Goal: Task Accomplishment & Management: Manage account settings

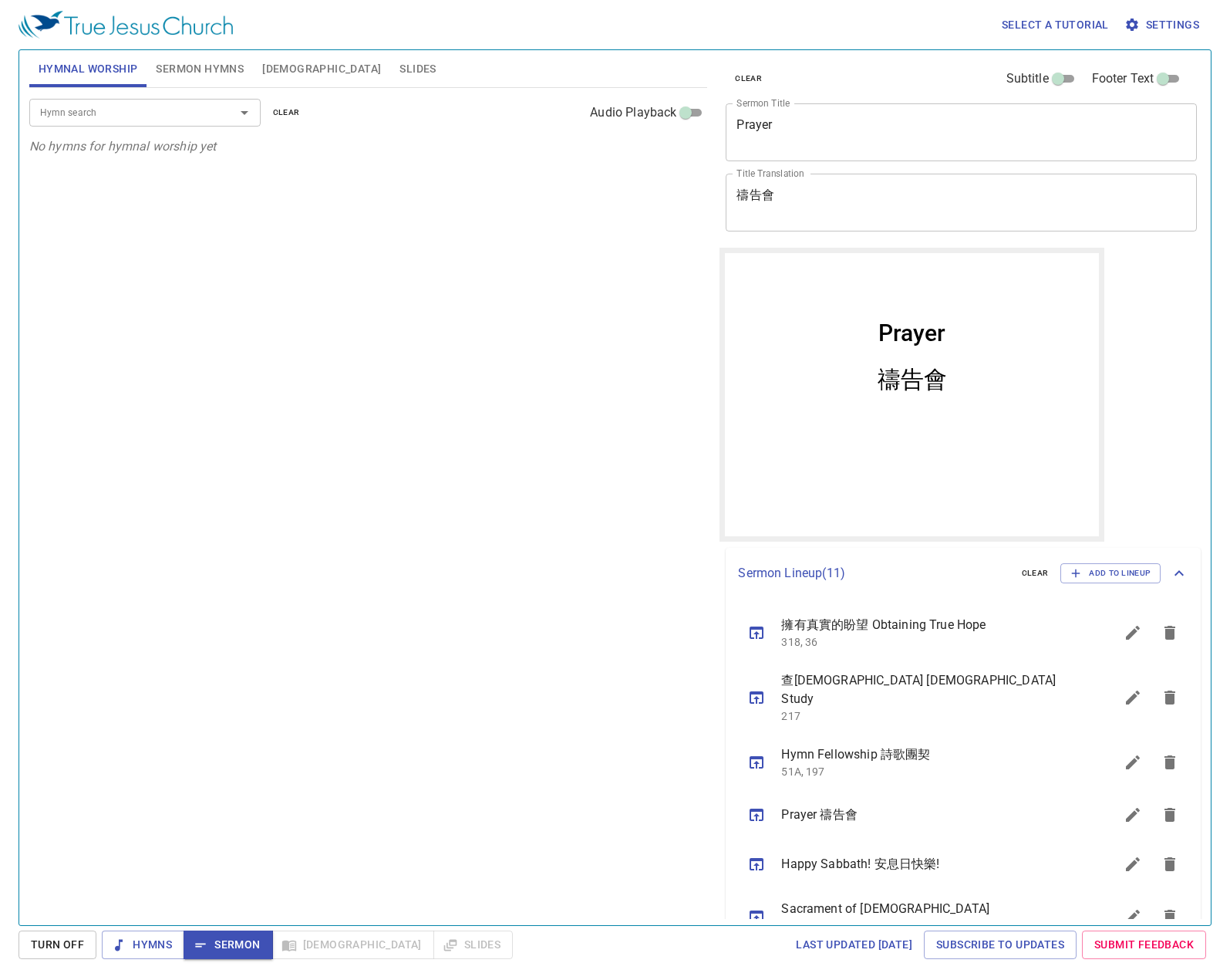
scroll to position [155, 0]
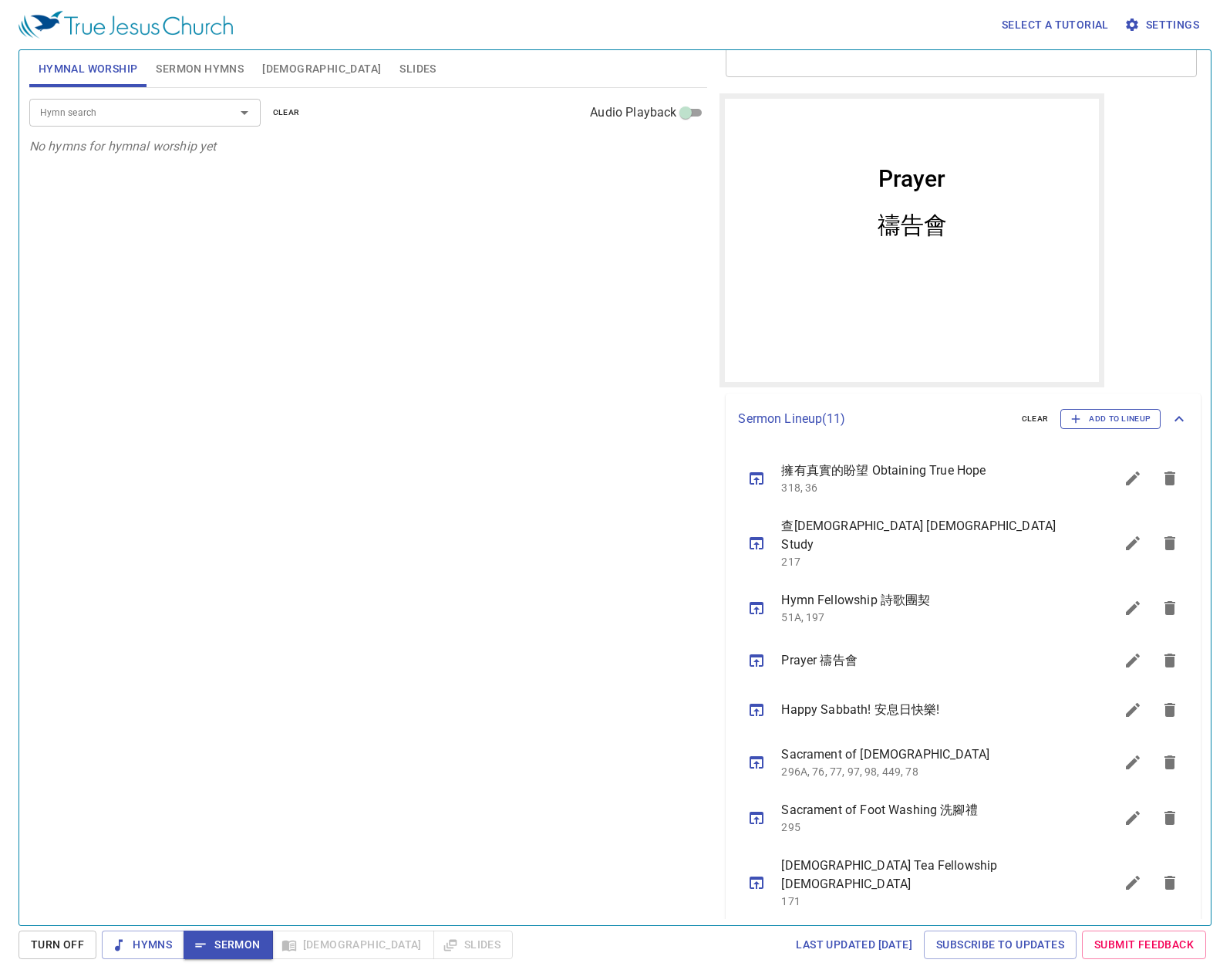
click at [1118, 409] on button "Add to Lineup" at bounding box center [1110, 419] width 100 height 20
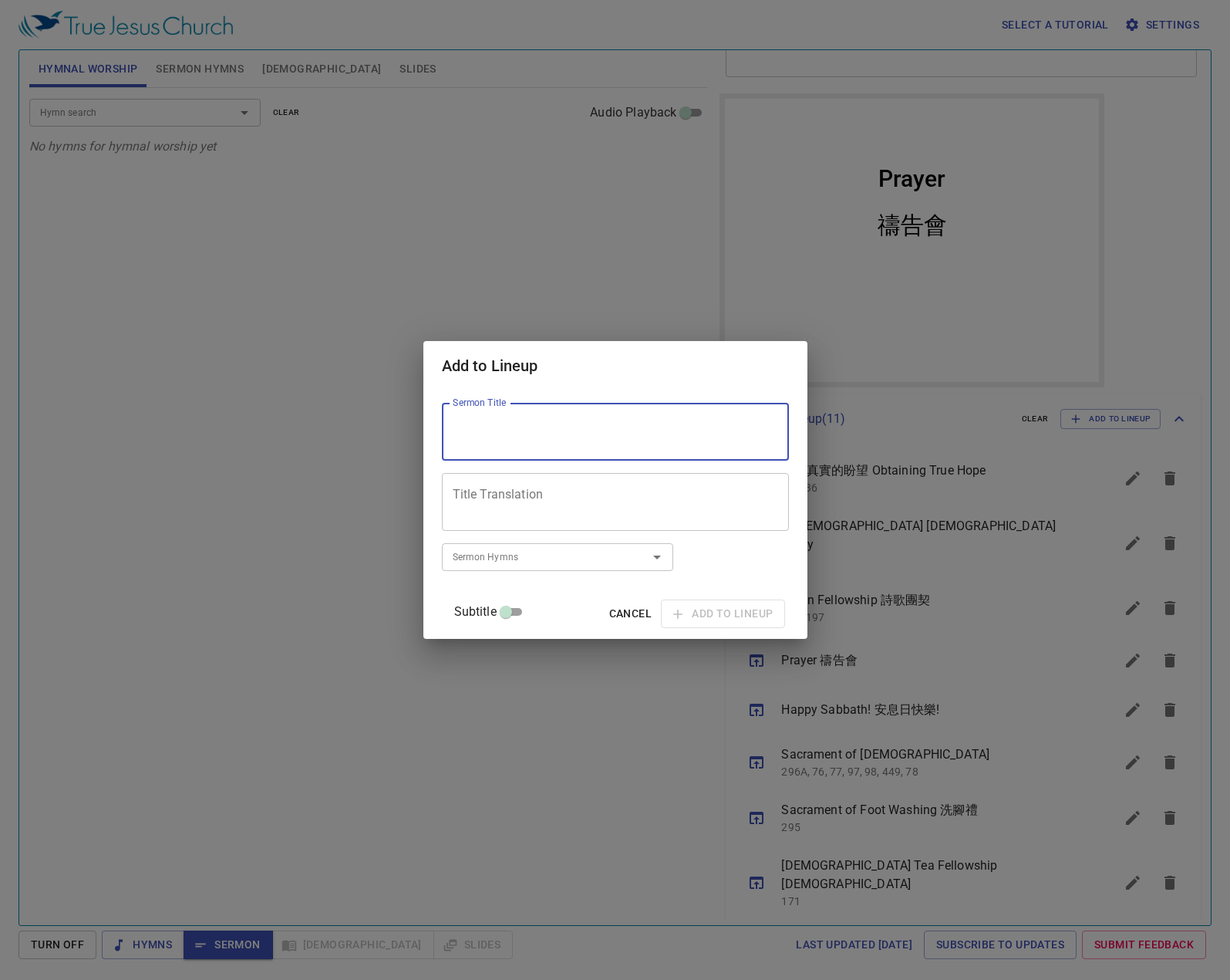
click at [619, 431] on textarea "Sermon Title" at bounding box center [615, 431] width 325 height 29
paste textarea "認識永恒的救主"
type textarea "認識永恒的救主"
click at [535, 492] on textarea "Title Translation" at bounding box center [615, 502] width 325 height 29
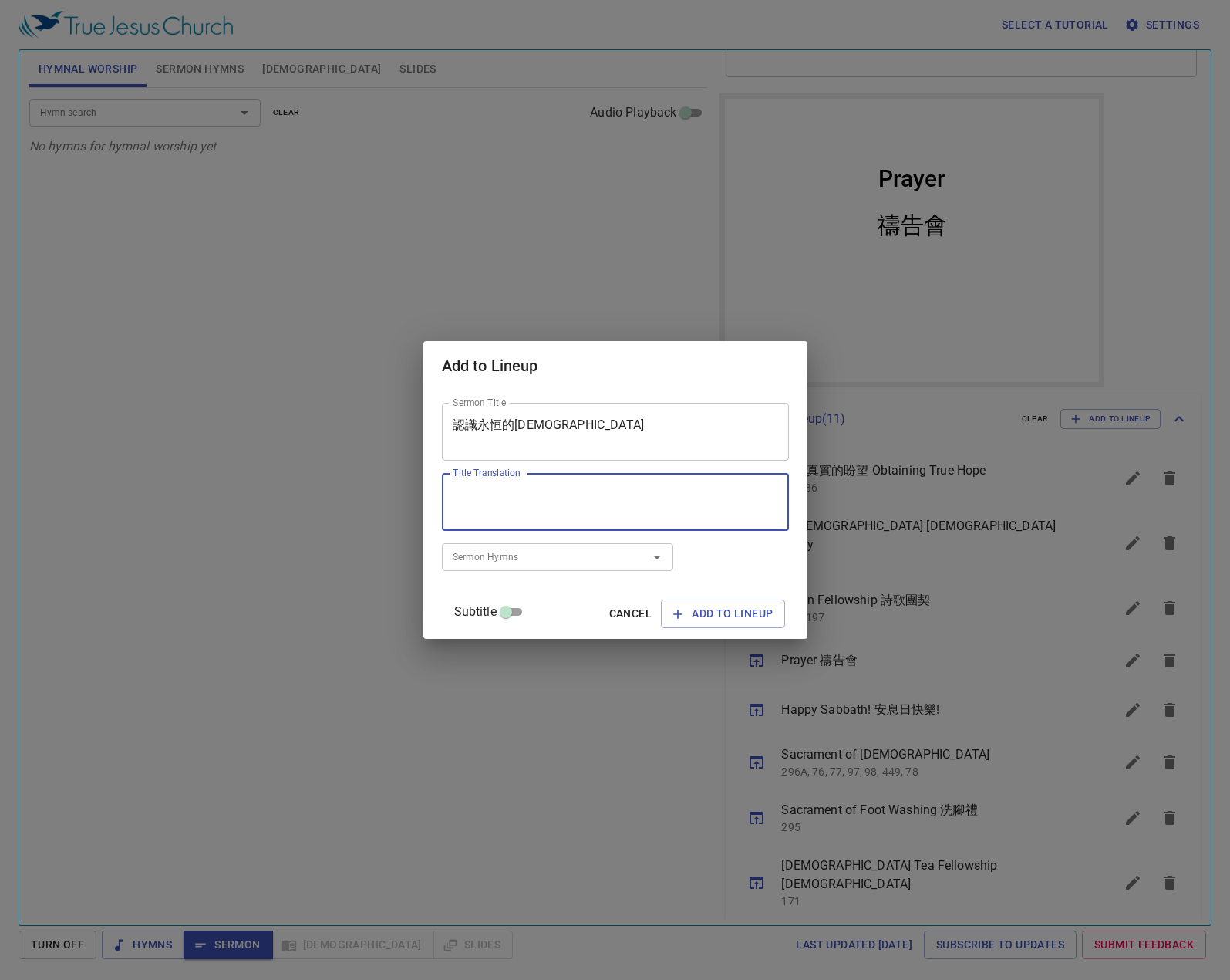
paste textarea "Knowing the Eternal Savior"
type textarea "Knowing the Eternal Savior"
click at [698, 612] on span "Add to Lineup" at bounding box center [723, 613] width 99 height 19
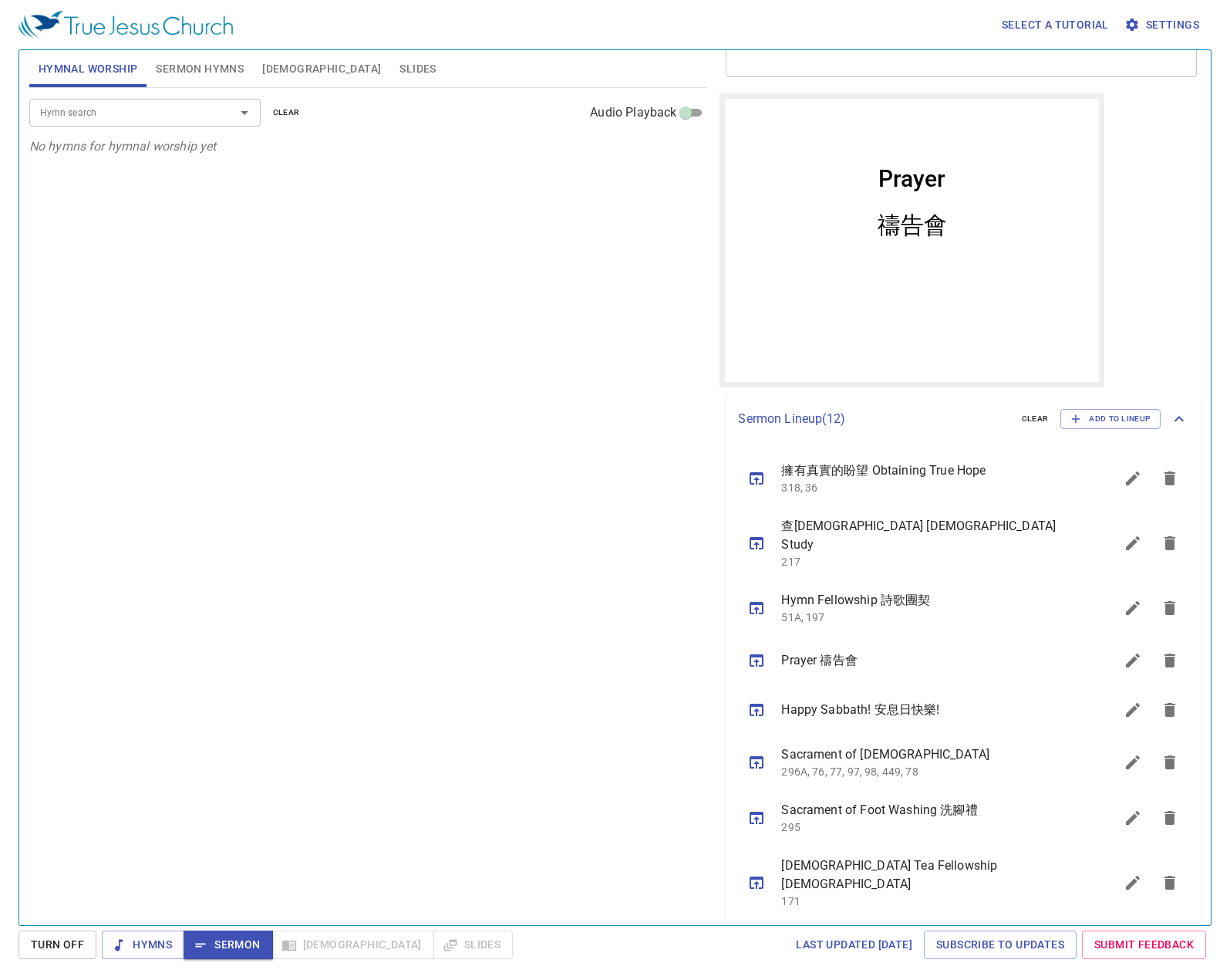
scroll to position [328, 0]
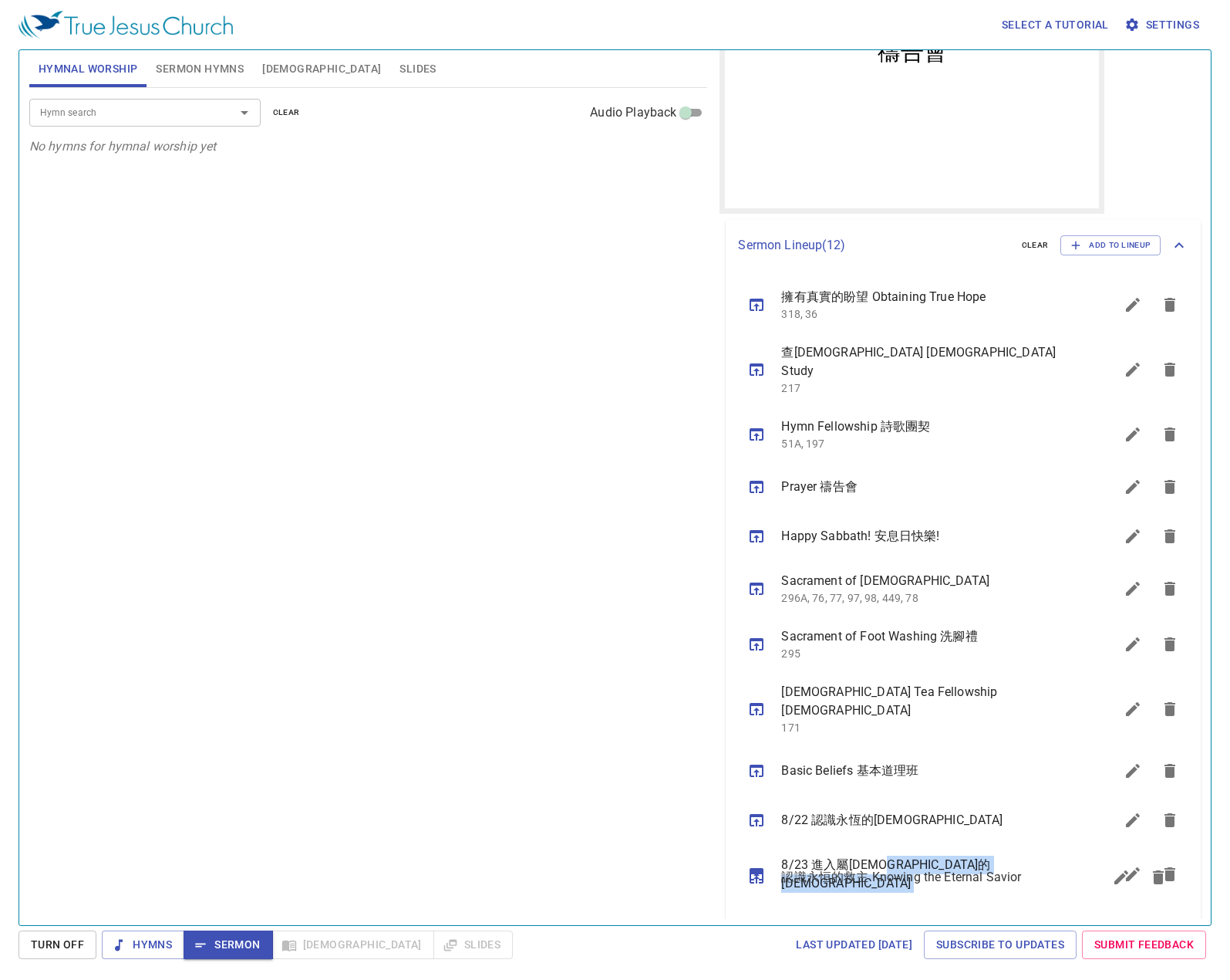
drag, startPoint x: 914, startPoint y: 892, endPoint x: 936, endPoint y: 887, distance: 22.6
click at [936, 887] on ul "擁有真實的盼望 Obtaining True Hope 318, 36 查經 Bible Study 217 Hymn Fellowship 詩歌團契 51A…" at bounding box center [962, 615] width 475 height 688
click at [655, 852] on div "Hymn search Hymn search clear Audio Playback No hymns for hymnal worship yet" at bounding box center [368, 499] width 678 height 824
click at [1161, 910] on button "sermon lineup list" at bounding box center [1170, 928] width 37 height 37
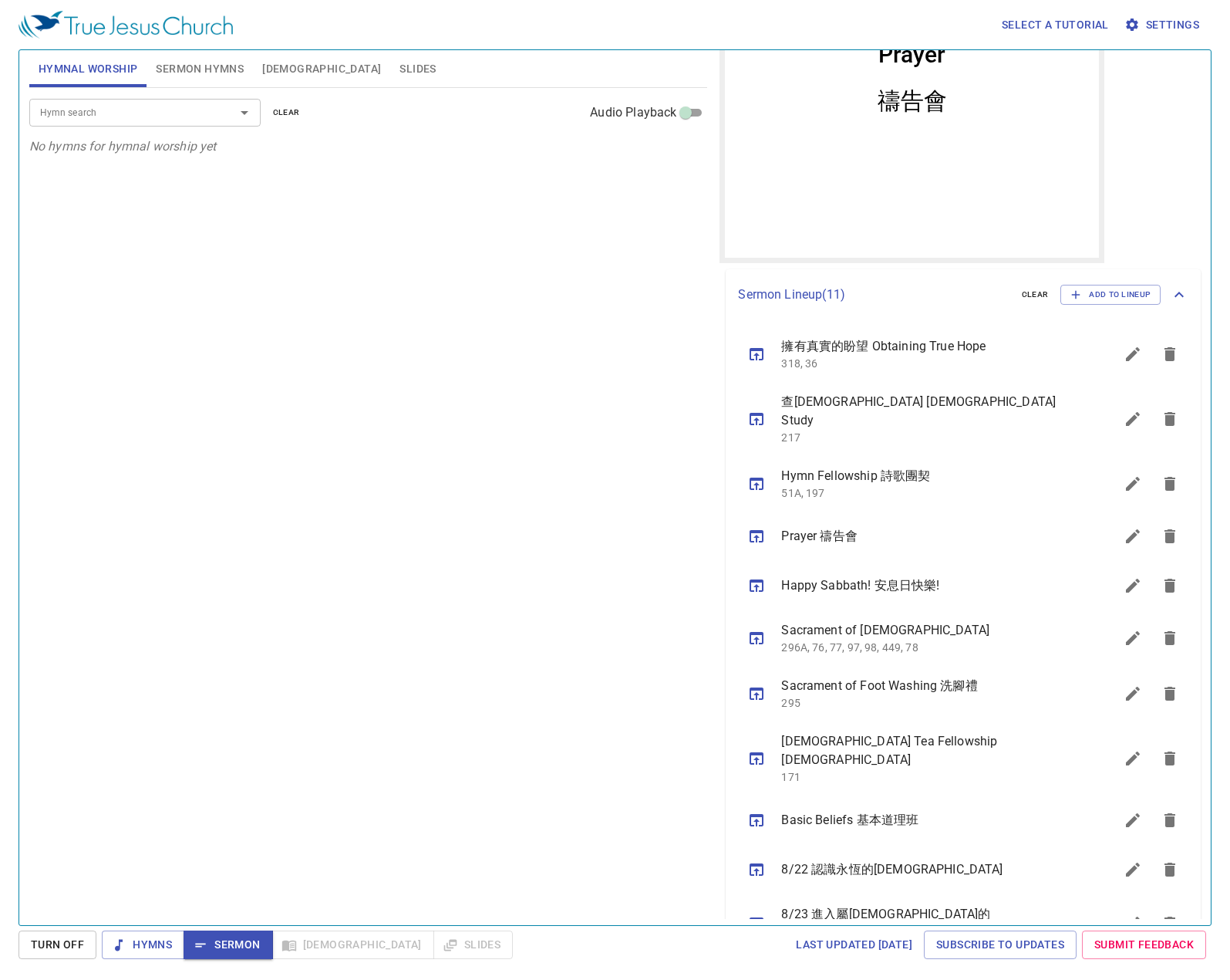
click at [1129, 851] on button "sermon lineup list" at bounding box center [1133, 869] width 37 height 37
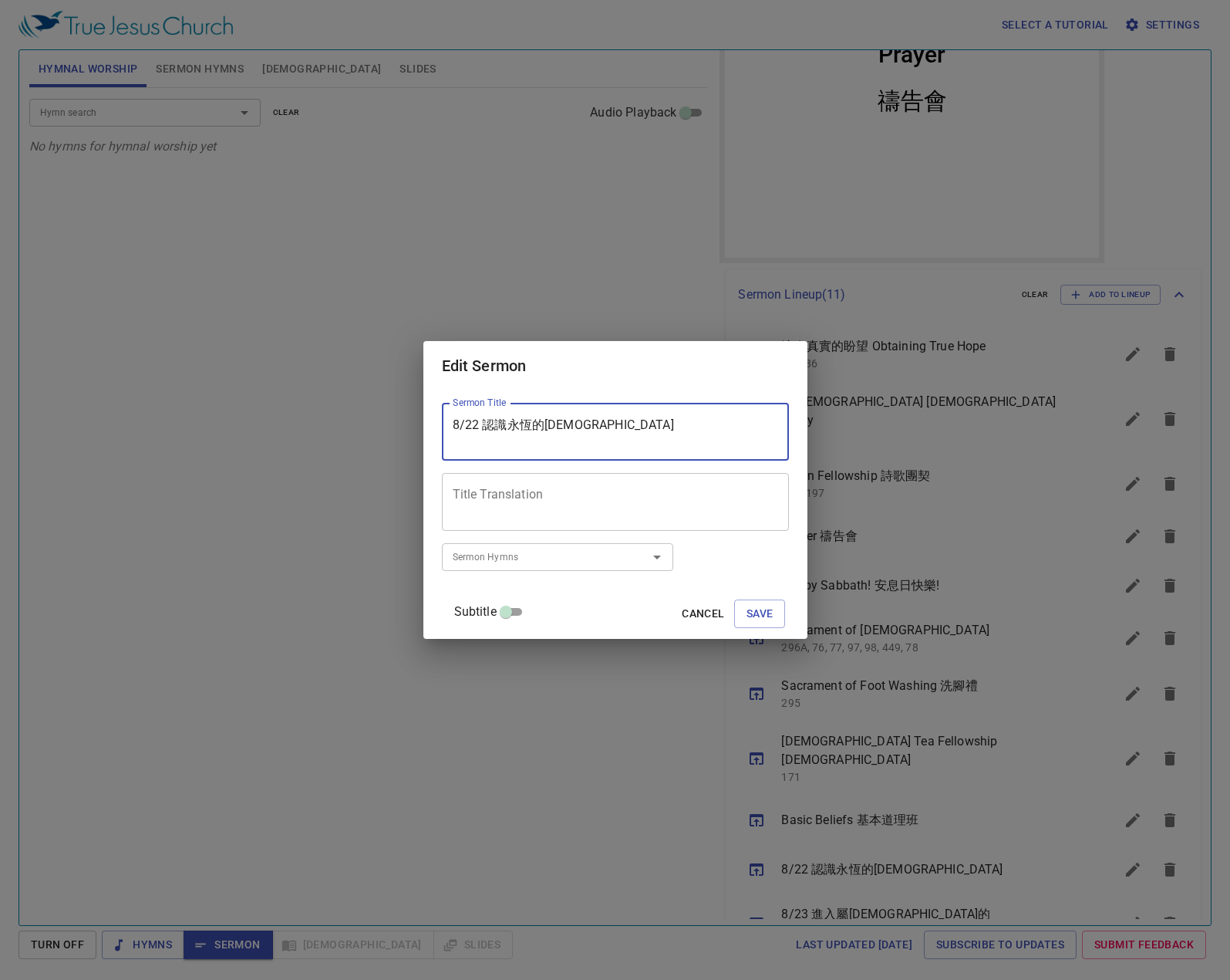
drag, startPoint x: 637, startPoint y: 426, endPoint x: 506, endPoint y: 430, distance: 131.1
click at [506, 430] on textarea "8/22 認識永恆的救主" at bounding box center [615, 431] width 325 height 29
click at [615, 440] on textarea "8/22 認識永恆的救主" at bounding box center [615, 431] width 325 height 29
drag, startPoint x: 615, startPoint y: 440, endPoint x: 507, endPoint y: 440, distance: 108.0
click at [507, 440] on textarea "8/22 認識永恆的救主" at bounding box center [615, 431] width 325 height 29
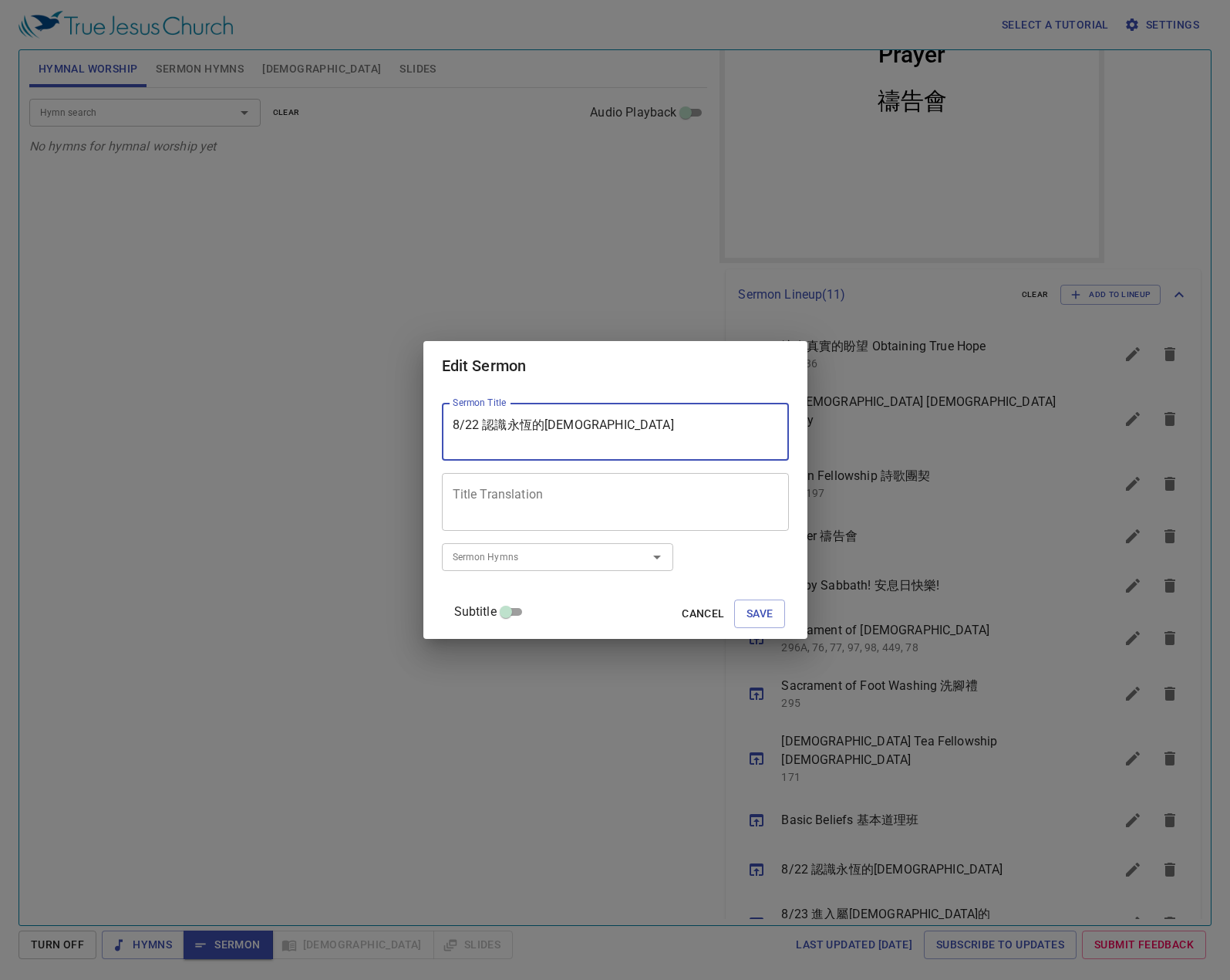
click at [541, 511] on textarea "Title Translation" at bounding box center [615, 502] width 325 height 29
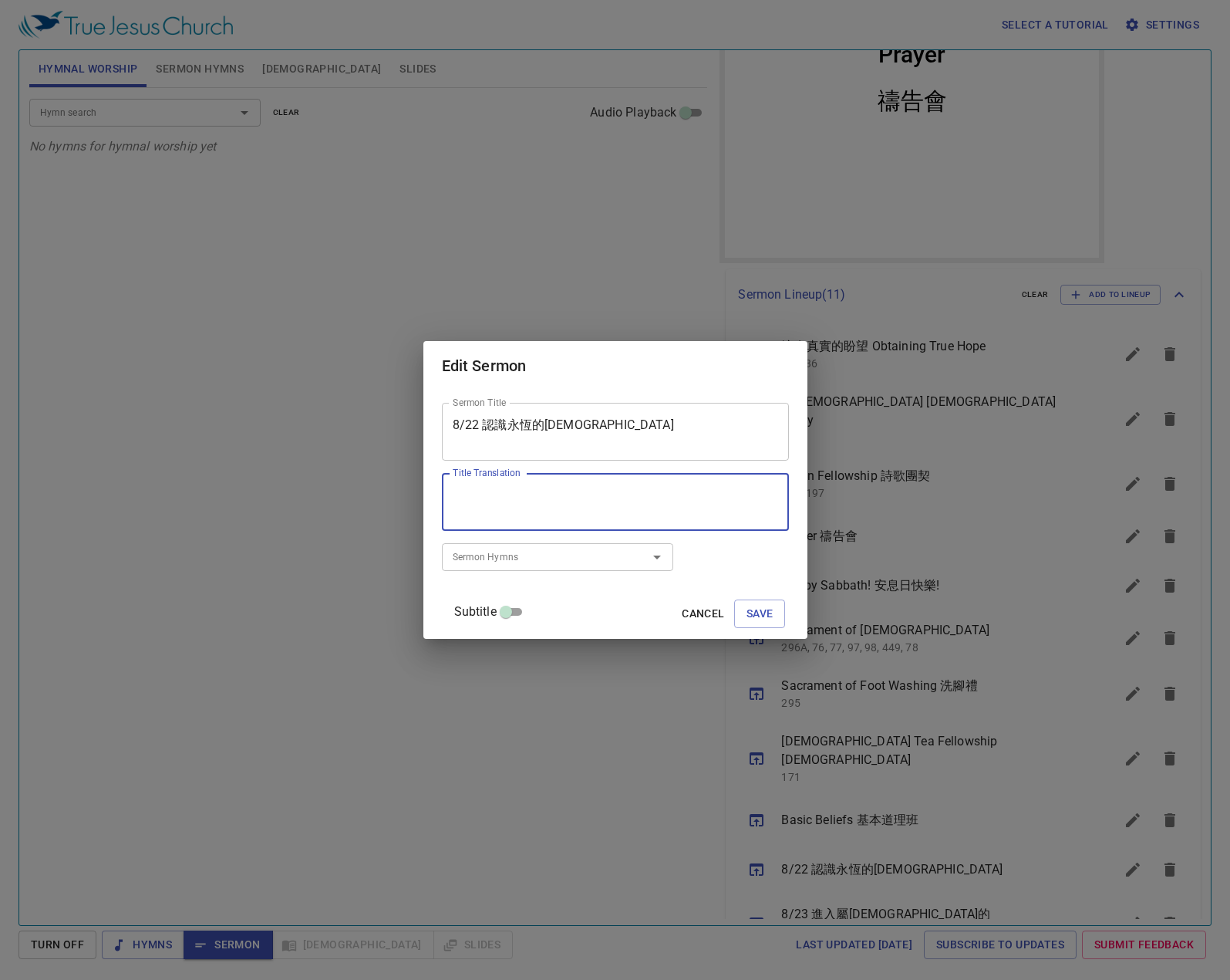
paste textarea "Knowing the Eternal Savior"
type textarea "Knowing the Eternal Savior"
click at [757, 626] on button "Save" at bounding box center [760, 613] width 52 height 29
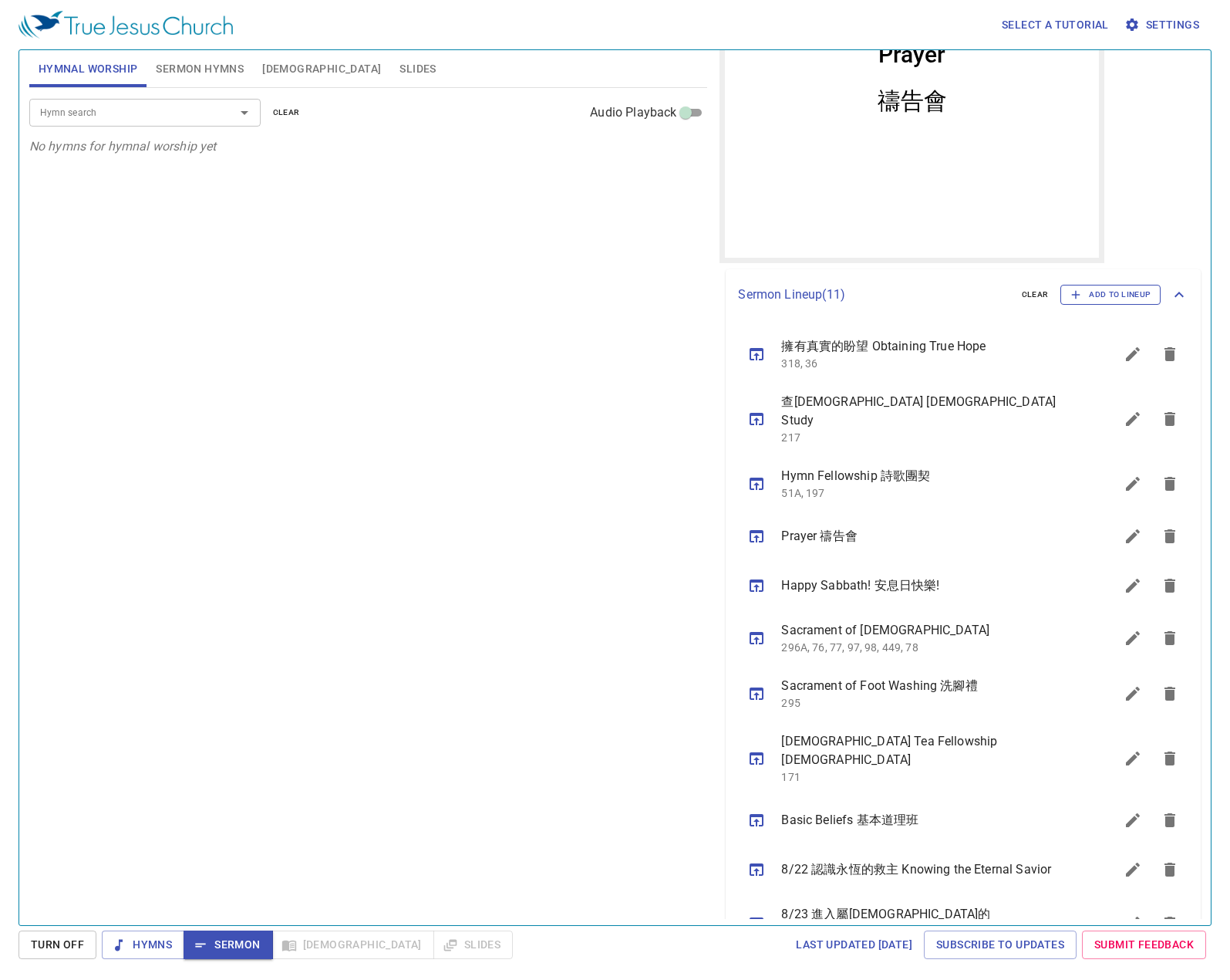
click at [1094, 296] on span "Add to Lineup" at bounding box center [1110, 294] width 80 height 14
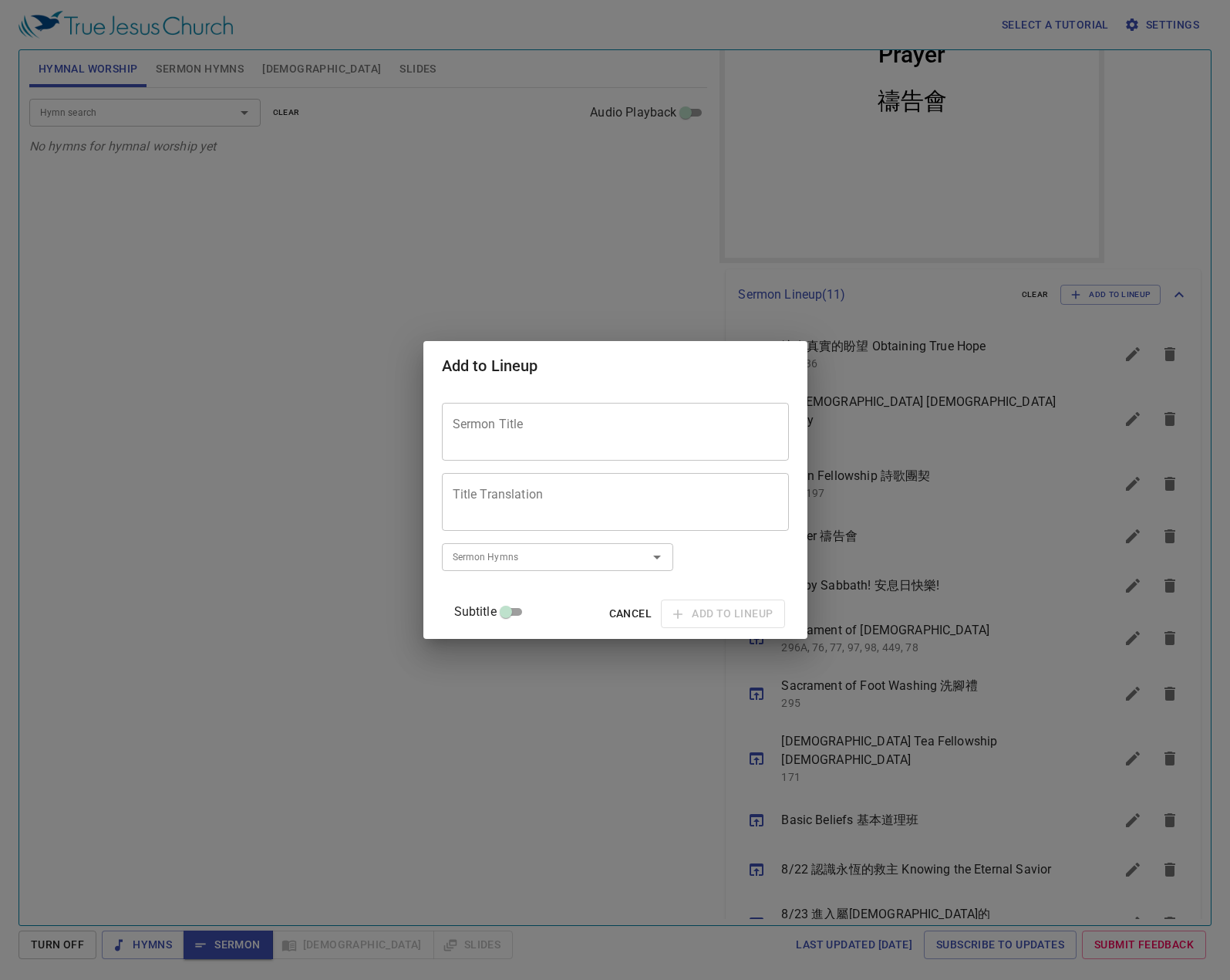
click at [632, 452] on div "Sermon Title" at bounding box center [615, 431] width 347 height 58
click at [634, 431] on textarea "Sermon Title" at bounding box center [615, 431] width 325 height 29
type textarea "與[DEMOGRAPHIC_DATA]同行"
click at [575, 516] on textarea "Title Translation" at bounding box center [615, 502] width 325 height 29
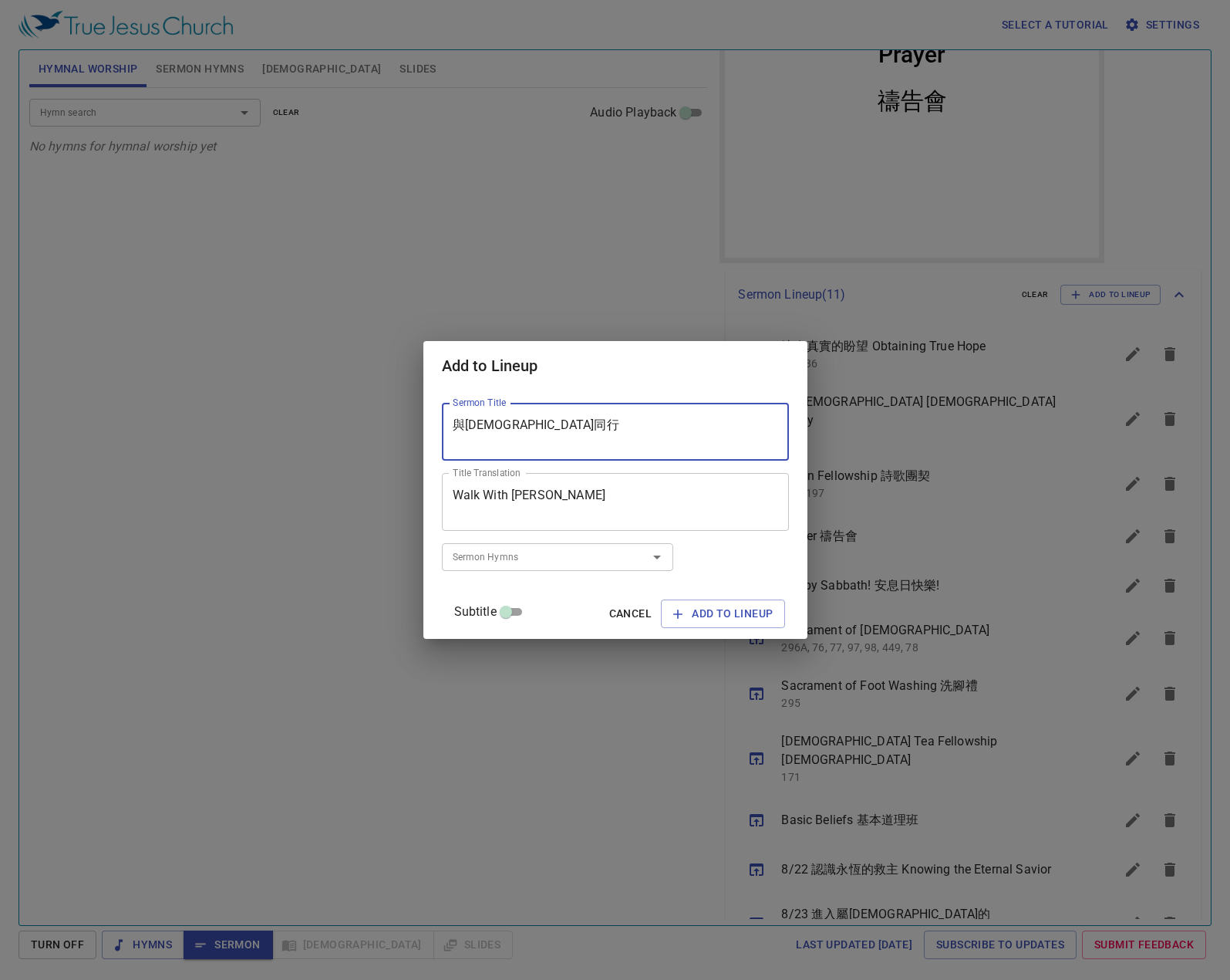
drag, startPoint x: 535, startPoint y: 424, endPoint x: 477, endPoint y: 423, distance: 58.0
click at [439, 457] on div "Sermon Title 與耶穌同行 Sermon Title Title Translation Walk With Lord Jesus Title Tr…" at bounding box center [615, 514] width 384 height 248
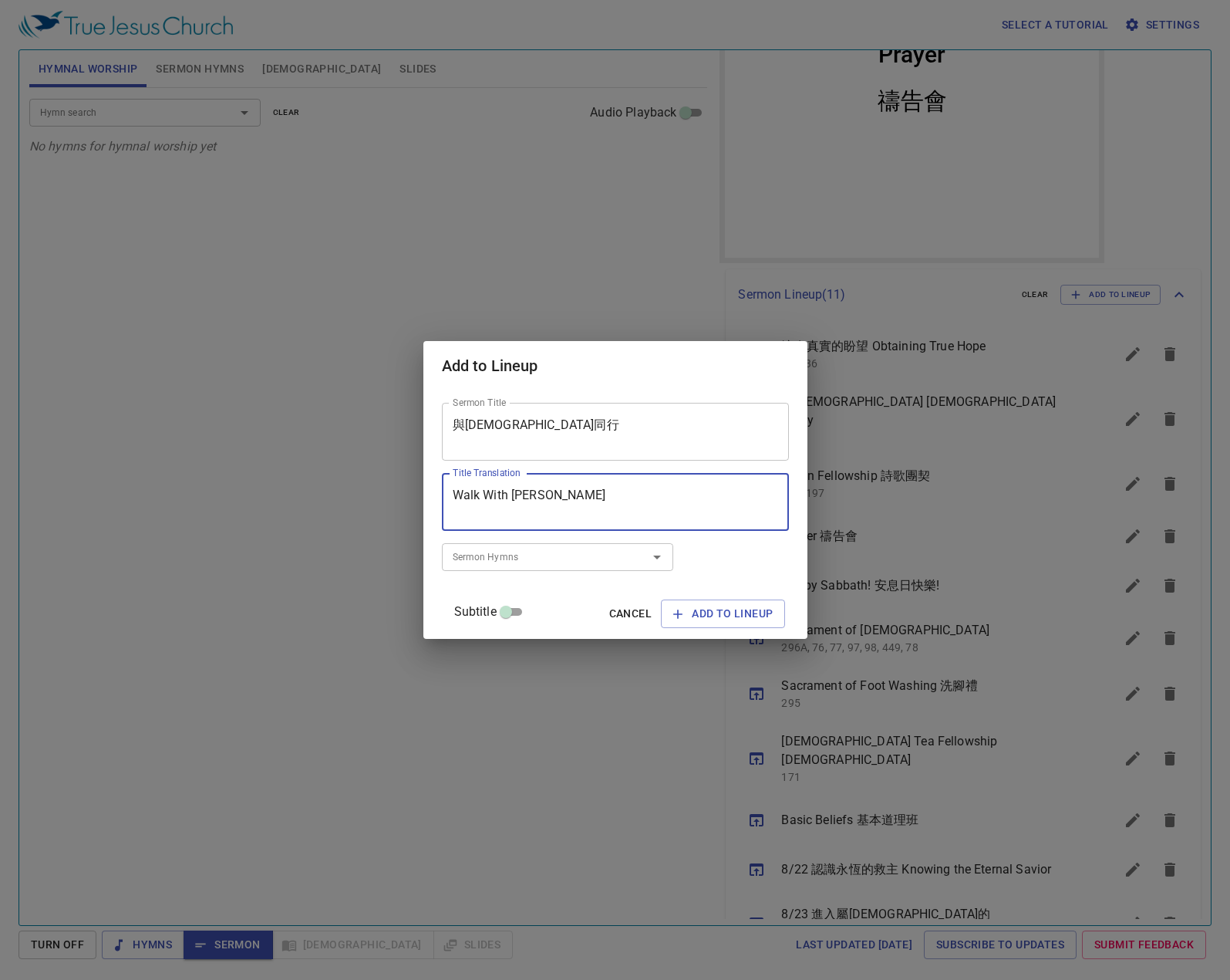
drag, startPoint x: 555, startPoint y: 497, endPoint x: 526, endPoint y: 506, distance: 30.4
click at [526, 506] on textarea "Walk With Lord Jesus" at bounding box center [615, 502] width 325 height 29
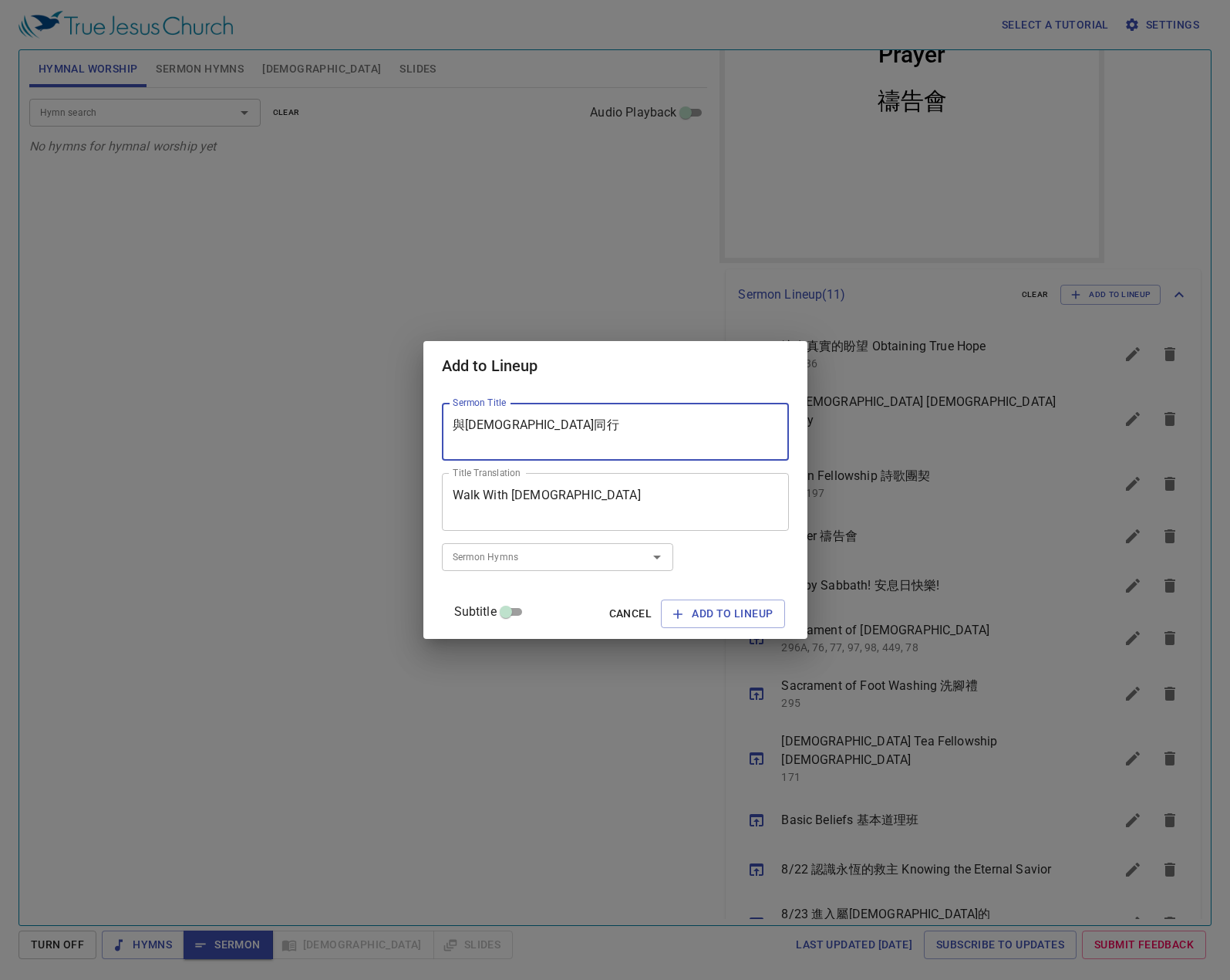
drag, startPoint x: 563, startPoint y: 440, endPoint x: 391, endPoint y: 445, distance: 172.1
click at [391, 445] on div "Add to Lineup Sermon Title 與耶穌同行 Sermon Title Title Translation Walk With Jesus…" at bounding box center [615, 490] width 1230 height 980
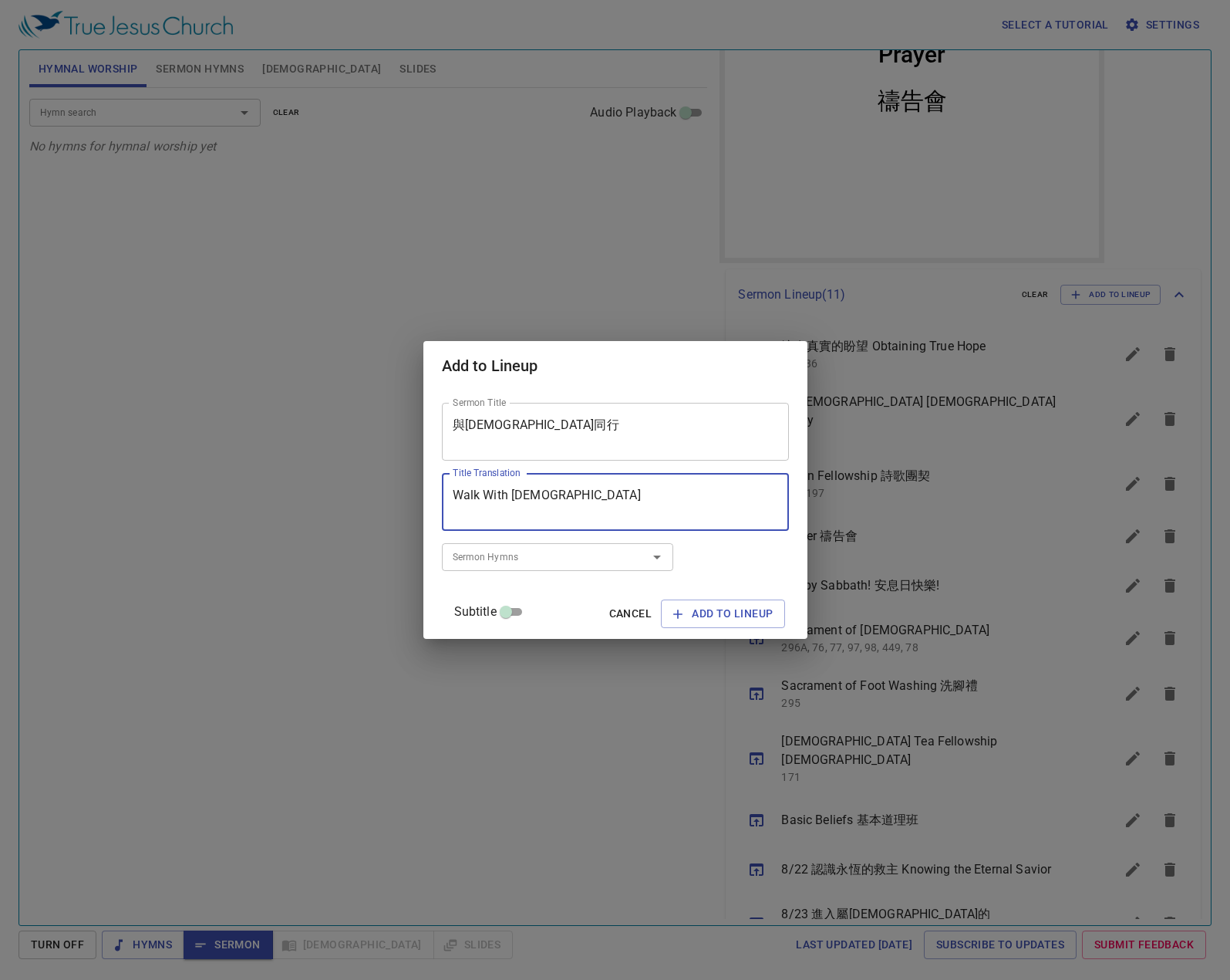
drag, startPoint x: 579, startPoint y: 493, endPoint x: 388, endPoint y: 497, distance: 191.0
click at [392, 499] on div "Add to Lineup Sermon Title 與耶穌同行 Sermon Title Title Translation Walk With Jesus…" at bounding box center [615, 490] width 1230 height 980
paste textarea "ing w"
type textarea "Walking with [DEMOGRAPHIC_DATA]"
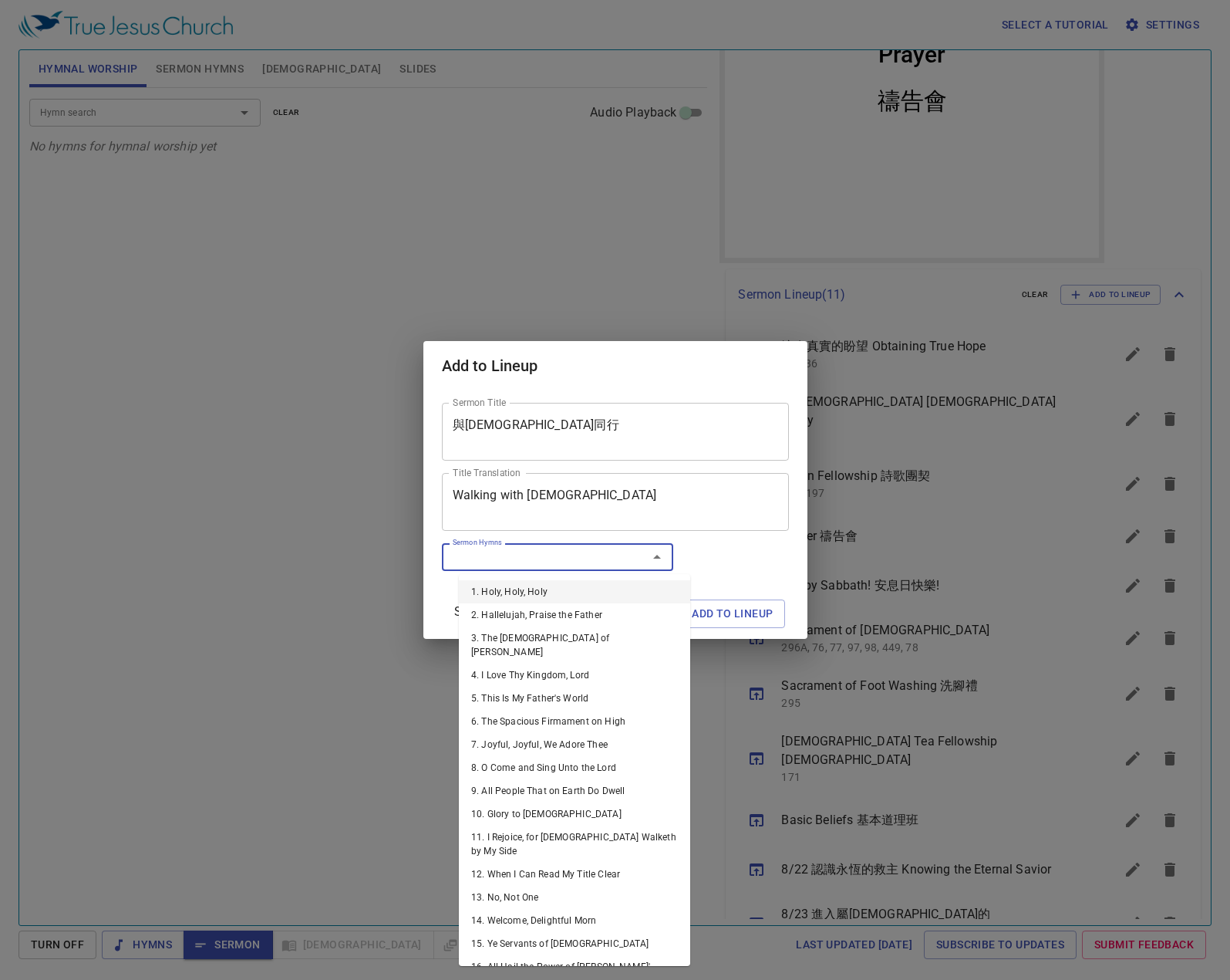
click at [592, 556] on input "Sermon Hymns" at bounding box center [534, 556] width 177 height 17
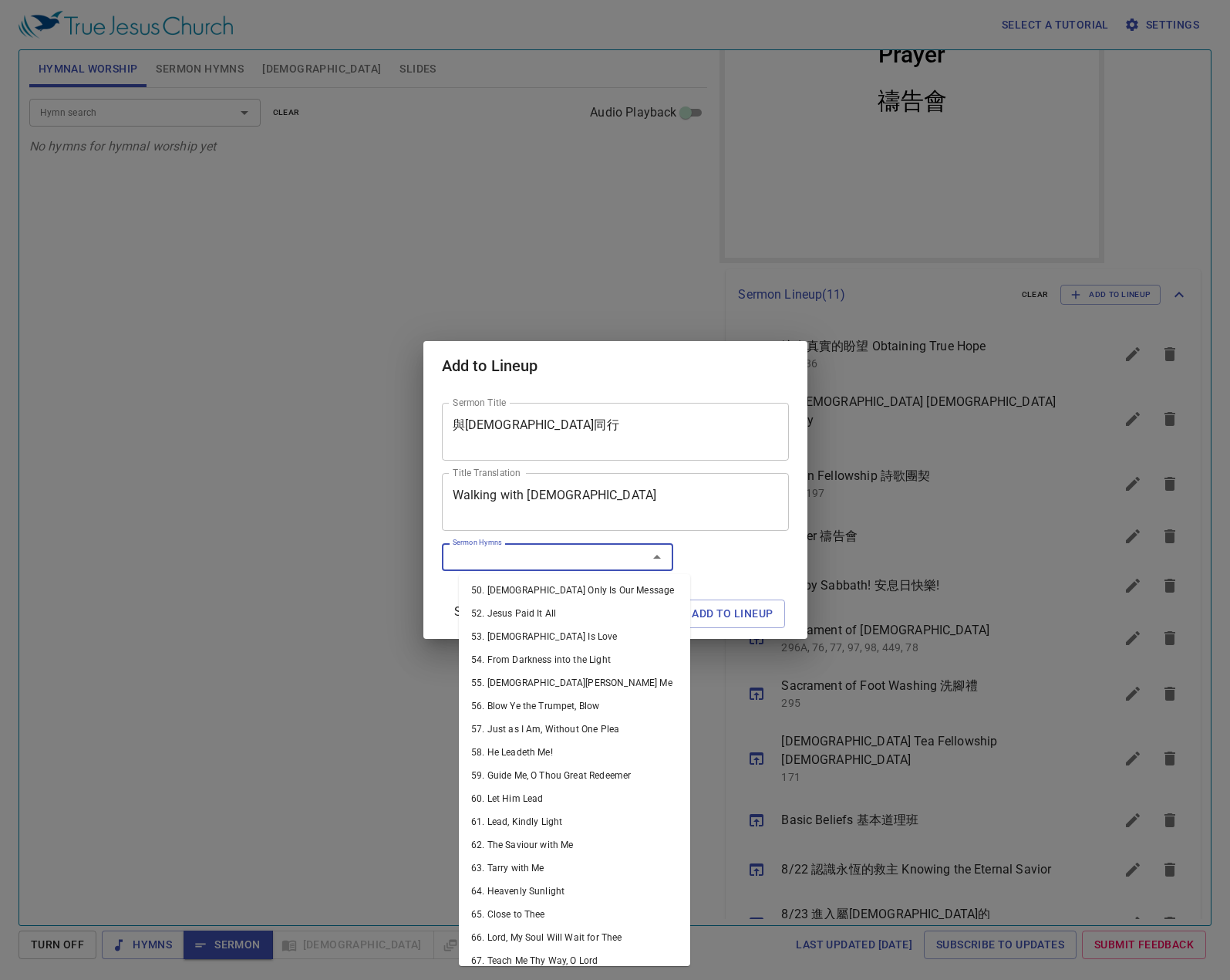
scroll to position [1235, 0]
click at [582, 831] on li "62. The Saviour with Me" at bounding box center [574, 843] width 231 height 23
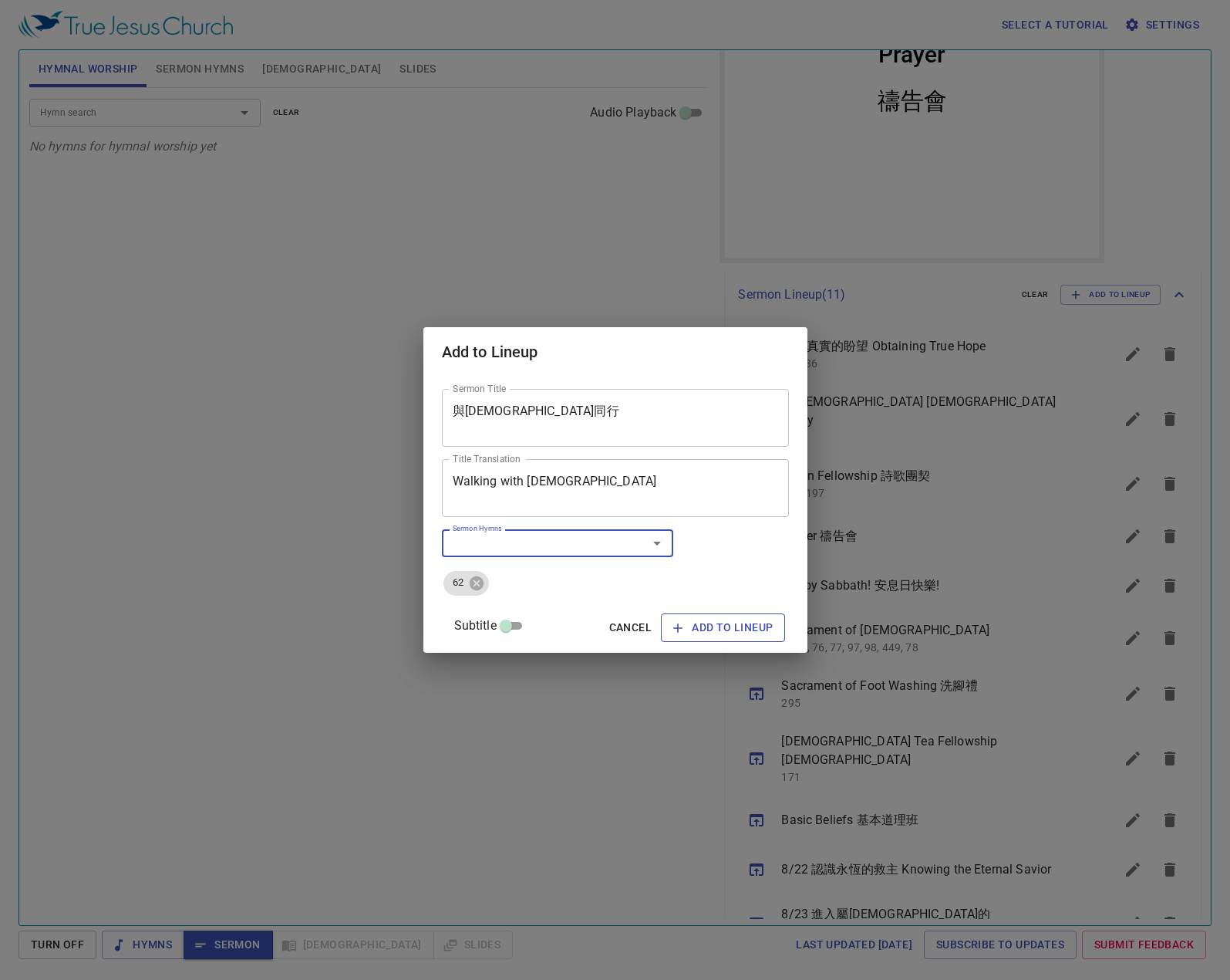
click at [691, 630] on span "Add to Lineup" at bounding box center [723, 627] width 99 height 19
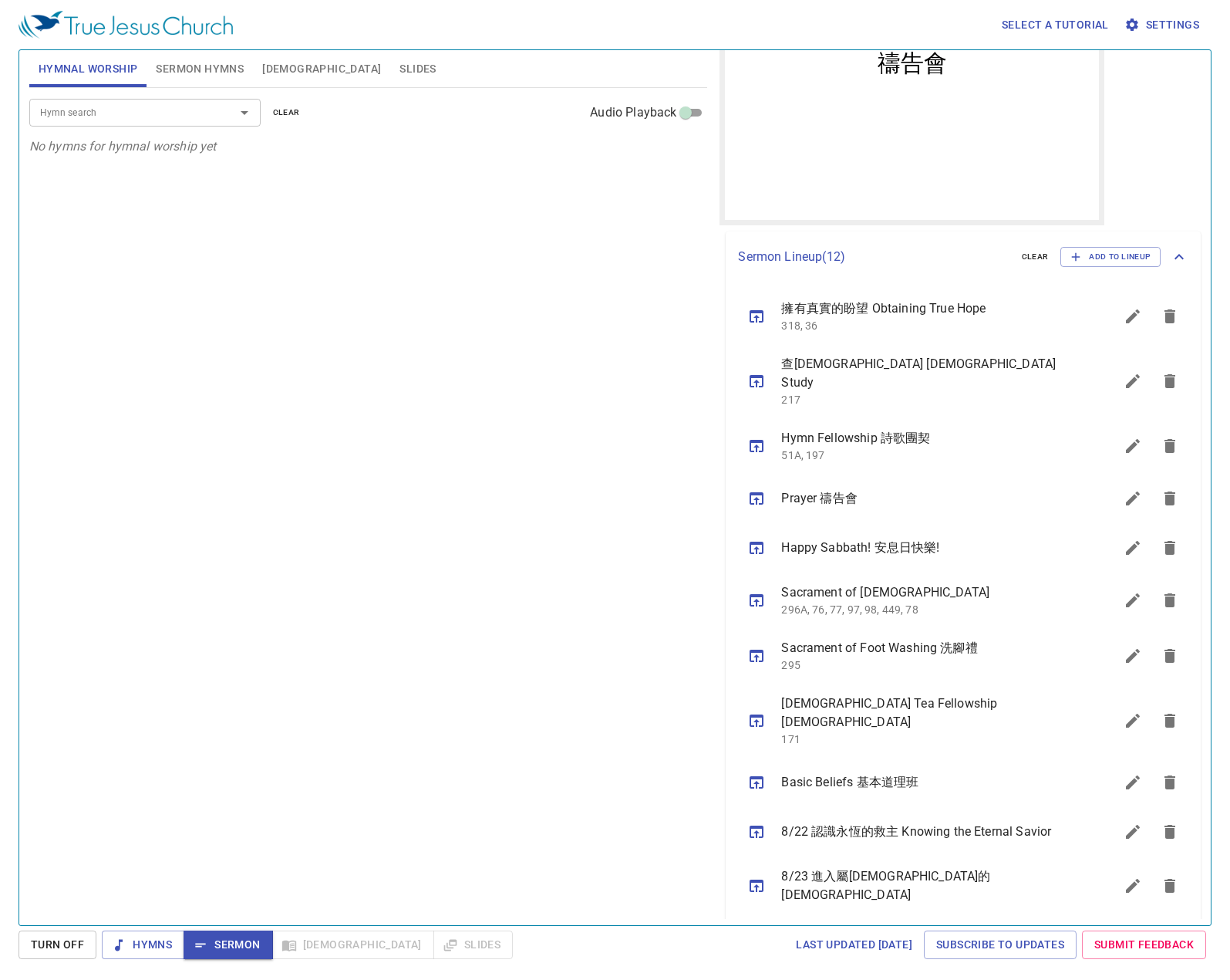
scroll to position [334, 0]
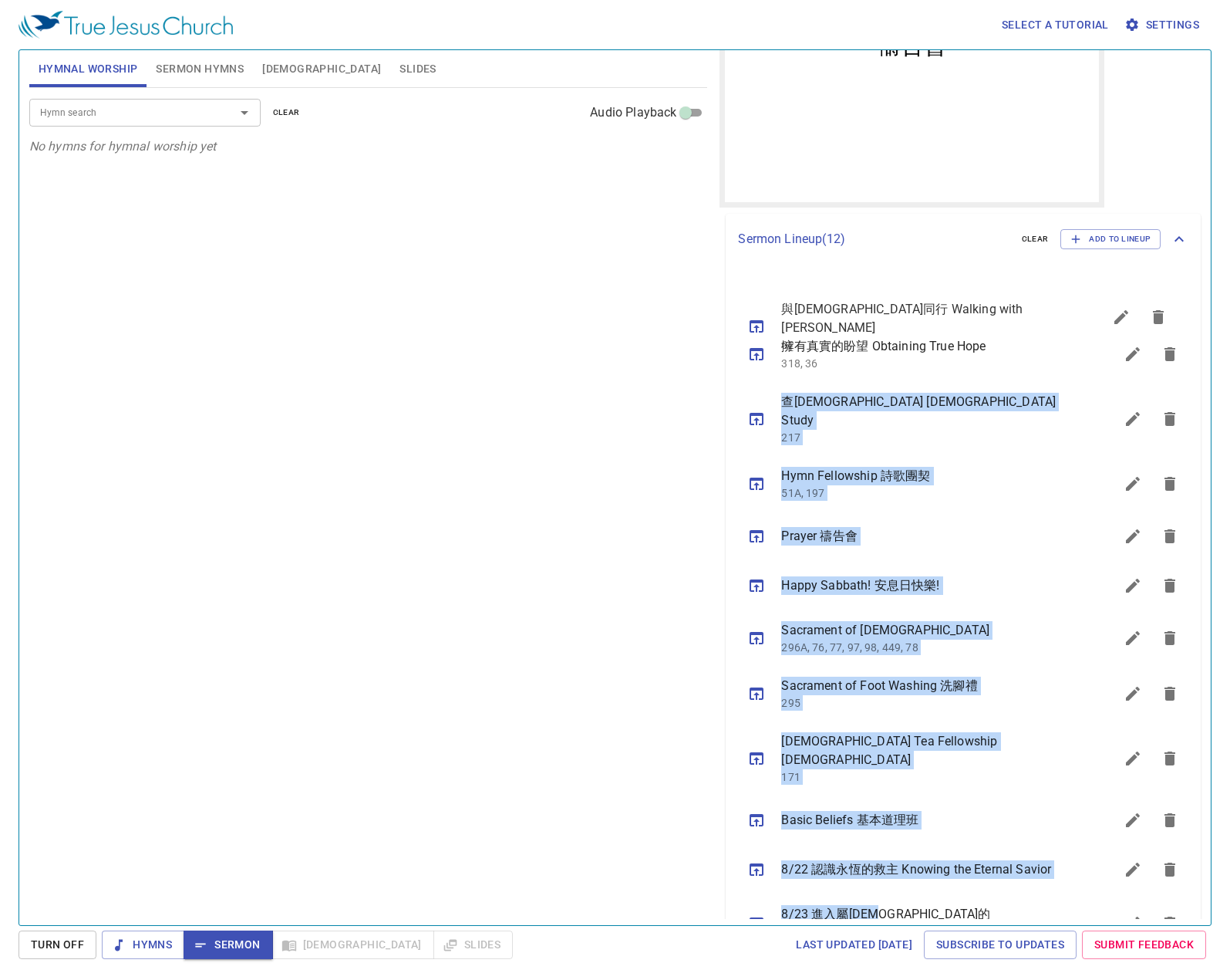
drag, startPoint x: 913, startPoint y: 886, endPoint x: 939, endPoint y: 306, distance: 580.6
click at [957, 312] on ul "擁有真實的盼望 Obtaining True Hope 318, 36 查經 Bible Study 217 Hymn Fellowship 詩歌團契 51A…" at bounding box center [962, 621] width 475 height 713
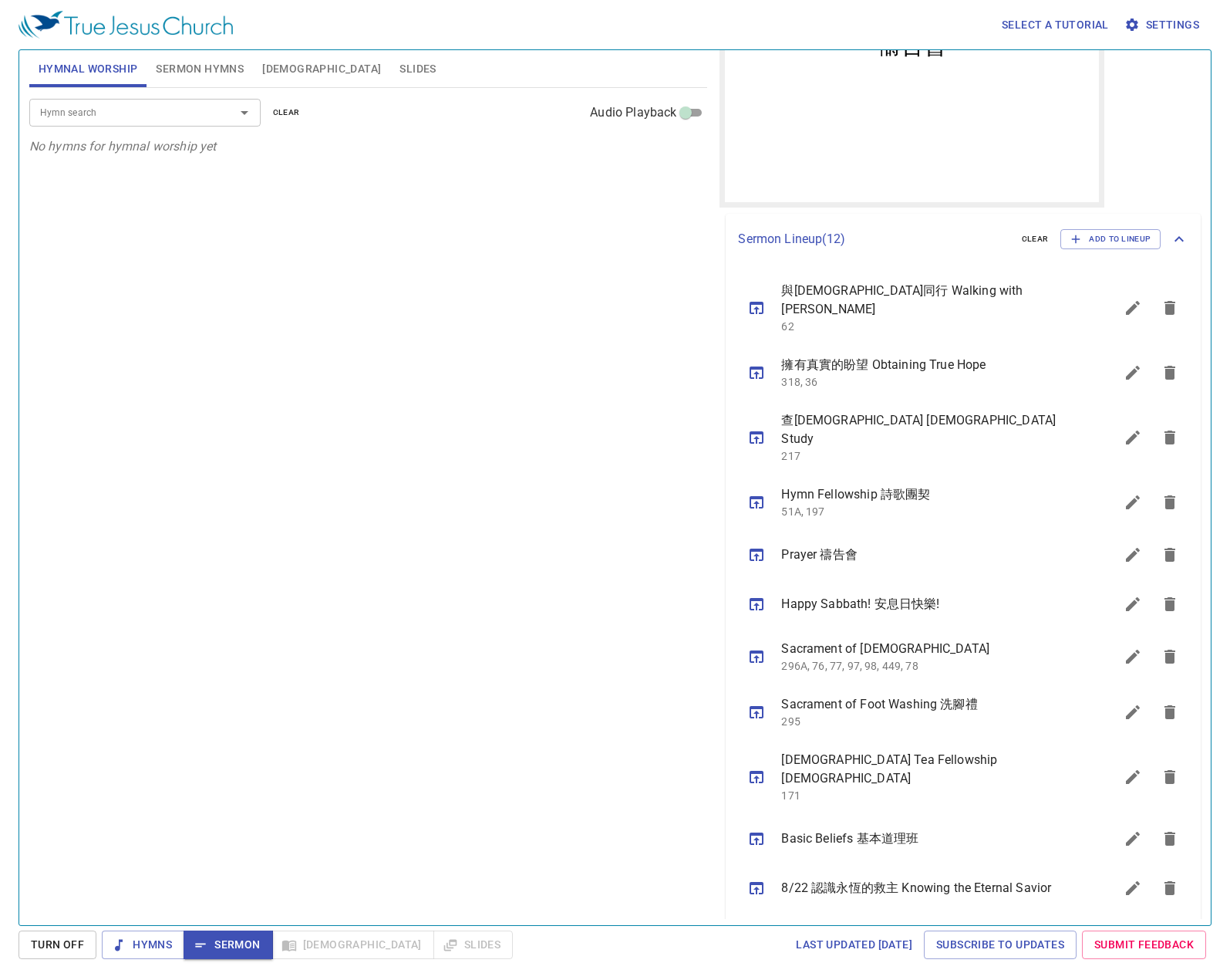
click at [610, 335] on div "Hymn search Hymn search clear Audio Playback No hymns for hymnal worship yet" at bounding box center [368, 499] width 678 height 824
click at [755, 307] on button "sermon lineup list" at bounding box center [756, 307] width 37 height 37
click at [215, 71] on span "Sermon Hymns" at bounding box center [200, 69] width 88 height 19
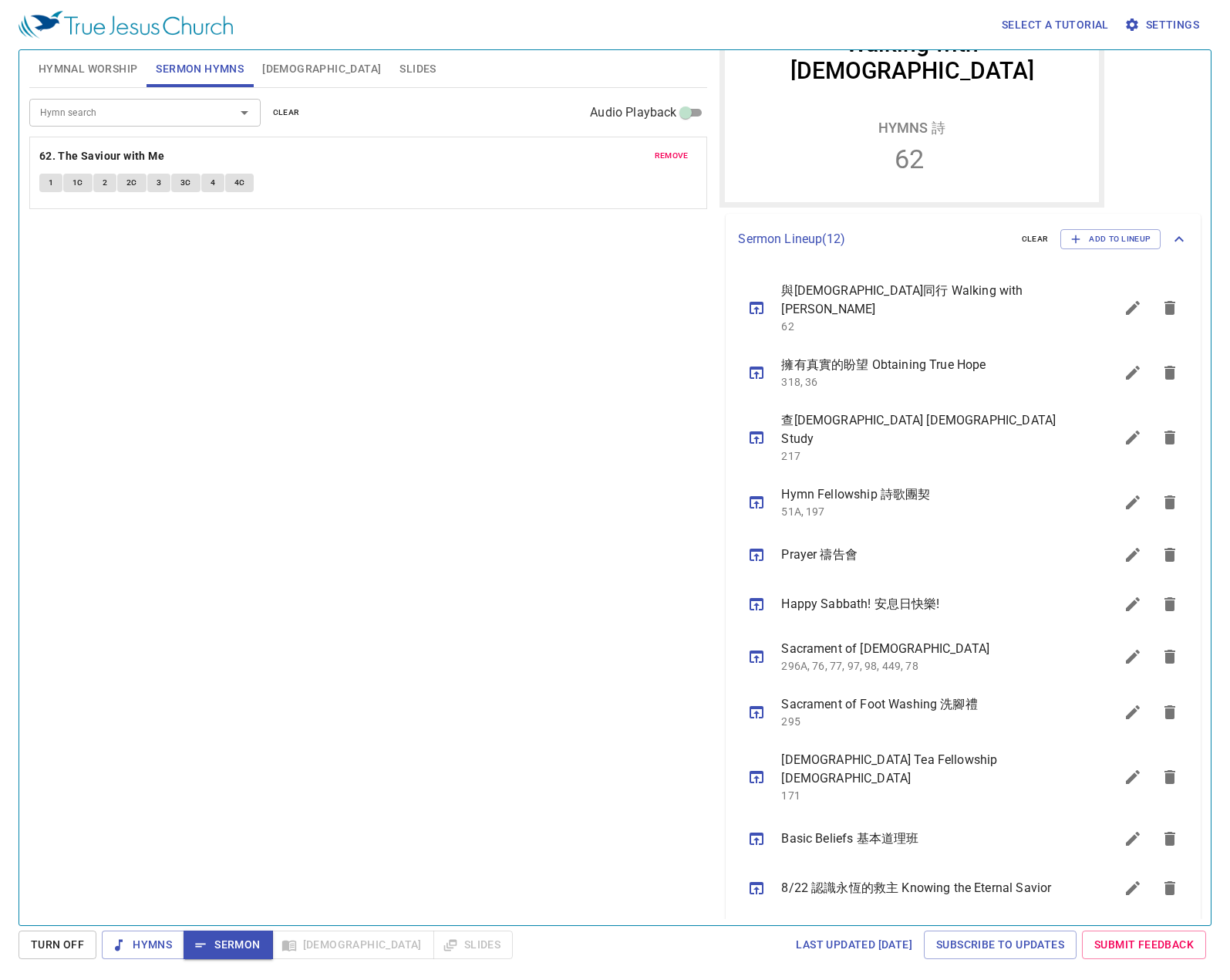
click at [260, 377] on div "Hymn search Hymn search clear Audio Playback remove 62. The Saviour with Me 1 1…" at bounding box center [368, 499] width 678 height 824
click at [49, 181] on span "1" at bounding box center [51, 183] width 5 height 14
click at [74, 184] on span "1C" at bounding box center [78, 183] width 11 height 14
click at [100, 174] on button "2" at bounding box center [105, 183] width 23 height 18
click at [128, 176] on span "2C" at bounding box center [131, 183] width 11 height 14
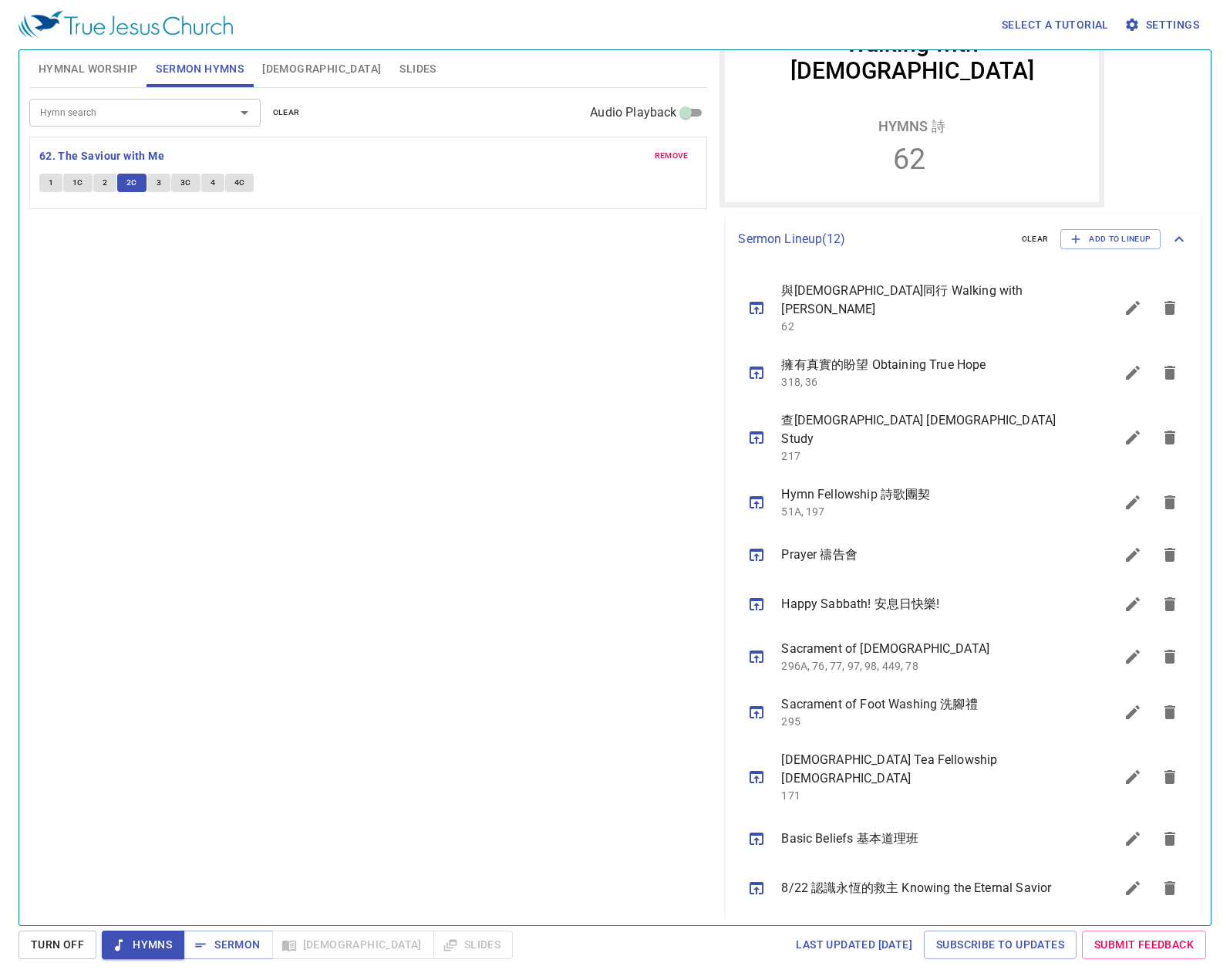
click at [164, 181] on button "3" at bounding box center [159, 183] width 23 height 18
click at [219, 940] on span "Sermon" at bounding box center [227, 944] width 64 height 19
click at [1124, 240] on span "Add to Lineup" at bounding box center [1110, 239] width 80 height 14
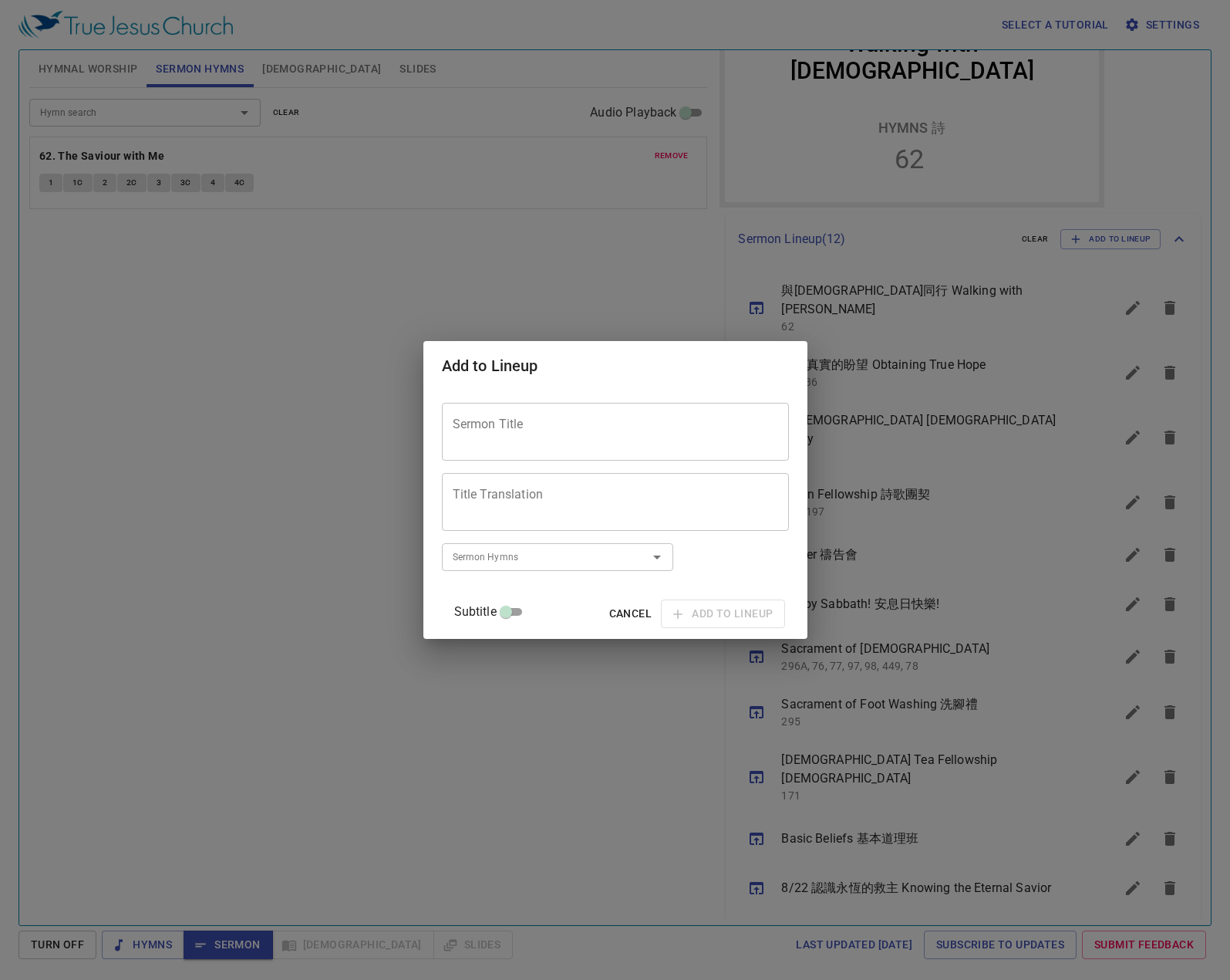
click at [618, 440] on textarea "Sermon Title" at bounding box center [615, 431] width 325 height 29
paste textarea "學主"
paste textarea "[DEMOGRAPHIC_DATA]"
paste textarea "謙卑"
type textarea "學主耶穌/謙卑-"
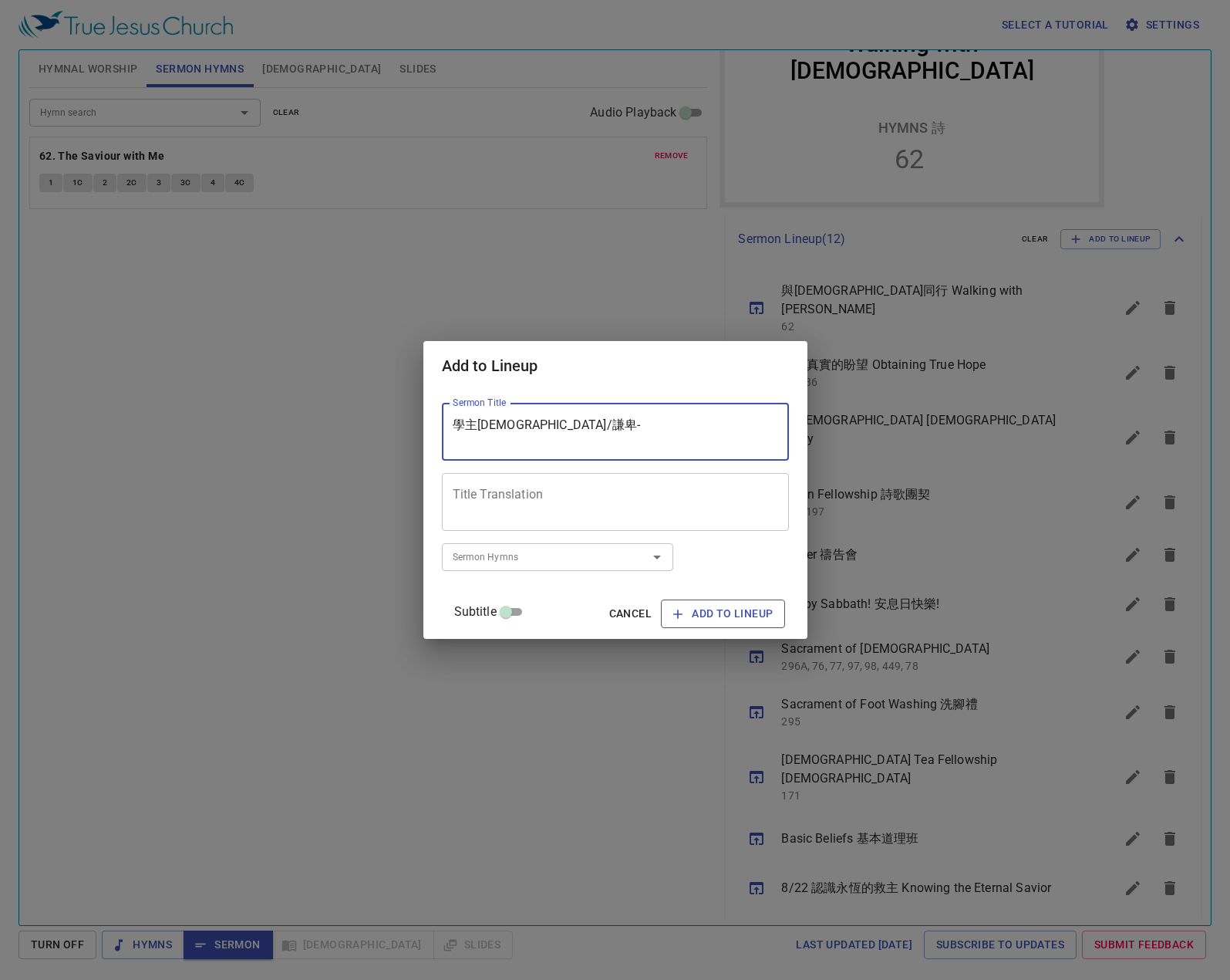
click at [678, 616] on span "Add to Lineup" at bounding box center [723, 613] width 99 height 19
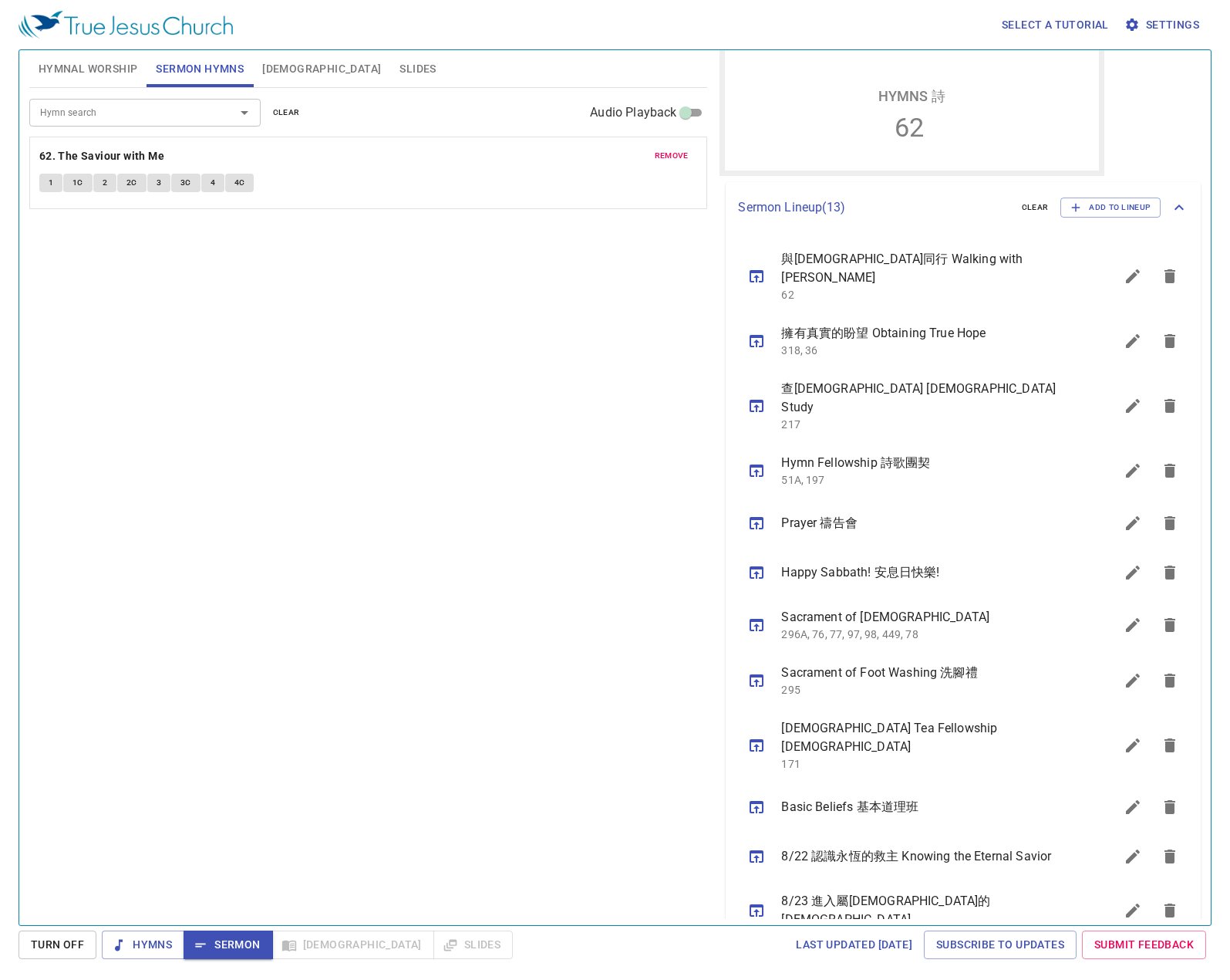
scroll to position [383, 0]
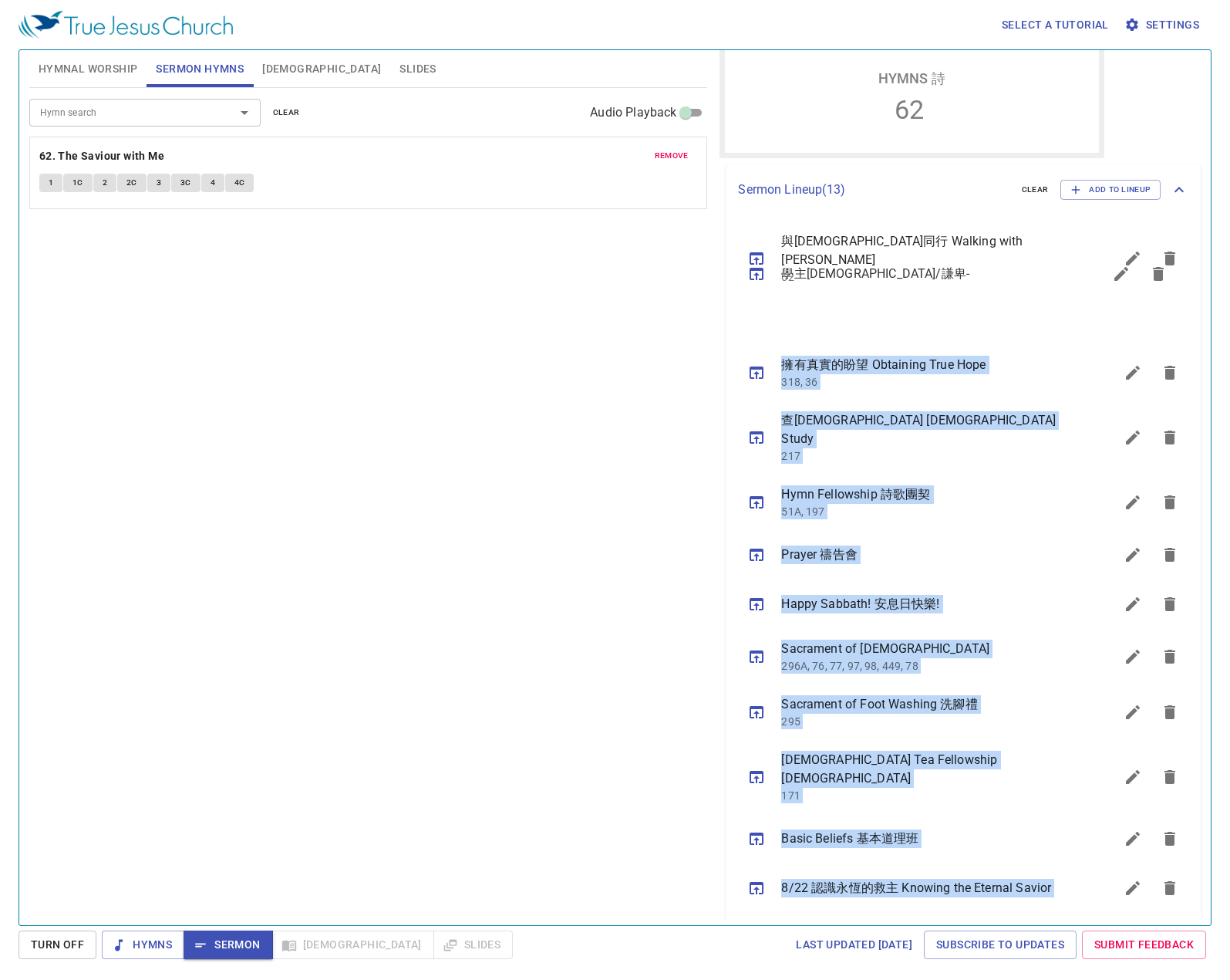
drag, startPoint x: 833, startPoint y: 887, endPoint x: 869, endPoint y: 274, distance: 614.1
click at [869, 274] on ul "與耶穌同行 Walking with Jesus 62 擁有真實的盼望 Obtaining True Hope 318, 36 查經 Bible Study …" at bounding box center [962, 596] width 475 height 762
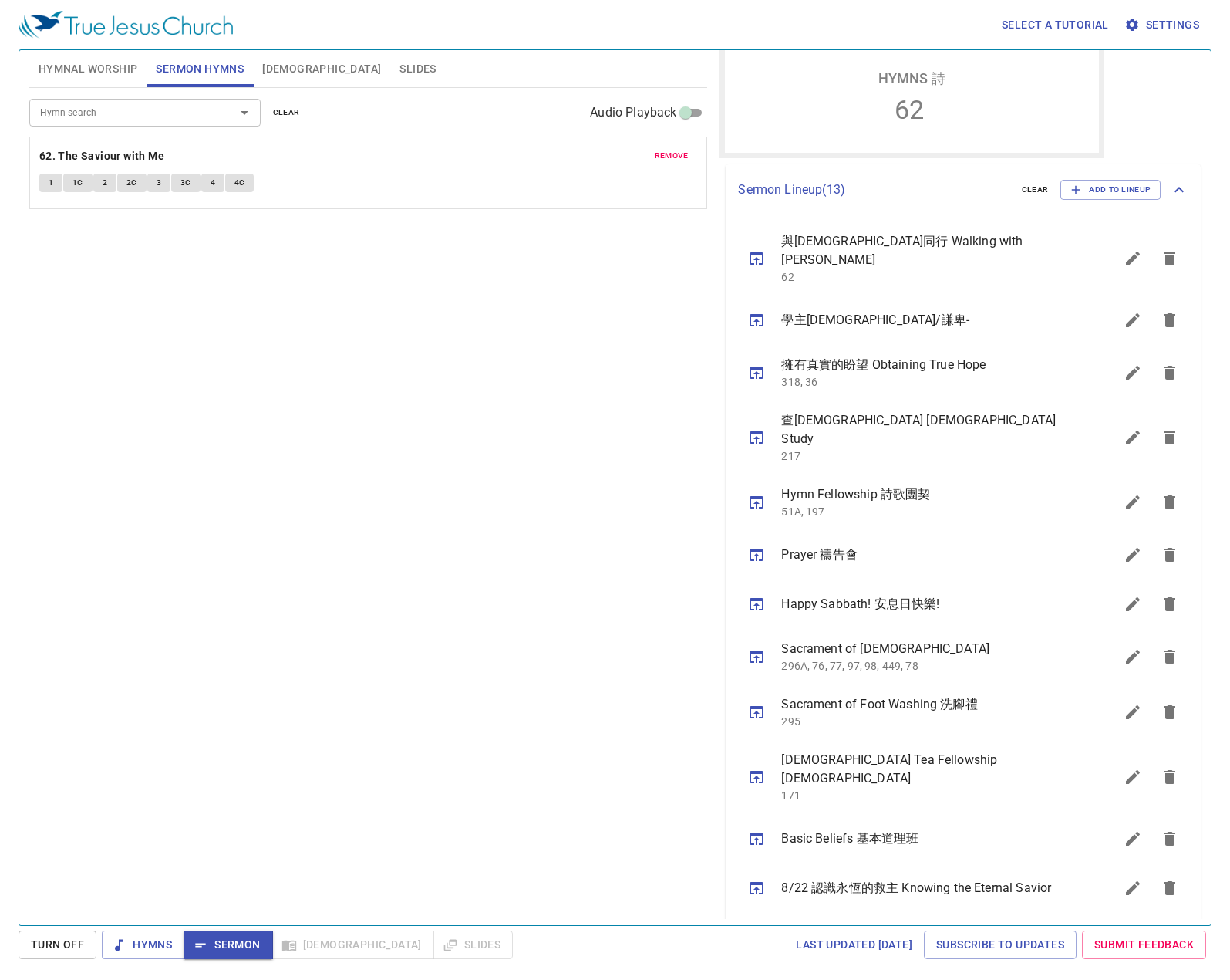
click at [583, 387] on div "Hymn search Hymn search clear Audio Playback remove 62. The Saviour with Me 1 1…" at bounding box center [368, 499] width 678 height 824
click at [283, 65] on span "[DEMOGRAPHIC_DATA]" at bounding box center [321, 69] width 119 height 19
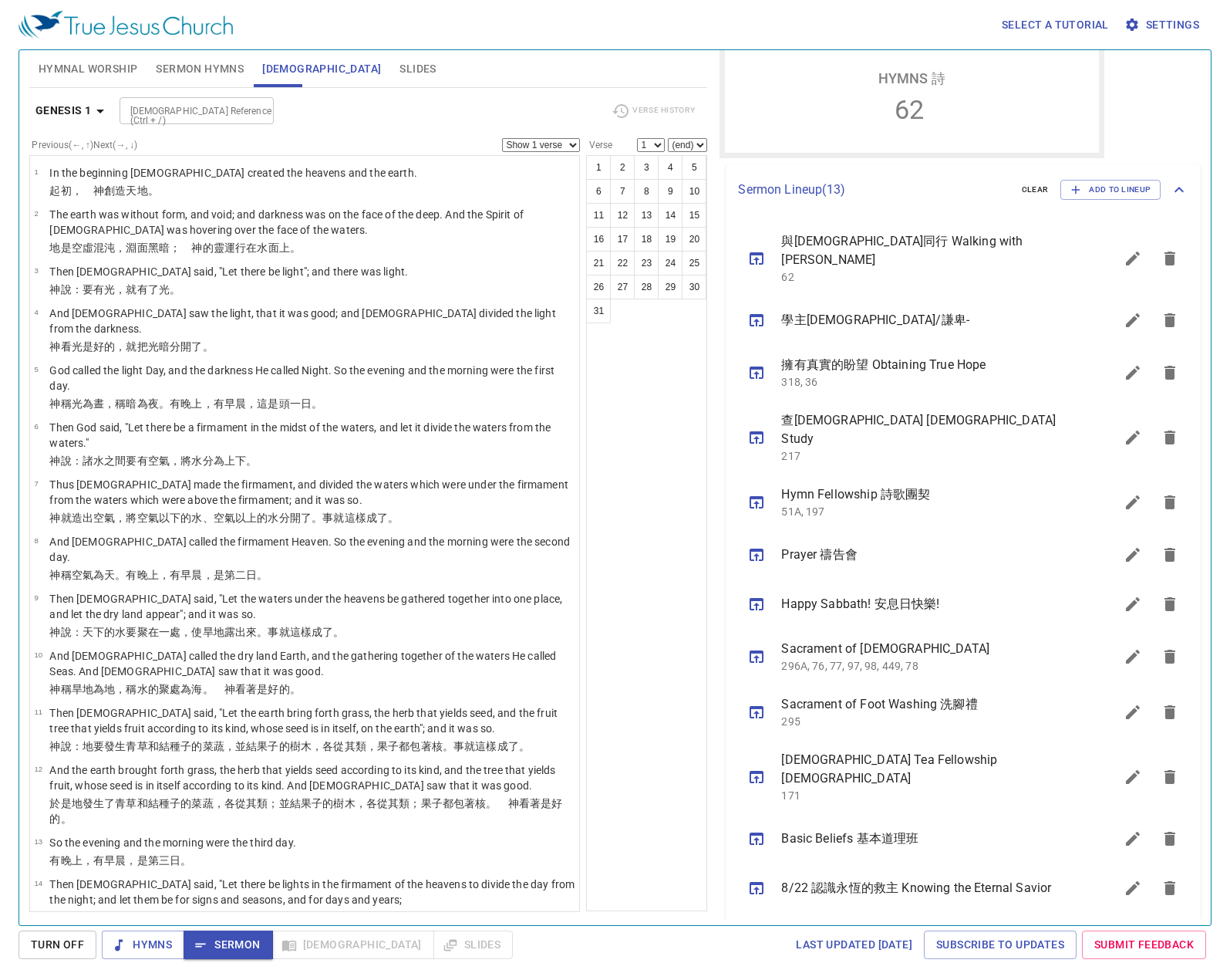
click at [66, 112] on button "Genesis 1" at bounding box center [72, 111] width 87 height 29
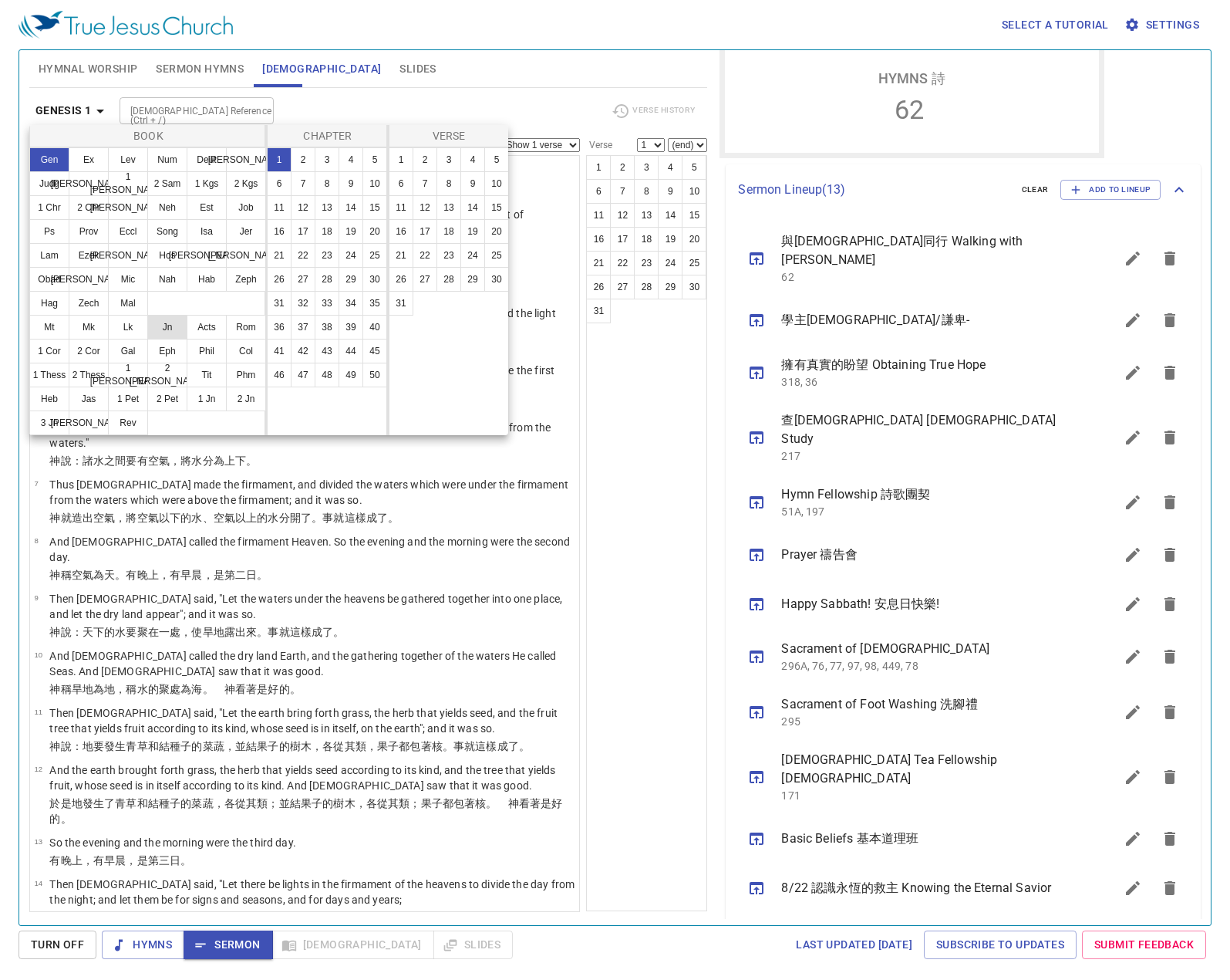
click at [173, 329] on button "Jn" at bounding box center [167, 327] width 40 height 25
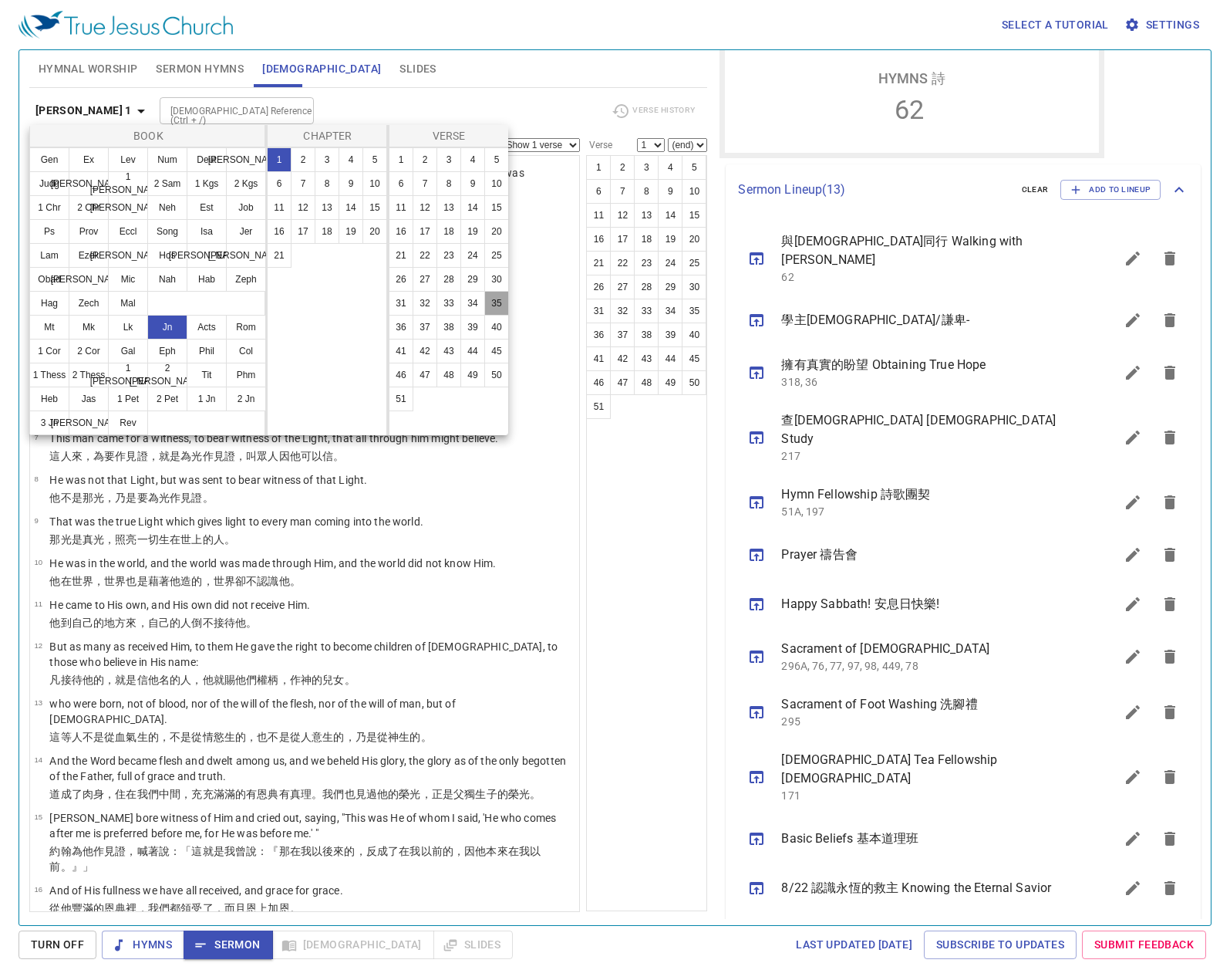
click at [485, 301] on button "35" at bounding box center [496, 303] width 25 height 25
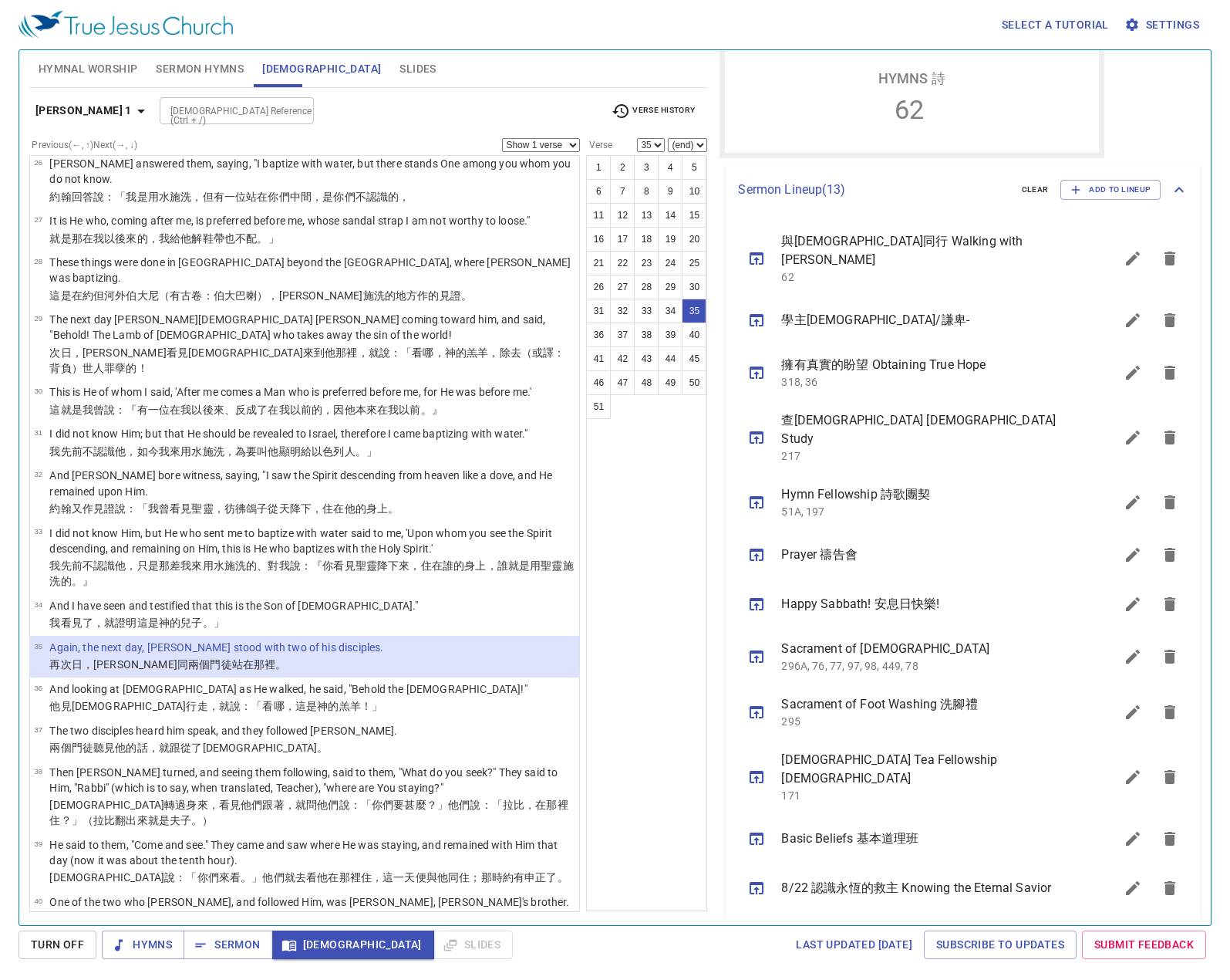
drag, startPoint x: 97, startPoint y: 562, endPoint x: 201, endPoint y: 548, distance: 104.9
click at [98, 681] on p "And looking at [DEMOGRAPHIC_DATA] as He walked, he said, "Behold the [DEMOGRAPH…" at bounding box center [288, 688] width 477 height 16
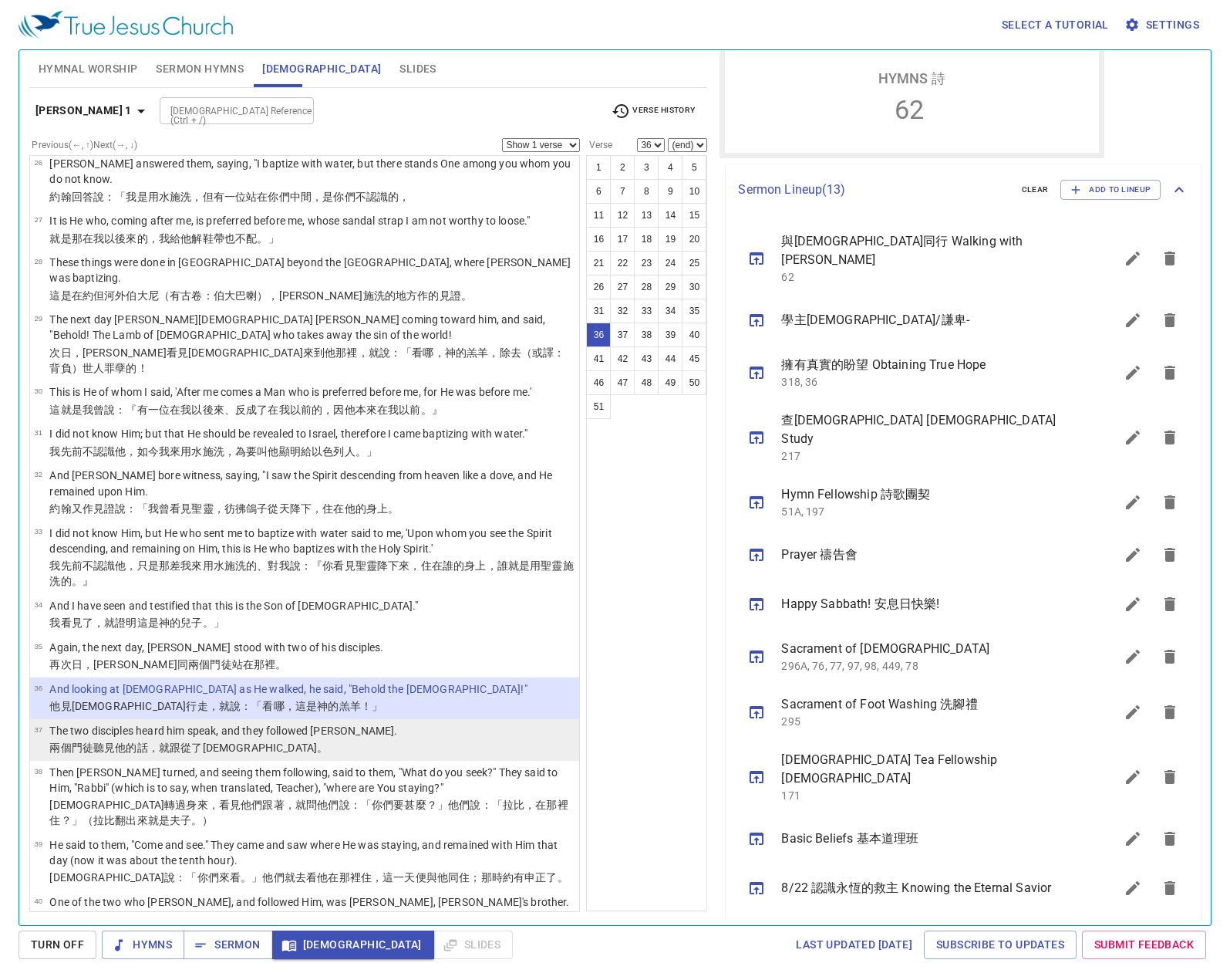
click at [253, 740] on p "兩個 門徒 聽見 他的話 ，就 跟從了 耶穌 。" at bounding box center [223, 747] width 348 height 16
select select "37"
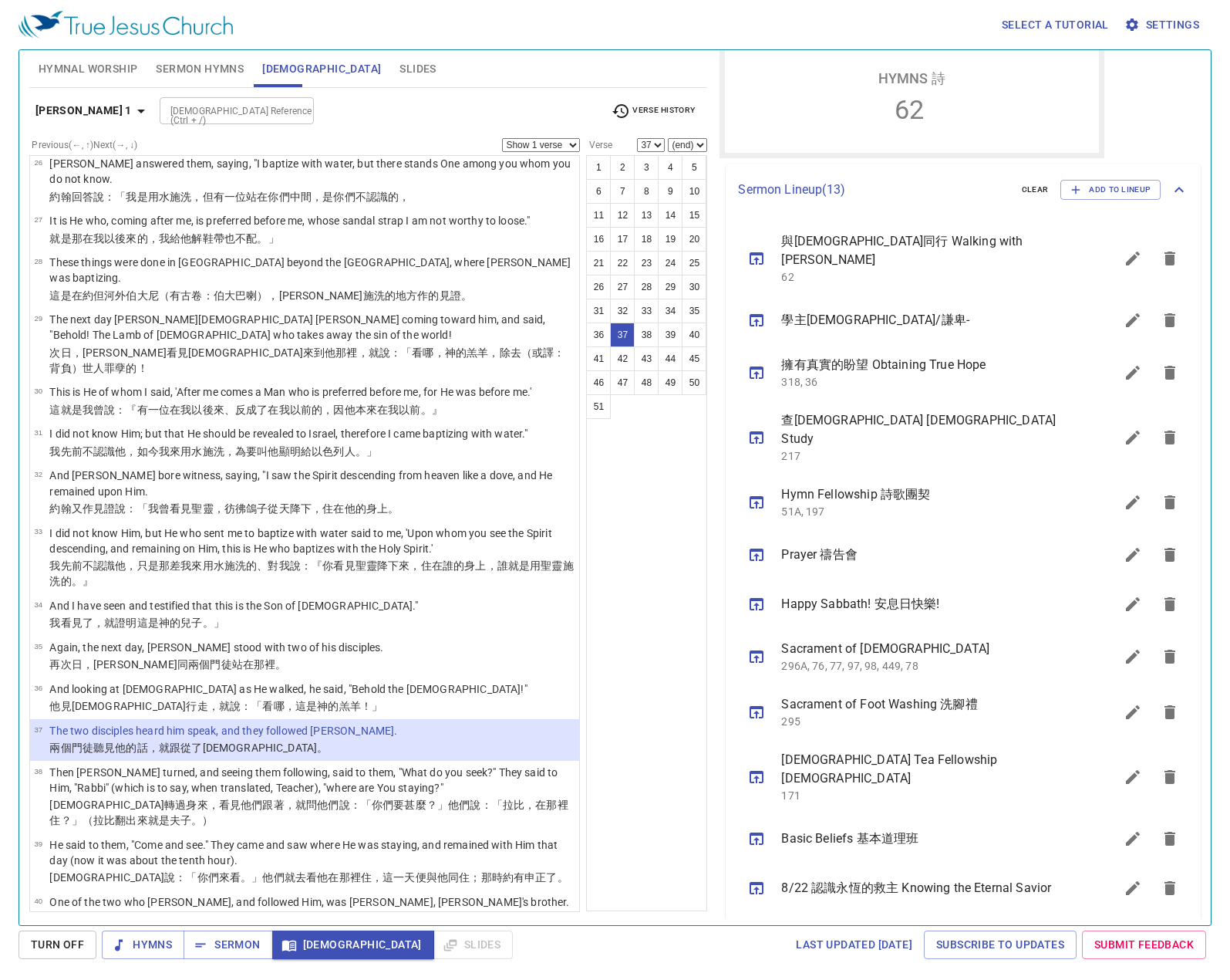
click at [1129, 312] on button "sermon lineup list" at bounding box center [1133, 320] width 37 height 37
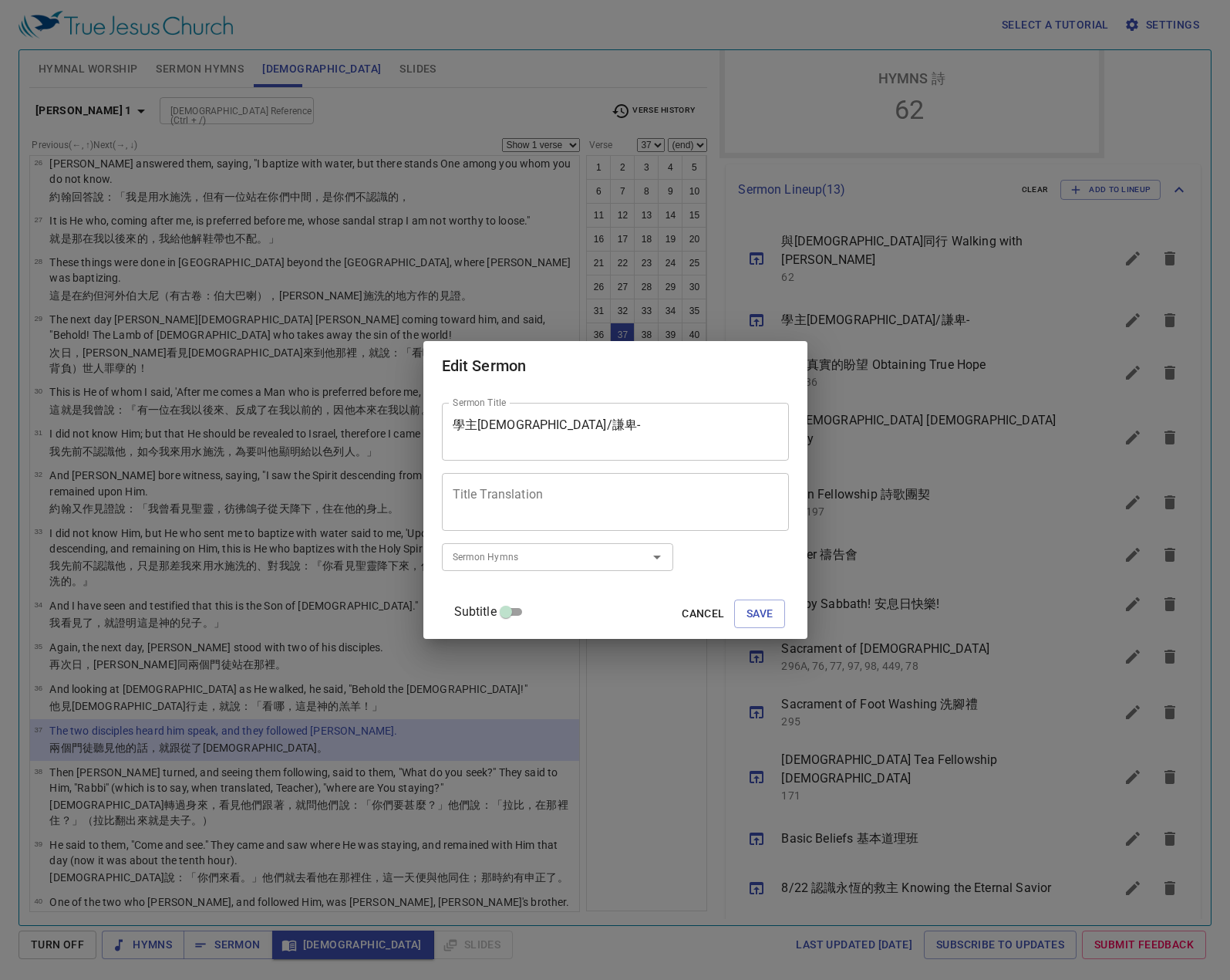
click at [599, 431] on textarea "學主耶穌/謙卑-" at bounding box center [615, 431] width 325 height 29
paste textarea "祂的出生"
type textarea "學主[DEMOGRAPHIC_DATA]/謙卑-祂的出生"
click at [590, 510] on textarea "Title Translation" at bounding box center [615, 502] width 325 height 29
type textarea "Learning From Lord"
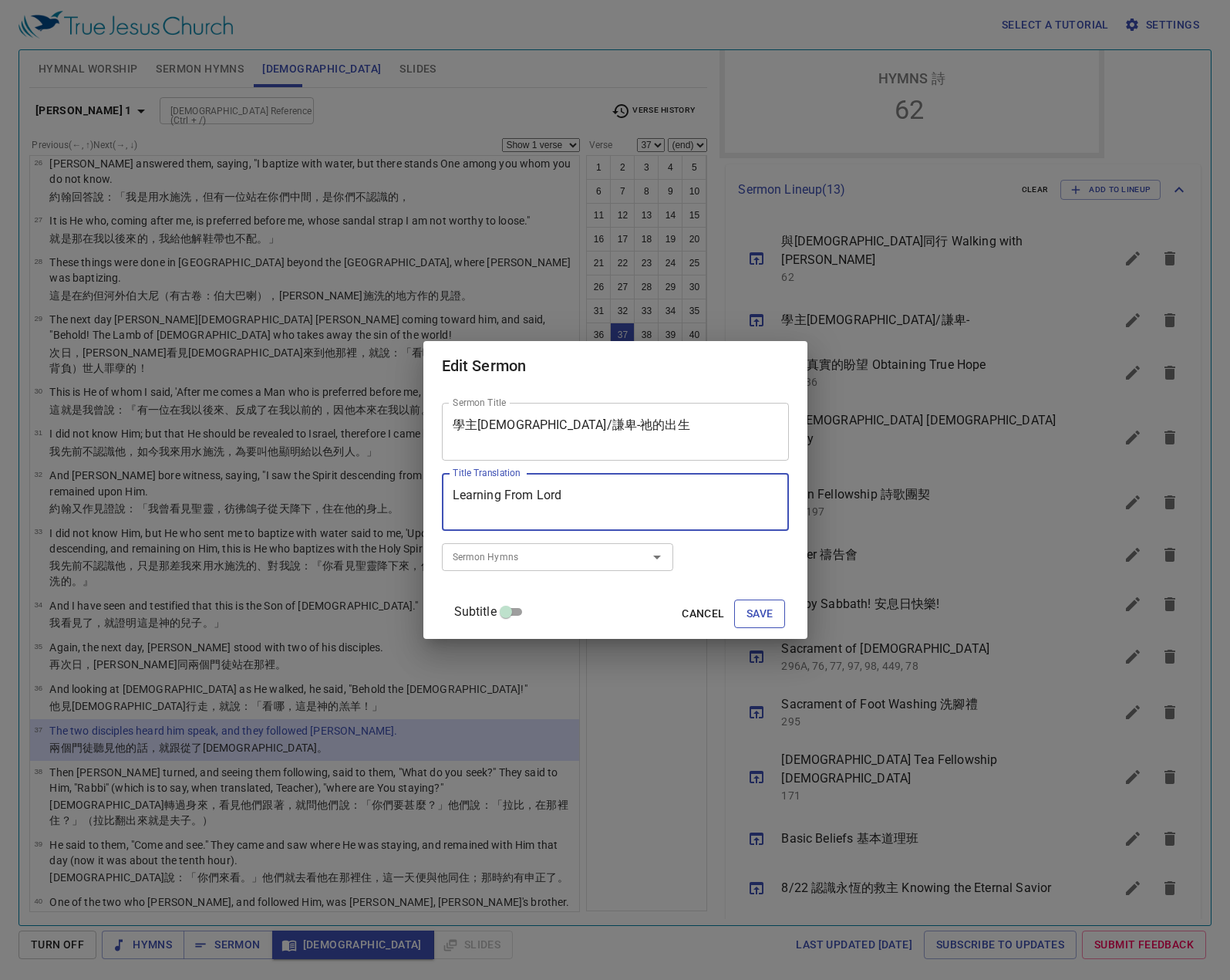
click at [747, 622] on span "Save" at bounding box center [760, 613] width 27 height 19
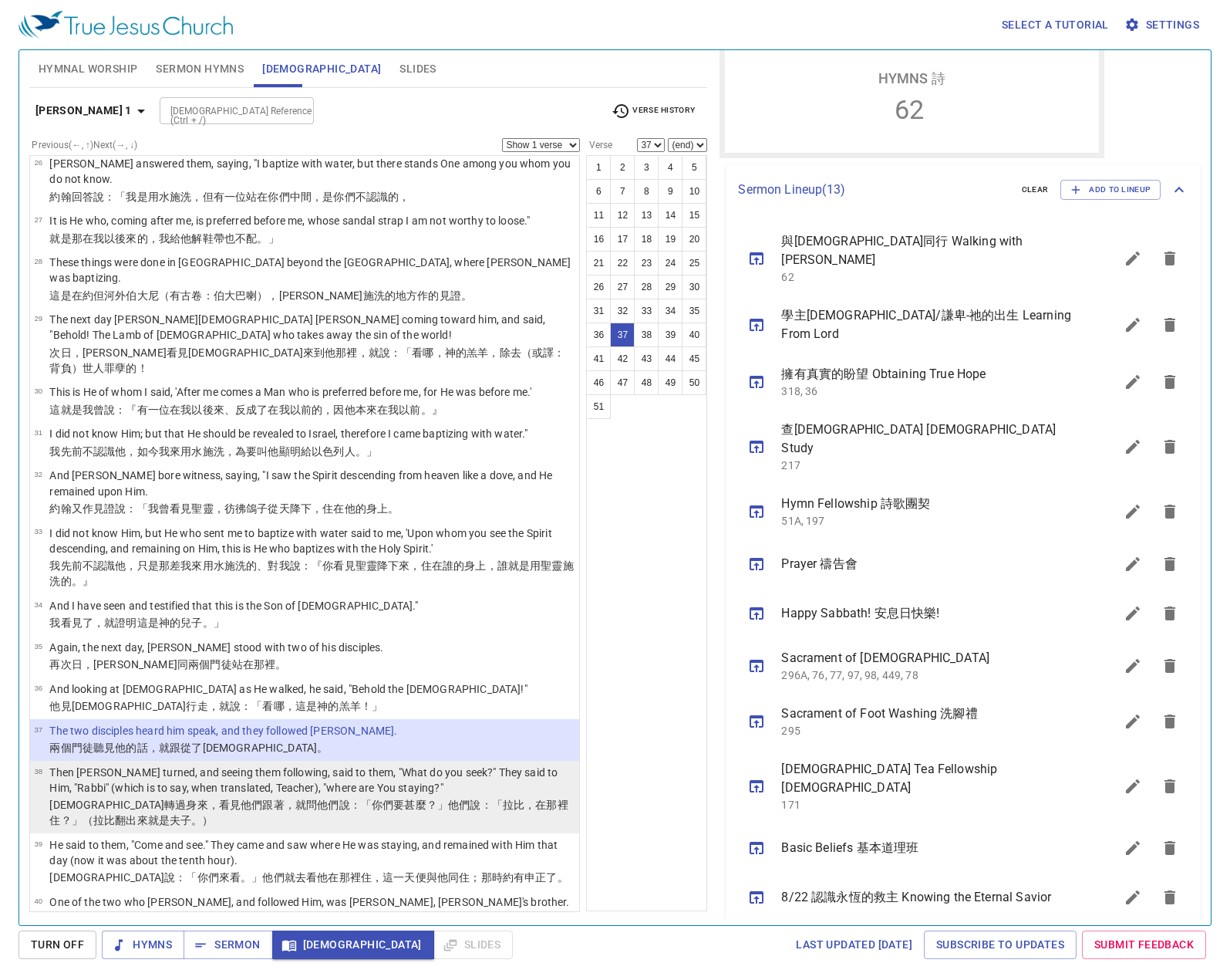
click at [326, 797] on p "耶穌 轉過身來 ，看見 他們 跟著 ，就問他們 說 ：「你們要 甚麼 ？」他們說 ：「拉比 ，在那裡 住 ？」（拉比翻出來就是夫子。）" at bounding box center [312, 811] width 525 height 31
select select "38"
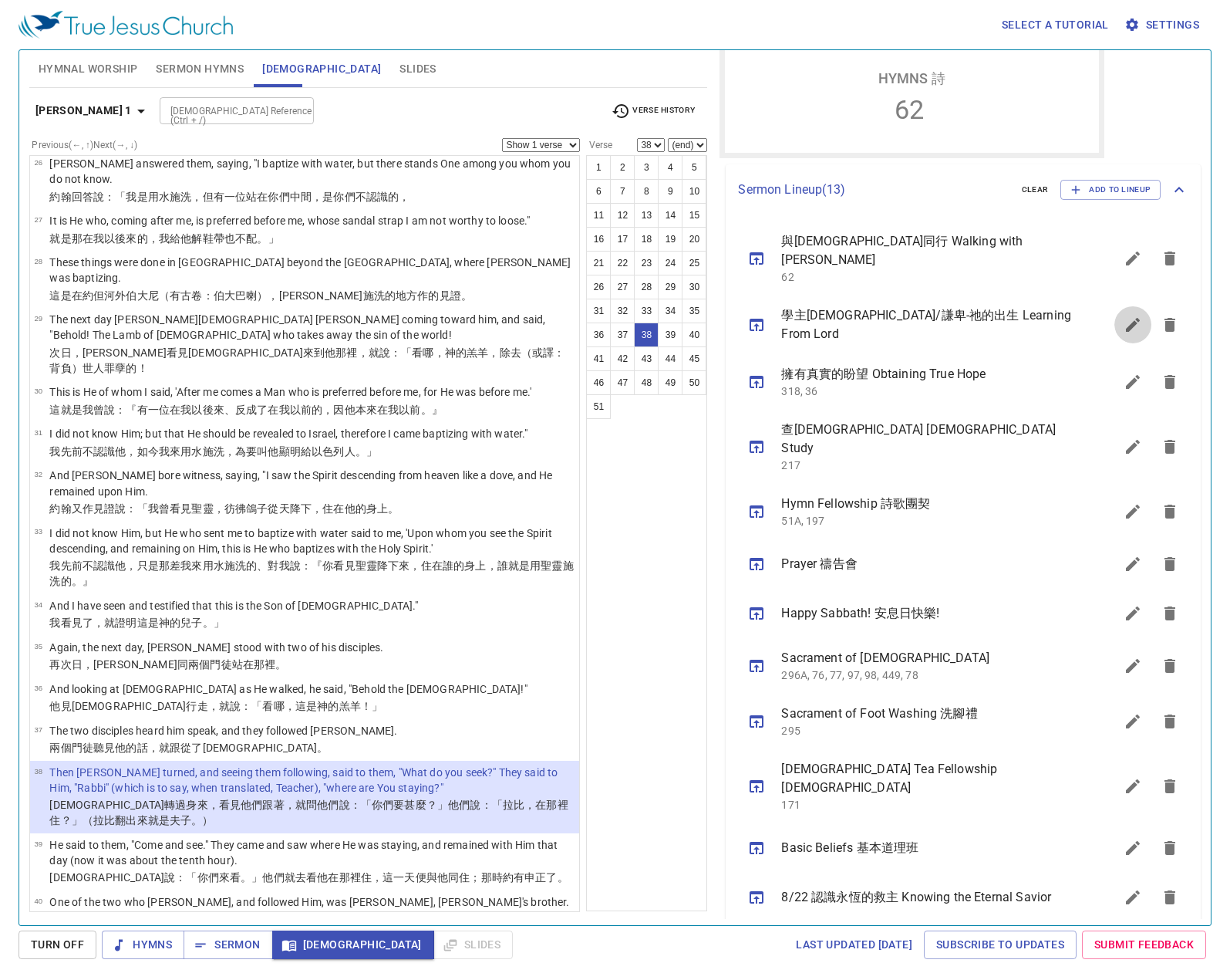
click at [1114, 307] on button "sermon lineup list" at bounding box center [1133, 325] width 37 height 37
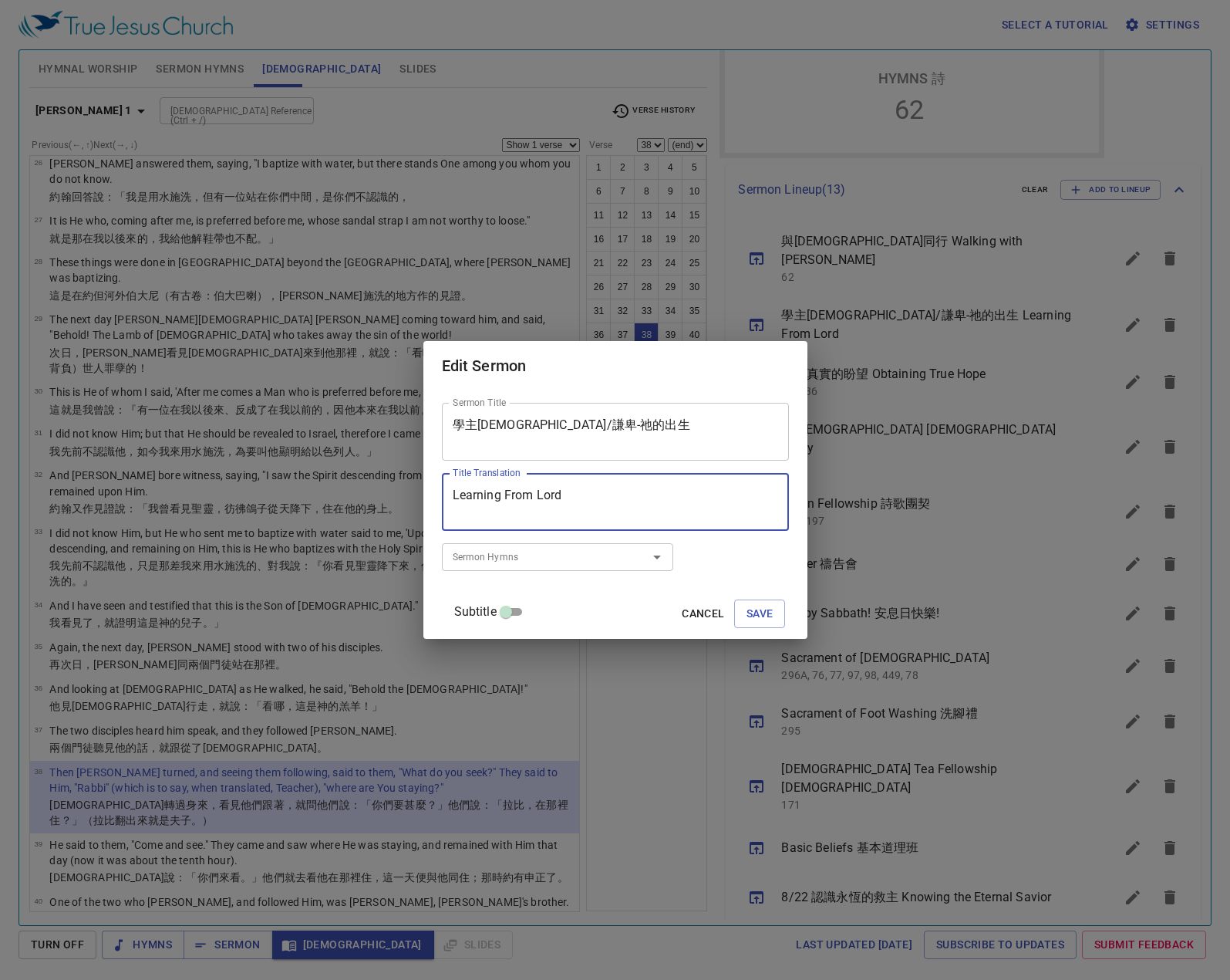
click at [594, 491] on textarea "Learning From Lord" at bounding box center [615, 502] width 325 height 29
type textarea "Learning From Lord Jesus/Humility - By"
click at [747, 611] on span "Save" at bounding box center [760, 613] width 27 height 19
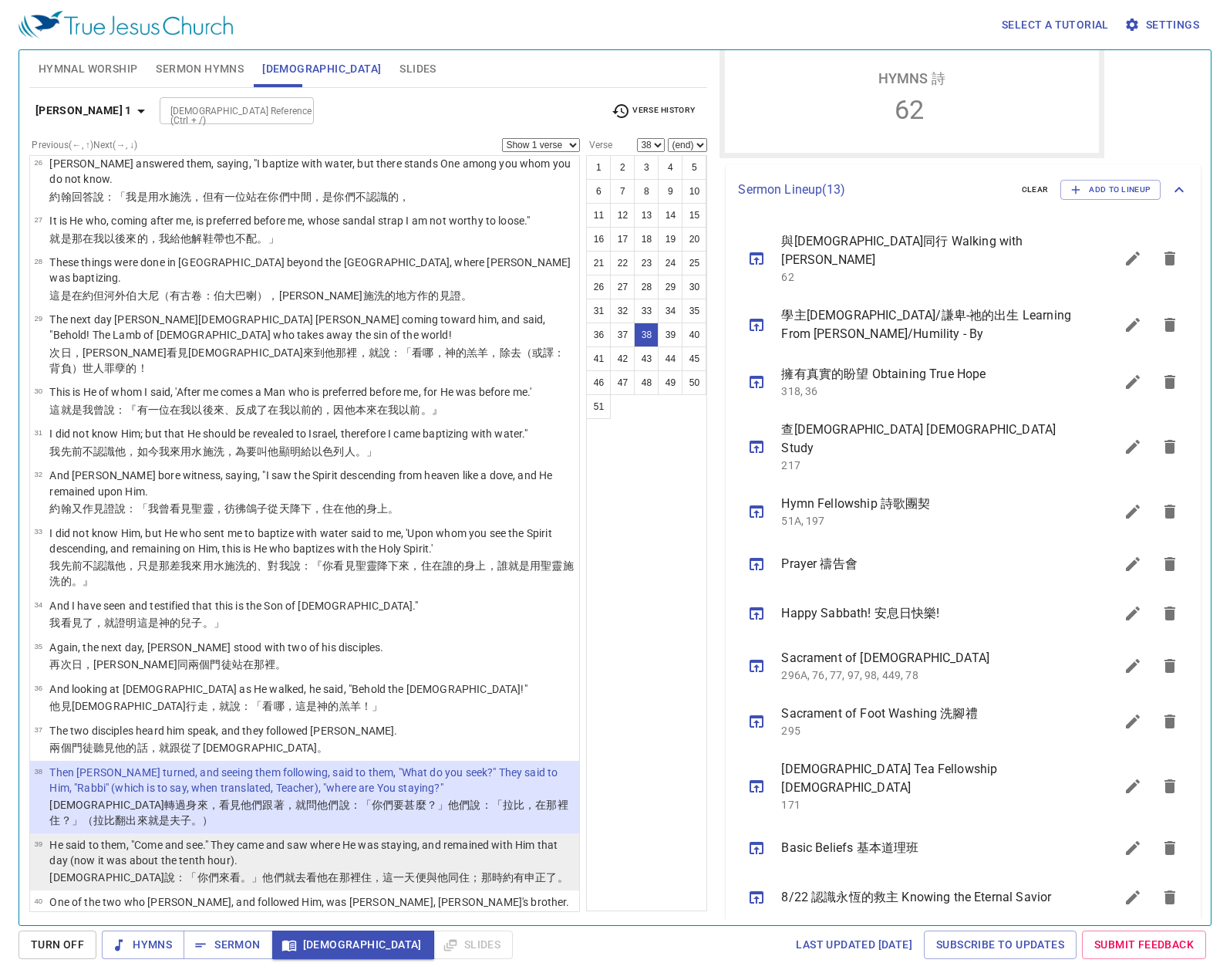
click at [421, 837] on p "He said to them, "Come and see." They came and saw where He was staying, and re…" at bounding box center [312, 852] width 525 height 31
select select "39"
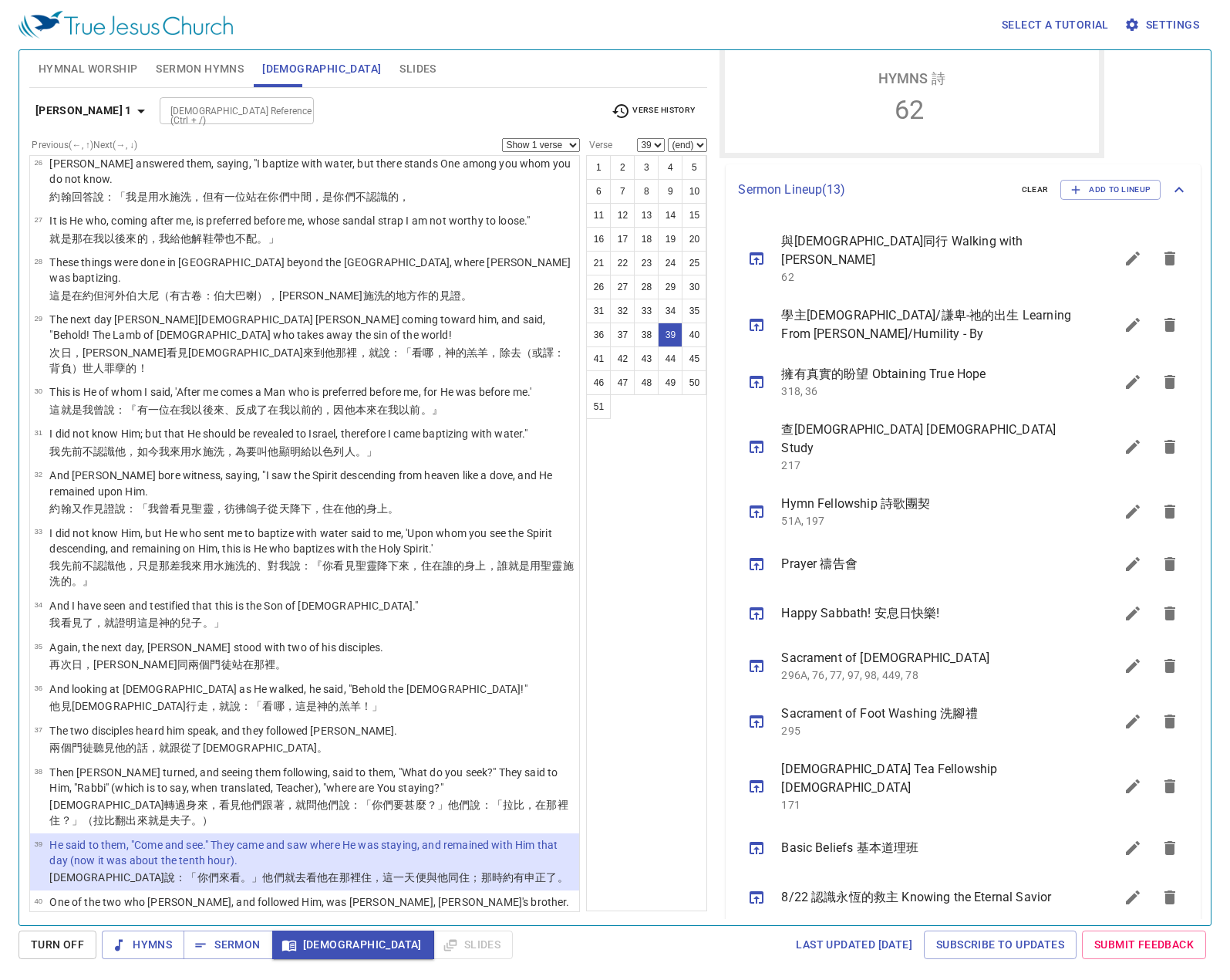
click at [1124, 316] on button "sermon lineup list" at bounding box center [1133, 325] width 37 height 37
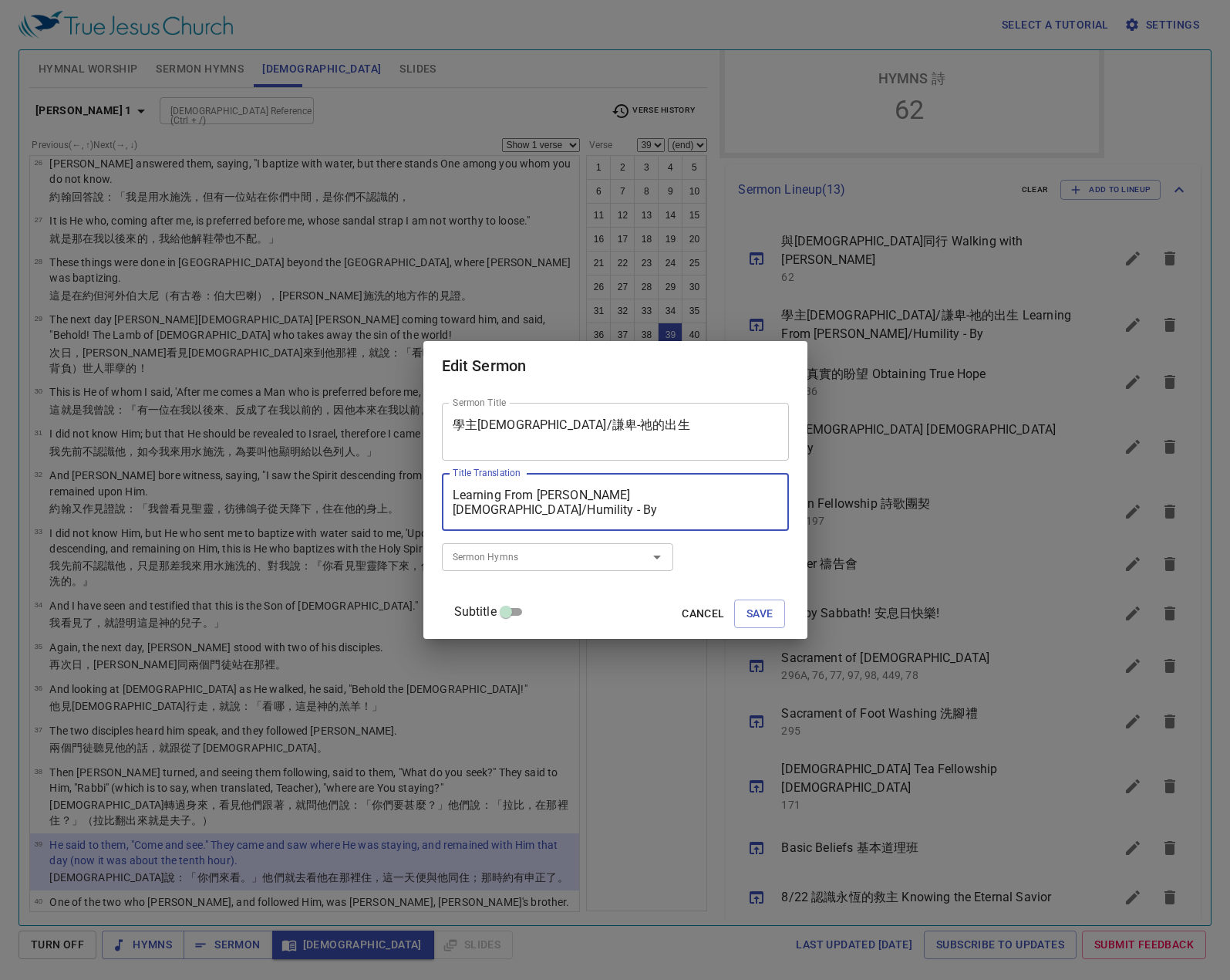
click at [719, 514] on textarea "Learning From Lord Jesus/Humility - By" at bounding box center [615, 502] width 325 height 29
click at [614, 567] on div "Sermon Hymns" at bounding box center [558, 556] width 231 height 27
type textarea "Learning From [PERSON_NAME][DEMOGRAPHIC_DATA]/Humility - By His Birth"
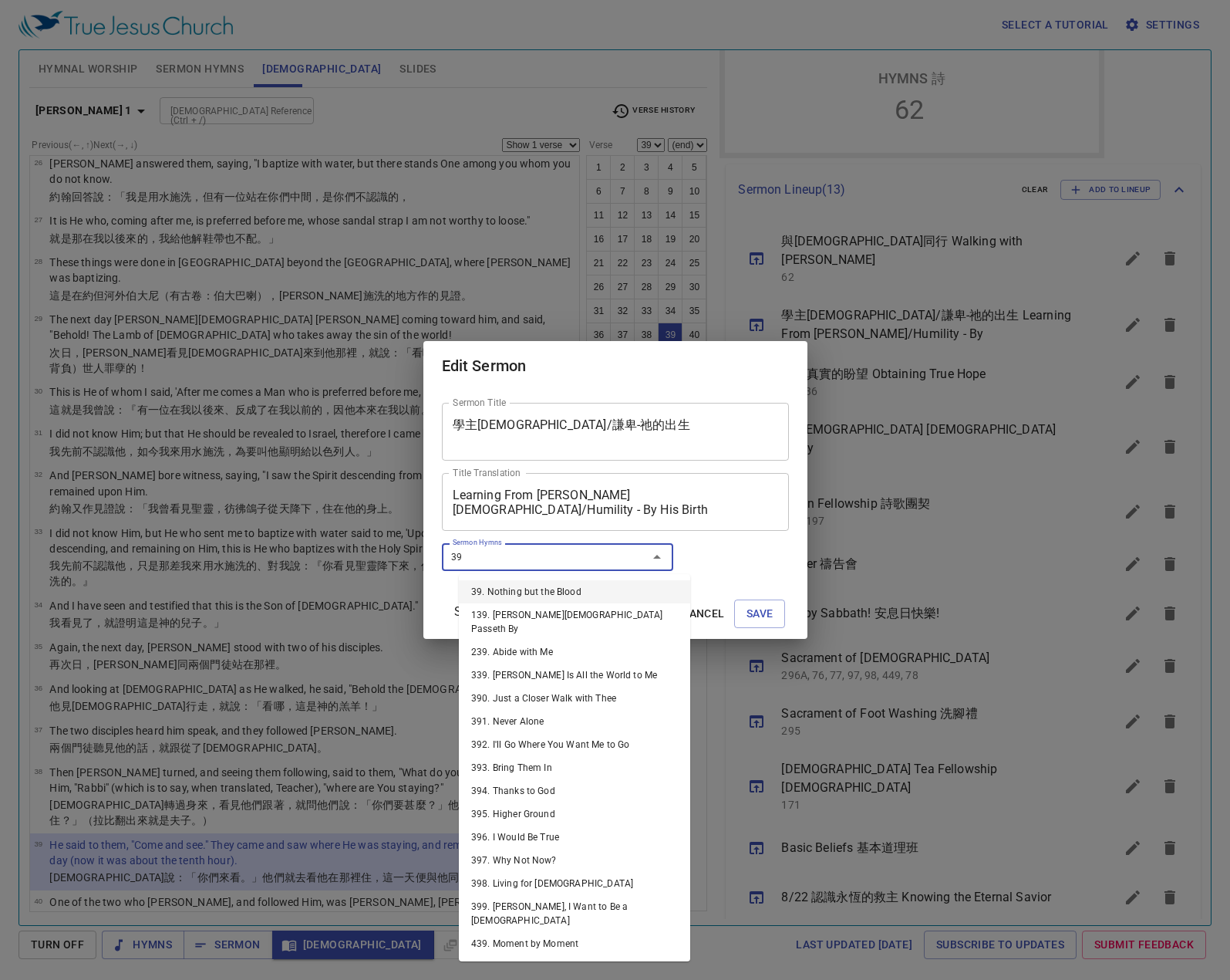
type input "399"
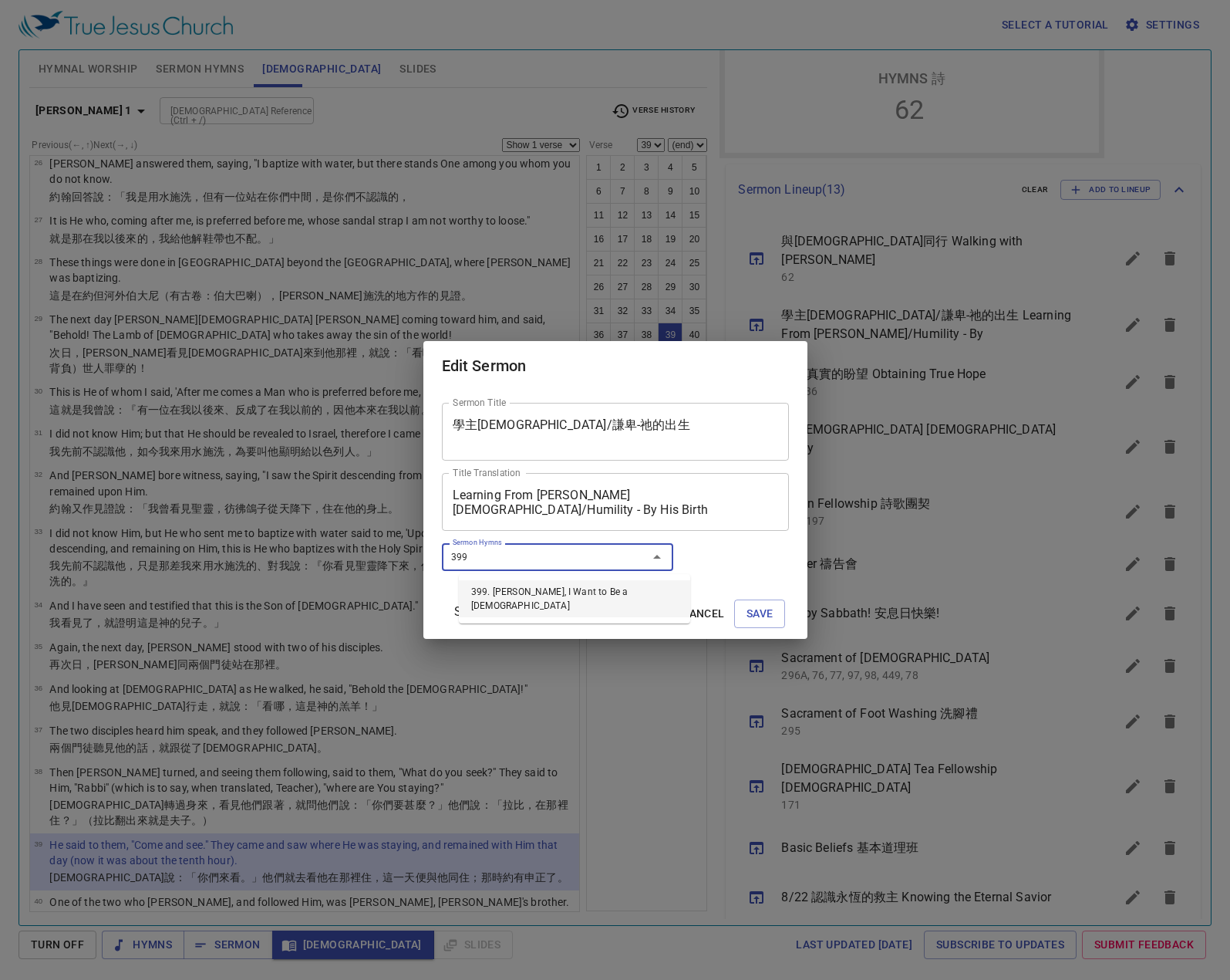
click at [574, 583] on li "399. [PERSON_NAME], I Want to Be a [DEMOGRAPHIC_DATA]" at bounding box center [574, 598] width 231 height 37
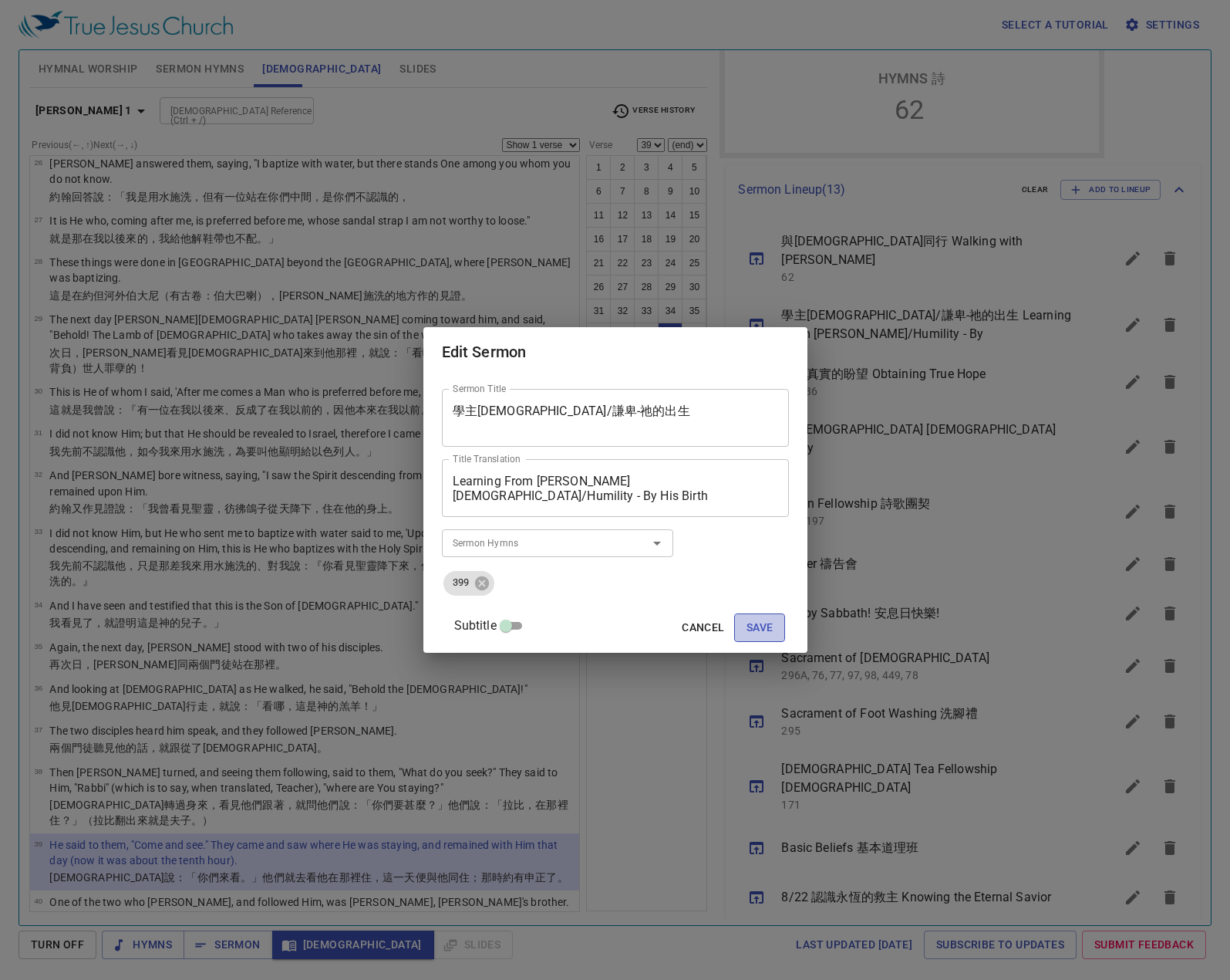
click at [756, 636] on span "Save" at bounding box center [760, 627] width 27 height 19
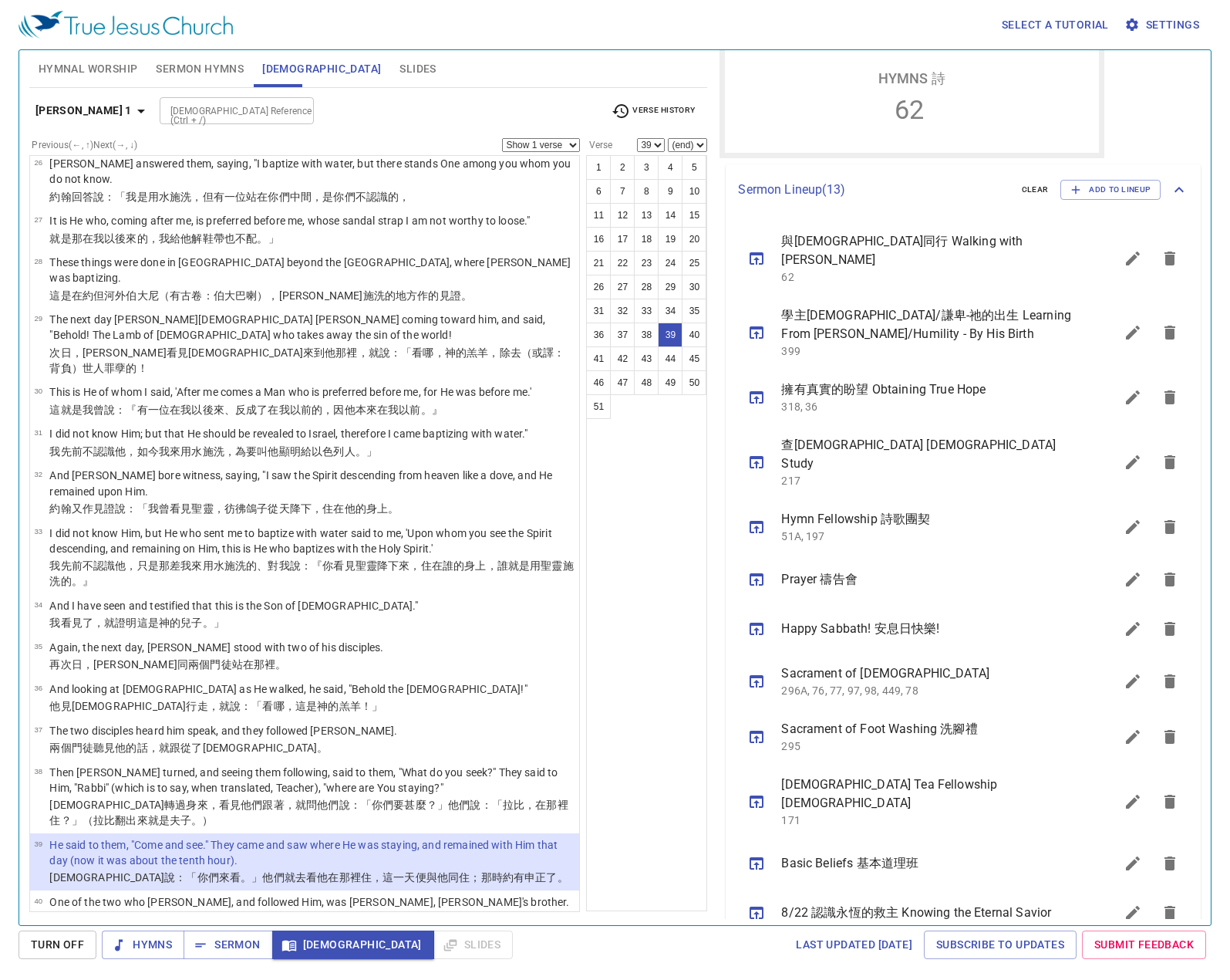
select select "40"
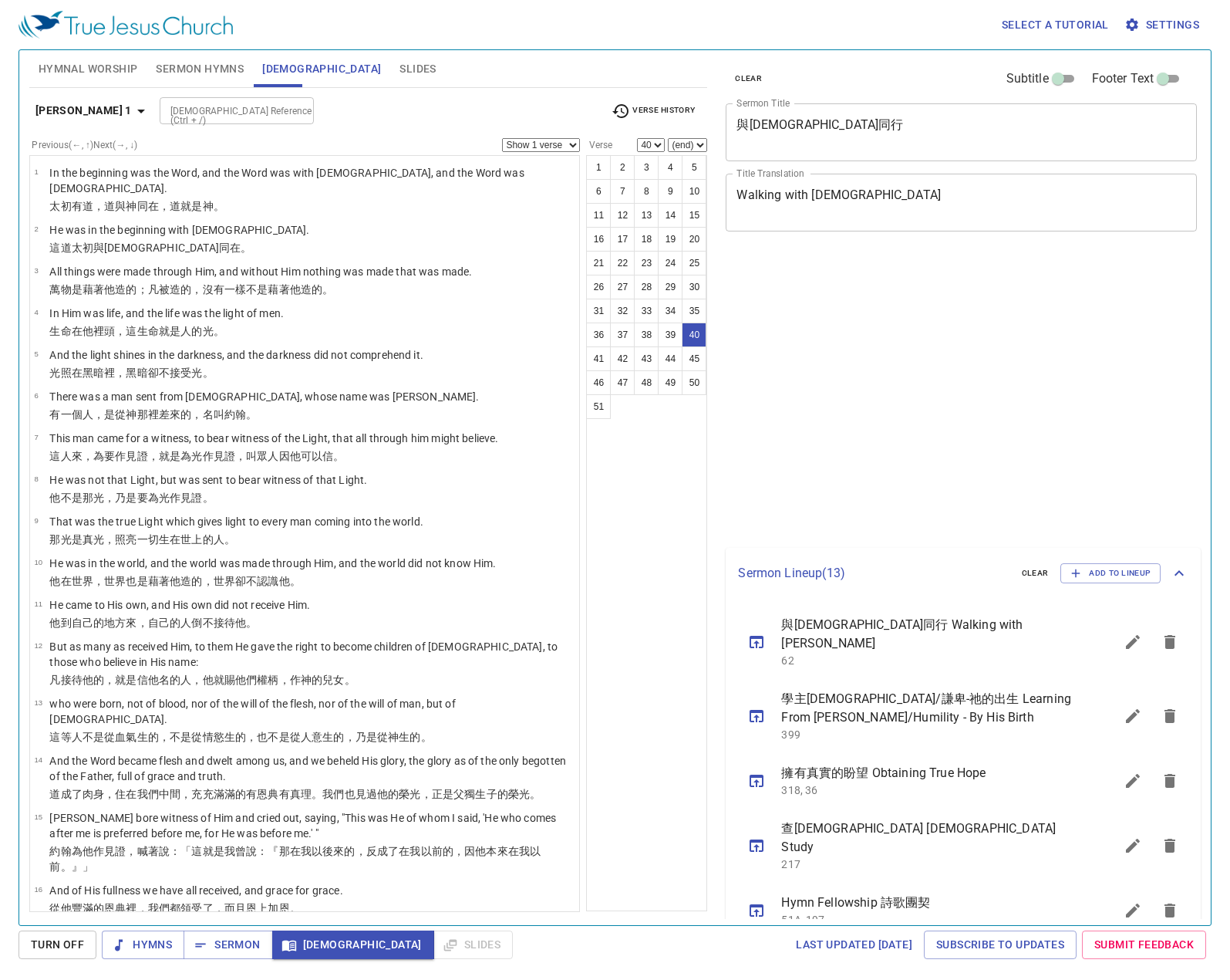
select select "40"
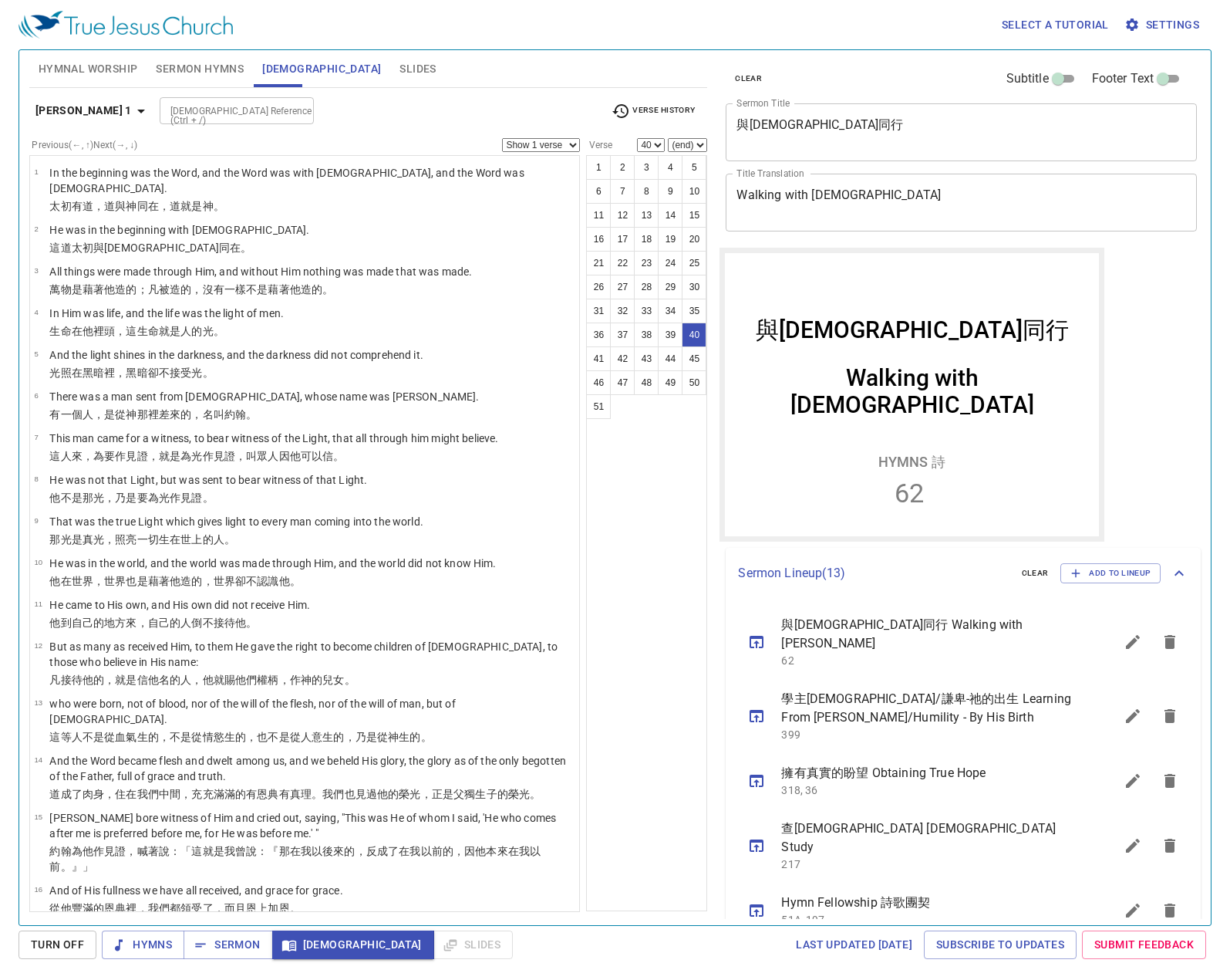
scroll to position [383, 0]
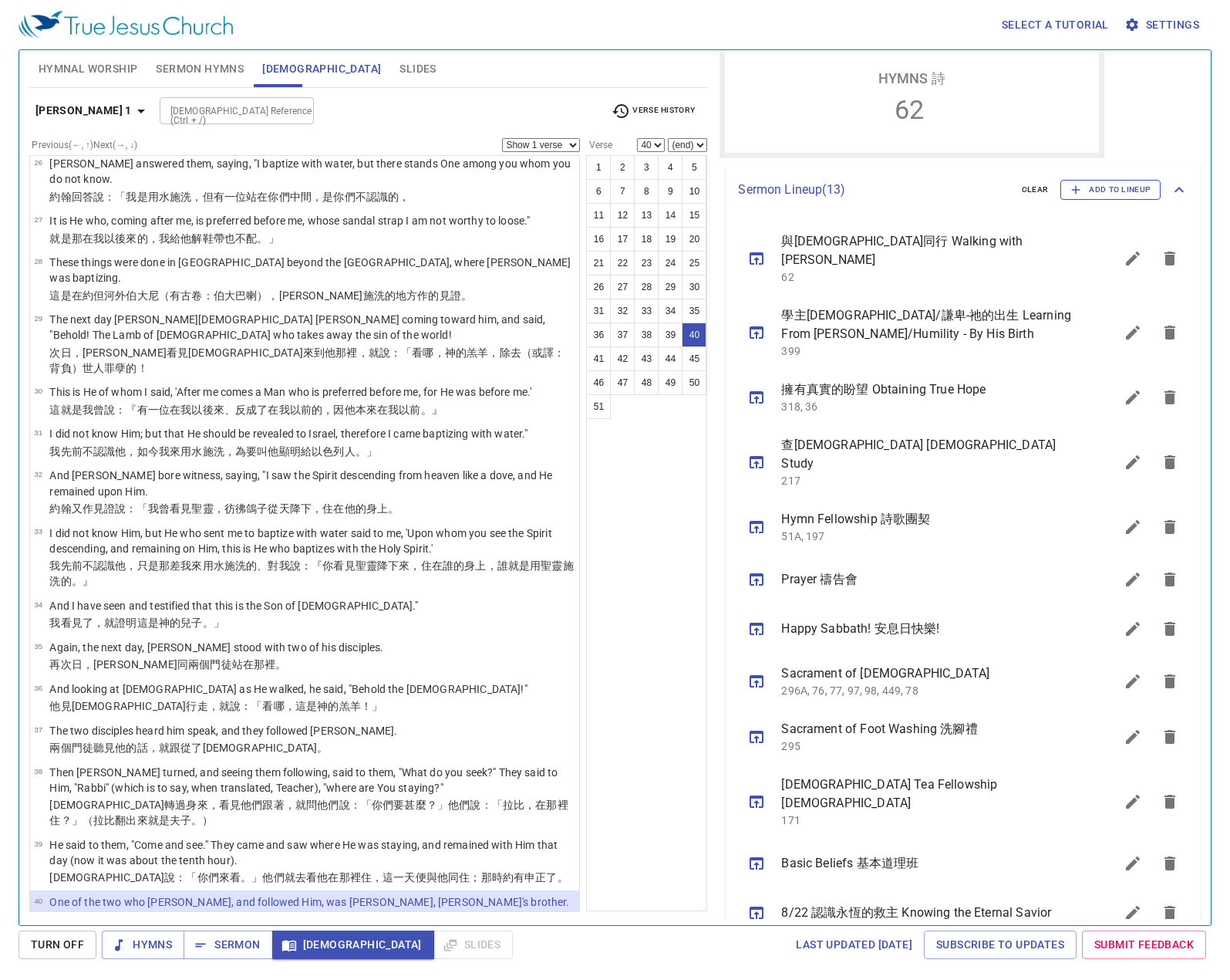
click at [1118, 186] on span "Add to Lineup" at bounding box center [1110, 189] width 80 height 14
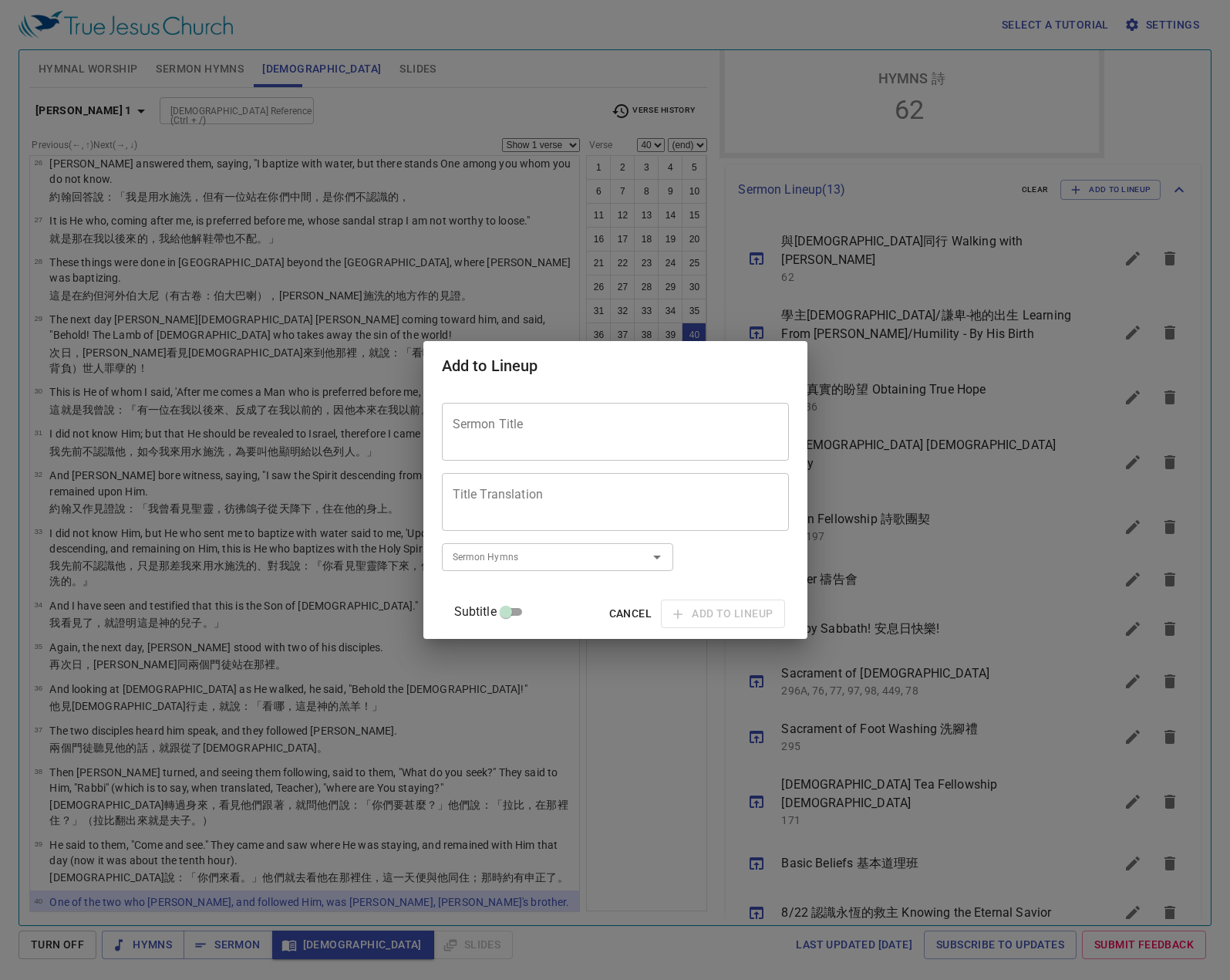
click at [640, 431] on textarea "Sermon Title" at bounding box center [615, 431] width 325 height 29
click at [610, 615] on span "Cancel" at bounding box center [629, 613] width 42 height 19
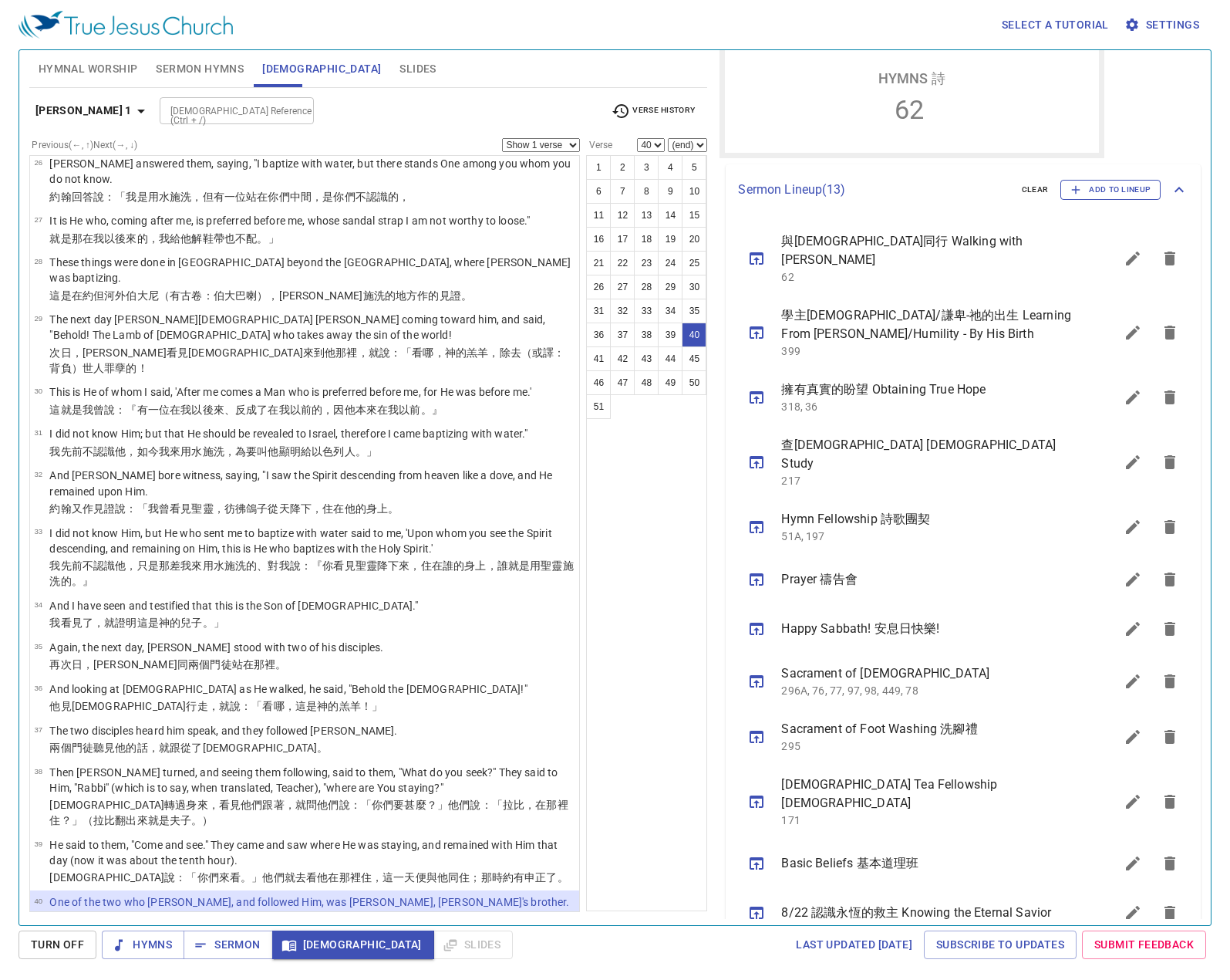
click at [1109, 193] on span "Add to Lineup" at bounding box center [1110, 189] width 80 height 14
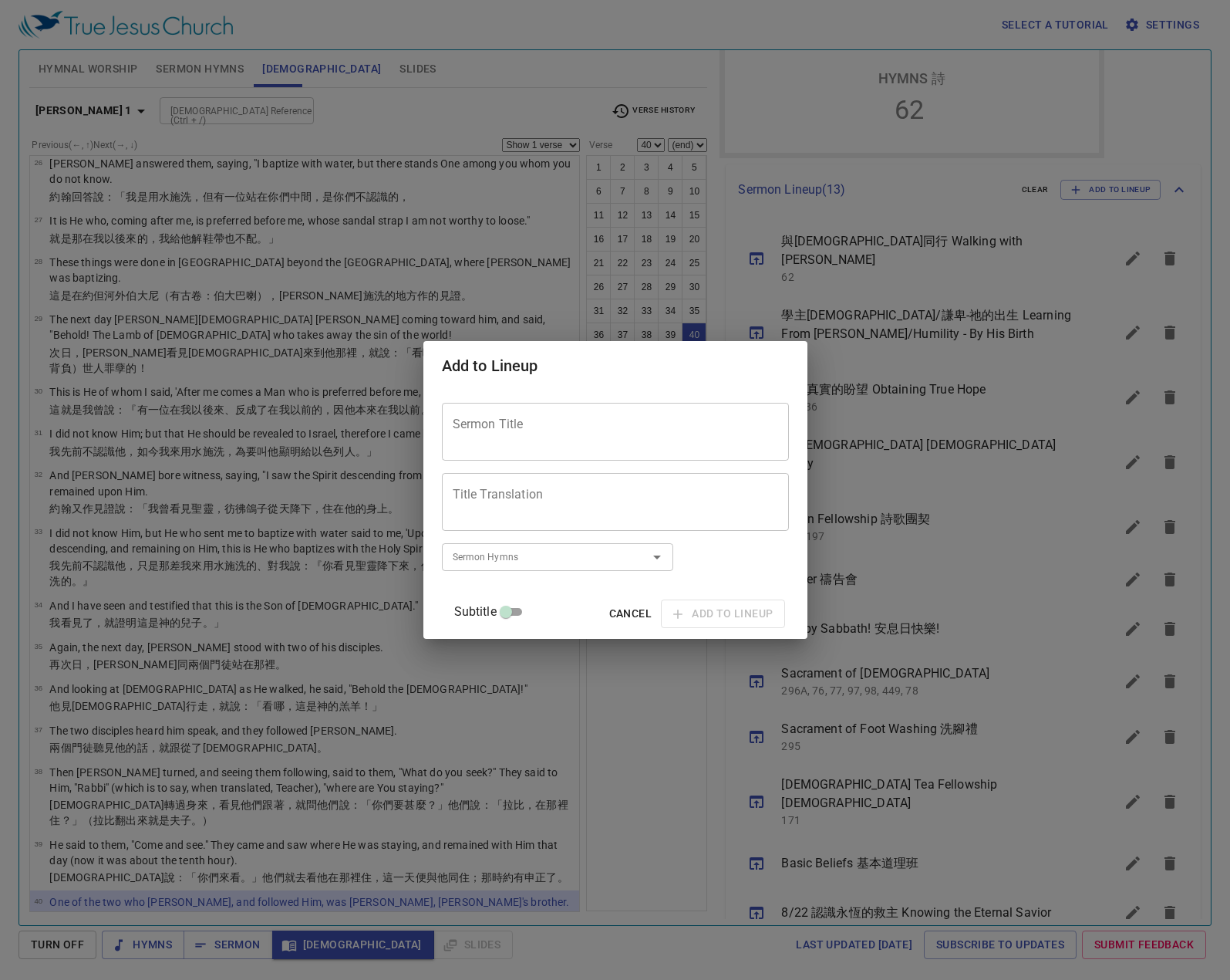
click at [672, 446] on div "Sermon Title" at bounding box center [615, 431] width 347 height 58
click at [624, 615] on span "Cancel" at bounding box center [629, 613] width 42 height 19
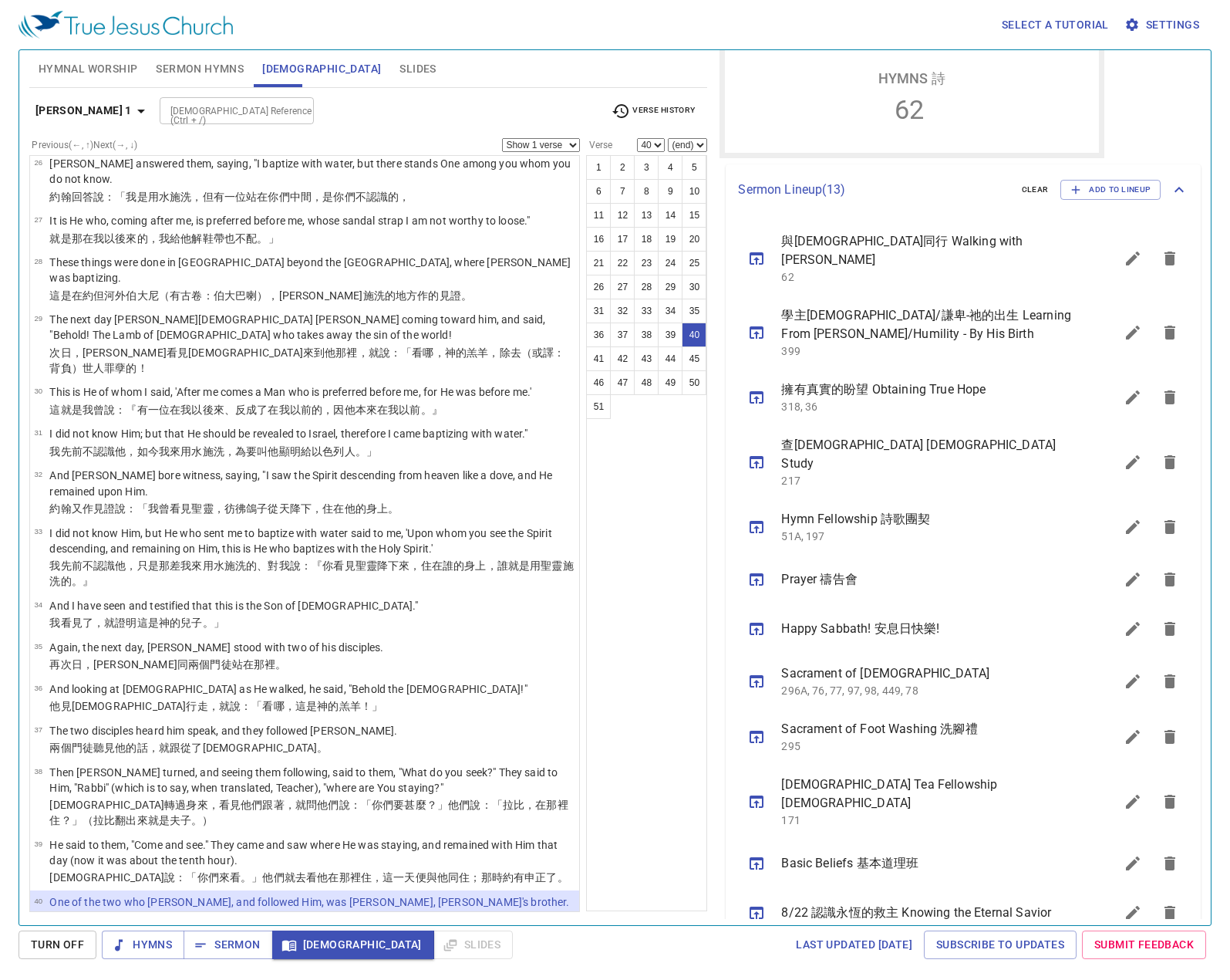
click at [1126, 326] on icon "sermon lineup list" at bounding box center [1133, 332] width 14 height 14
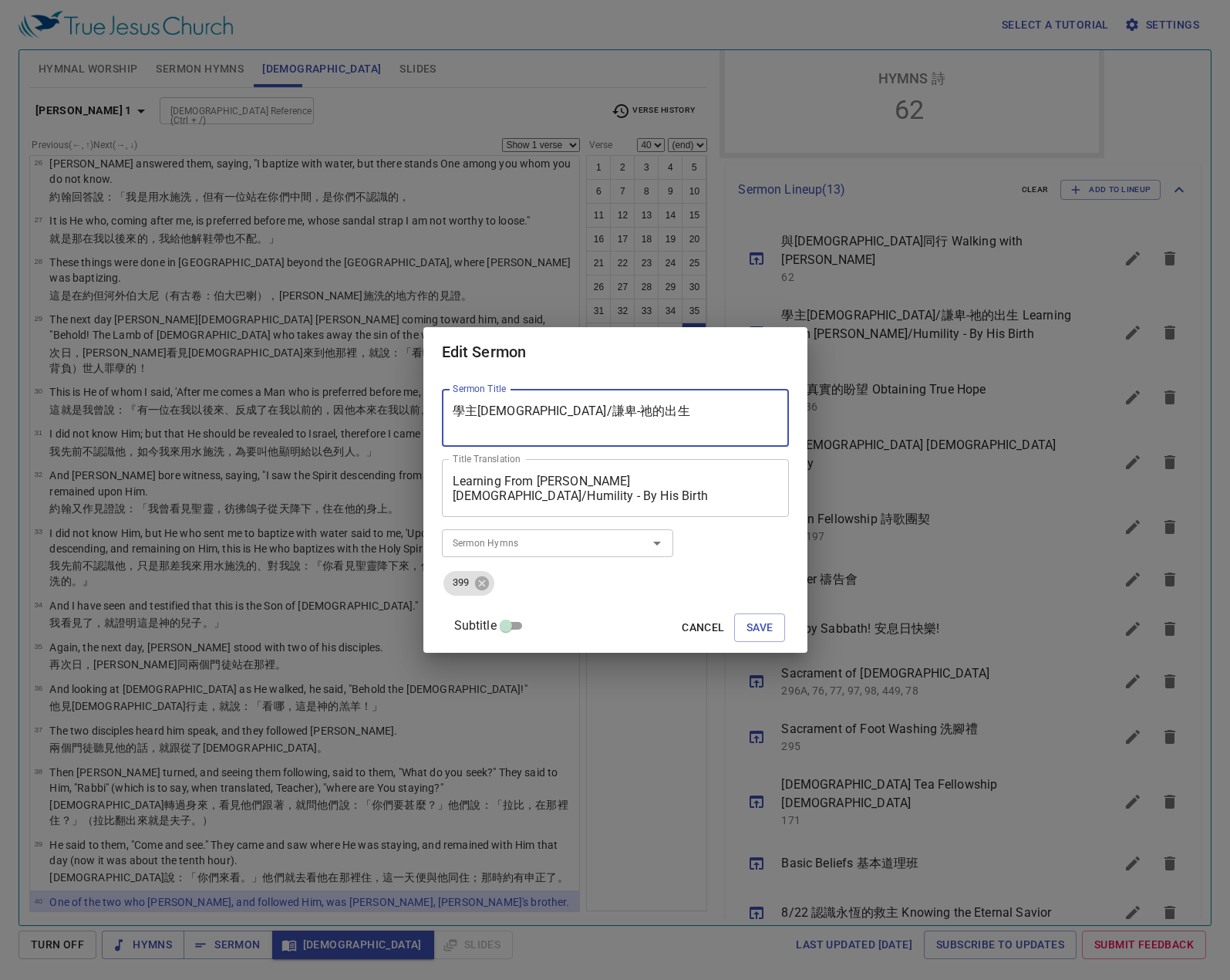
drag, startPoint x: 475, startPoint y: 414, endPoint x: 525, endPoint y: 413, distance: 50.0
click at [525, 413] on textarea "學主[DEMOGRAPHIC_DATA]/謙卑-祂的出生" at bounding box center [615, 417] width 325 height 29
click at [757, 629] on button "Save" at bounding box center [760, 627] width 52 height 29
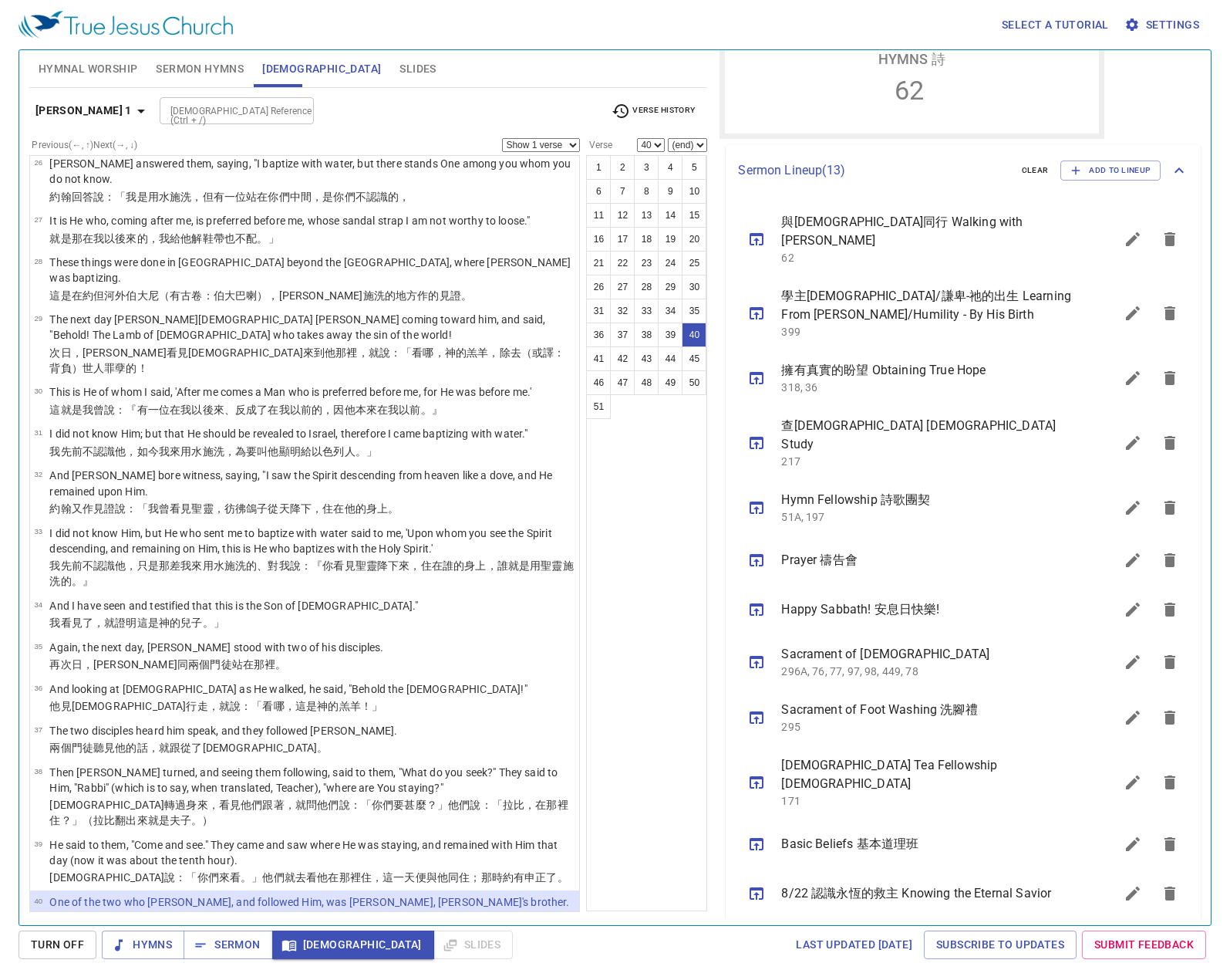
scroll to position [408, 0]
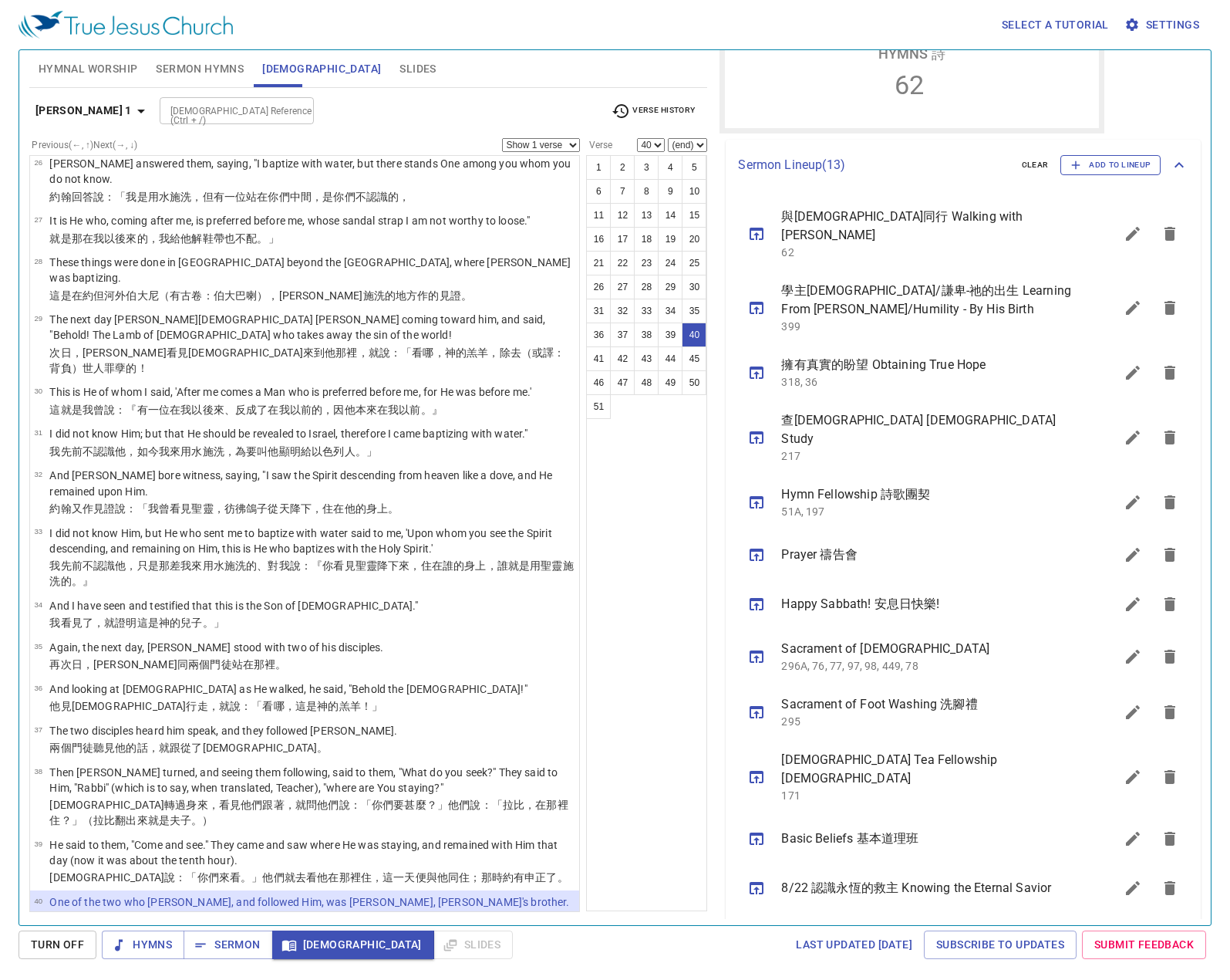
click at [1108, 174] on button "Add to Lineup" at bounding box center [1110, 165] width 100 height 20
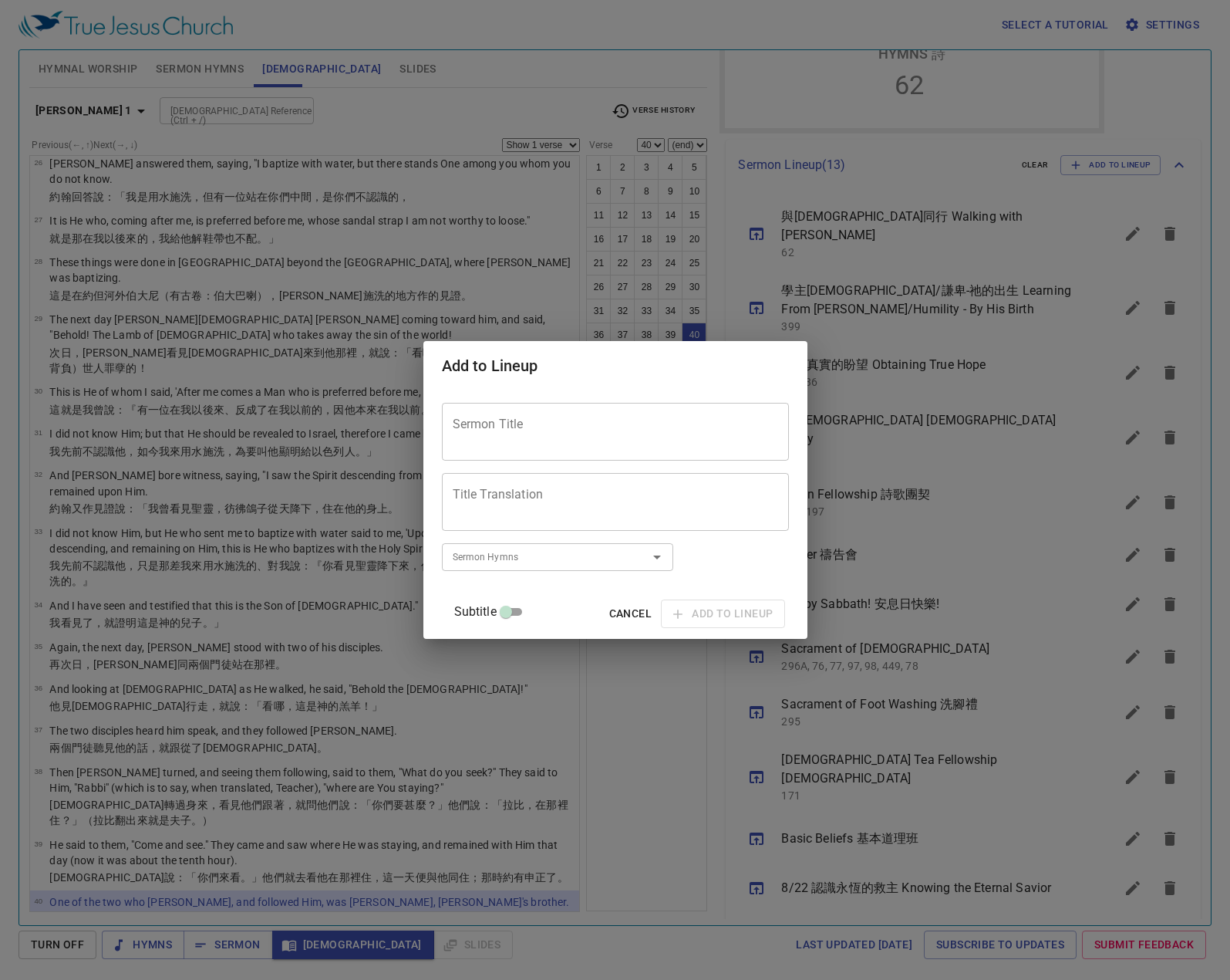
click at [660, 415] on div "Sermon Title" at bounding box center [615, 431] width 347 height 58
paste textarea "學主耶穌/"
type textarea "學主耶穌/"
click at [535, 563] on input "Sermon Hymns" at bounding box center [534, 556] width 177 height 17
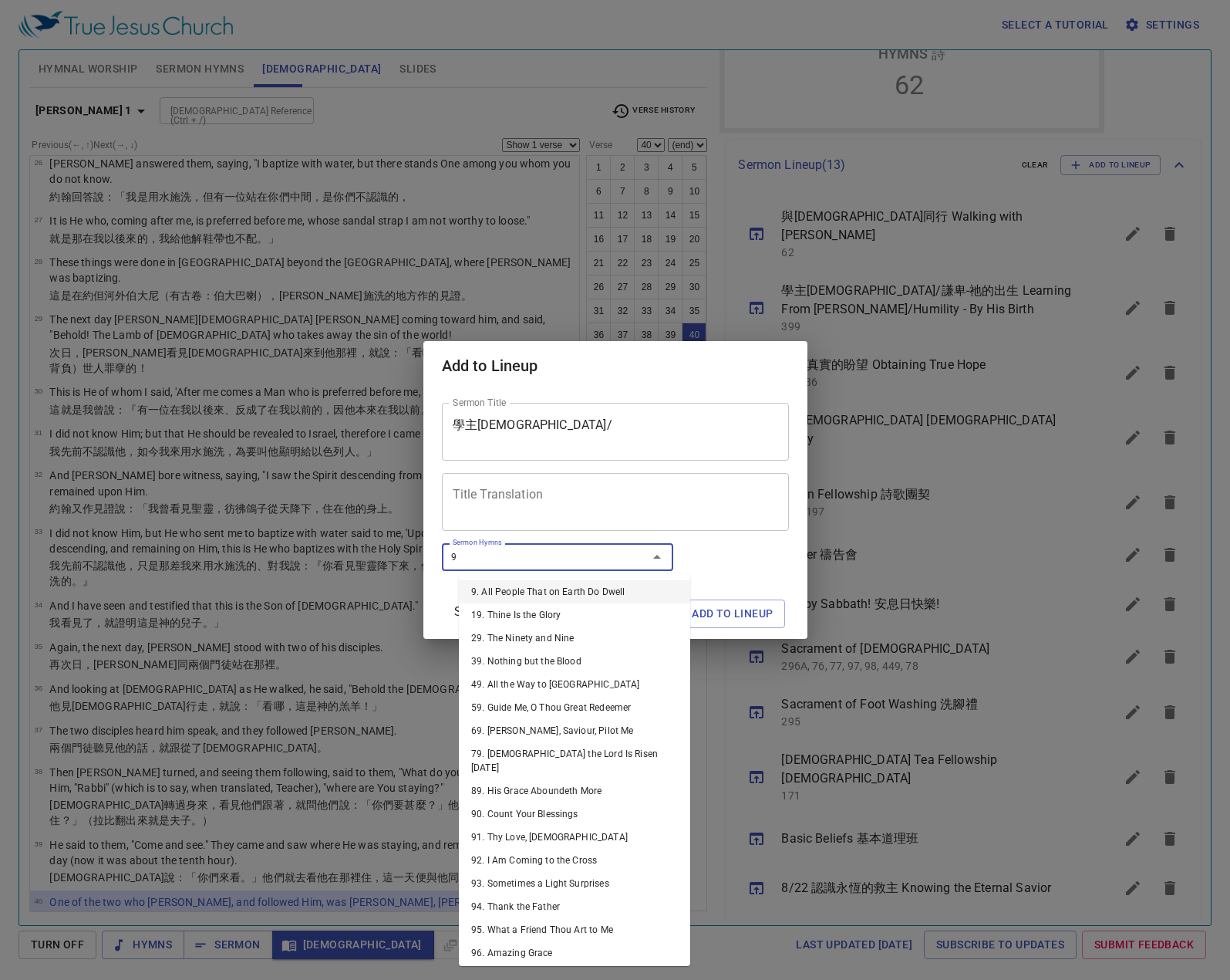
type input "91"
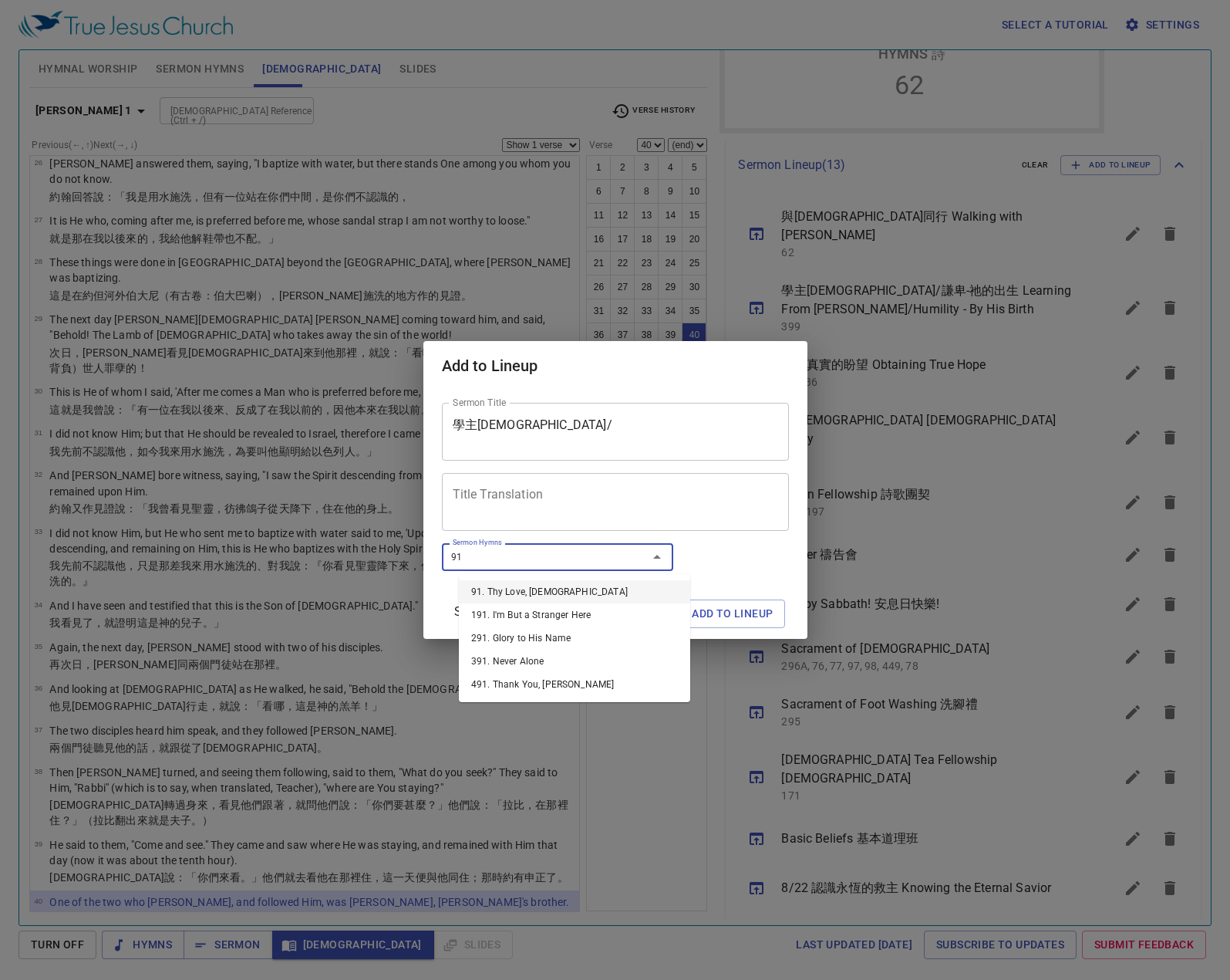
click at [525, 592] on li "91. Thy Love, Jesus" at bounding box center [574, 592] width 231 height 23
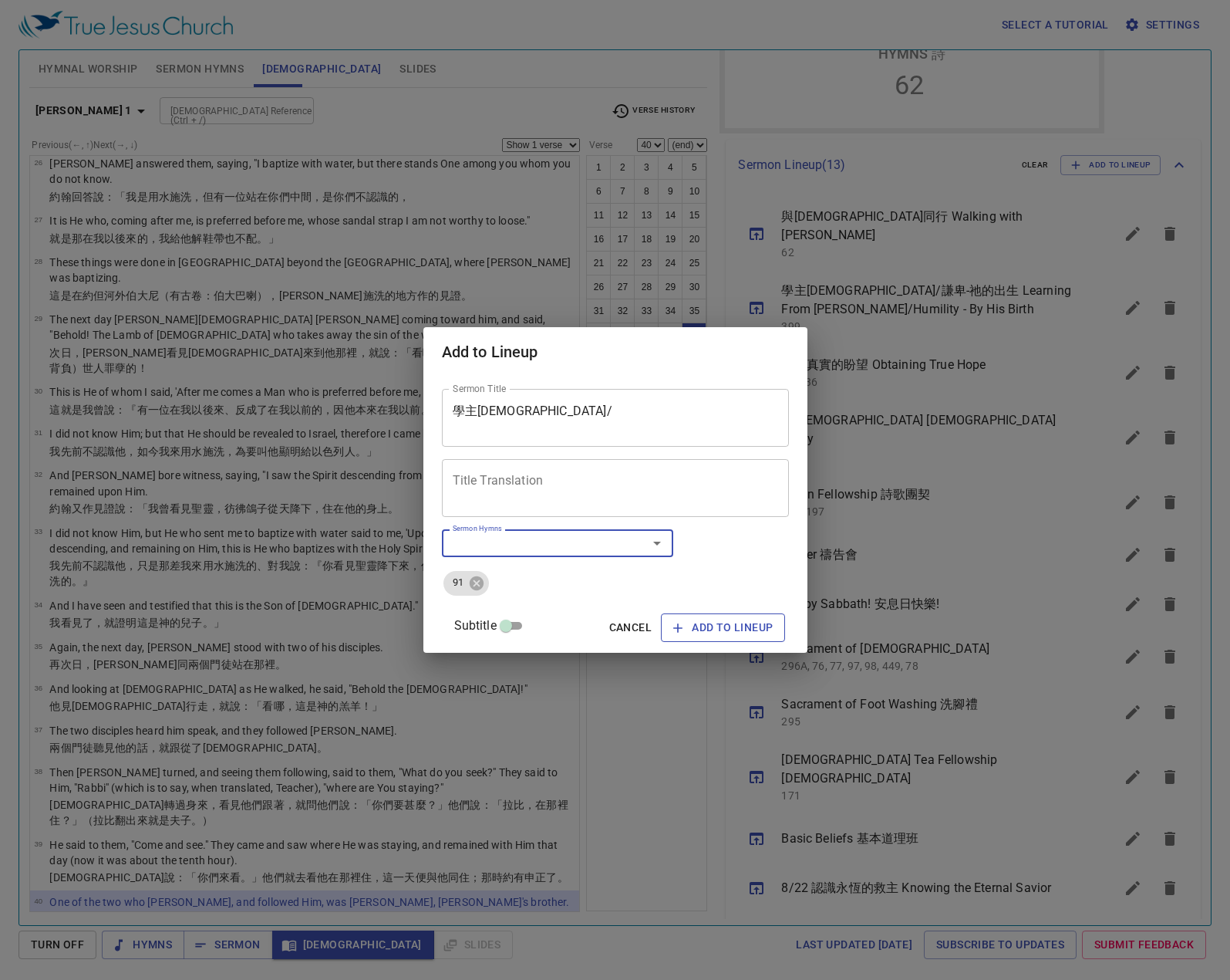
click at [712, 628] on span "Add to Lineup" at bounding box center [723, 627] width 99 height 19
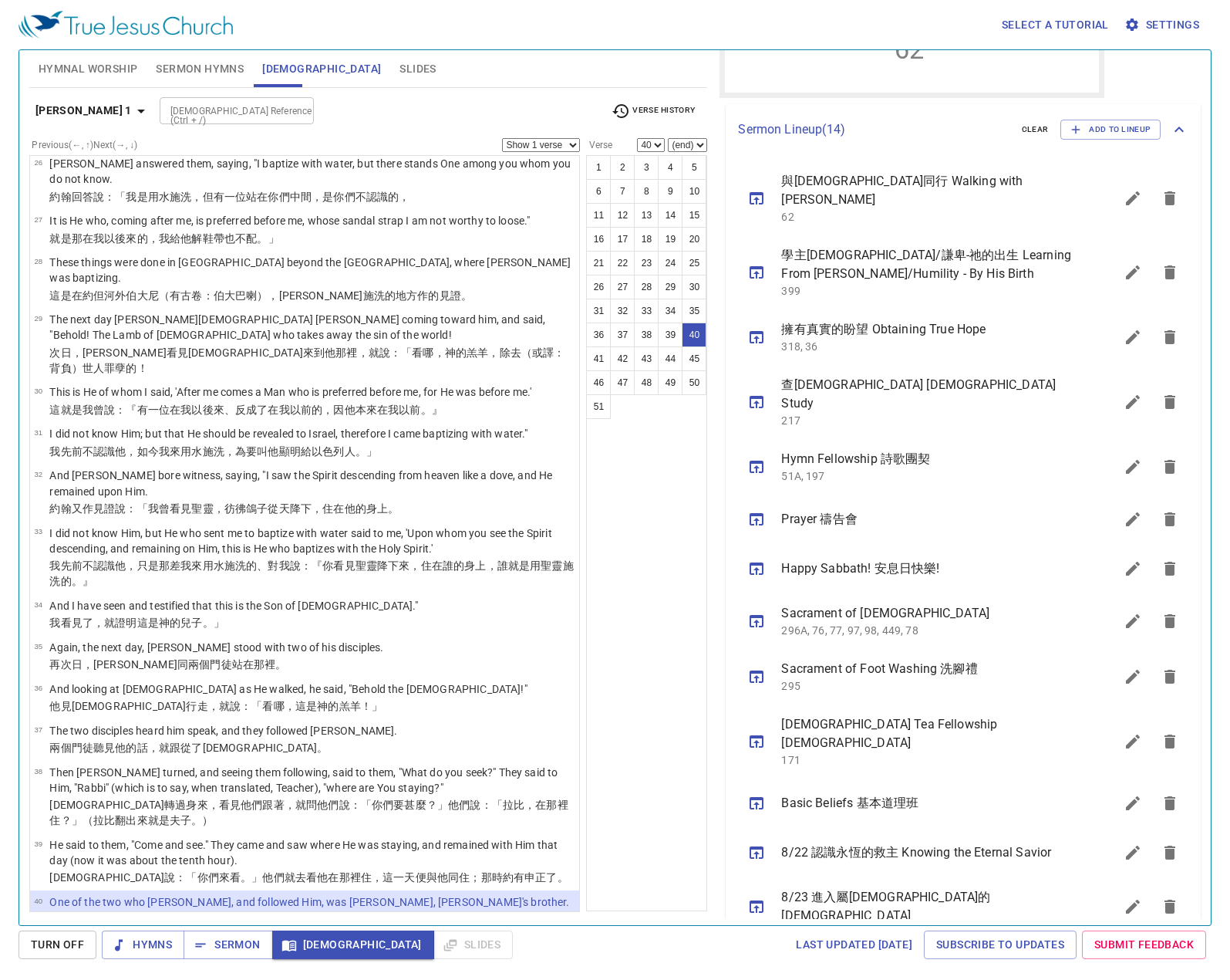
scroll to position [464, 0]
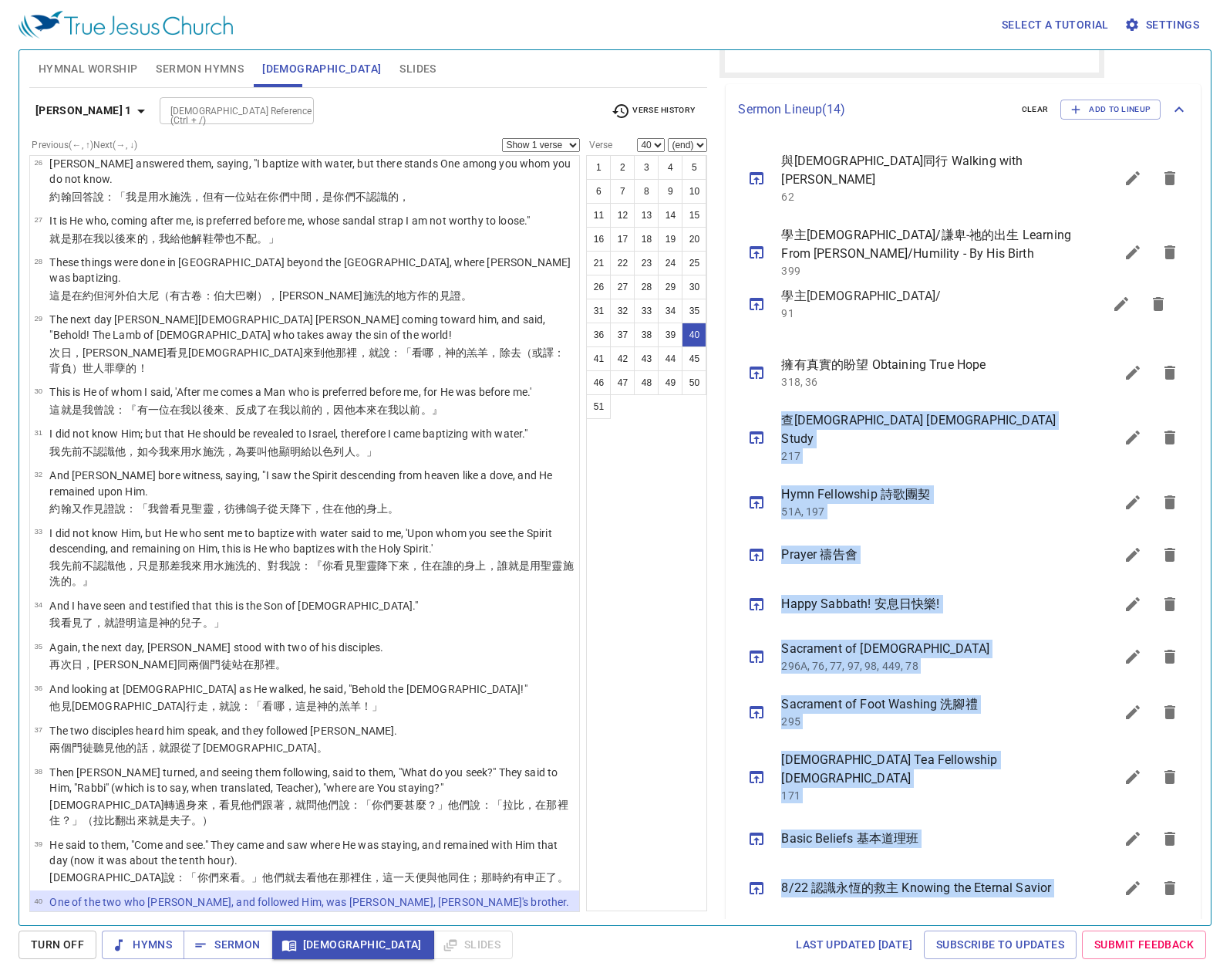
drag, startPoint x: 792, startPoint y: 887, endPoint x: 923, endPoint y: 307, distance: 594.6
click at [923, 307] on ul "與耶穌同行 Walking with Jesus 62 學主耶穌/謙卑-祂的出生 Learning From Lord Jesus/Humility - By…" at bounding box center [962, 555] width 475 height 842
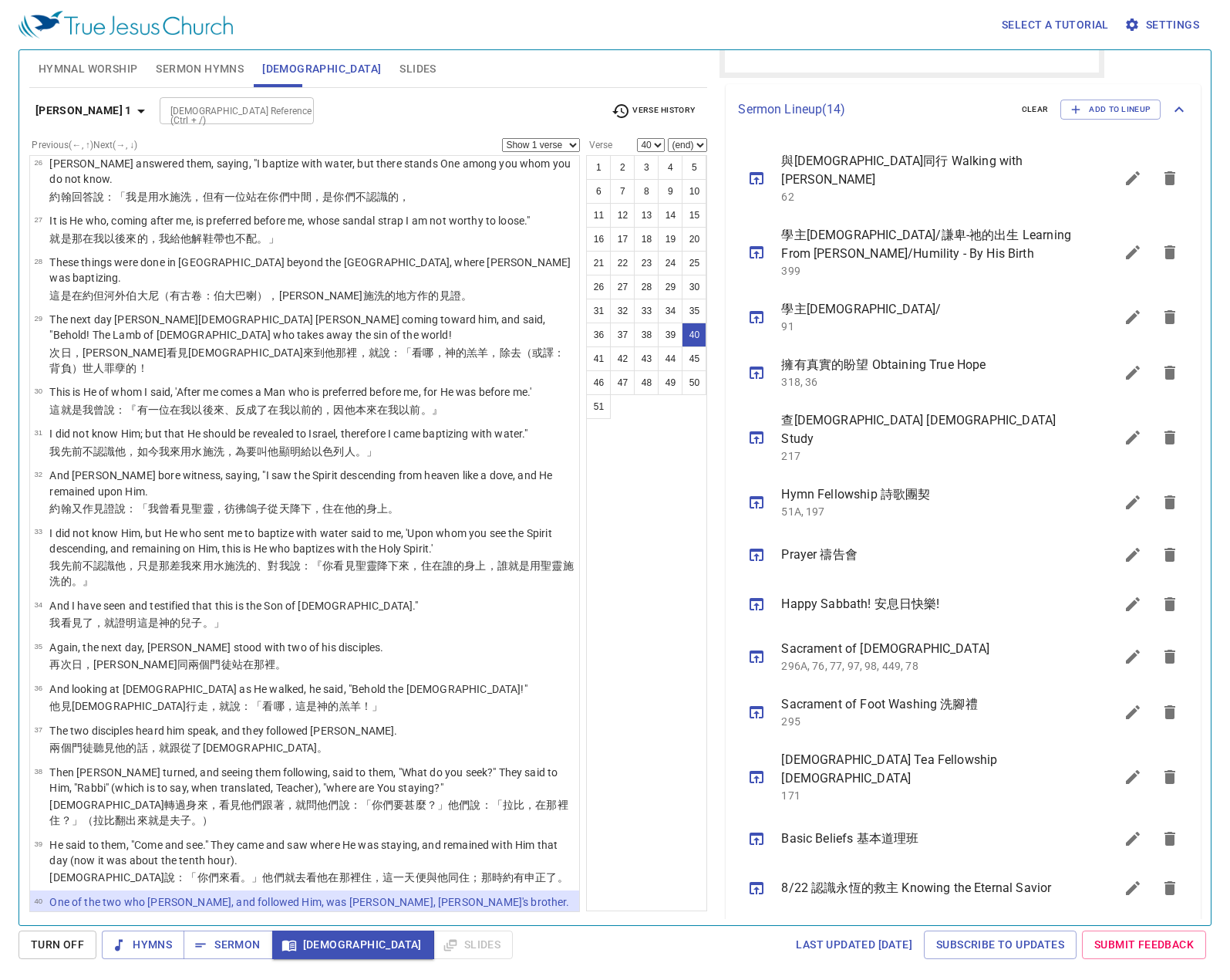
click at [662, 707] on div "1 2 3 4 5 6 7 8 9 10 11 12 13 14 15 16 17 18 19 20 21 22 23 24 25 26 27 28 29 3…" at bounding box center [646, 533] width 121 height 756
click at [1114, 298] on button "sermon lineup list" at bounding box center [1133, 316] width 37 height 37
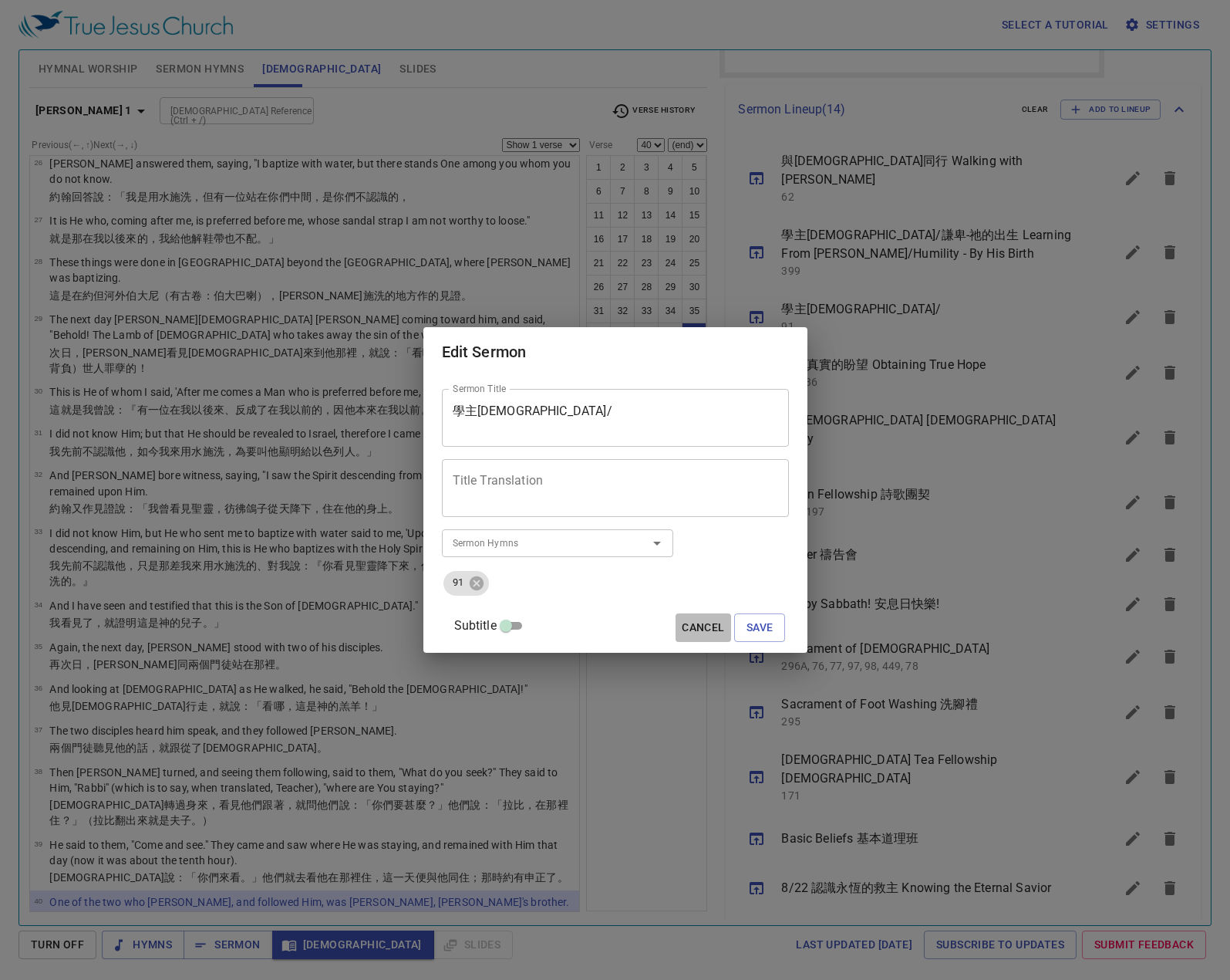
click at [681, 628] on span "Cancel" at bounding box center [702, 627] width 42 height 19
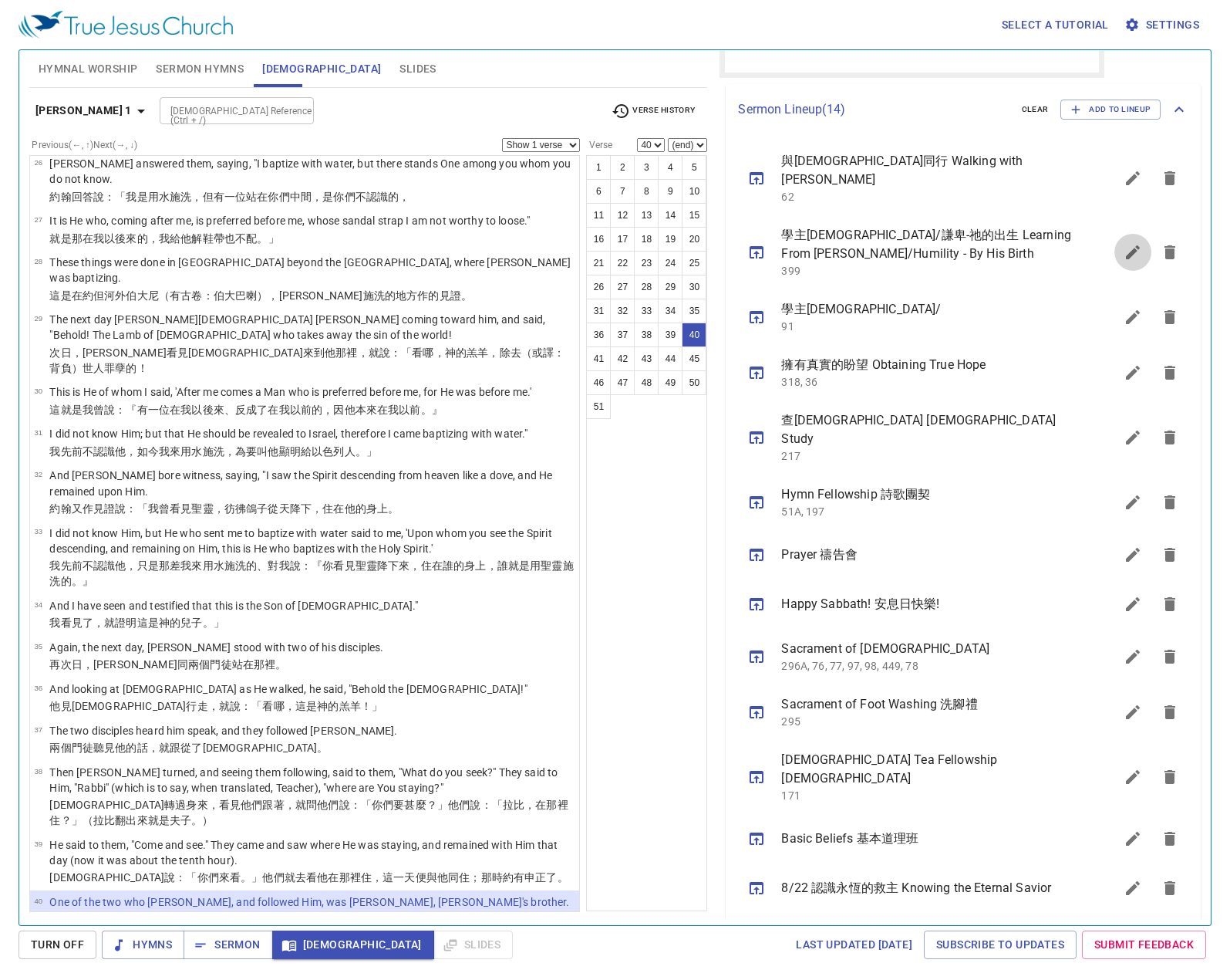
click at [1126, 245] on icon "sermon lineup list" at bounding box center [1133, 252] width 14 height 14
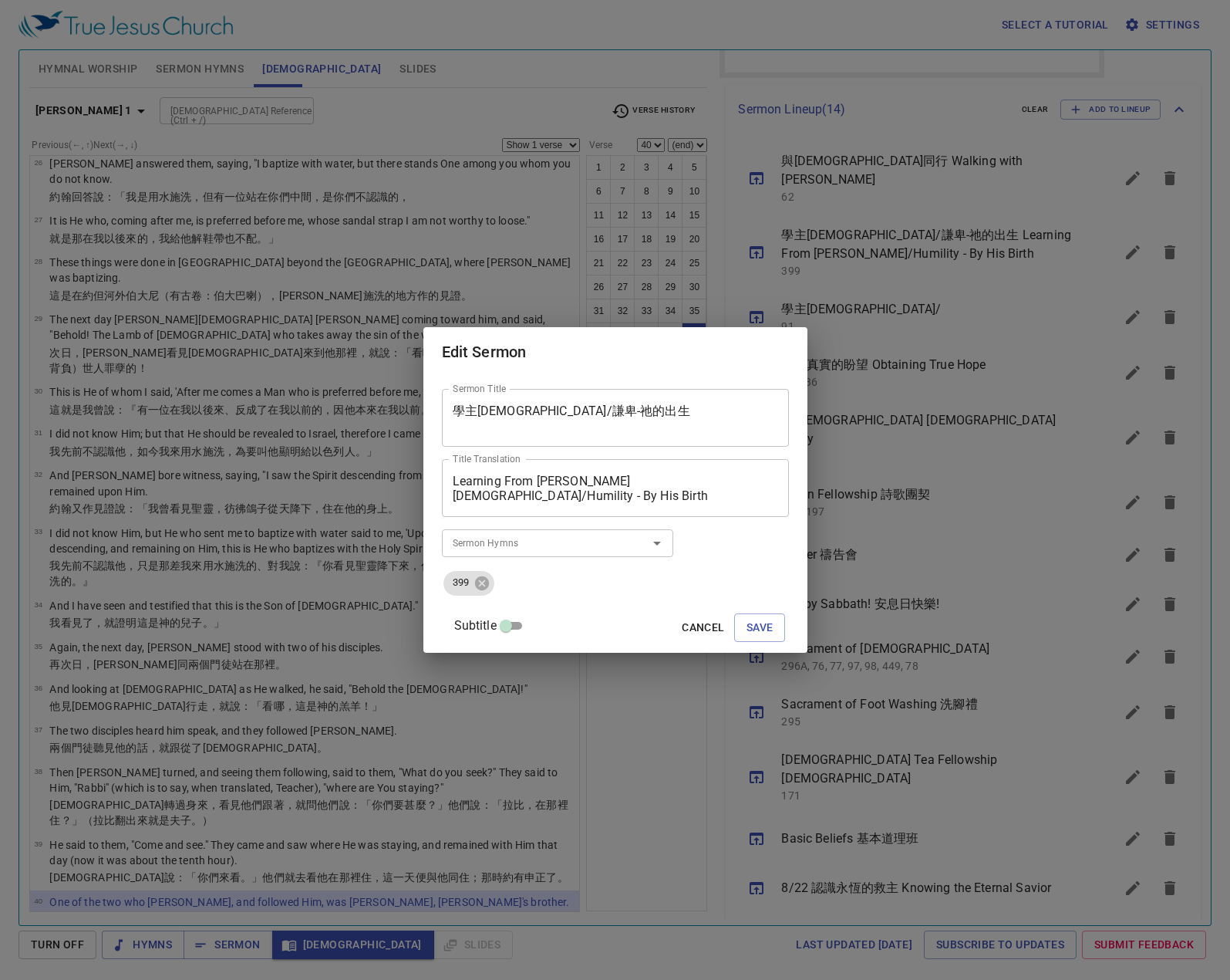
drag, startPoint x: 468, startPoint y: 483, endPoint x: 616, endPoint y: 485, distance: 148.0
click at [616, 485] on div "Learning From Lord Jesus/Humility - By His Birth Title Translation" at bounding box center [615, 488] width 347 height 58
drag, startPoint x: 617, startPoint y: 486, endPoint x: 446, endPoint y: 492, distance: 171.1
click at [446, 492] on div "Sermon Title 學主耶穌/謙卑-祂的出生 Sermon Title Title Translation Learning From Lord Jes…" at bounding box center [615, 514] width 384 height 275
click at [748, 628] on span "Save" at bounding box center [760, 627] width 27 height 19
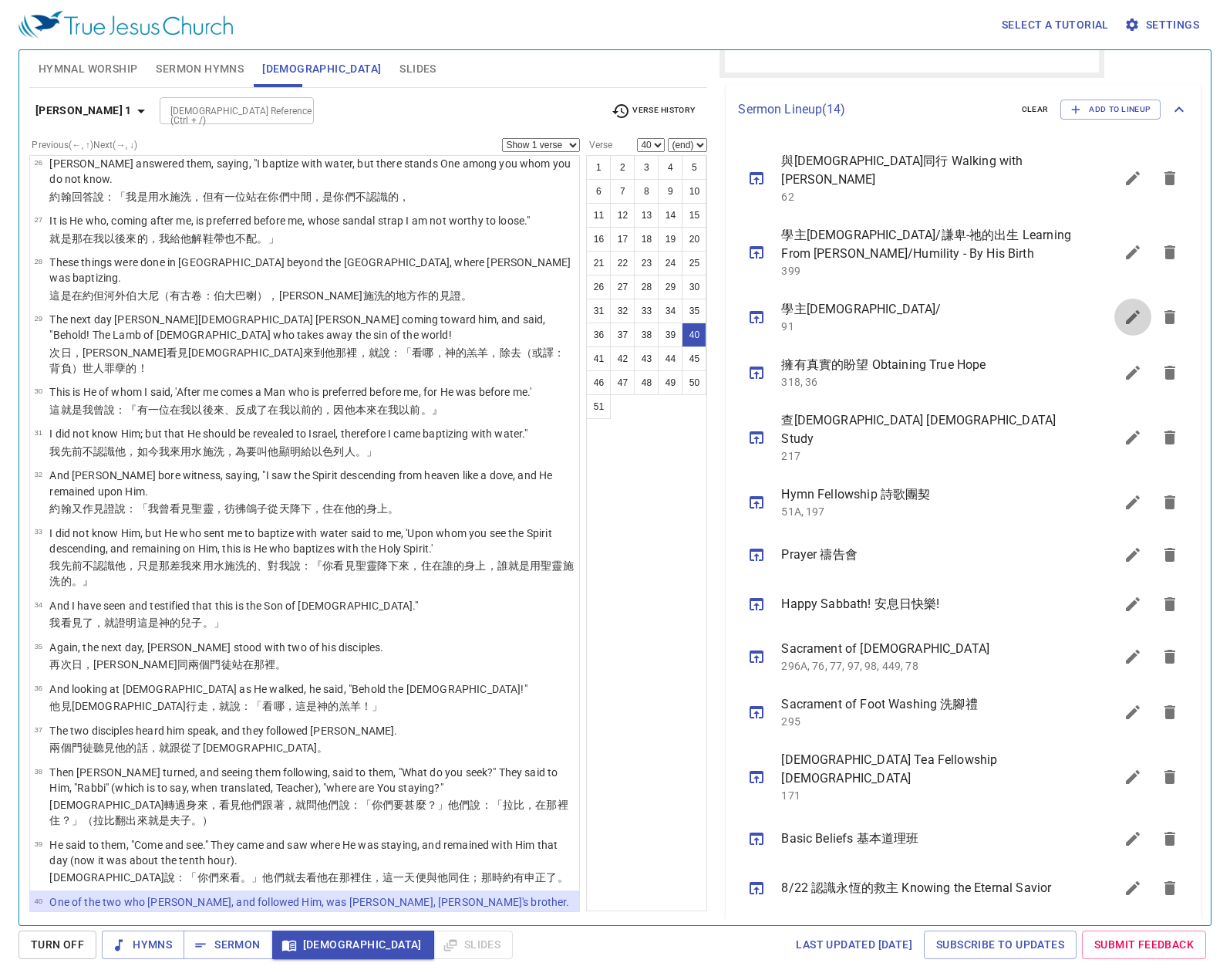
click at [1125, 307] on icon "sermon lineup list" at bounding box center [1133, 316] width 18 height 18
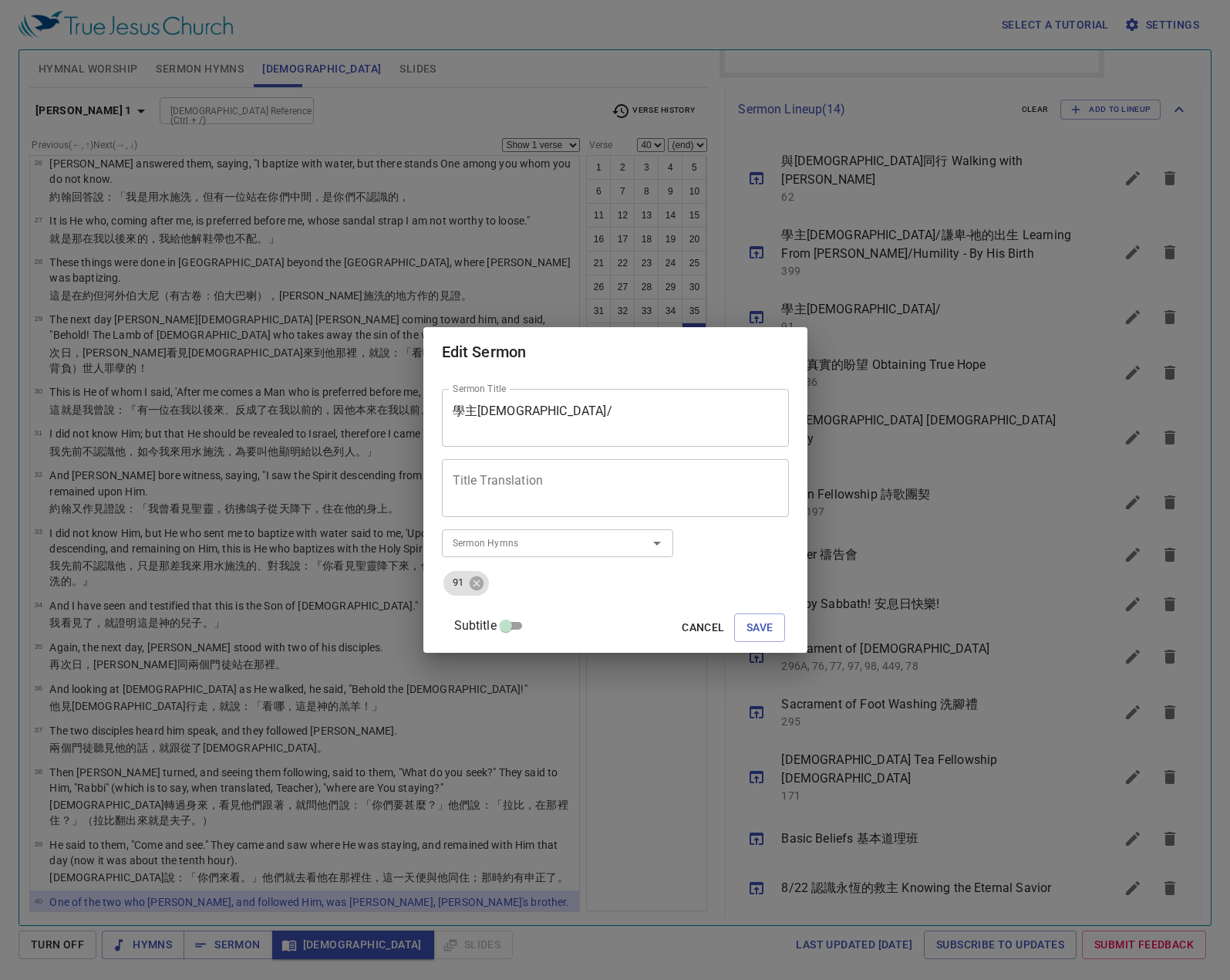
click at [594, 477] on textarea "Title Translation" at bounding box center [615, 488] width 325 height 29
paste textarea "Learning From Lord Jesus"
type textarea "Learning From Lord Jesus"
click at [616, 416] on textarea "學主耶穌/" at bounding box center [615, 417] width 325 height 29
paste textarea "信心他的"
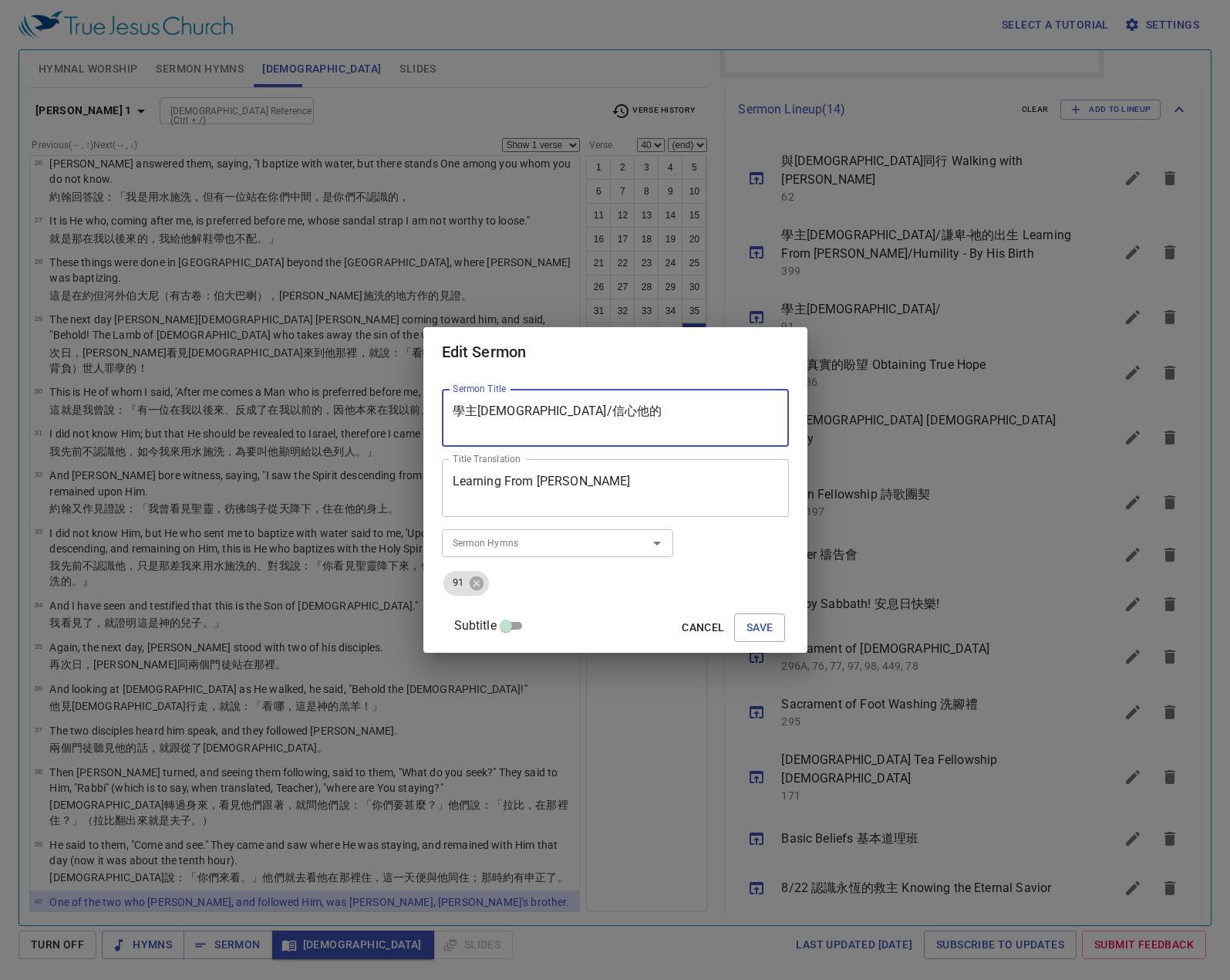
click at [551, 409] on textarea "學主耶穌/信心他的" at bounding box center [615, 417] width 325 height 29
click at [643, 409] on textarea "學主耶穌/信心-他的" at bounding box center [615, 417] width 325 height 29
paste textarea "生活"
type textarea "學主耶穌/信心-他的生活"
click at [654, 469] on div "Learning From Lord Jesus Title Translation" at bounding box center [615, 488] width 347 height 58
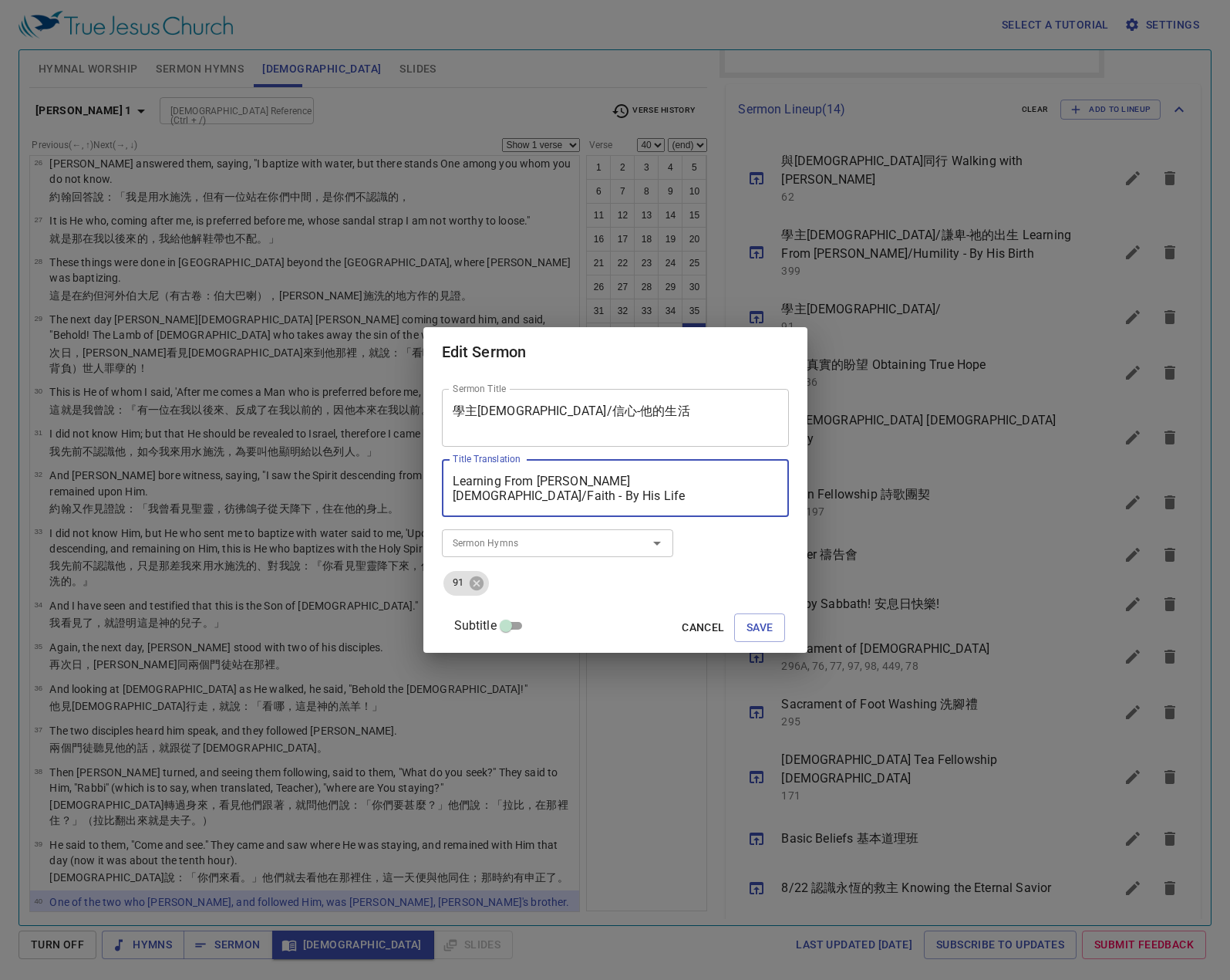
type textarea "Learning From Lord Jesus/Faith - By His Life"
click at [744, 609] on div "Subtitle Cancel Save" at bounding box center [615, 627] width 347 height 37
click at [747, 628] on span "Save" at bounding box center [760, 627] width 27 height 19
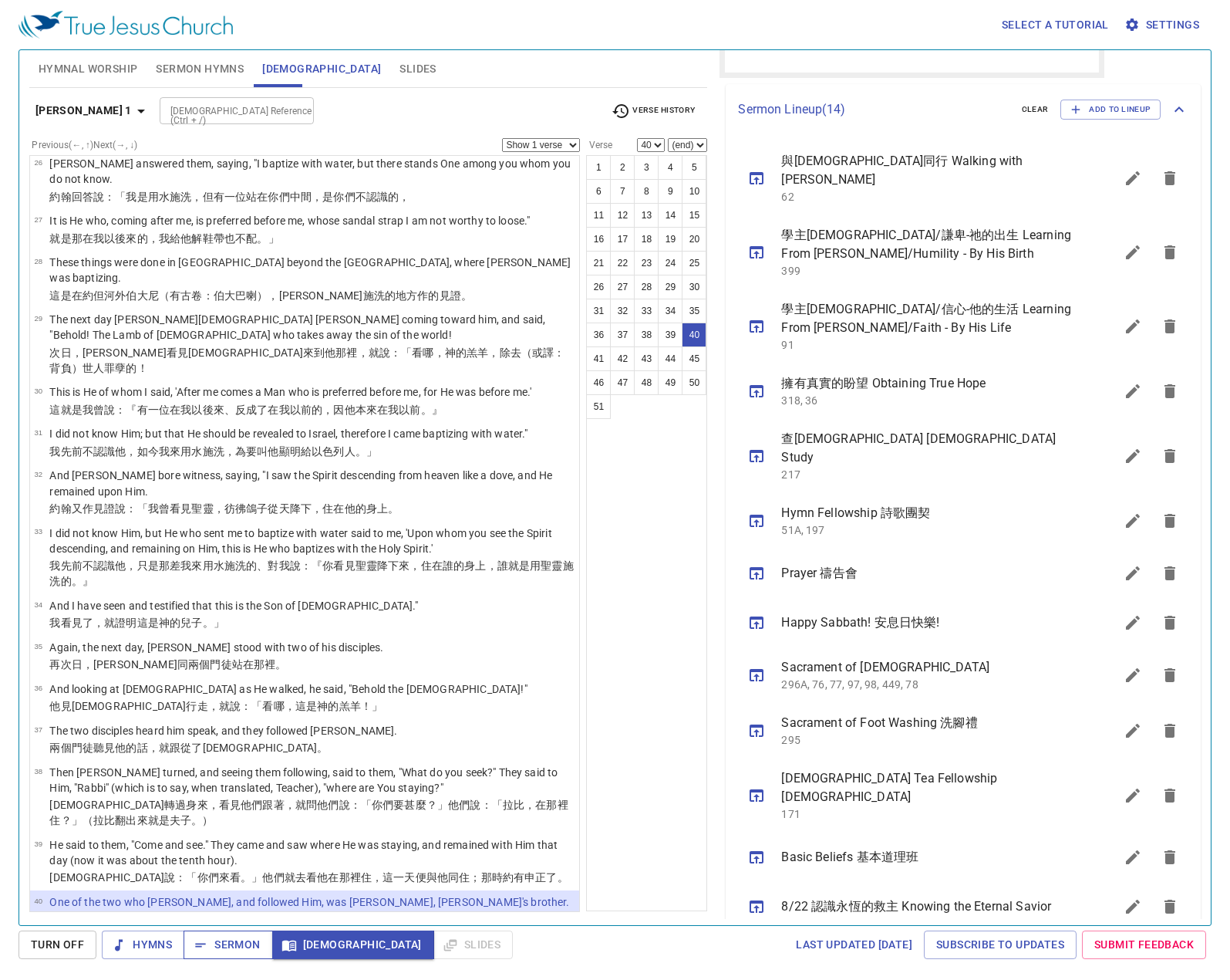
click at [243, 940] on span "Sermon" at bounding box center [227, 944] width 64 height 19
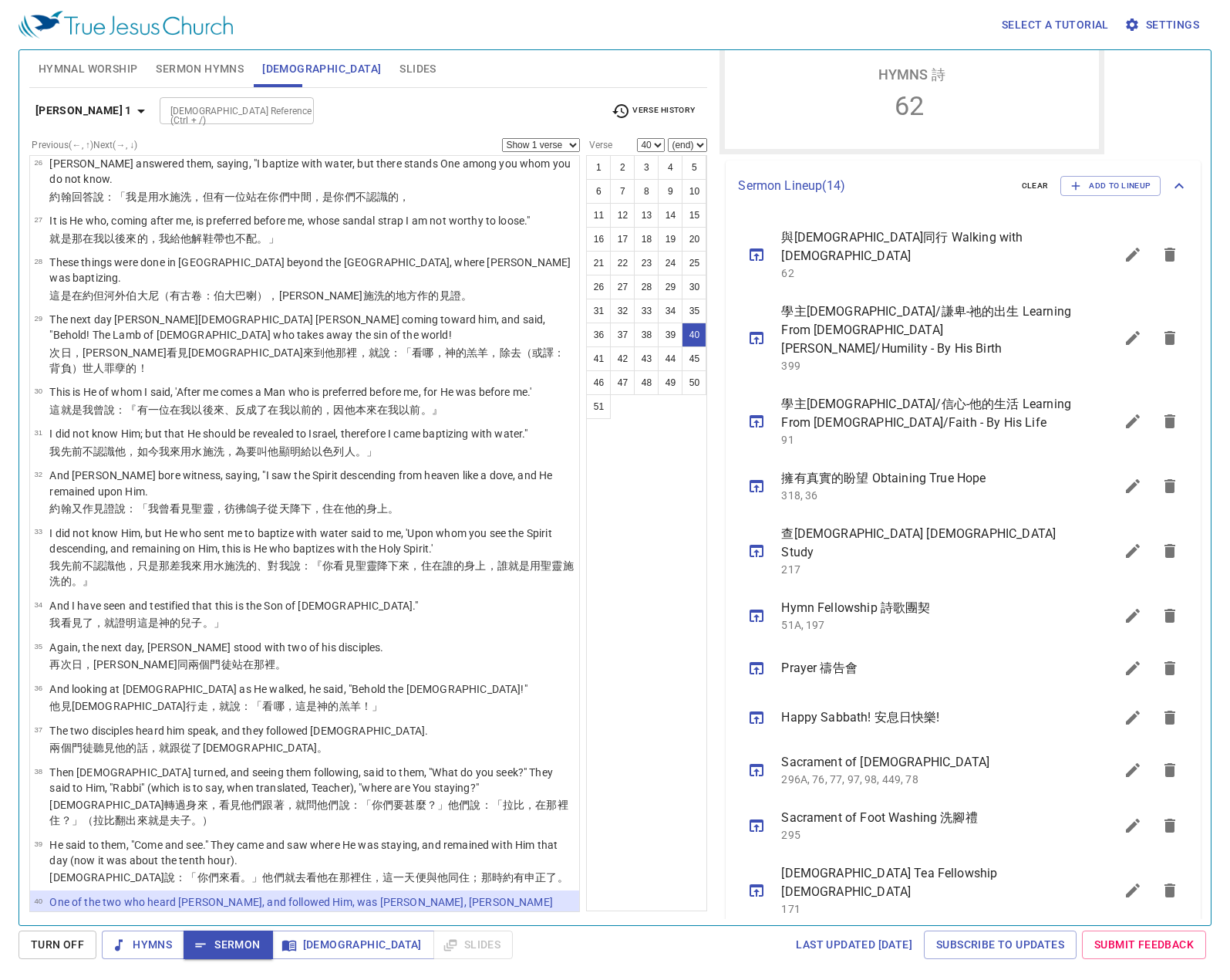
scroll to position [482, 0]
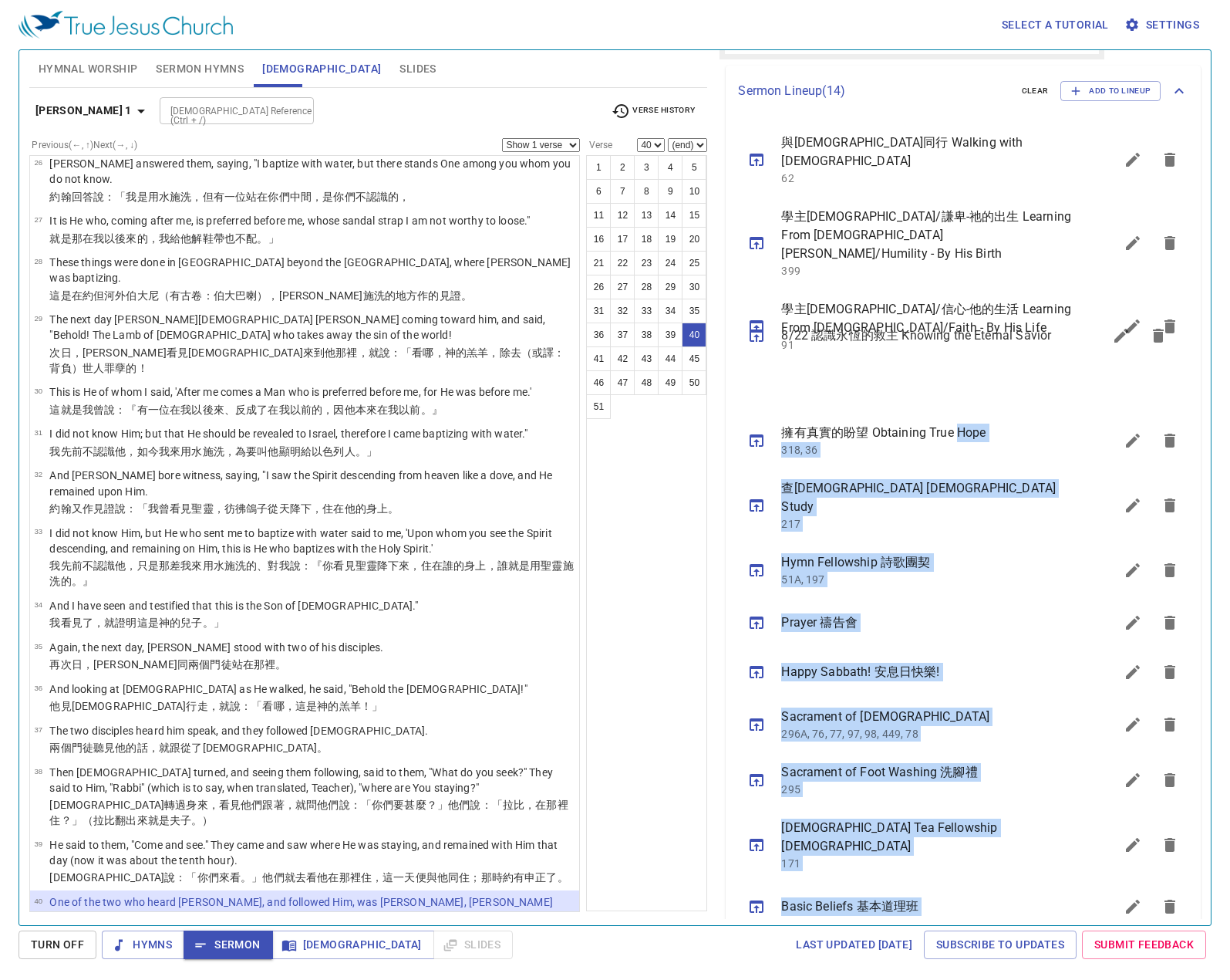
drag, startPoint x: 886, startPoint y: 844, endPoint x: 957, endPoint y: 347, distance: 502.0
click at [960, 342] on ul "與耶穌同行 Walking with Jesus 62 學主耶穌/謙卑-祂的出生 Learning From Lord Jesus/Humility - By…" at bounding box center [962, 556] width 475 height 879
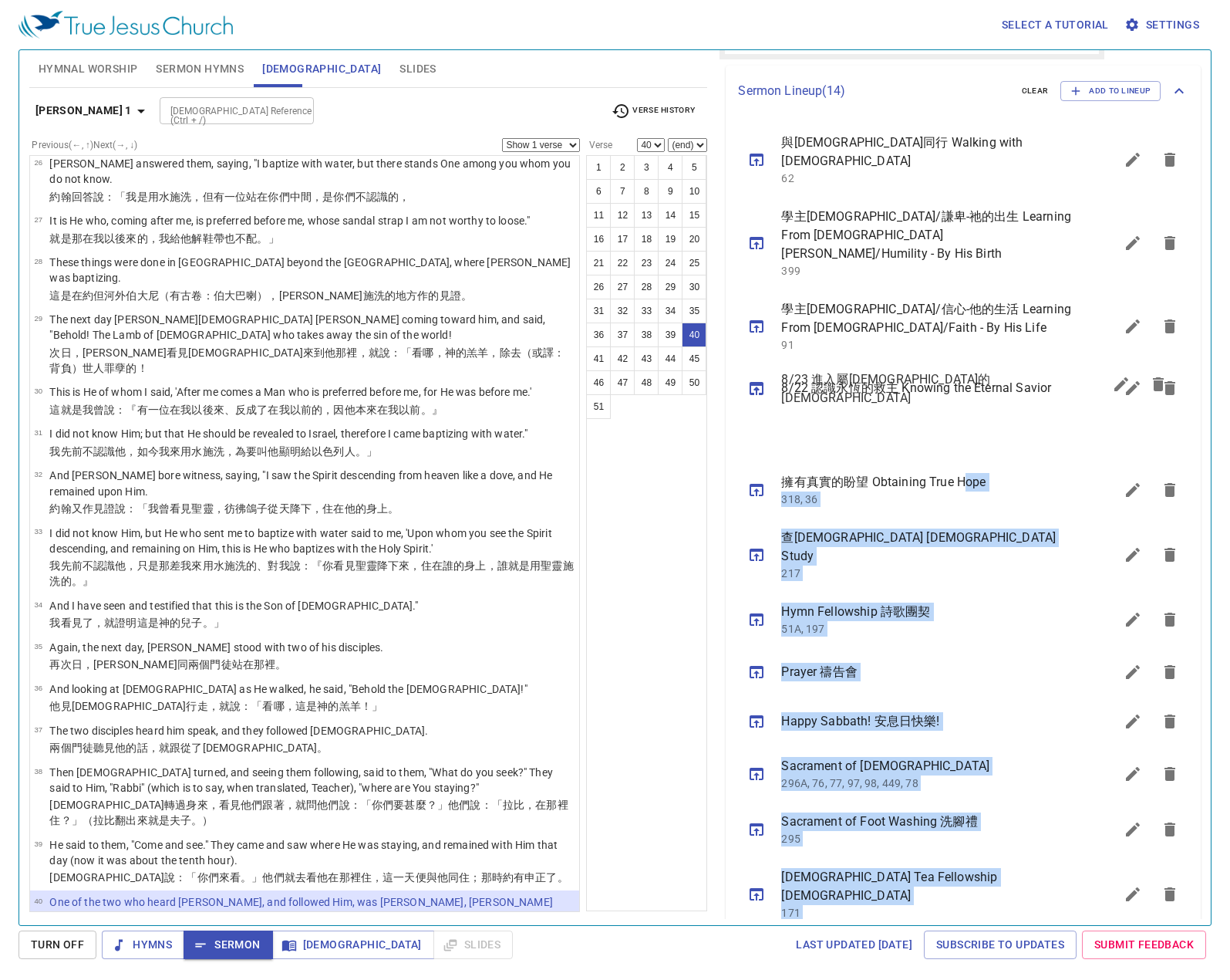
drag, startPoint x: 864, startPoint y: 891, endPoint x: 964, endPoint y: 388, distance: 512.8
click at [964, 388] on ul "與耶穌同行 Walking with Jesus 62 學主耶穌/謙卑-祂的出生 Learning From Lord Jesus/Humility - By…" at bounding box center [962, 556] width 475 height 879
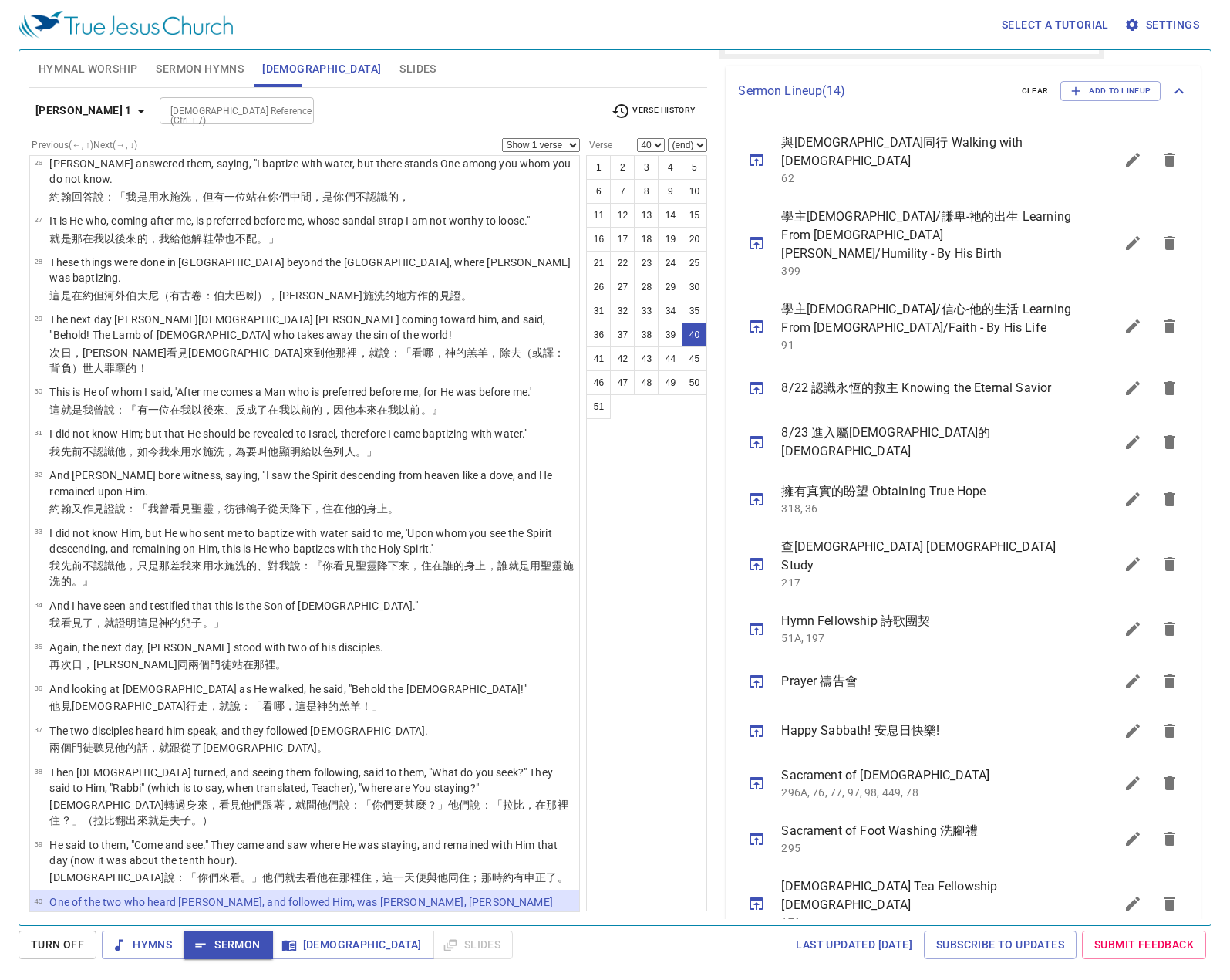
click at [644, 602] on div "1 2 3 4 5 6 7 8 9 10 11 12 13 14 15 16 17 18 19 20 21 22 23 24 25 26 27 28 29 3…" at bounding box center [646, 533] width 121 height 756
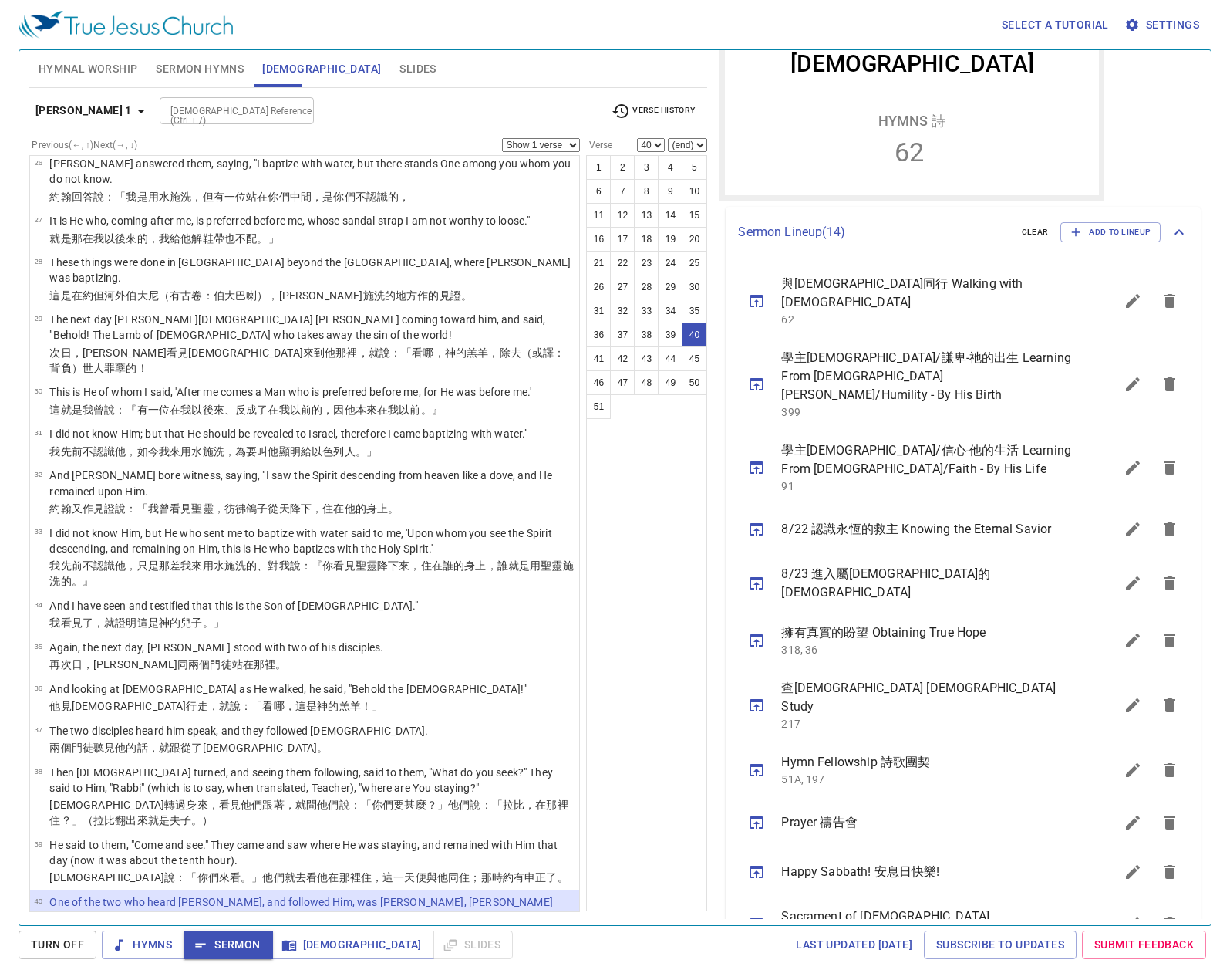
scroll to position [174, 0]
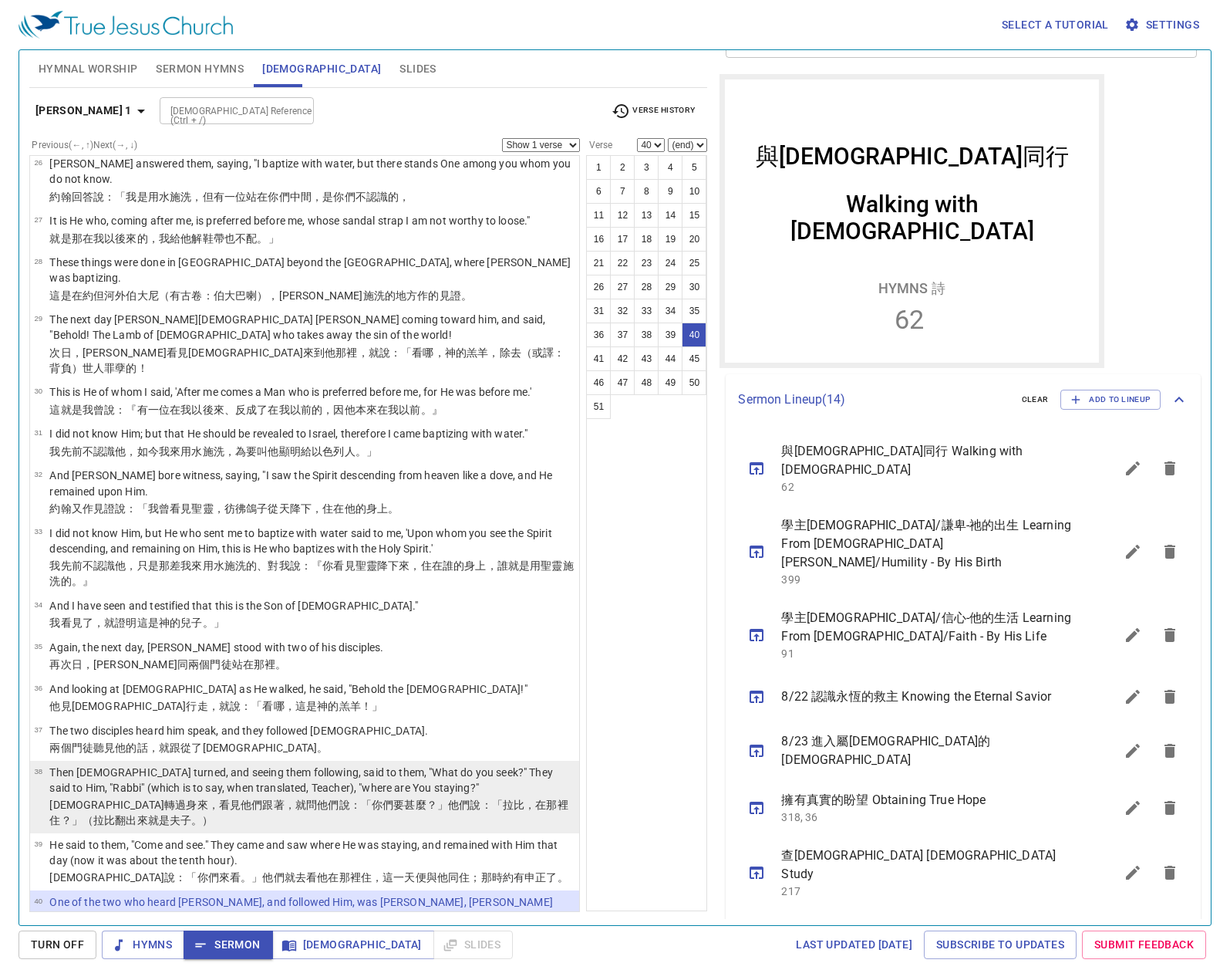
click at [121, 797] on p "耶穌 轉過身來 ，看見 他們 跟著 ，就問他們 說 ：「你們要 甚麼 ？」他們說 ：「拉比 ，在那裡 住 ？」（拉比翻出來就是夫子。）" at bounding box center [312, 811] width 525 height 31
select select "38"
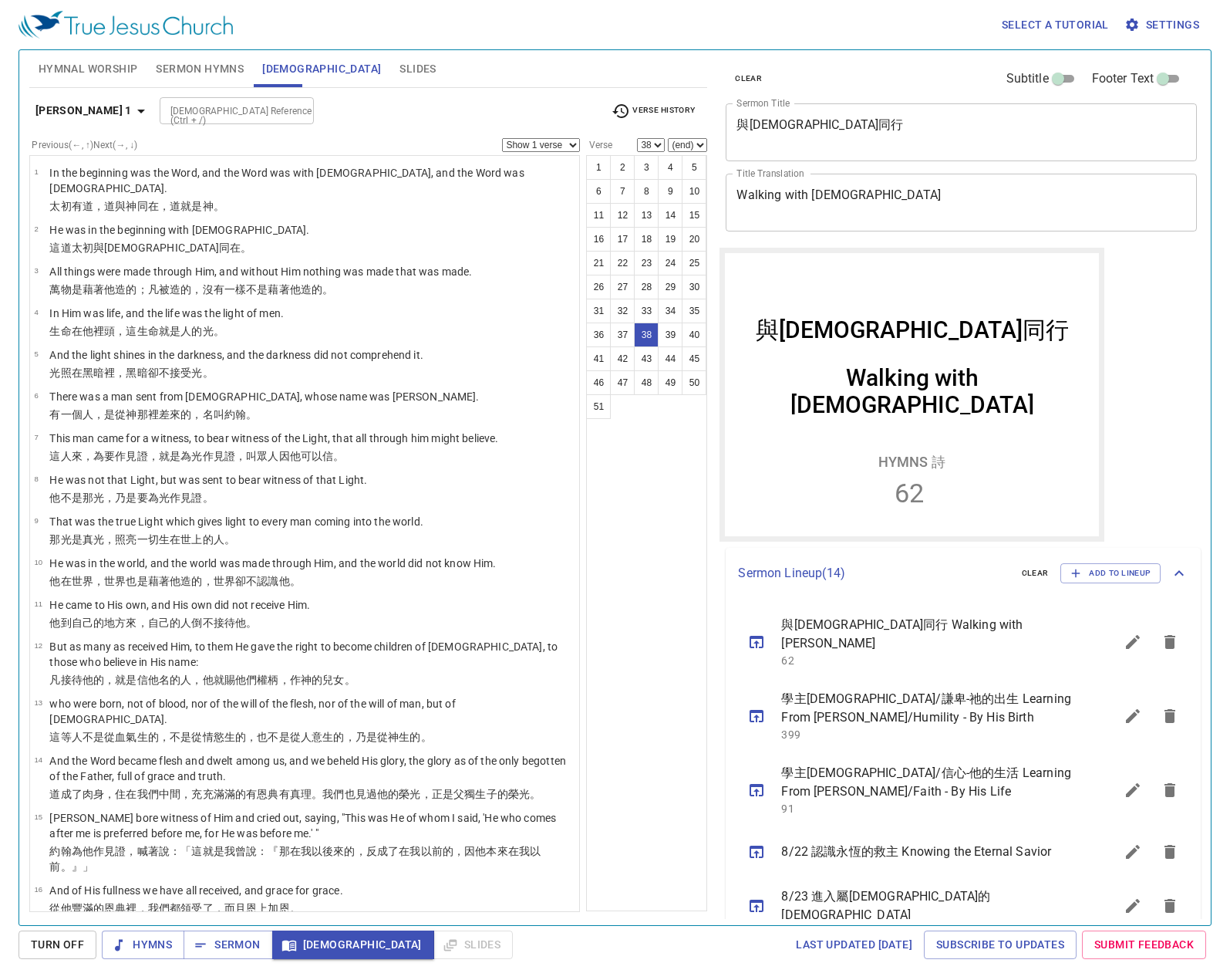
scroll to position [174, 0]
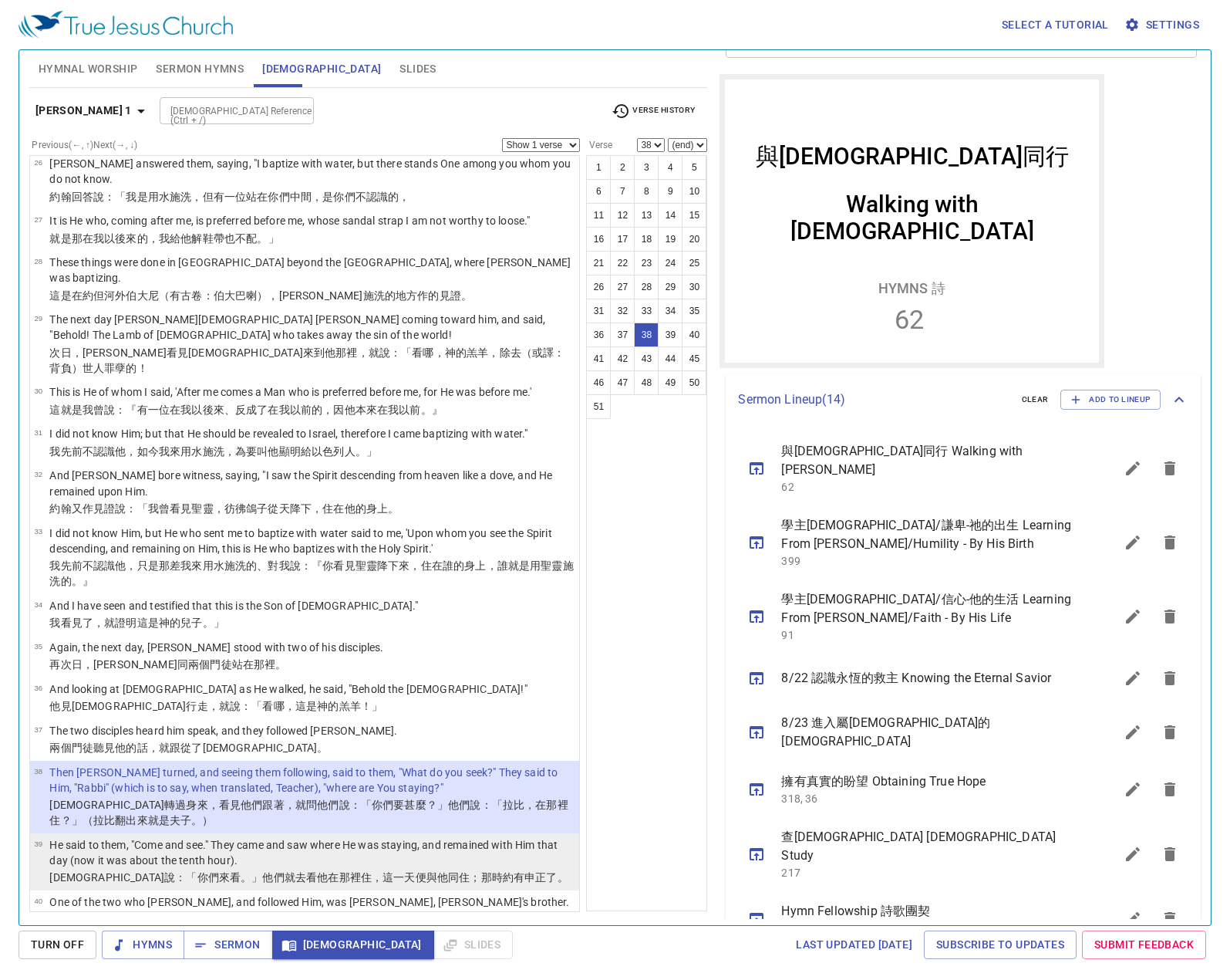
click at [230, 837] on p "He said to them, "Come and see." They came and saw where He was staying, and re…" at bounding box center [312, 852] width 525 height 31
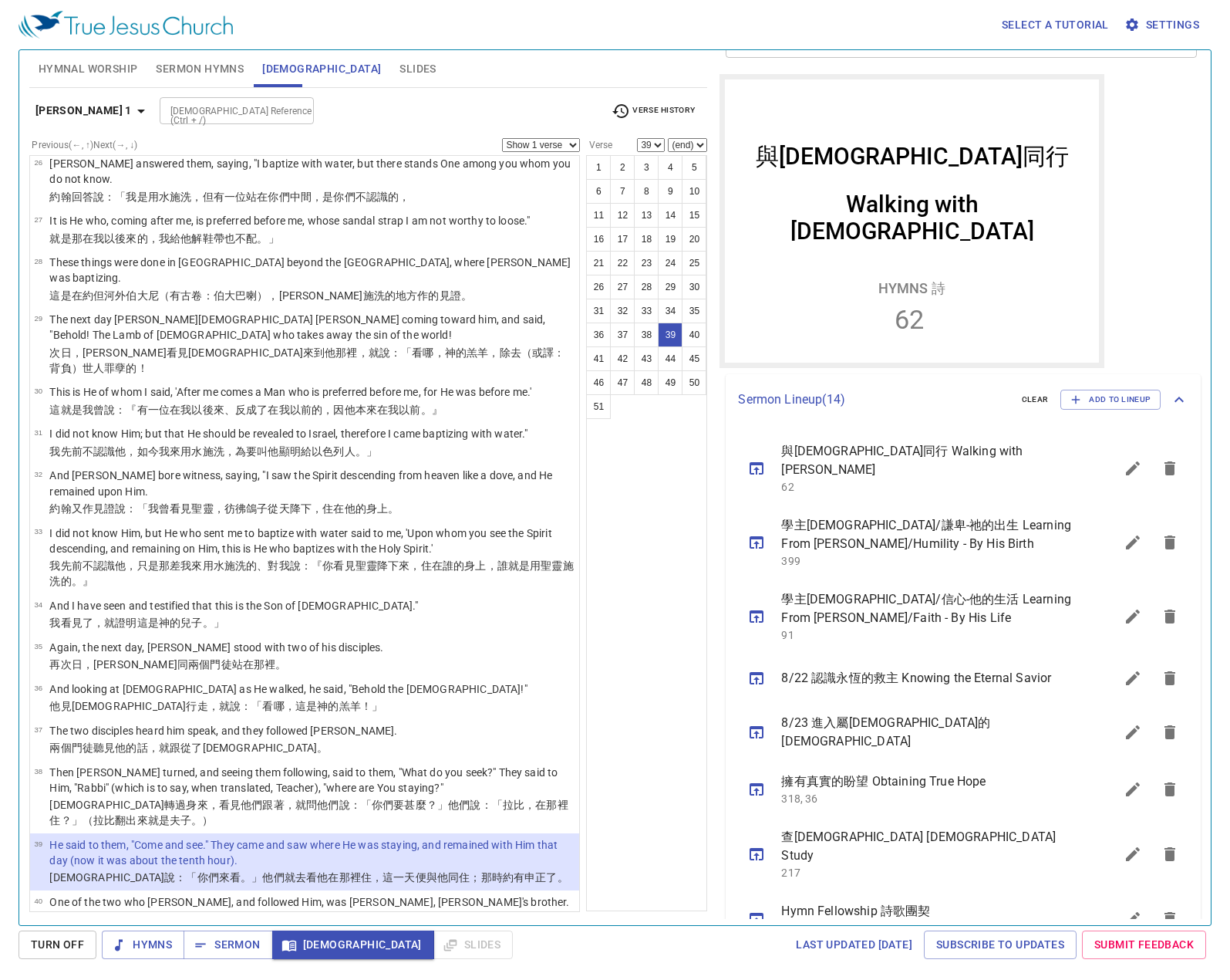
select select "38"
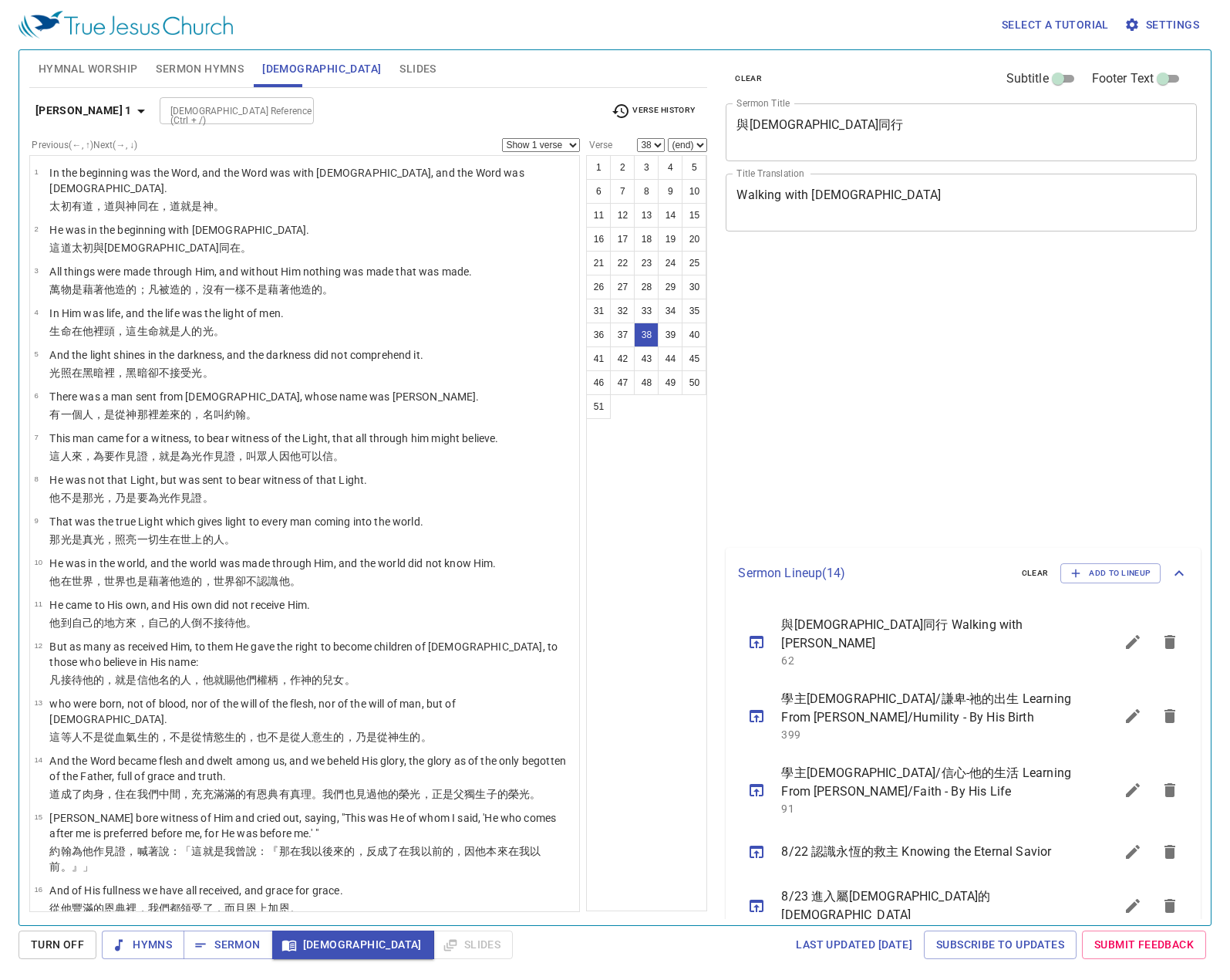
select select "38"
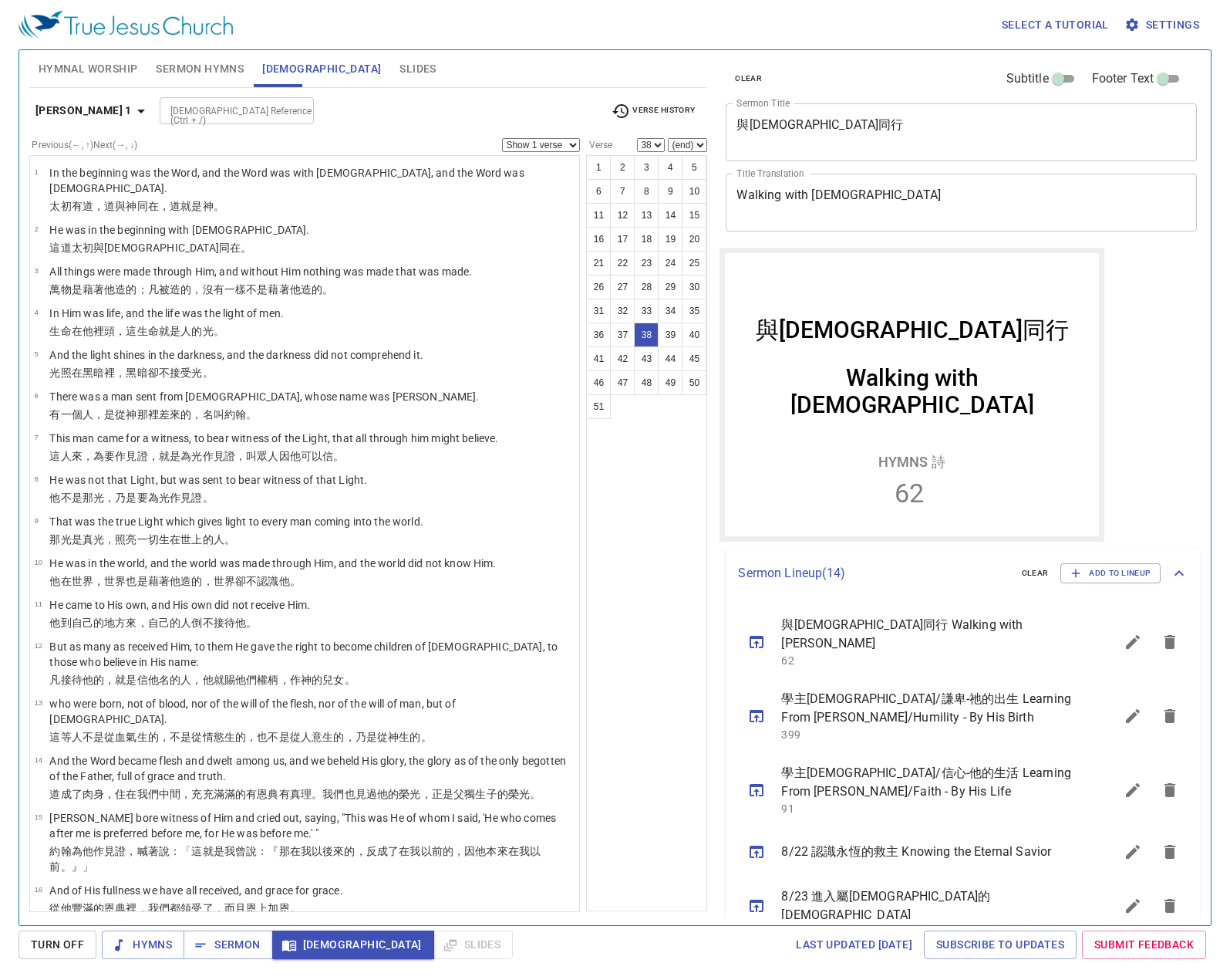
scroll to position [174, 0]
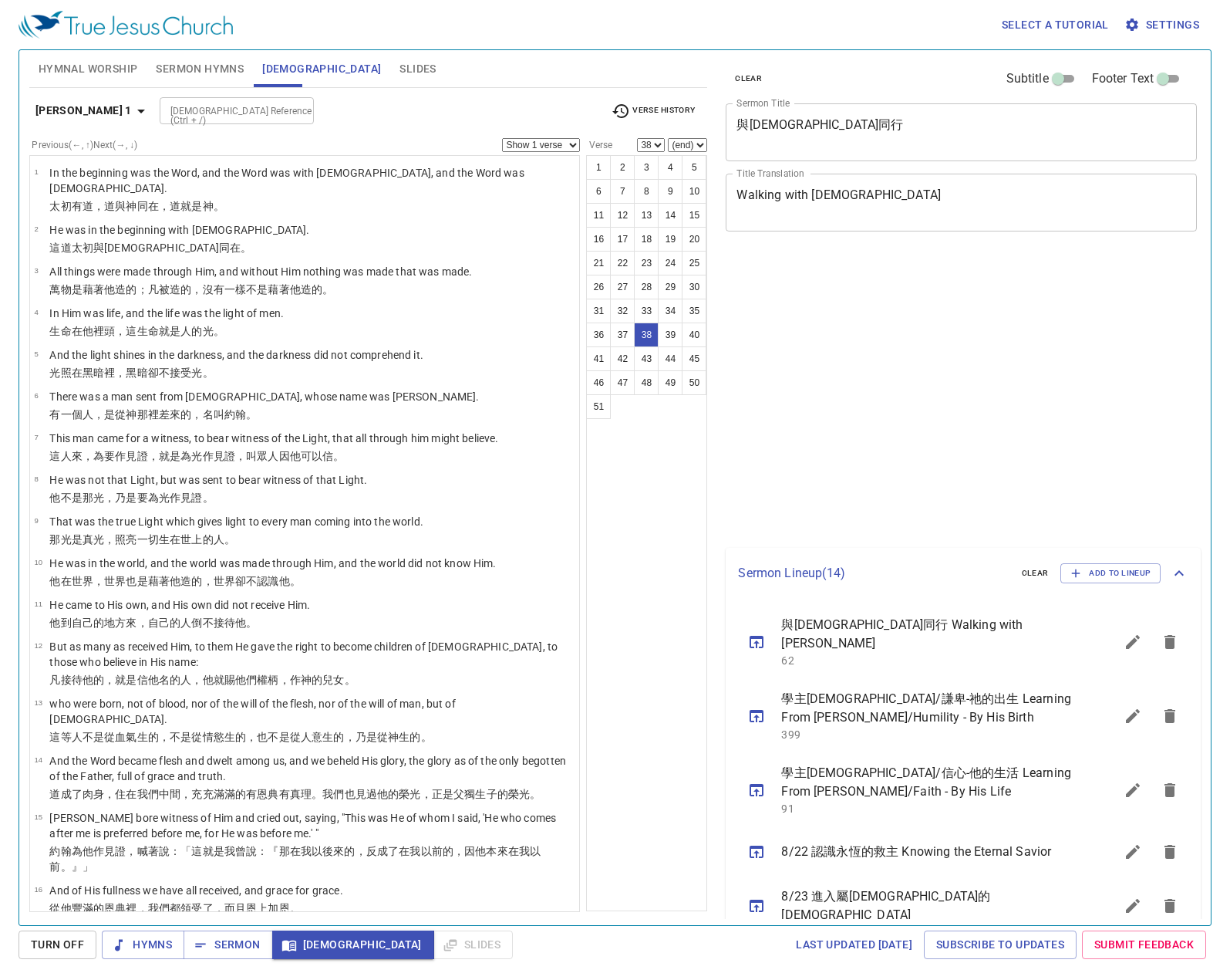
select select "38"
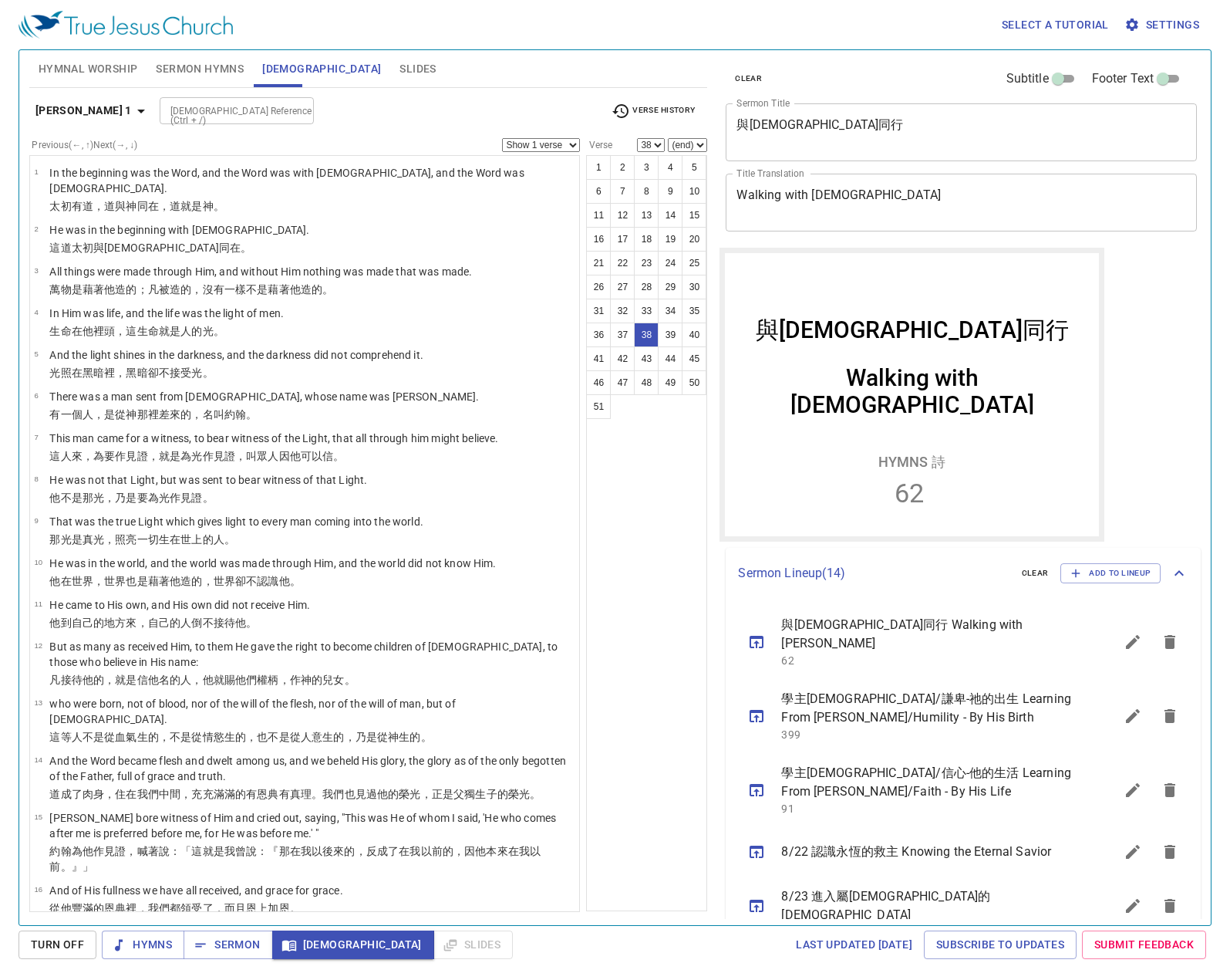
scroll to position [174, 0]
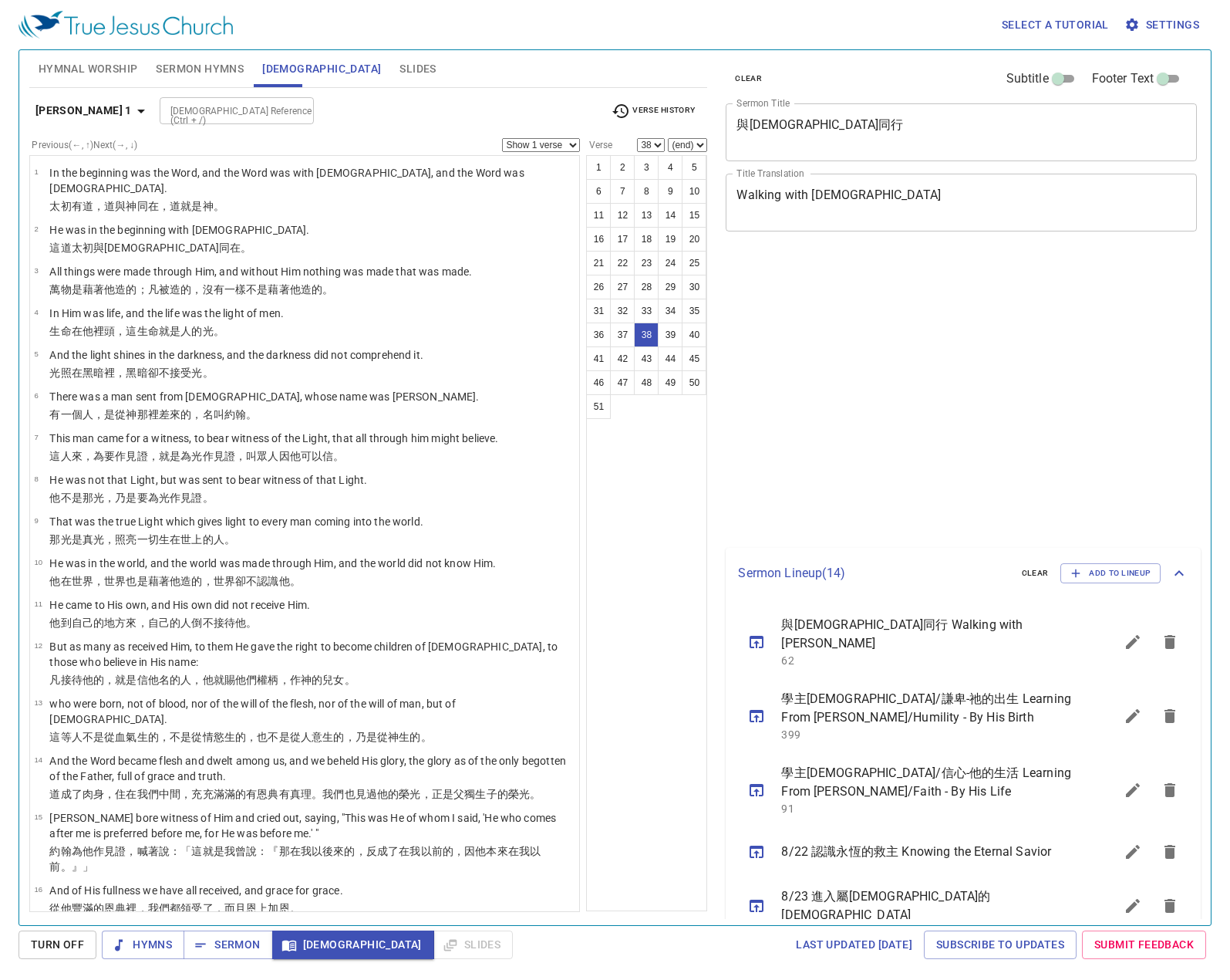
select select "38"
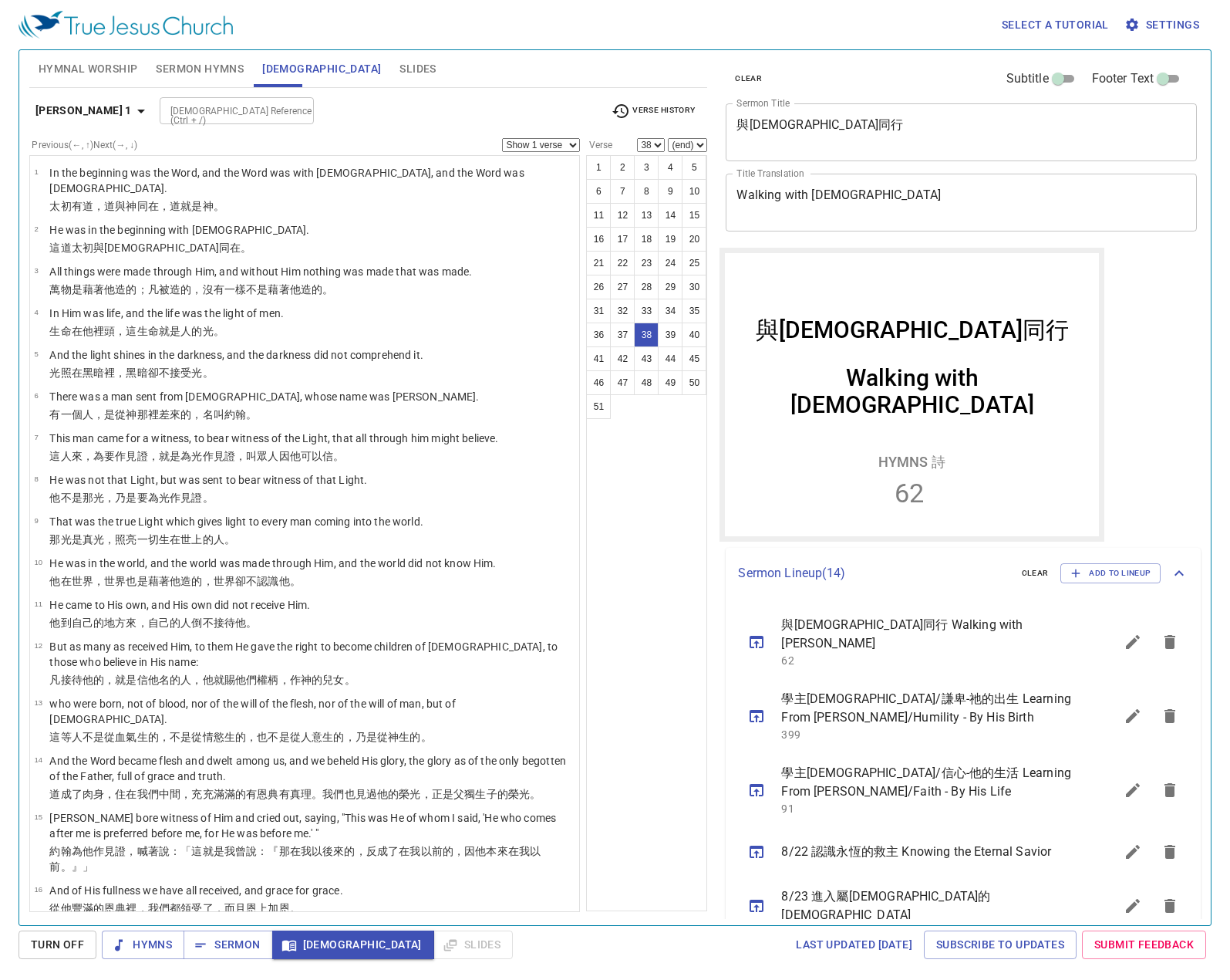
scroll to position [174, 0]
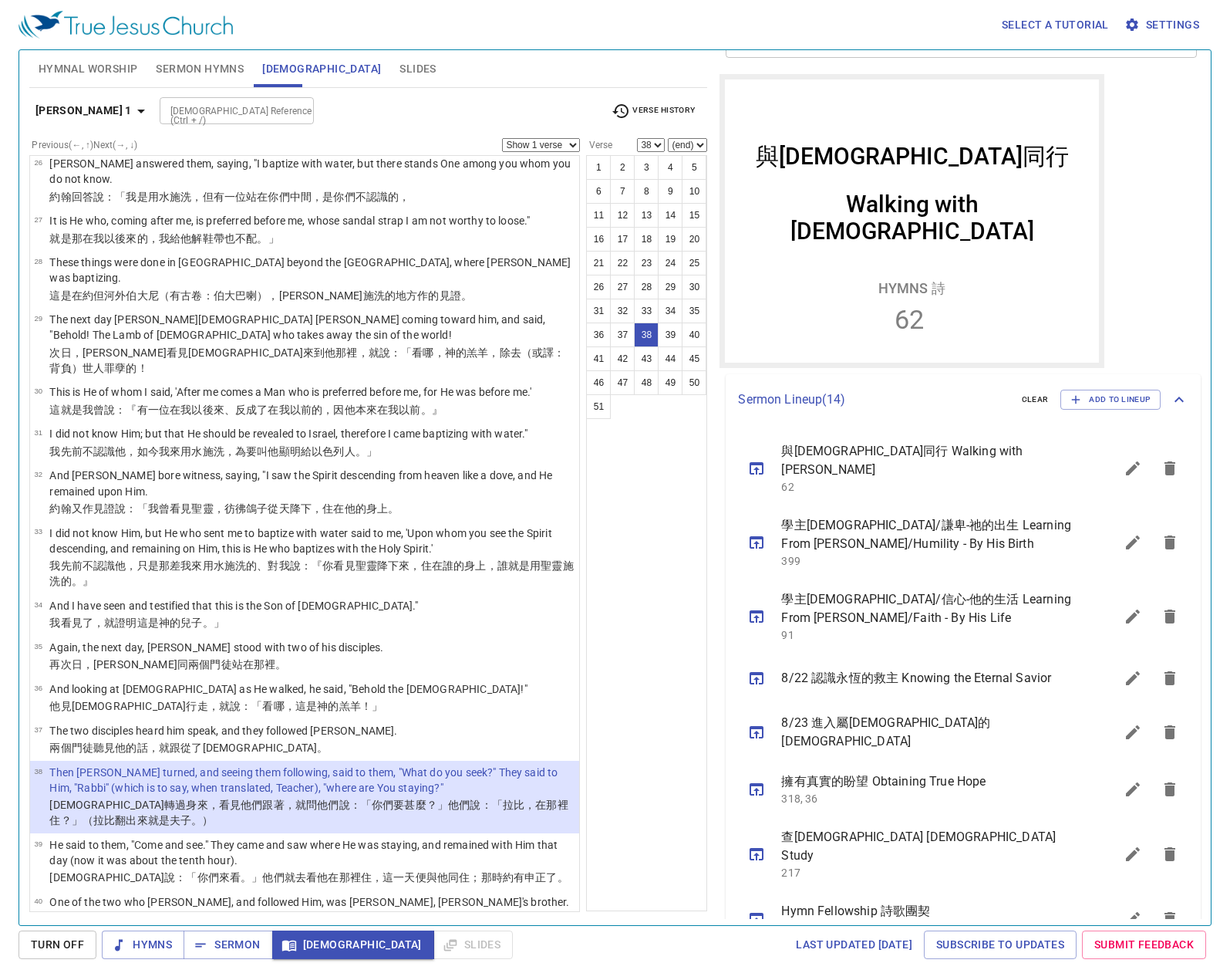
drag, startPoint x: 616, startPoint y: 494, endPoint x: 614, endPoint y: 479, distance: 15.1
click at [616, 494] on div "1 2 3 4 5 6 7 8 9 10 11 12 13 14 15 16 17 18 19 20 21 22 23 24 25 26 27 28 29 3…" at bounding box center [646, 533] width 121 height 756
click at [1114, 467] on button "sermon lineup list" at bounding box center [1133, 468] width 37 height 37
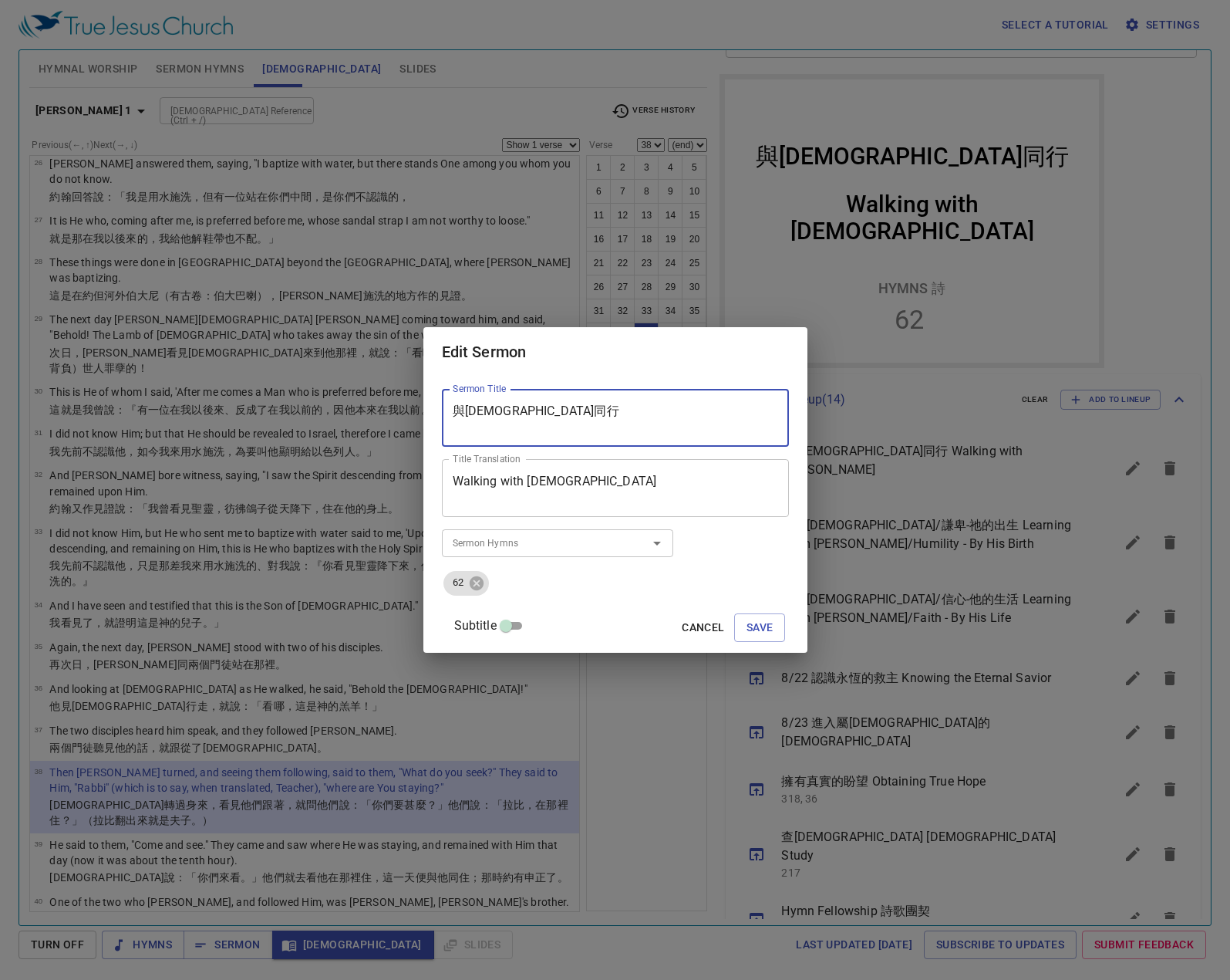
drag, startPoint x: 558, startPoint y: 410, endPoint x: 432, endPoint y: 424, distance: 126.8
click at [432, 424] on div "Edit Sermon Sermon Title 與[DEMOGRAPHIC_DATA]同行 Sermon Title Title Translation W…" at bounding box center [615, 490] width 1230 height 980
click at [757, 628] on button "Save" at bounding box center [760, 627] width 52 height 29
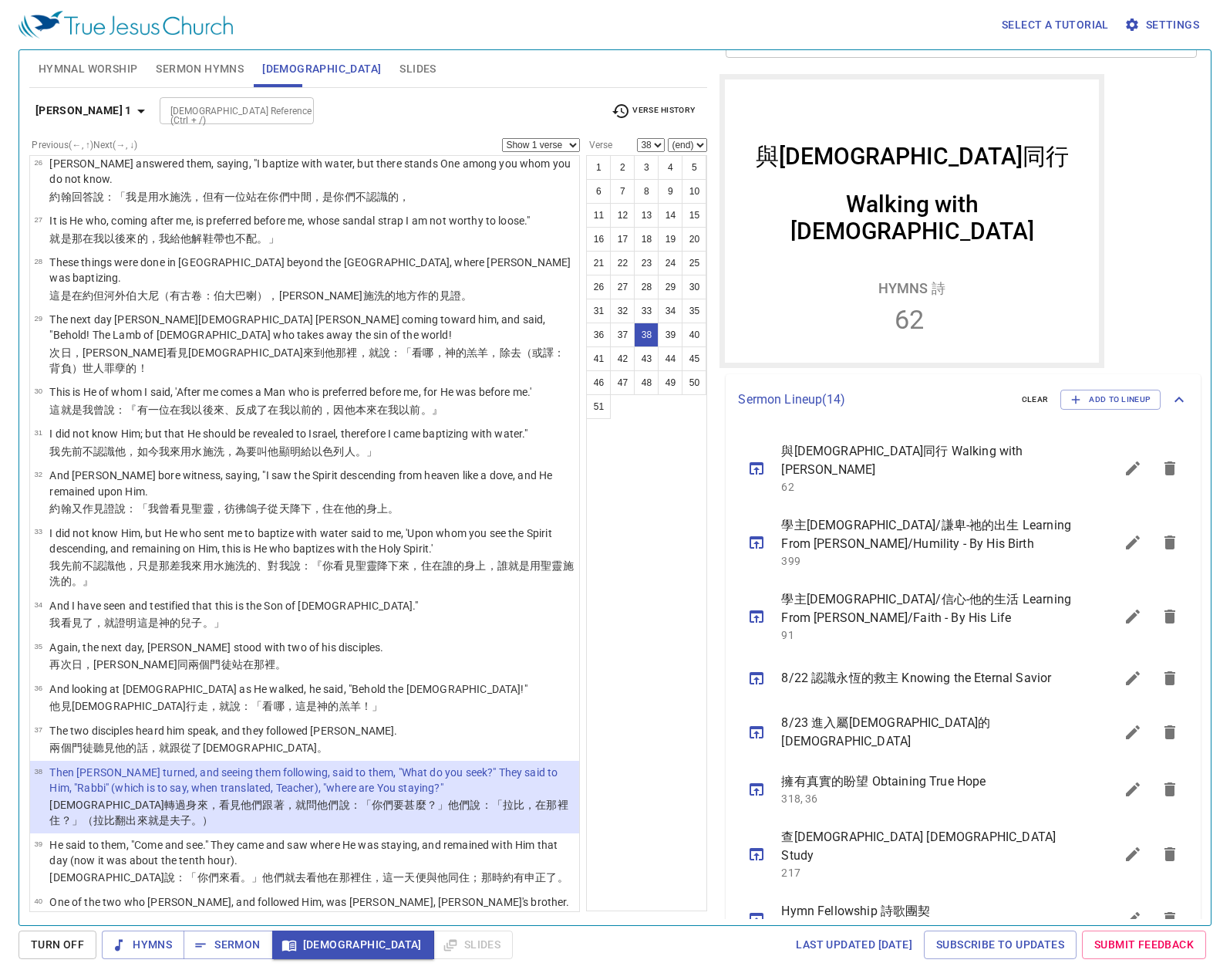
click at [650, 632] on div "1 2 3 4 5 6 7 8 9 10 11 12 13 14 15 16 17 18 19 20 21 22 23 24 25 26 27 28 29 3…" at bounding box center [646, 533] width 121 height 756
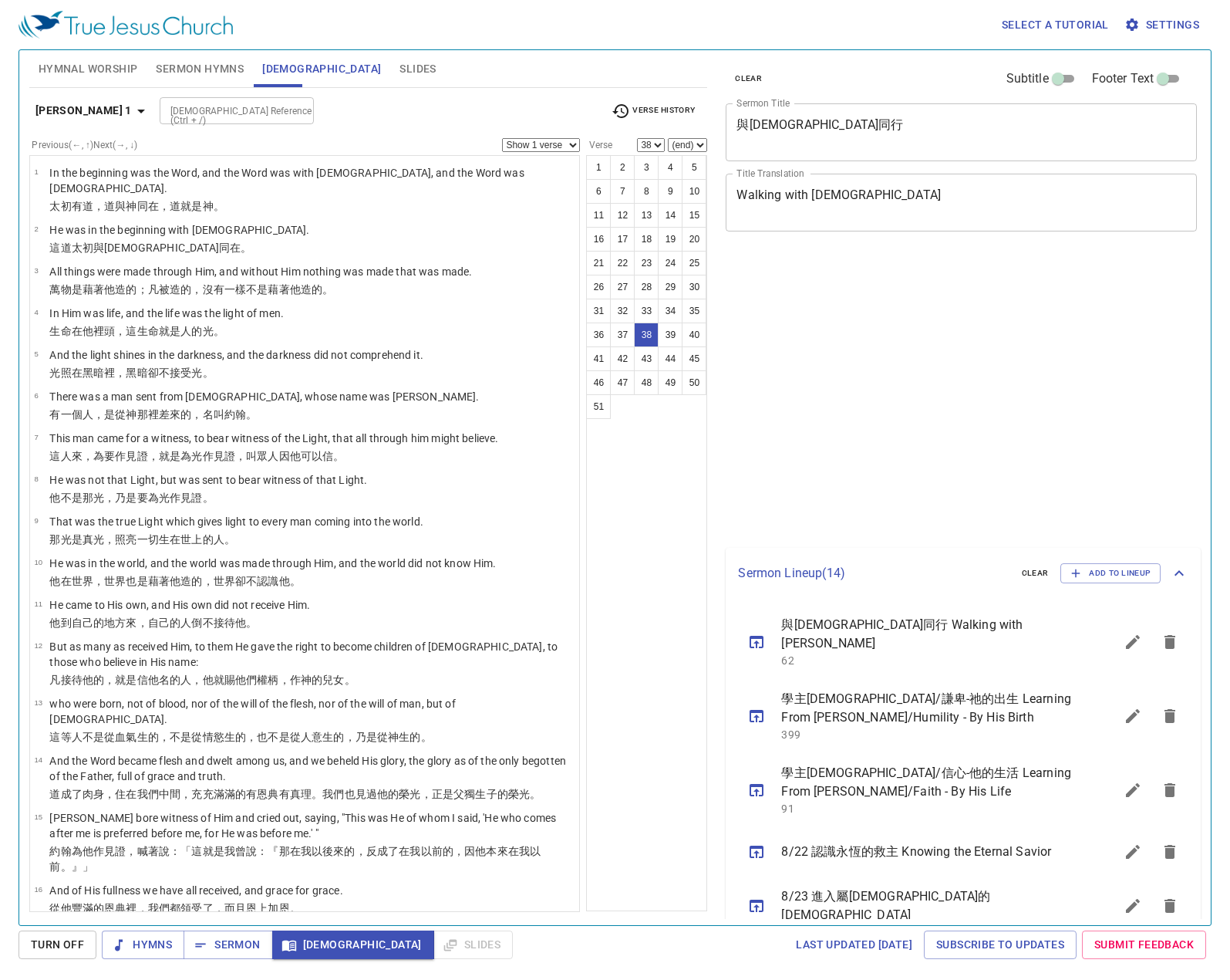
select select "38"
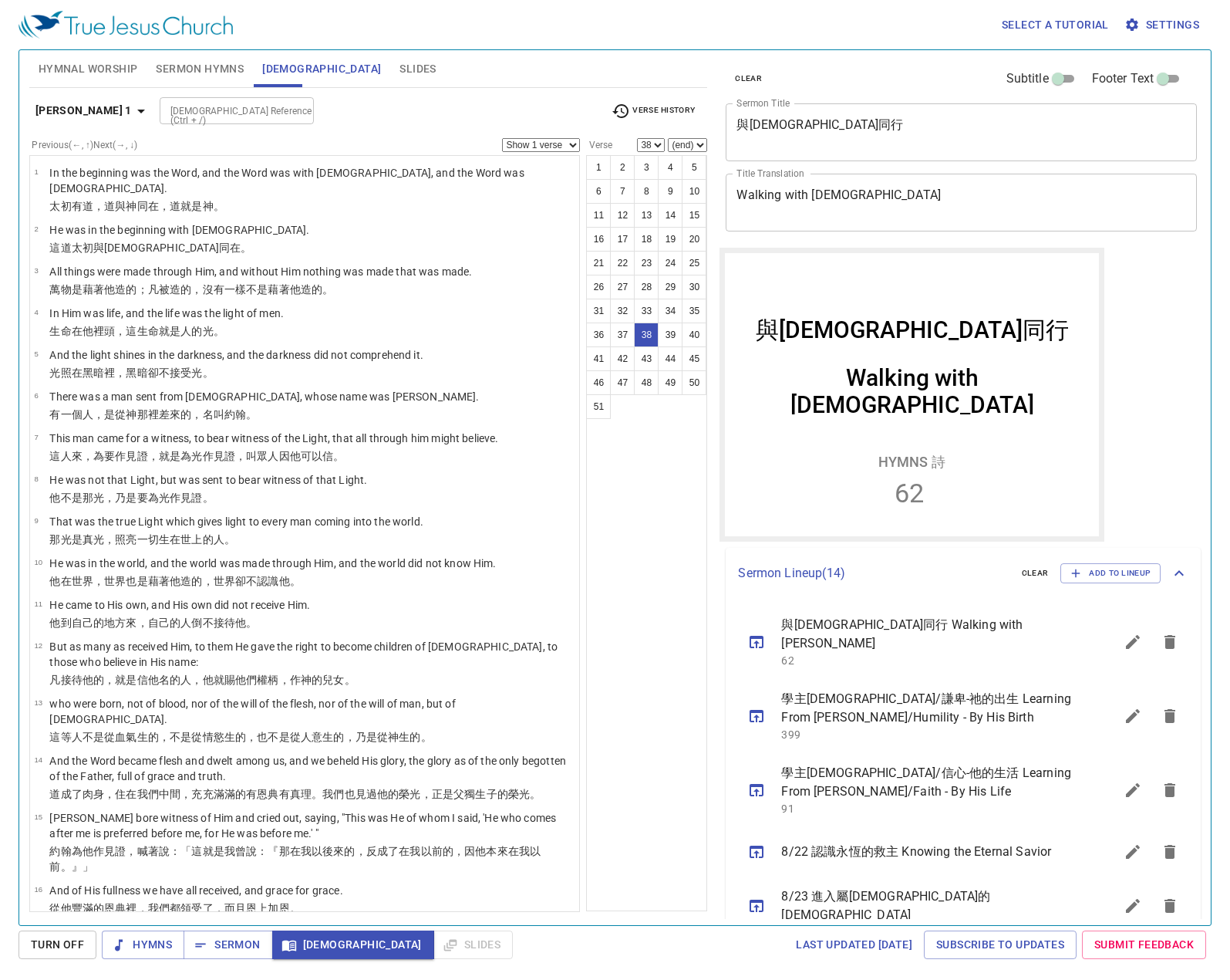
scroll to position [174, 0]
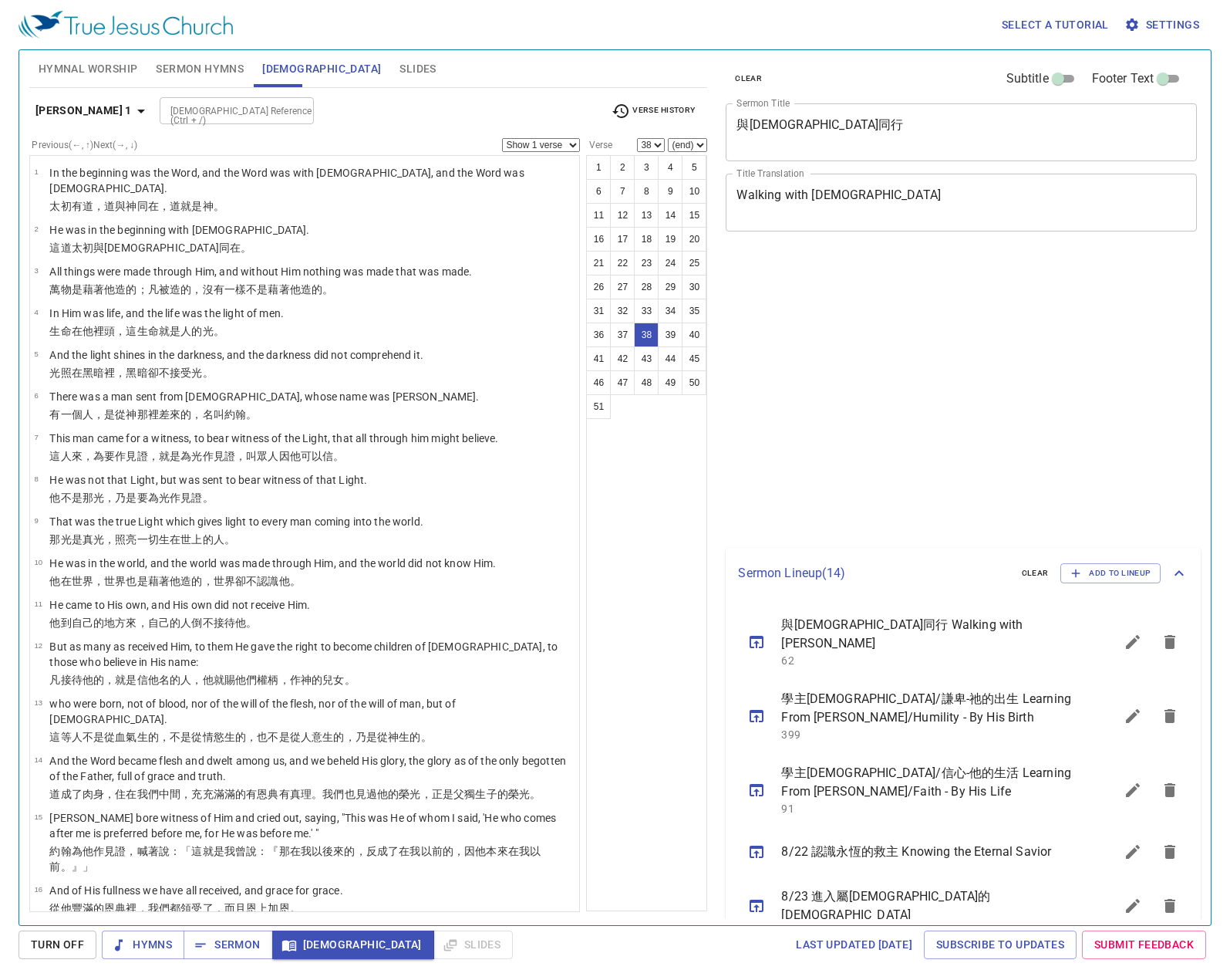
select select "38"
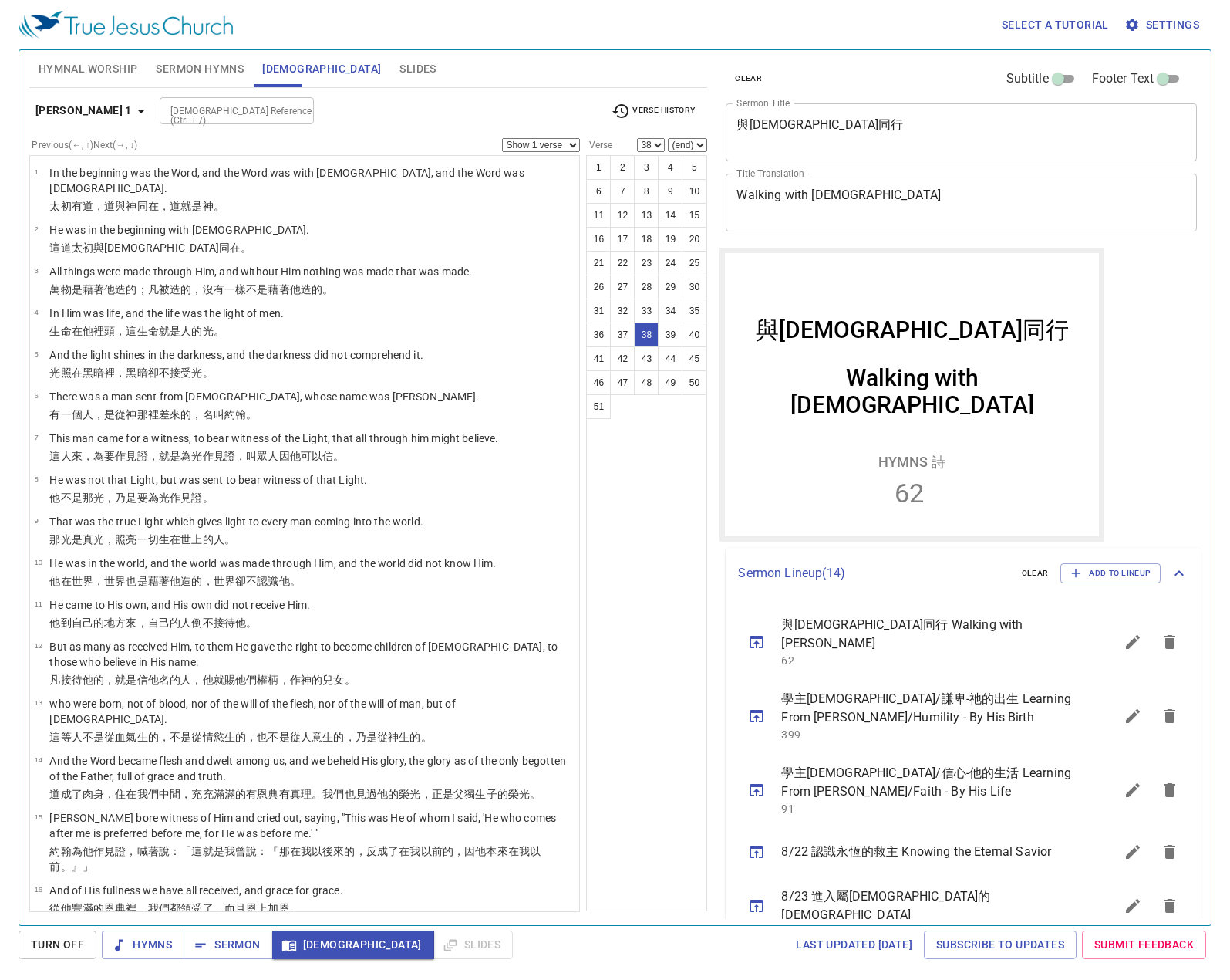
scroll to position [174, 0]
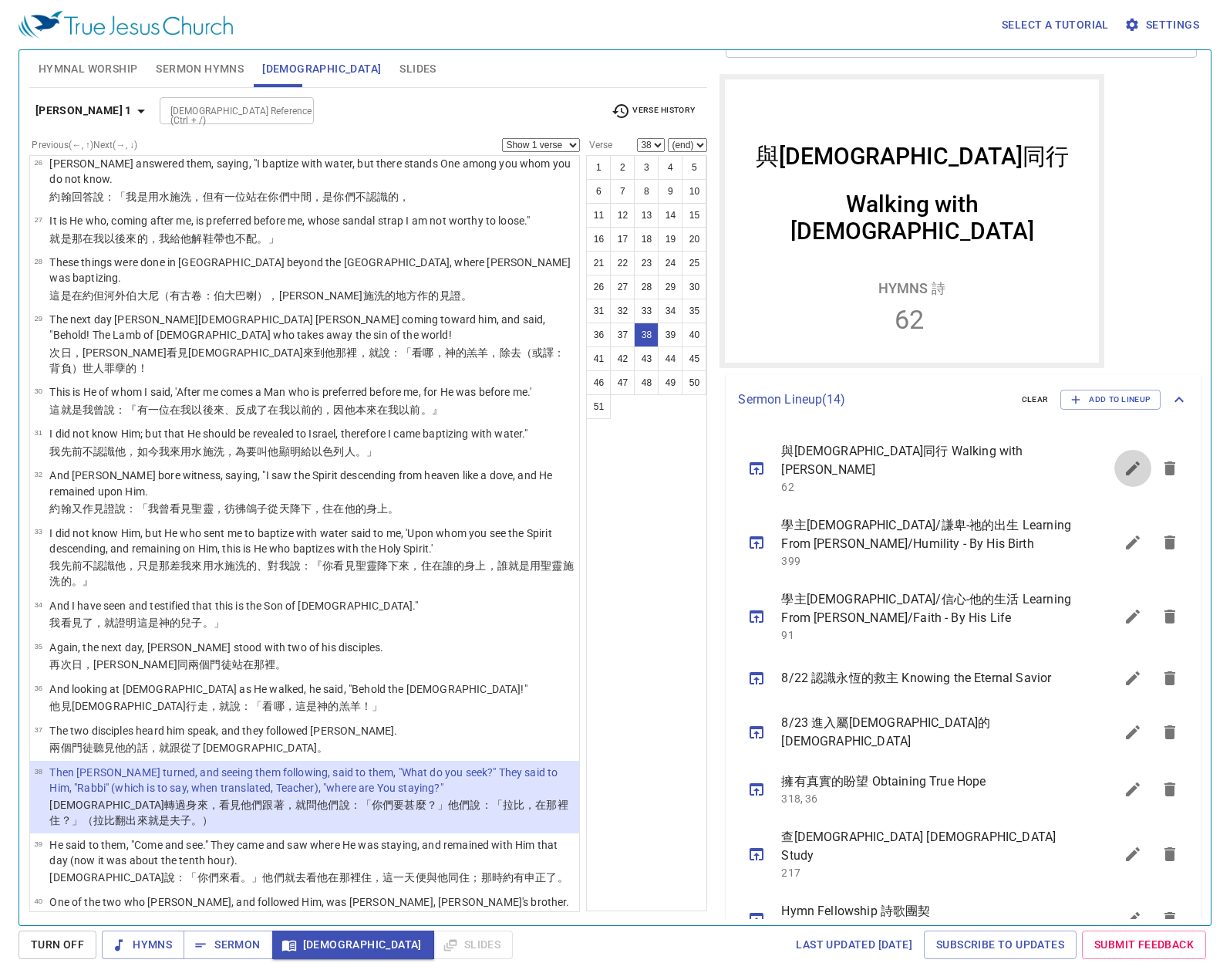
click at [1123, 467] on icon "sermon lineup list" at bounding box center [1133, 468] width 18 height 18
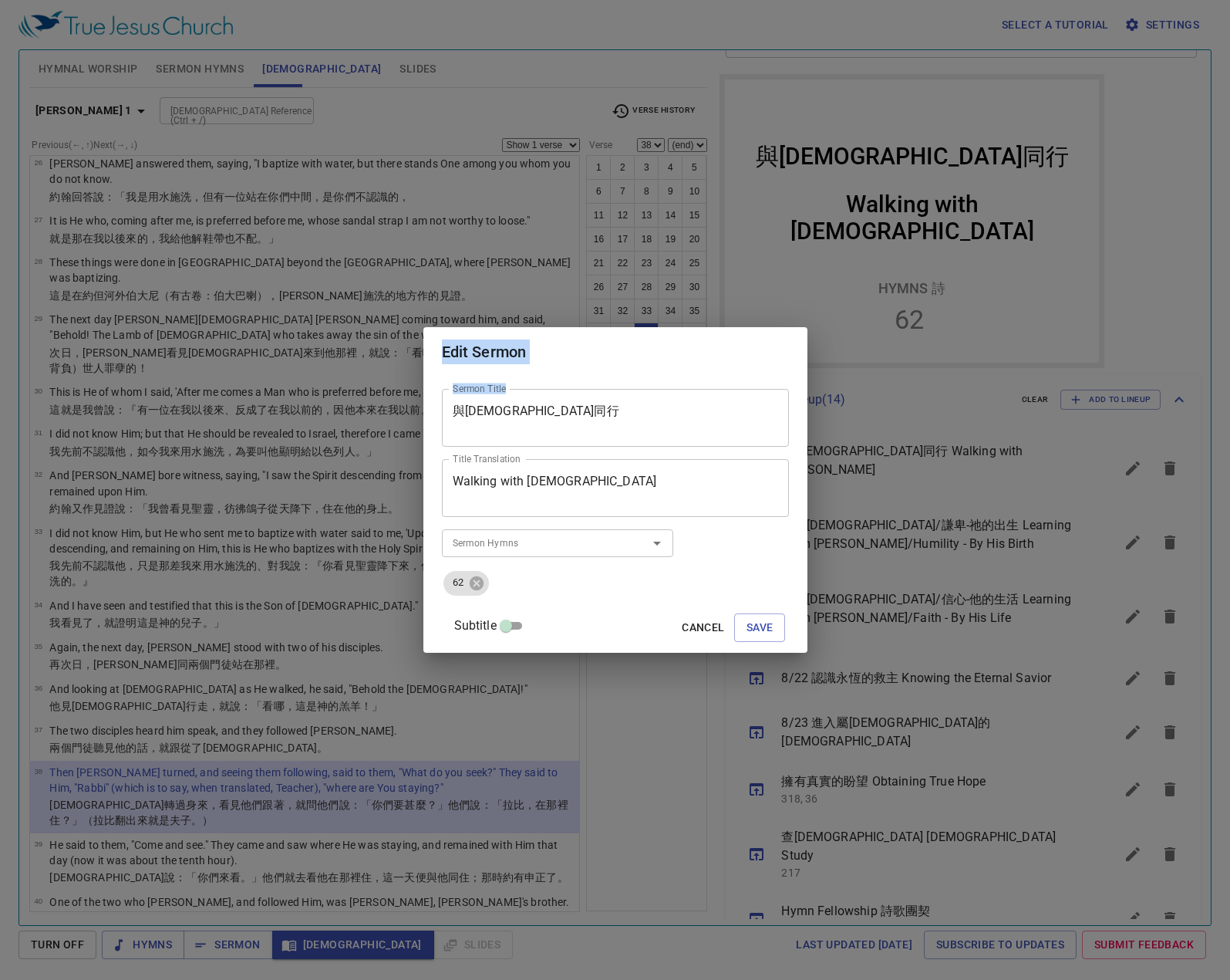
drag, startPoint x: 501, startPoint y: 402, endPoint x: 359, endPoint y: 410, distance: 142.2
click at [362, 410] on div "Edit Sermon Sermon Title 與[DEMOGRAPHIC_DATA]同行 Sermon Title Title Translation W…" at bounding box center [615, 490] width 1230 height 980
drag, startPoint x: 537, startPoint y: 405, endPoint x: 421, endPoint y: 413, distance: 116.3
click at [425, 415] on div "Edit Sermon Sermon Title 與[DEMOGRAPHIC_DATA]同行 Sermon Title Title Translation W…" at bounding box center [615, 490] width 1230 height 980
click at [762, 574] on ul "62" at bounding box center [615, 583] width 347 height 28
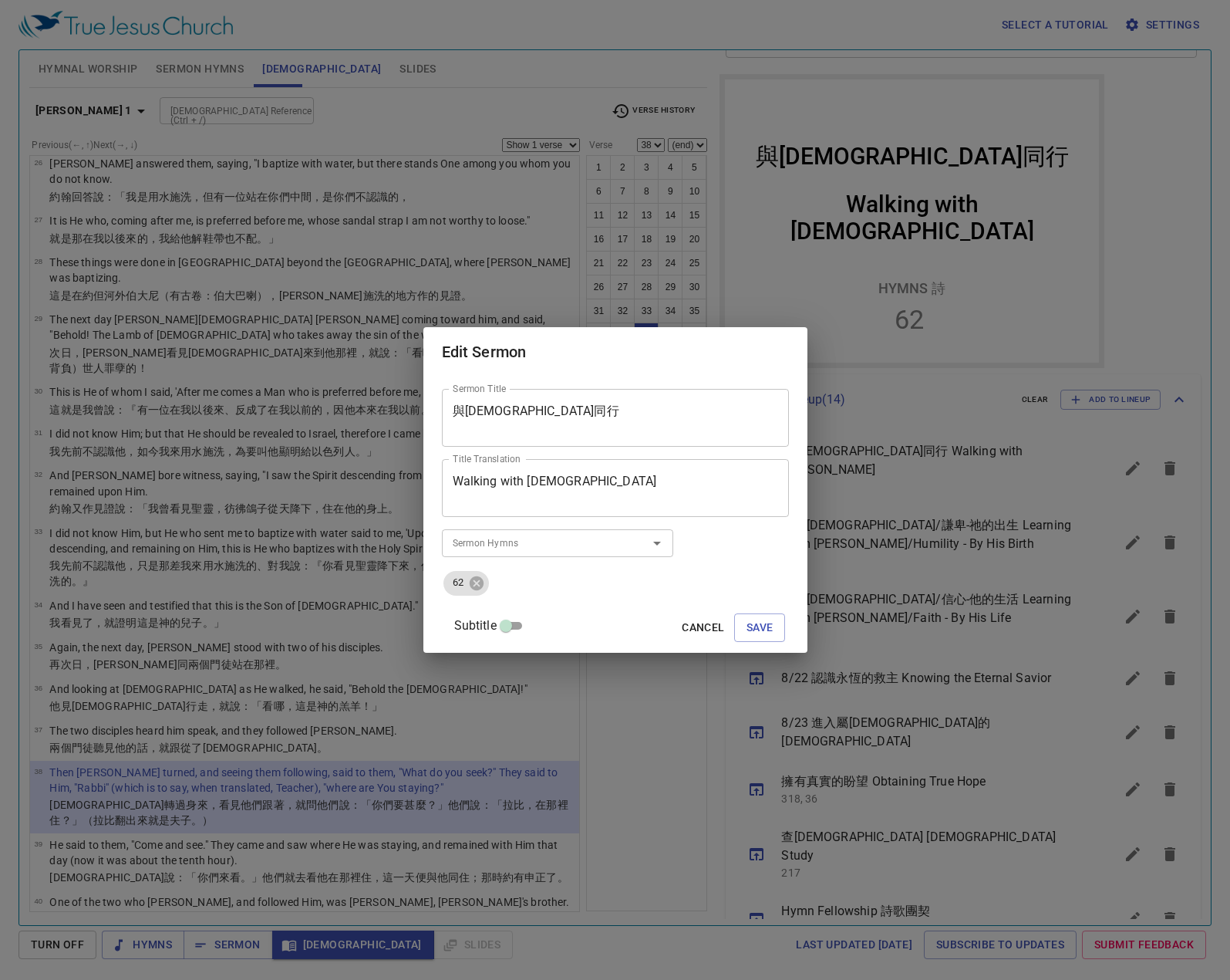
click at [747, 611] on div "Subtitle Cancel Save" at bounding box center [615, 627] width 347 height 37
click at [747, 623] on span "Save" at bounding box center [760, 627] width 27 height 19
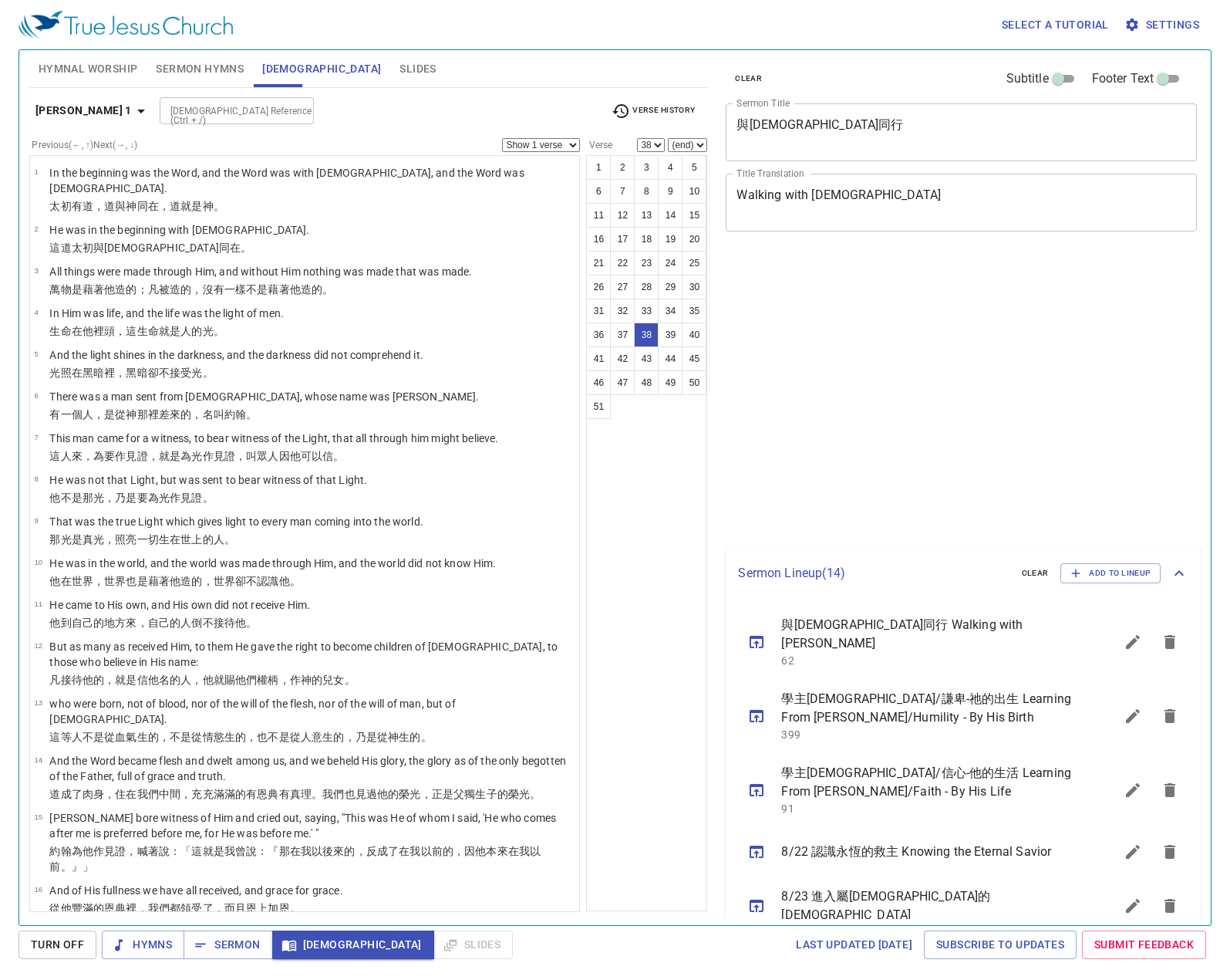
select select "38"
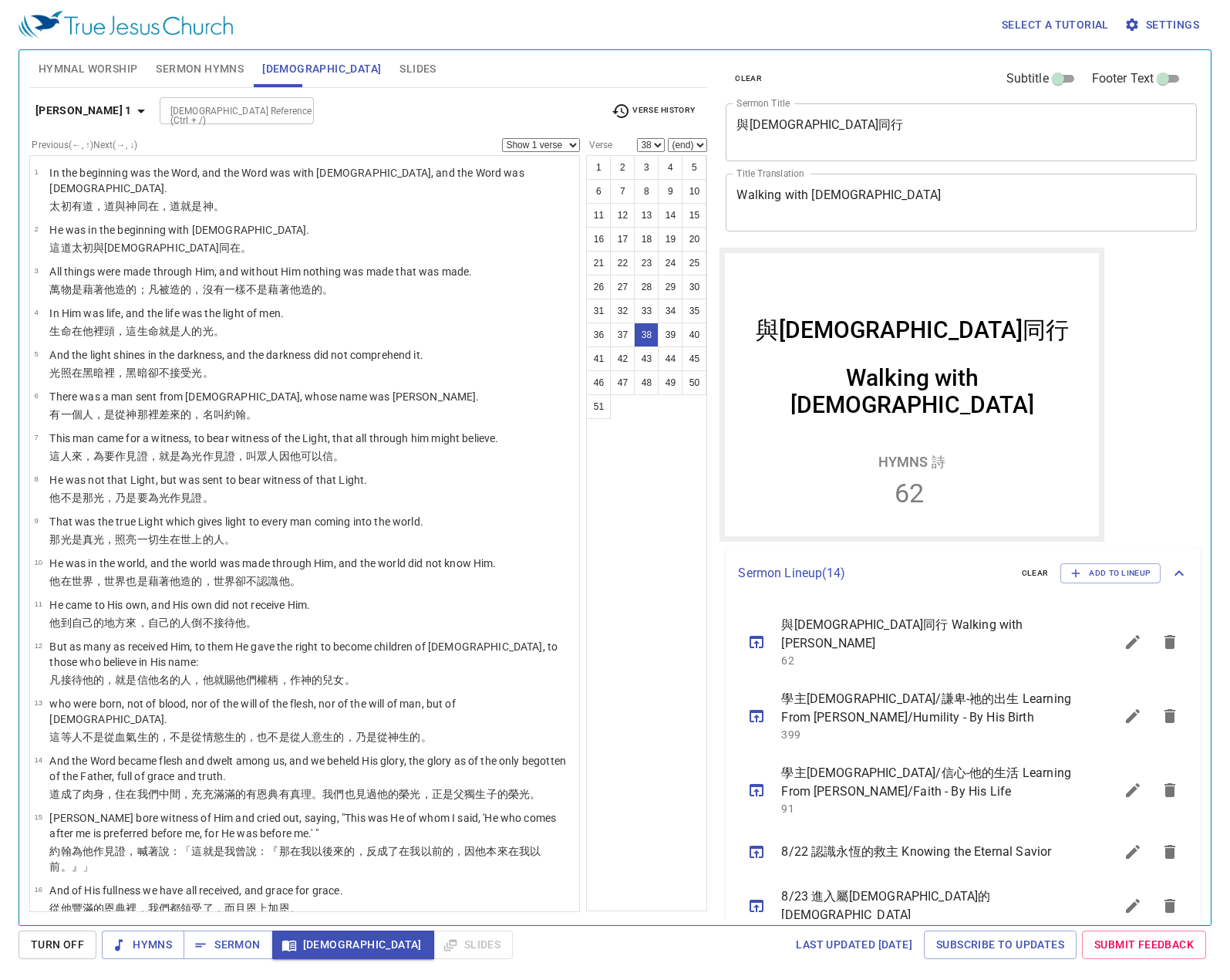
scroll to position [174, 0]
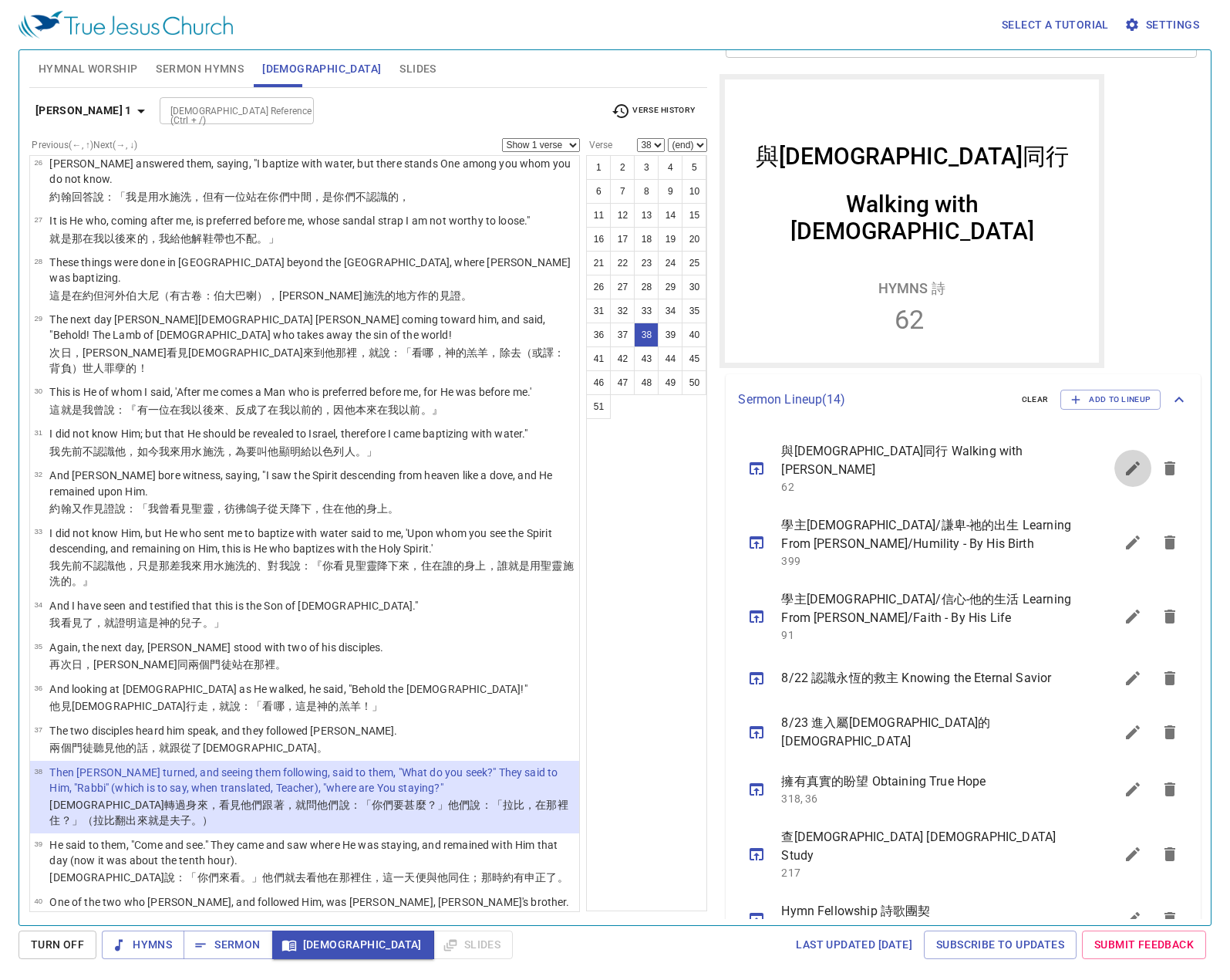
click at [1123, 464] on icon "sermon lineup list" at bounding box center [1133, 468] width 18 height 18
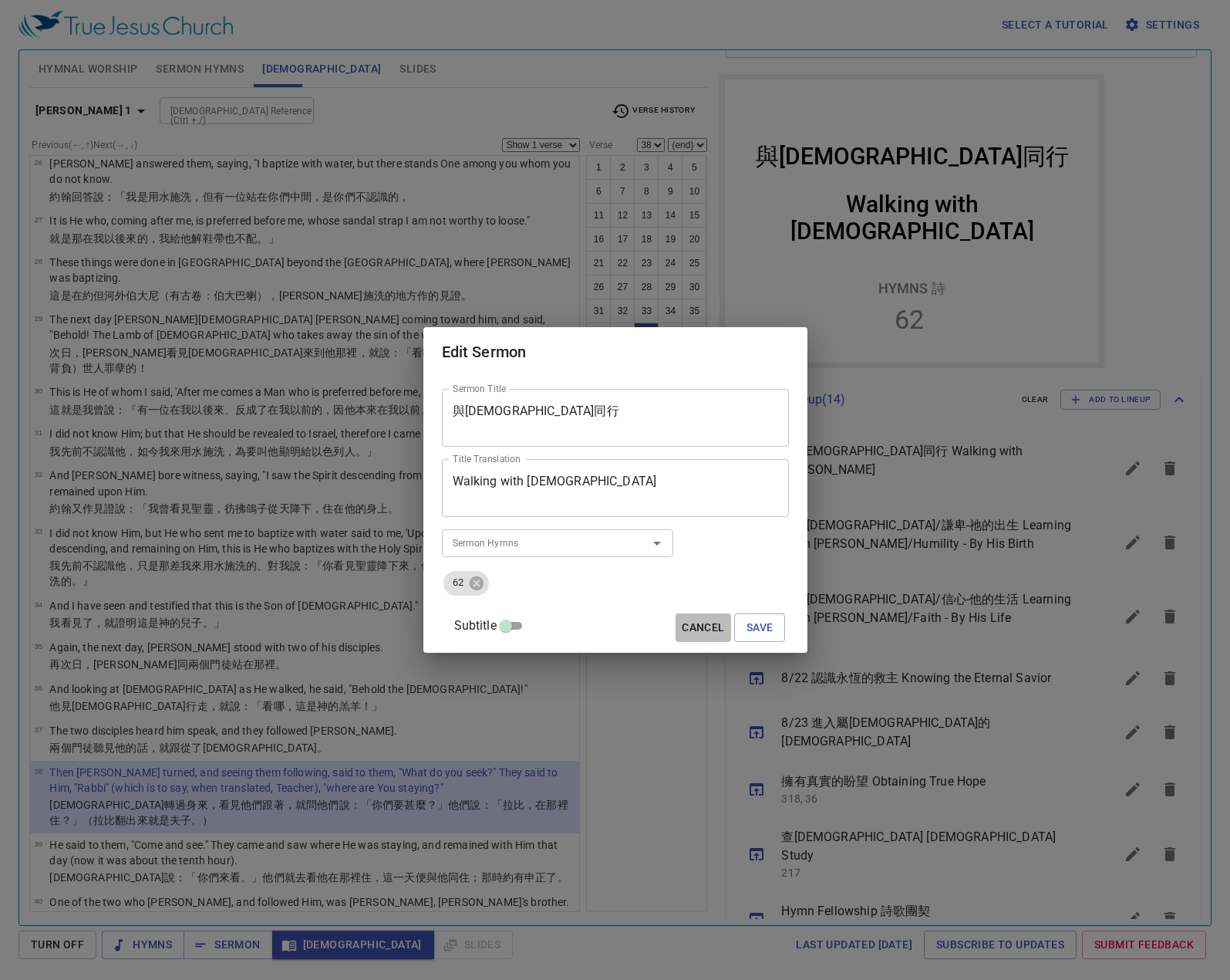
click at [676, 625] on button "Cancel" at bounding box center [703, 627] width 55 height 29
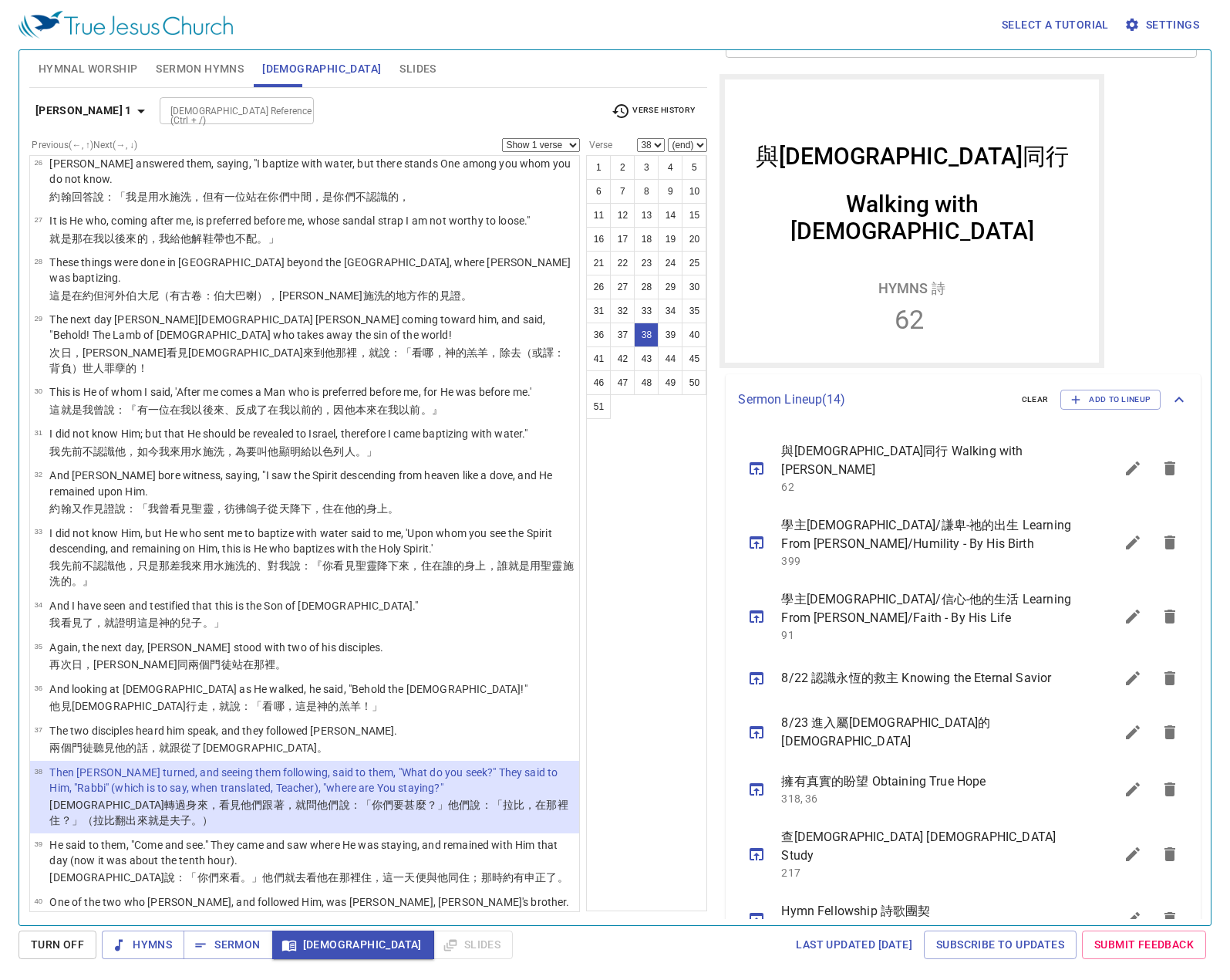
click at [1118, 534] on button "sermon lineup list" at bounding box center [1133, 542] width 37 height 37
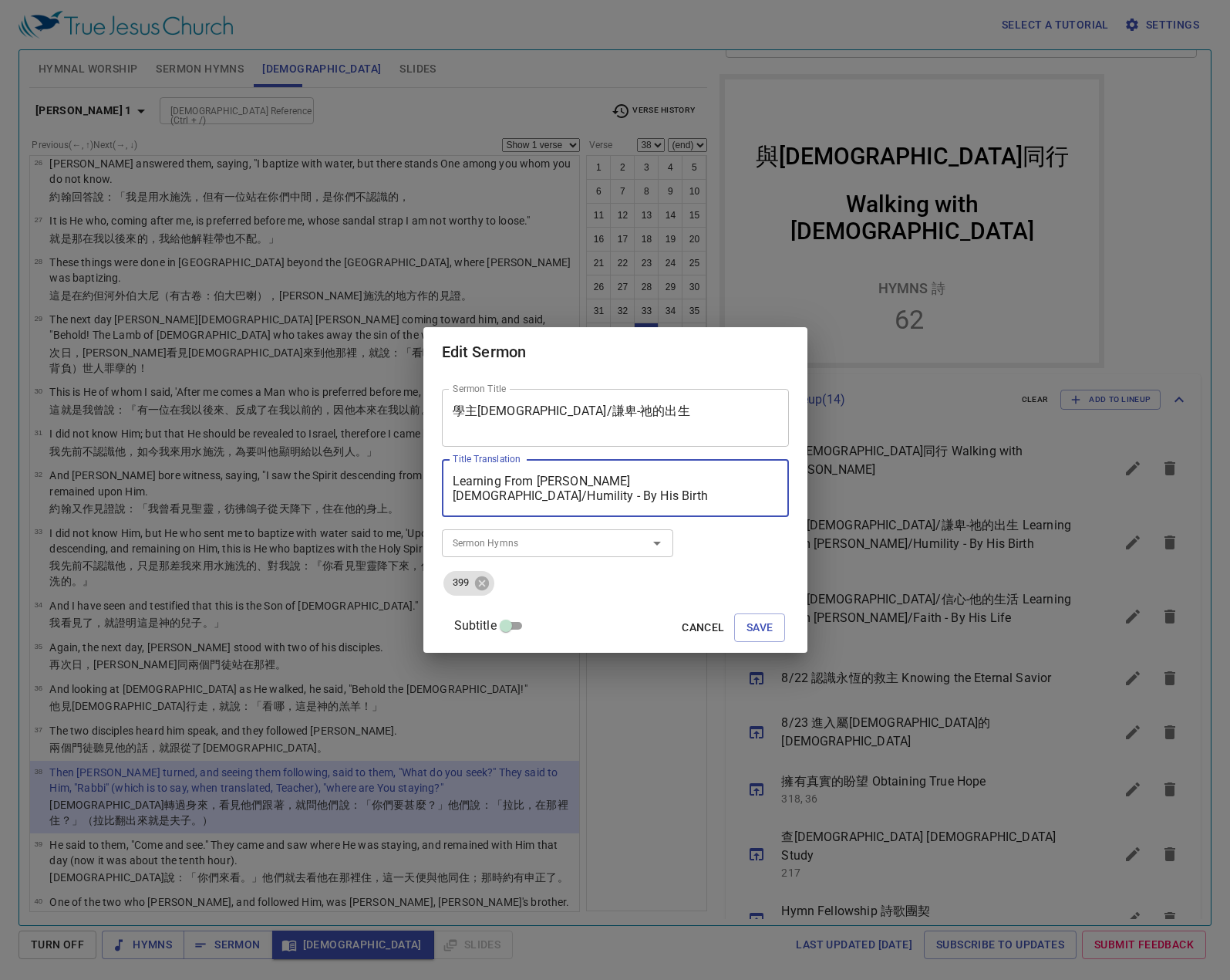
drag, startPoint x: 471, startPoint y: 477, endPoint x: 785, endPoint y: 492, distance: 314.4
click at [785, 492] on div "Sermon Title 學主耶穌/謙卑-祂的出生 Sermon Title Title Translation Learning From Lord Jes…" at bounding box center [615, 514] width 384 height 275
click at [714, 541] on div "Sermon Title 學主耶穌/謙卑-祂的出生 Sermon Title Title Translation Learning From Lord Jes…" at bounding box center [615, 514] width 347 height 263
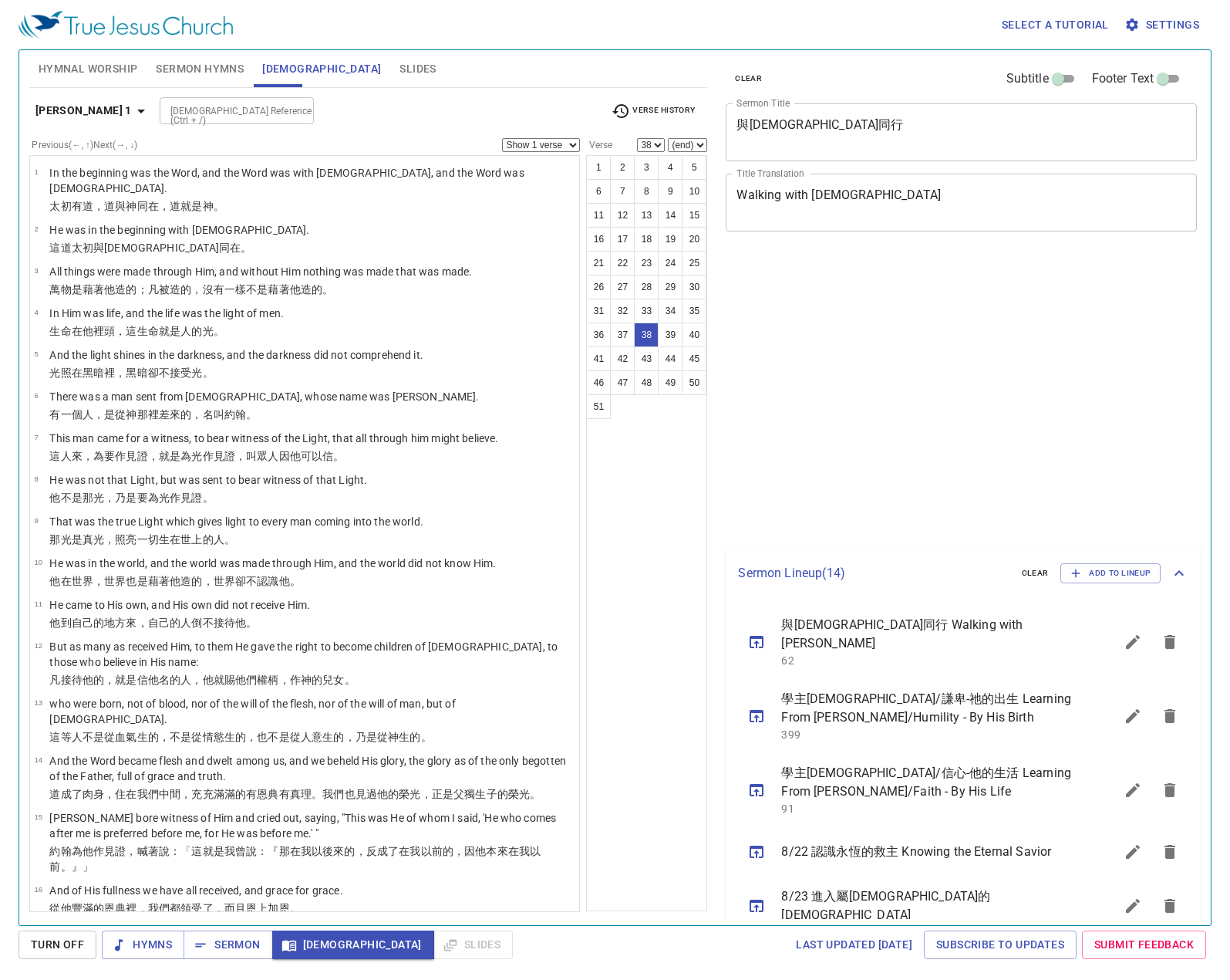
select select "38"
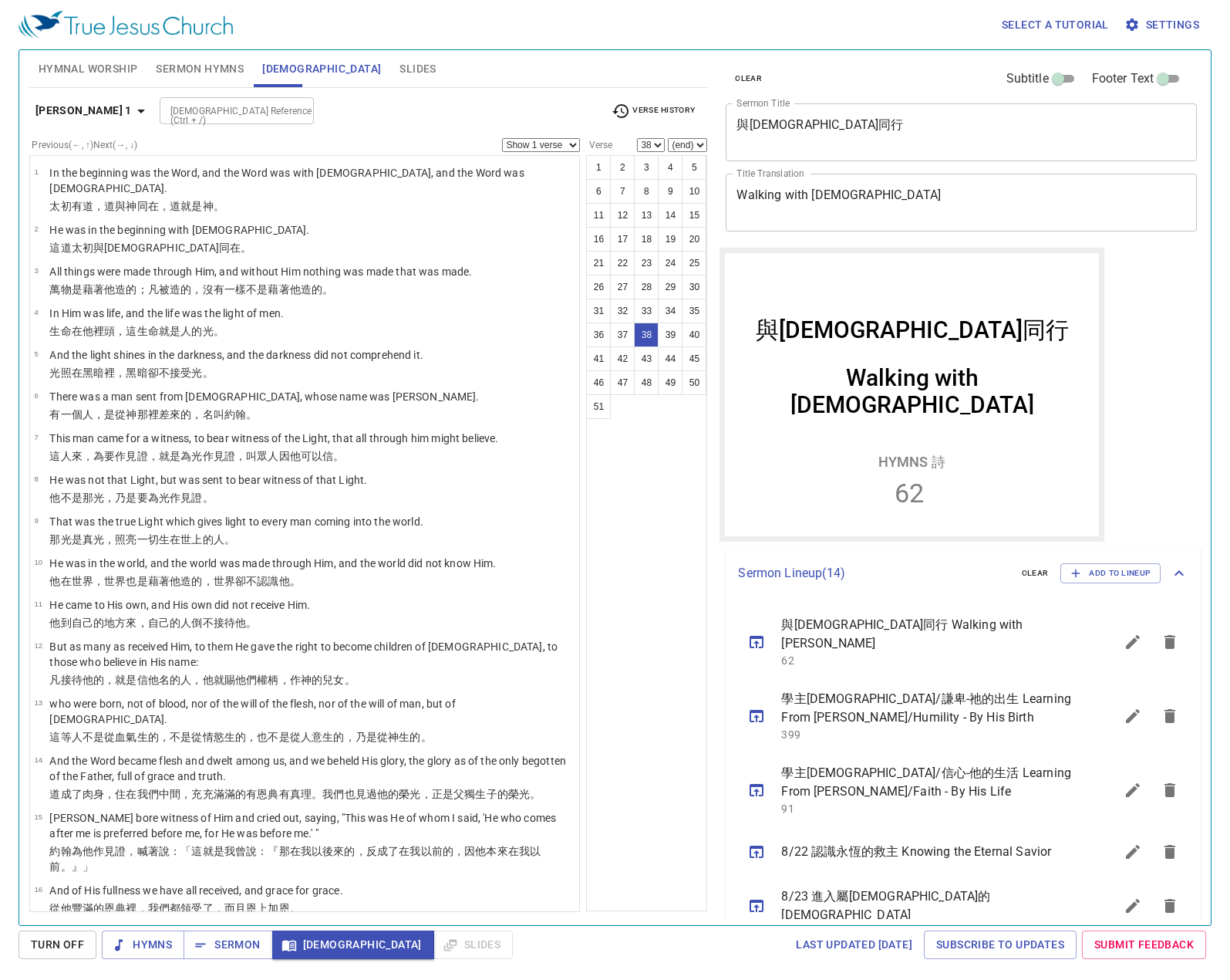
scroll to position [174, 0]
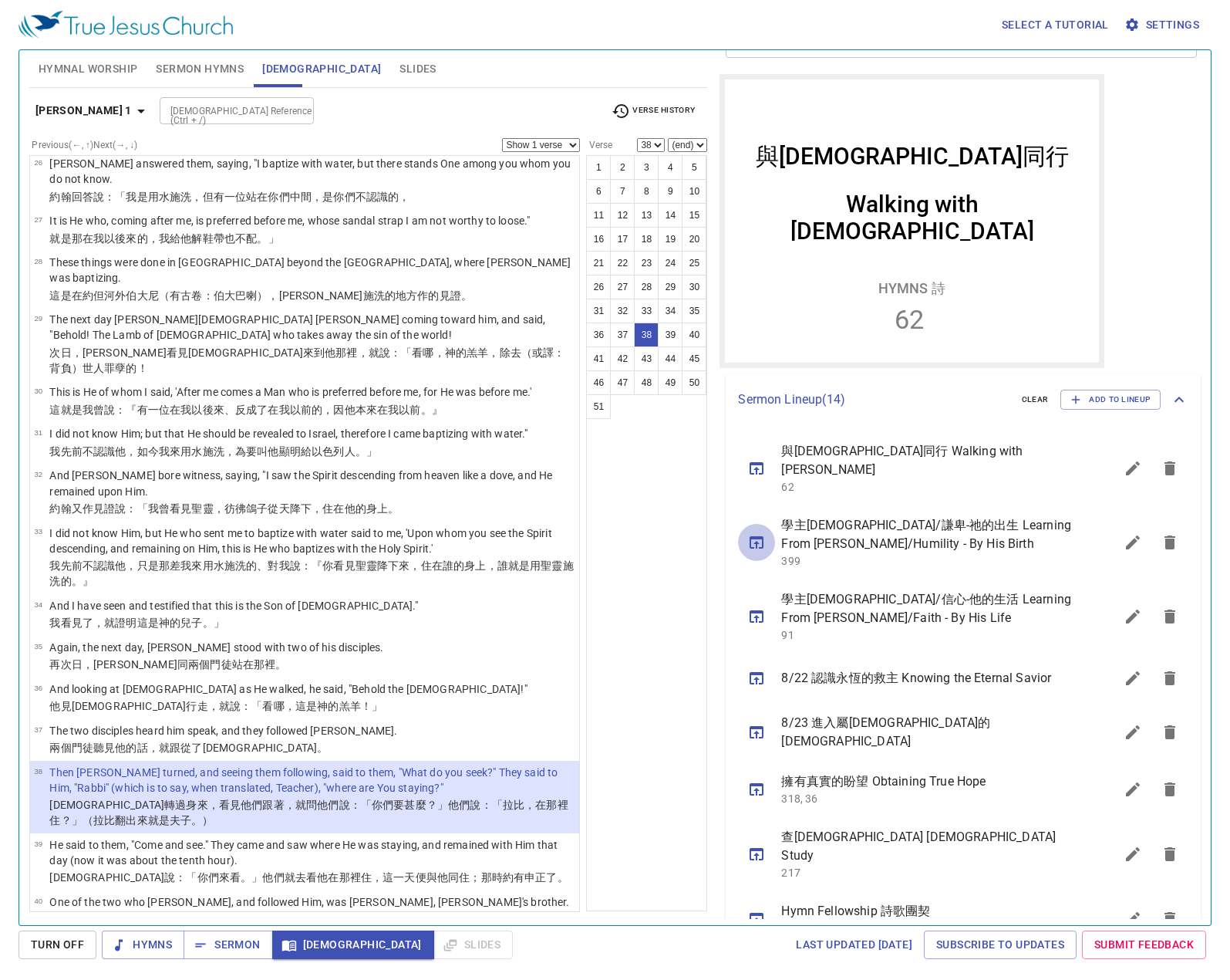
click at [747, 524] on button "sermon lineup list" at bounding box center [756, 542] width 37 height 37
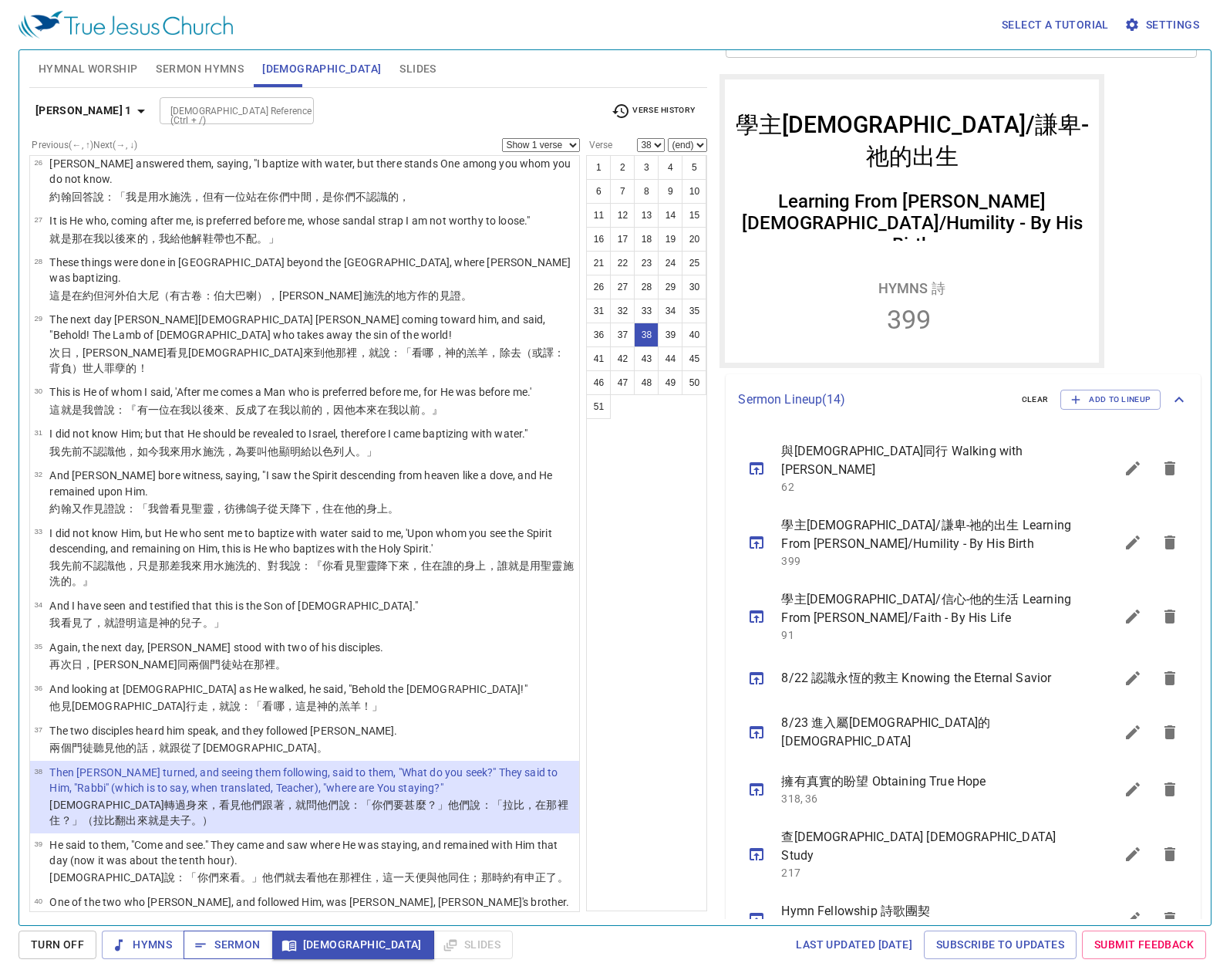
click at [197, 956] on button "Sermon" at bounding box center [227, 944] width 88 height 29
click at [1123, 533] on icon "sermon lineup list" at bounding box center [1133, 542] width 18 height 18
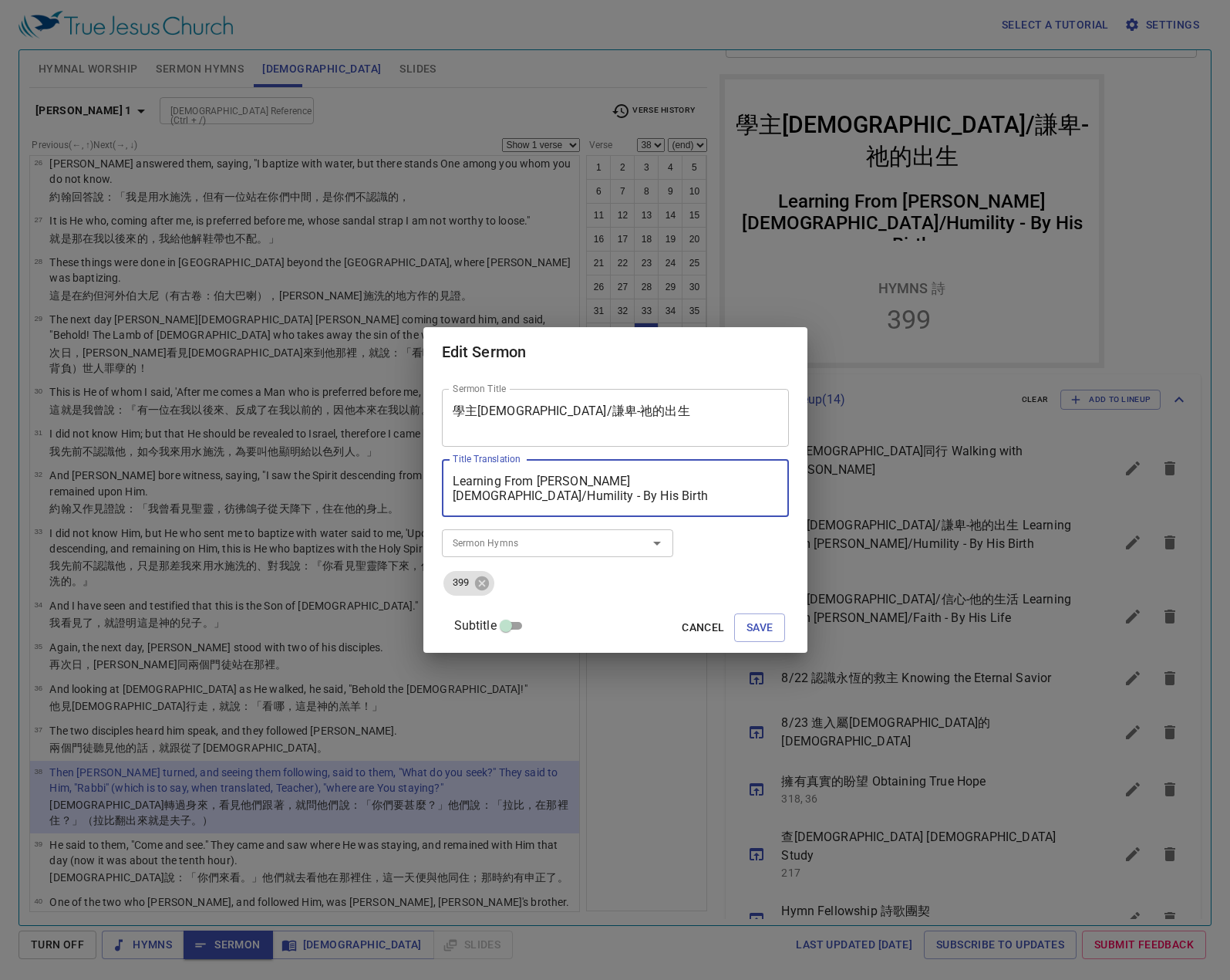
click at [672, 482] on textarea "Learning From Lord Jesus/Humility - By His Birth" at bounding box center [615, 488] width 325 height 29
click at [675, 482] on textarea "Learning From Lord Jesus/Humility By His Birth" at bounding box center [615, 488] width 325 height 29
type textarea "Learning From [PERSON_NAME][DEMOGRAPHIC_DATA]/Humility-By His Birth"
click at [747, 626] on span "Save" at bounding box center [760, 627] width 27 height 19
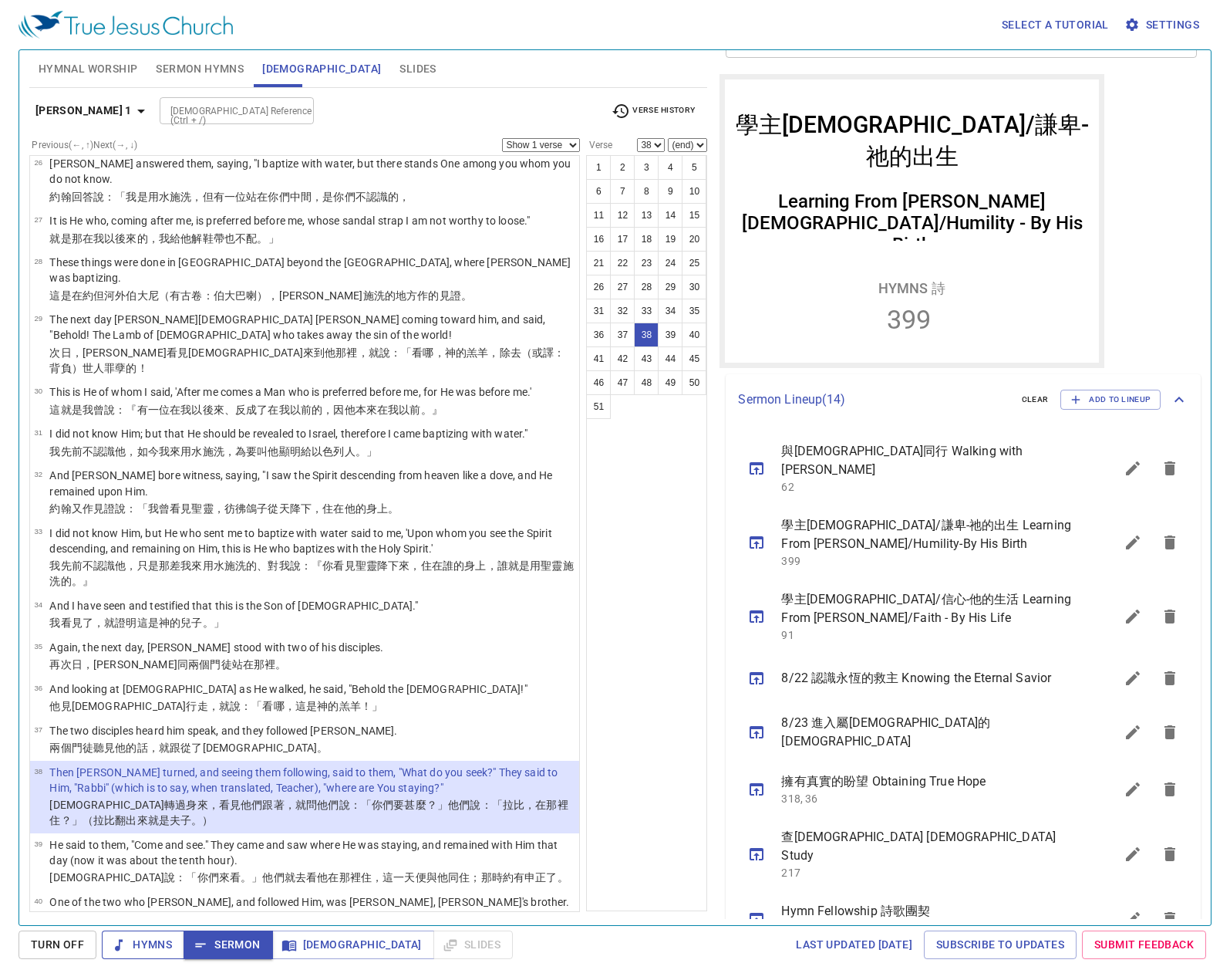
click at [173, 946] on button "Hymns" at bounding box center [143, 944] width 83 height 29
click at [210, 944] on span "Sermon" at bounding box center [227, 944] width 64 height 19
click at [748, 533] on icon "sermon lineup list" at bounding box center [757, 542] width 18 height 18
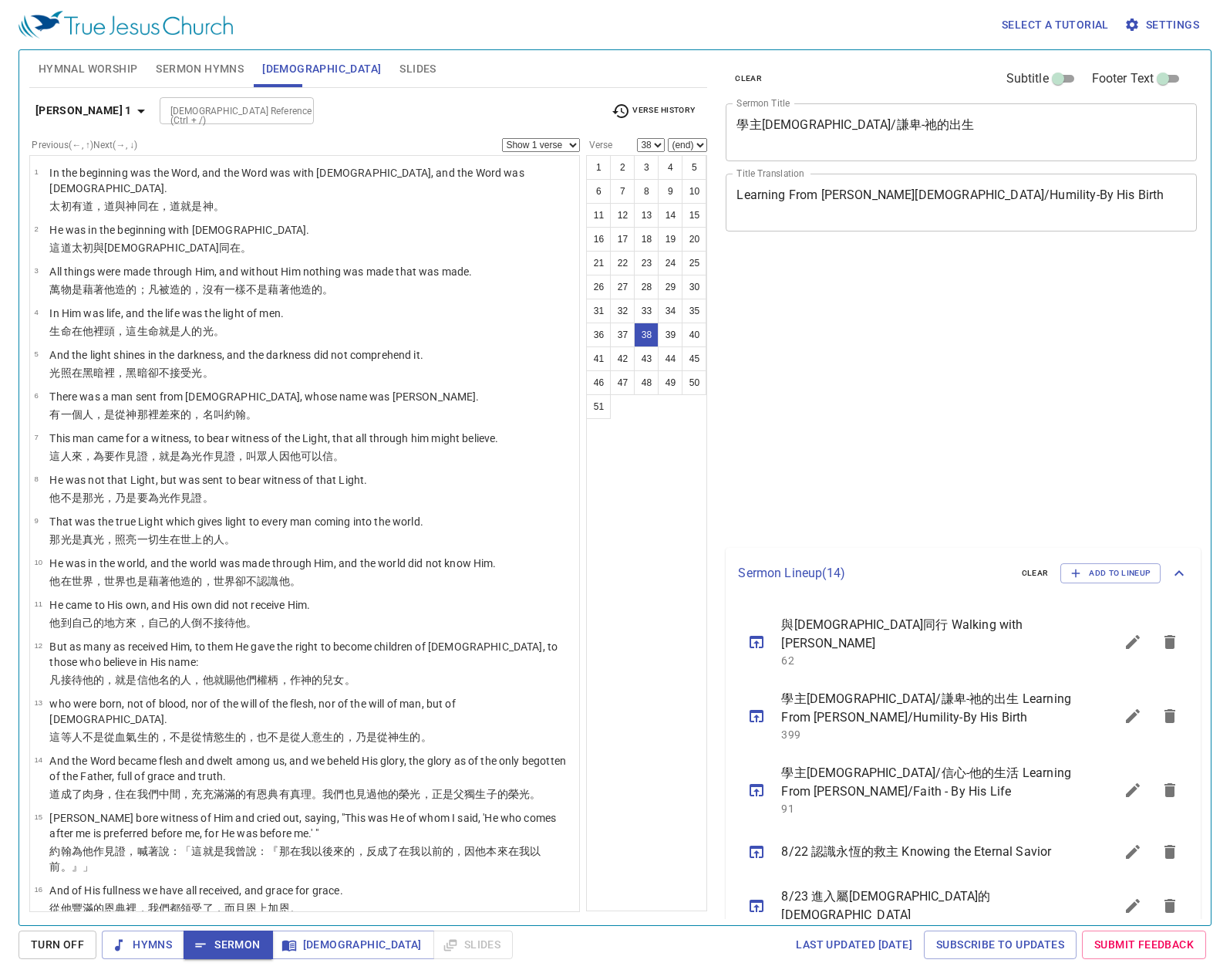
select select "38"
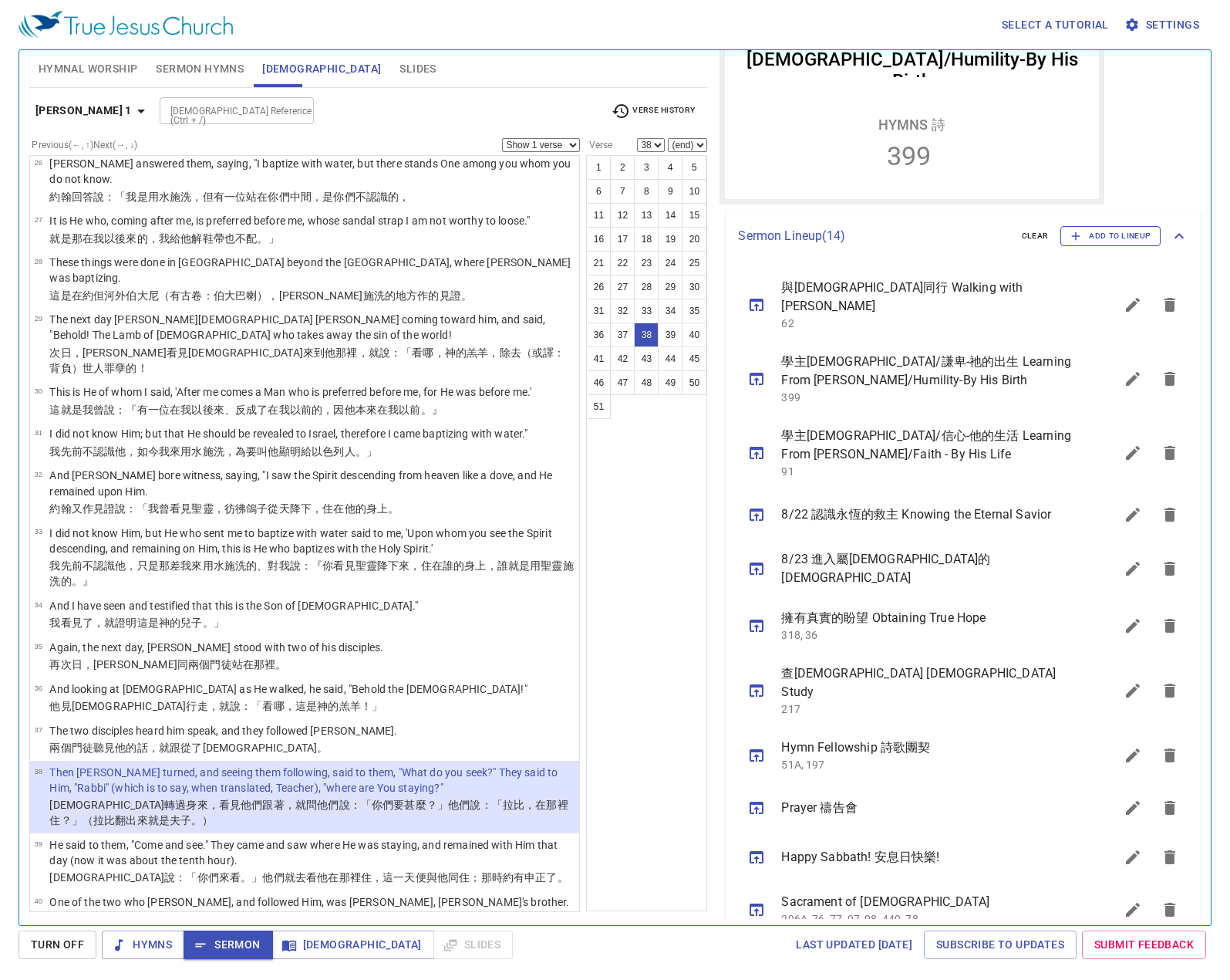
scroll to position [328, 0]
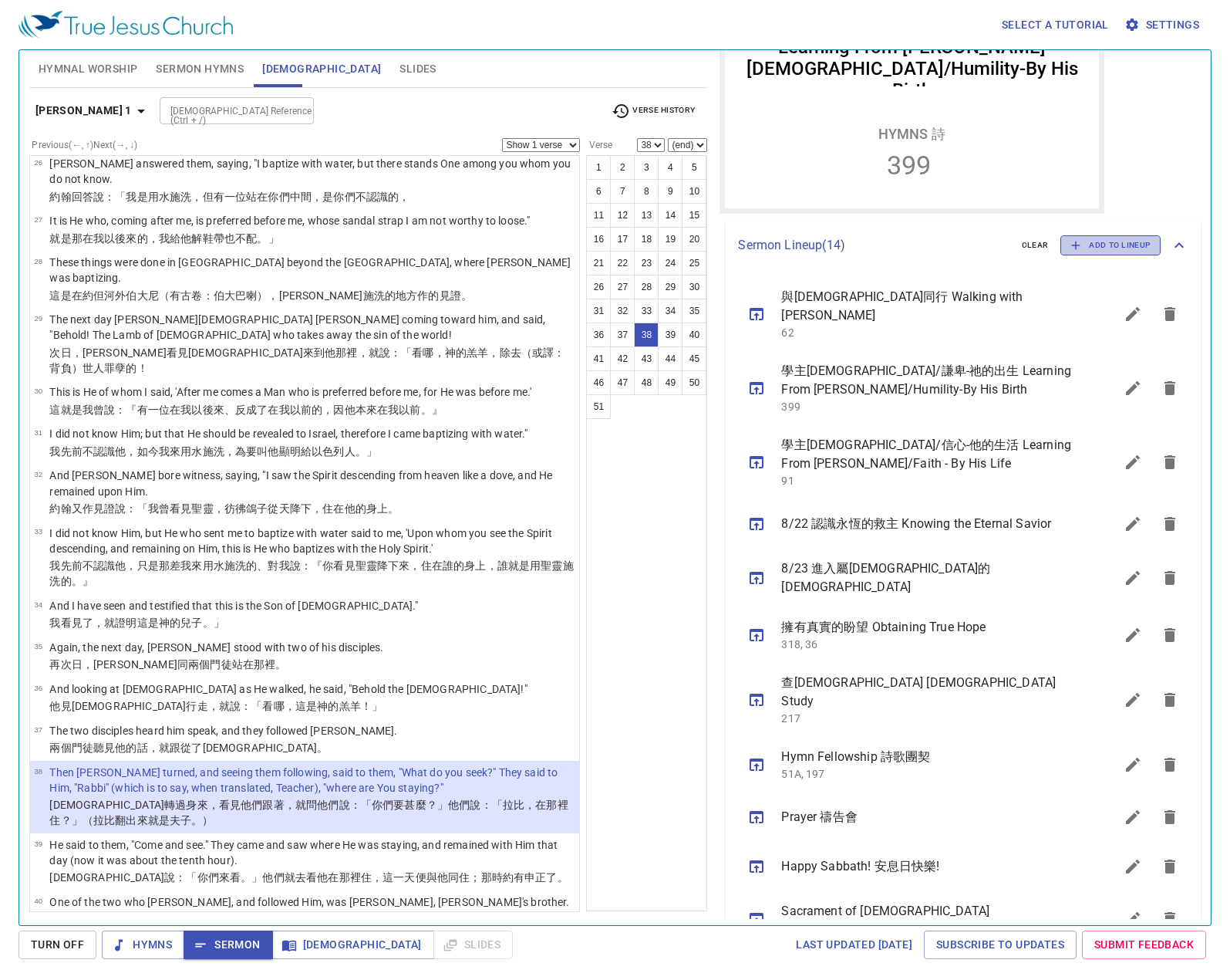
click at [1102, 238] on span "Add to Lineup" at bounding box center [1110, 245] width 80 height 14
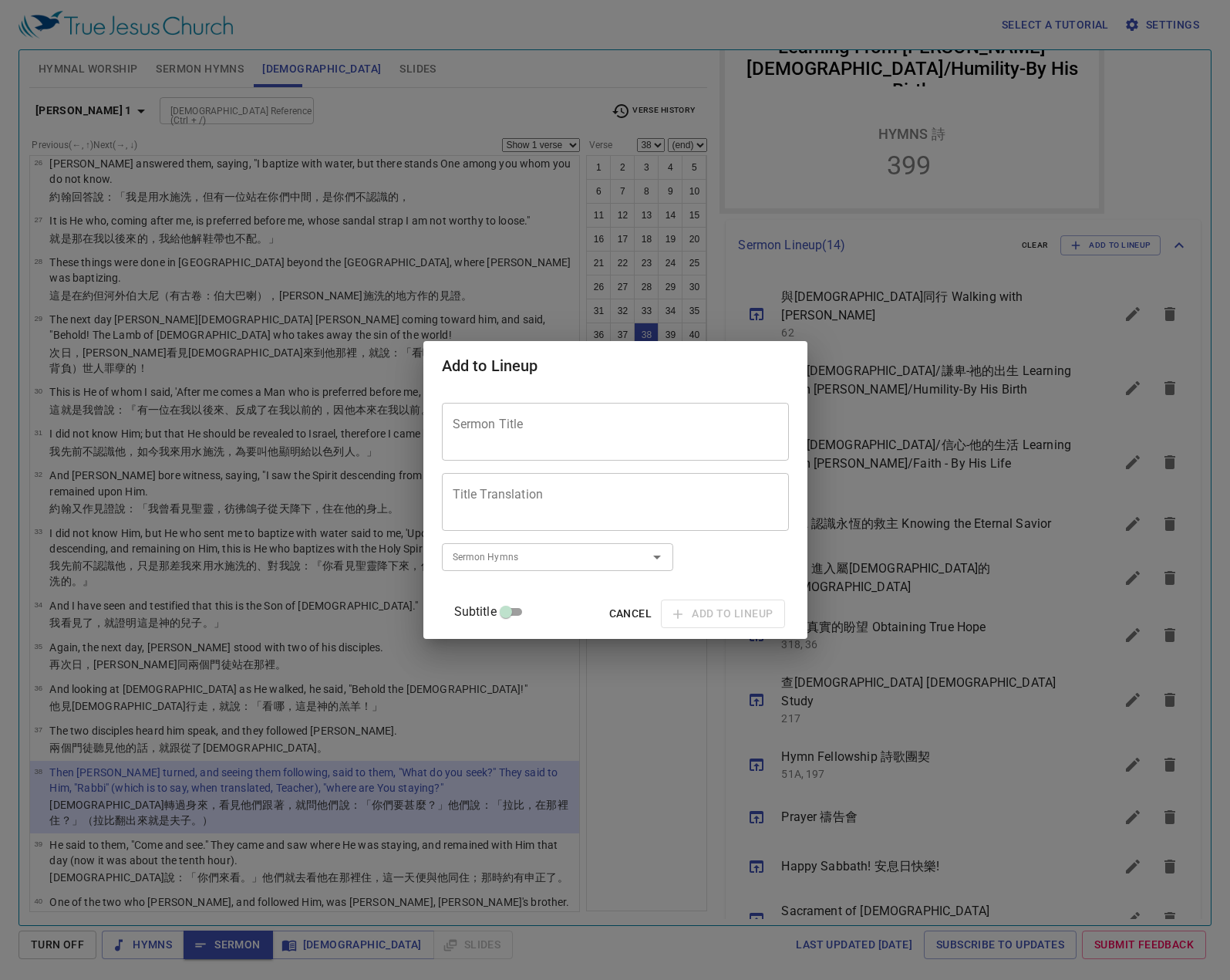
click at [595, 435] on textarea "Sermon Title" at bounding box center [615, 431] width 325 height 29
type textarea "與"
type textarea "[DEMOGRAPHIC_DATA]徒的特質"
click at [583, 511] on textarea "Title Translation" at bounding box center [615, 502] width 325 height 29
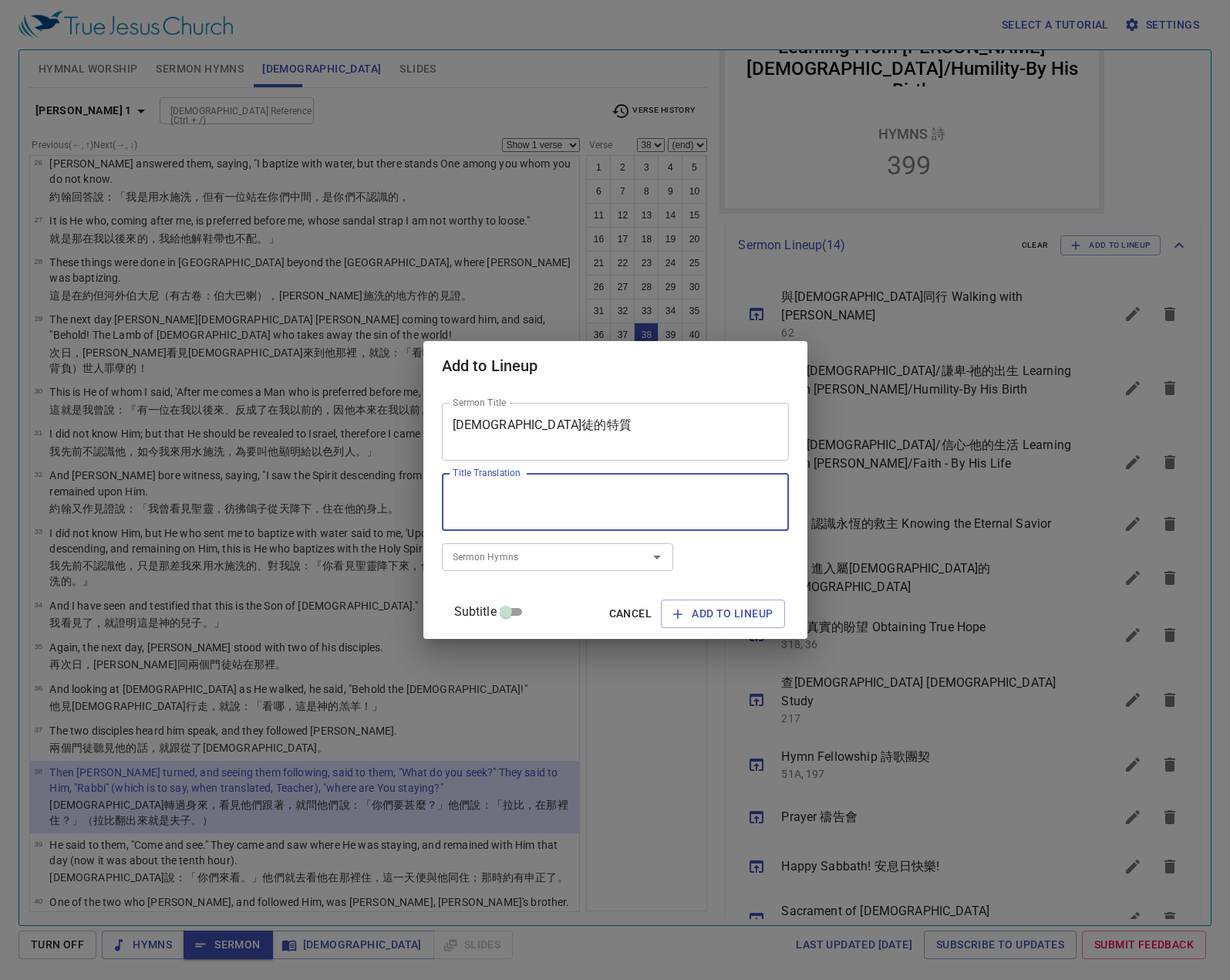
click at [556, 549] on input "Sermon Hymns" at bounding box center [534, 556] width 177 height 17
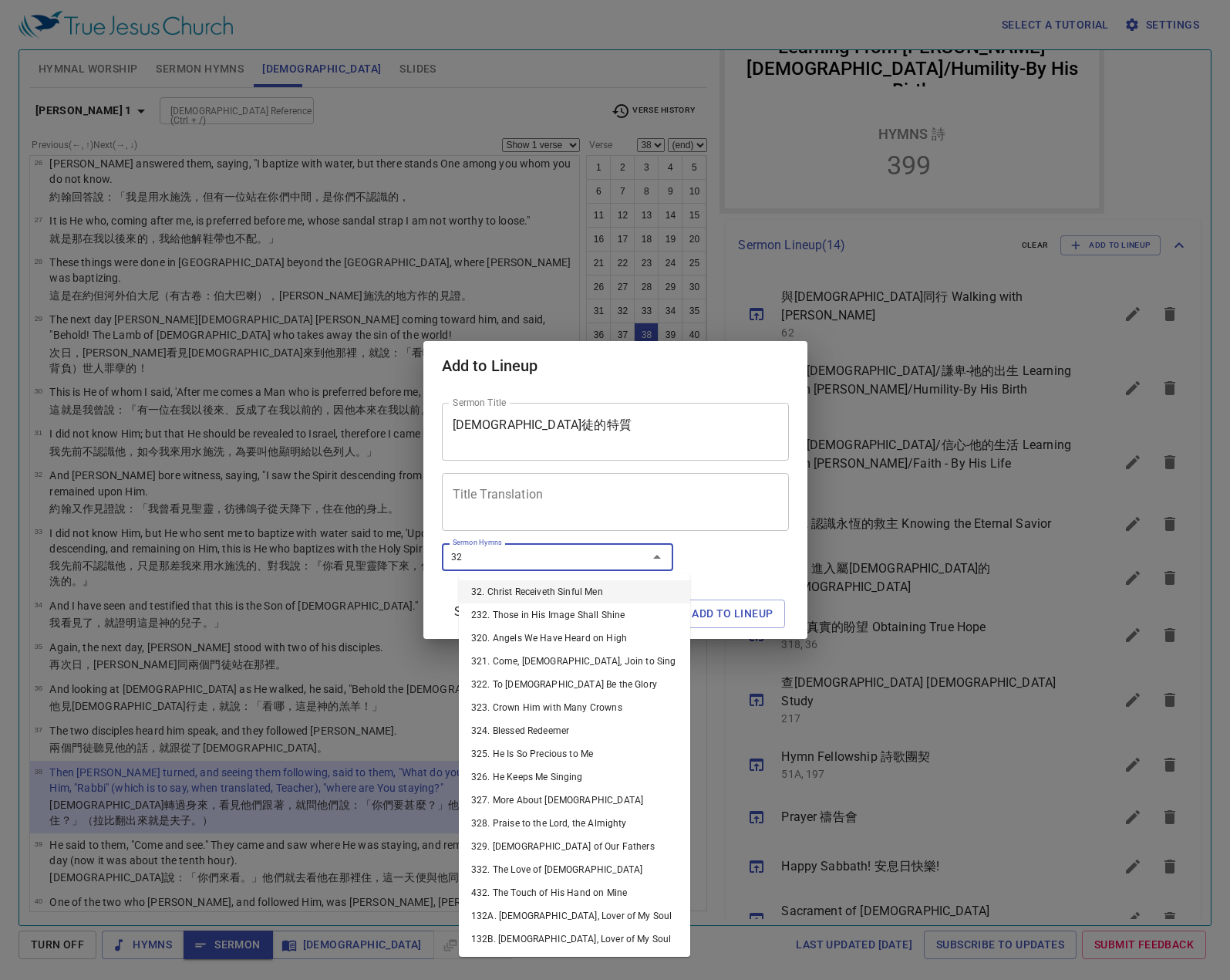
type input "327"
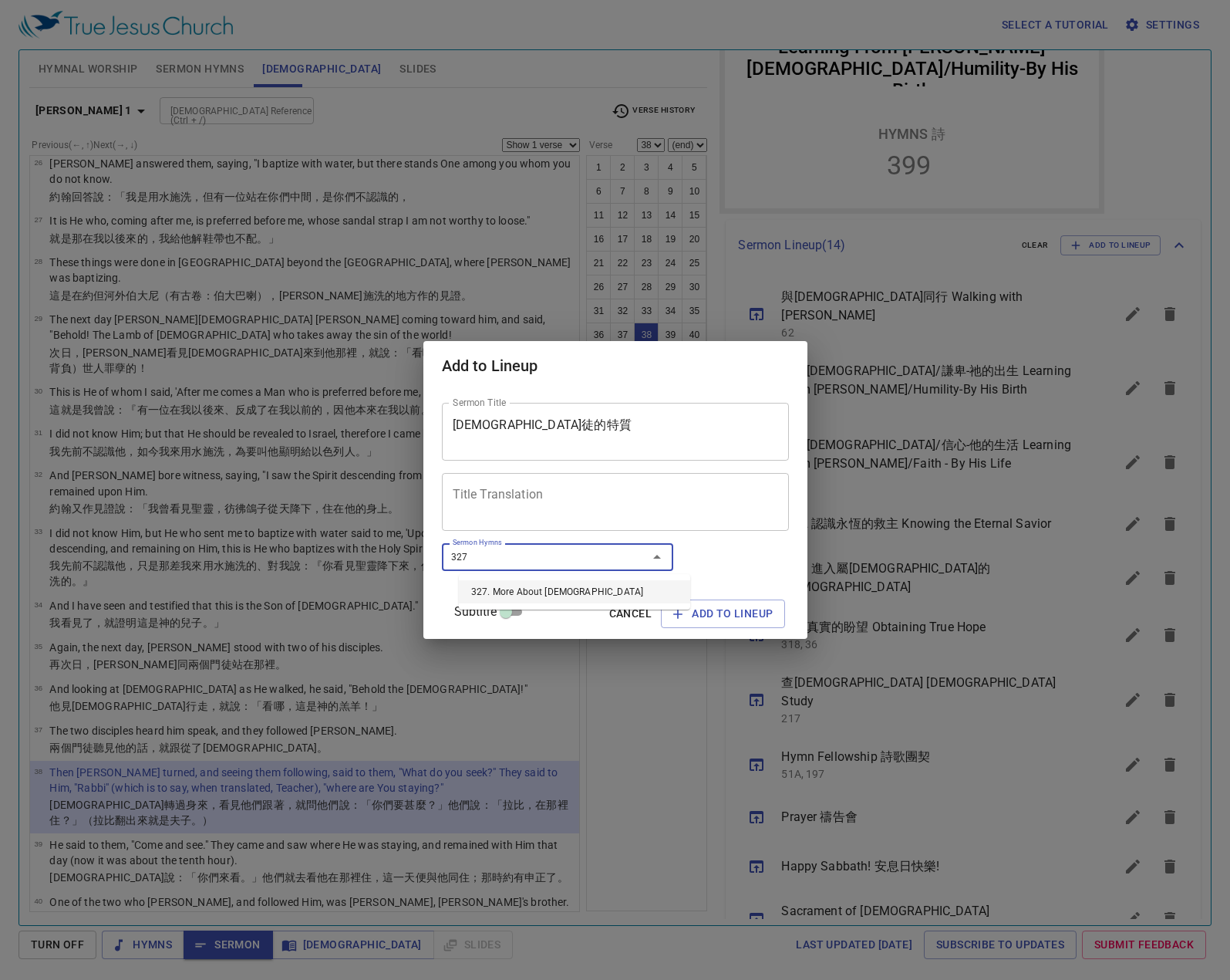
click at [576, 584] on li "327. More About Jesus" at bounding box center [574, 592] width 231 height 23
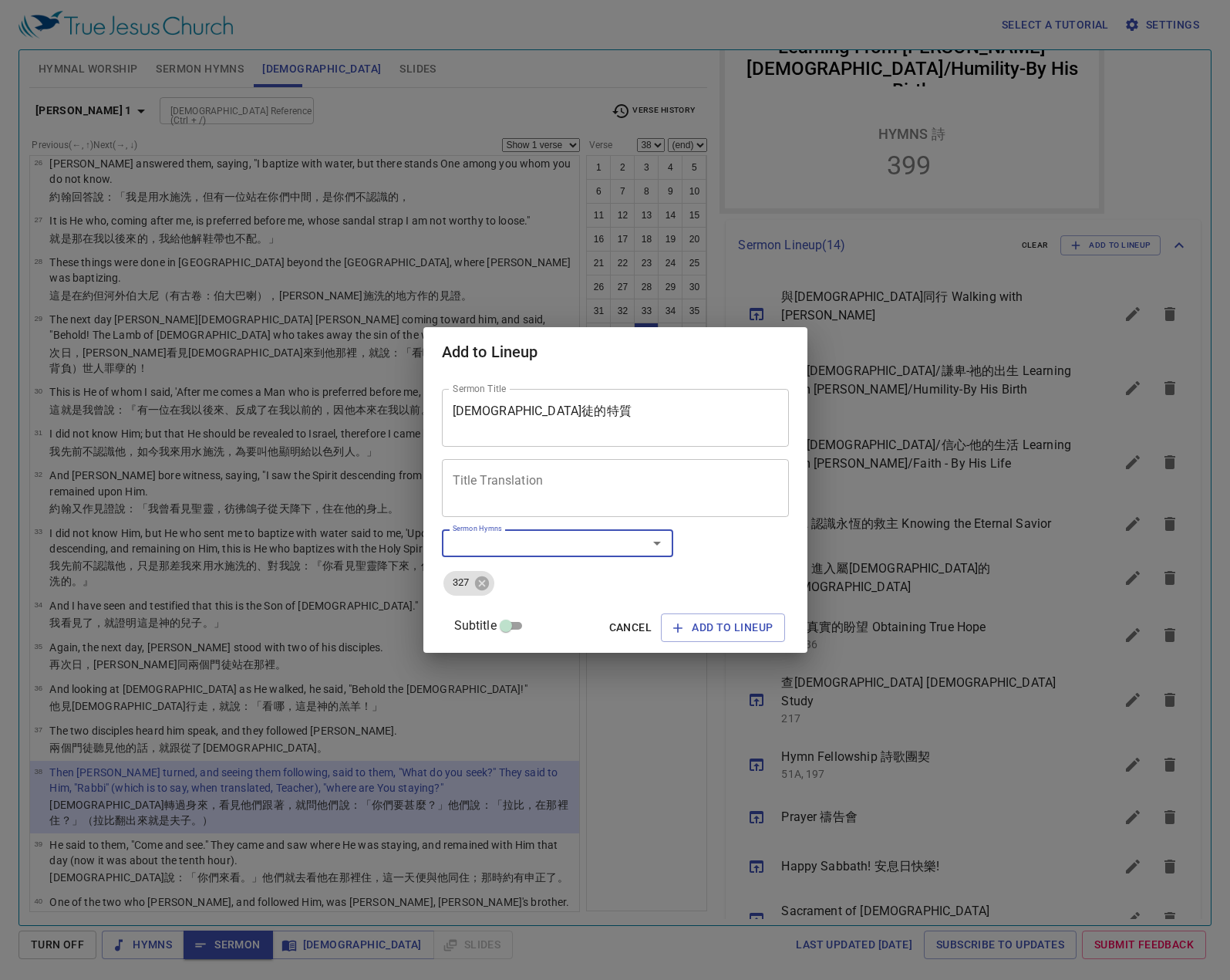
drag, startPoint x: 586, startPoint y: 411, endPoint x: 386, endPoint y: 411, distance: 200.0
click at [390, 411] on div "Add to Lineup Sermon Title 基督徒的特質 Sermon Title Title Translation Title Translat…" at bounding box center [615, 490] width 1230 height 980
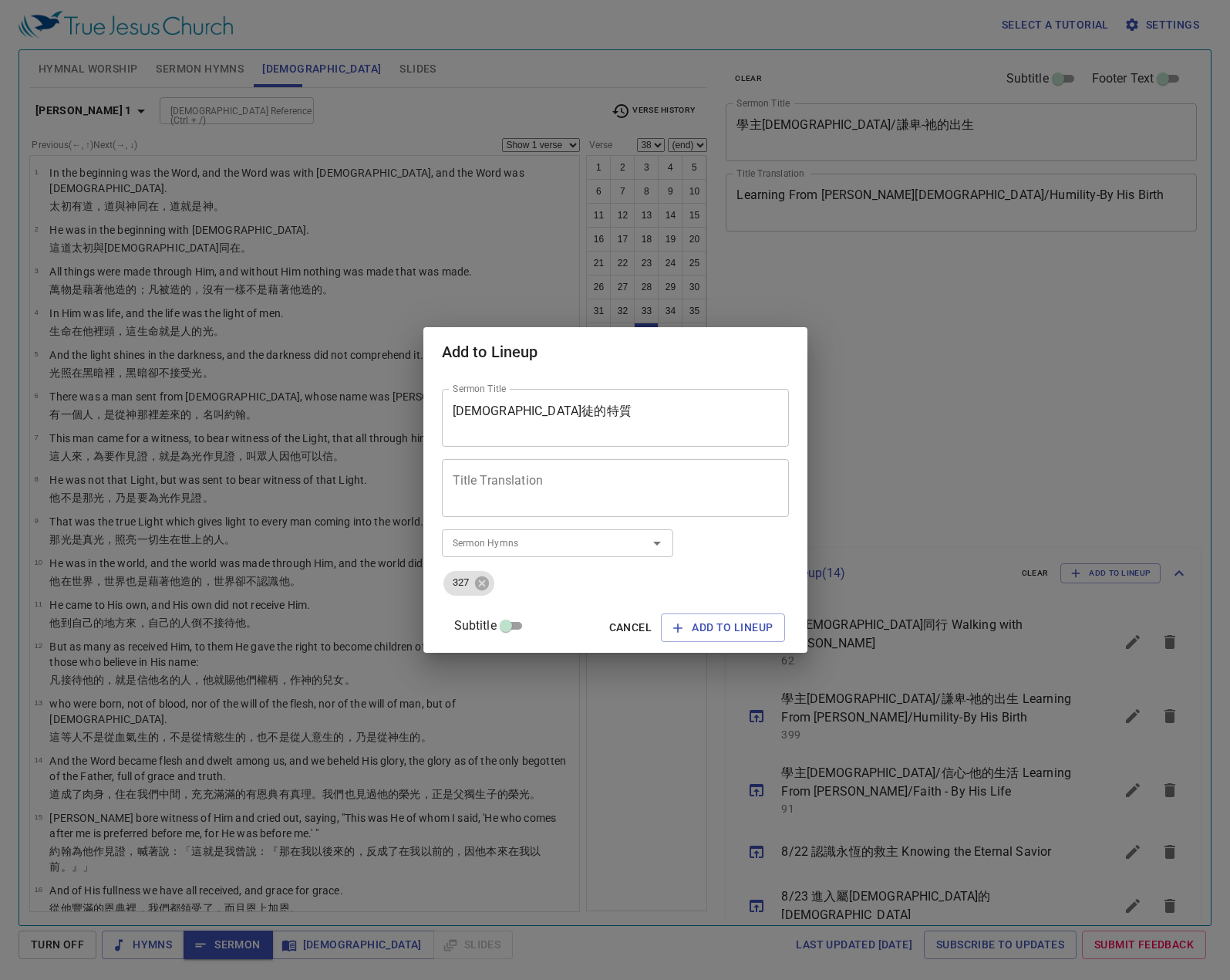
select select "38"
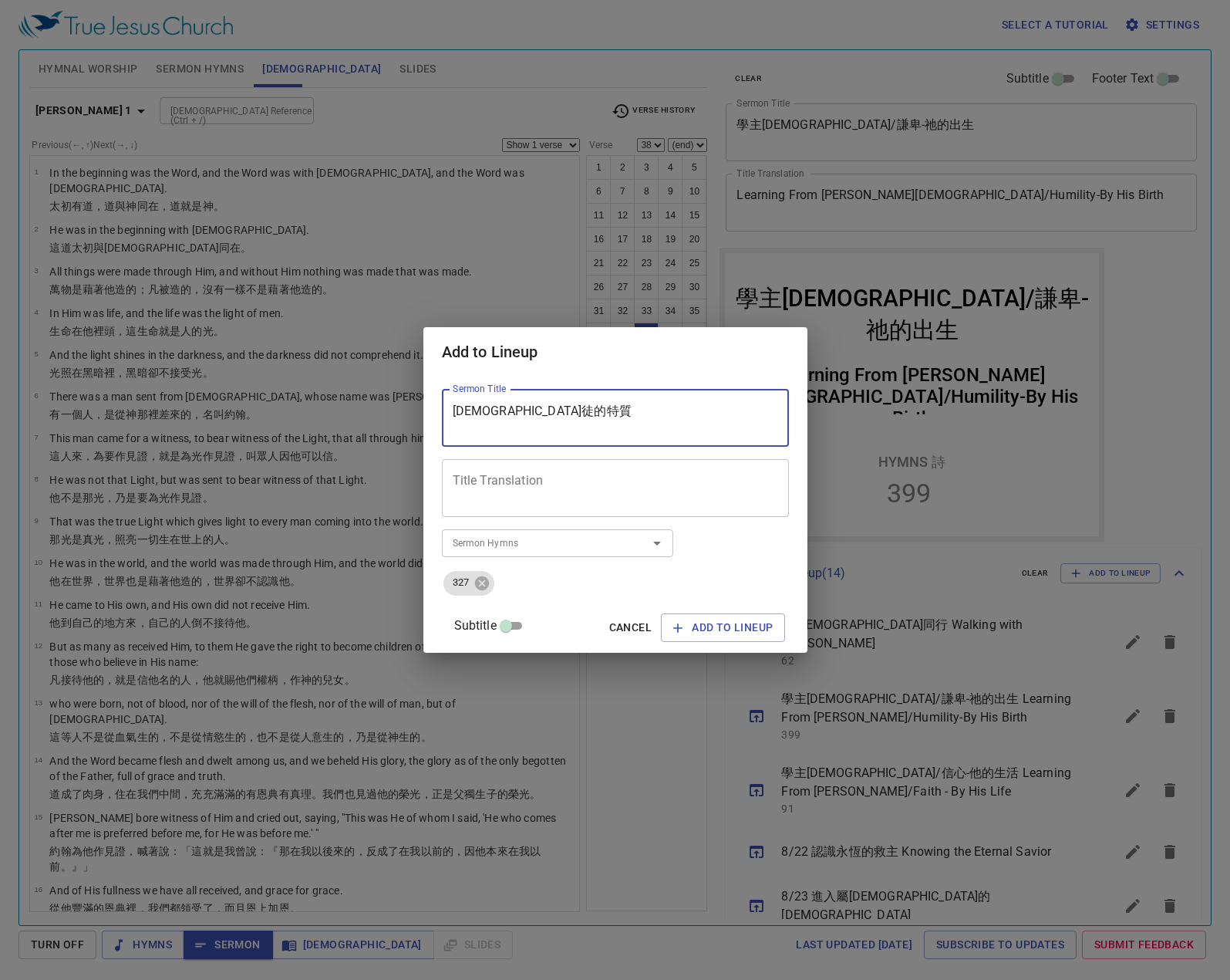
scroll to position [328, 0]
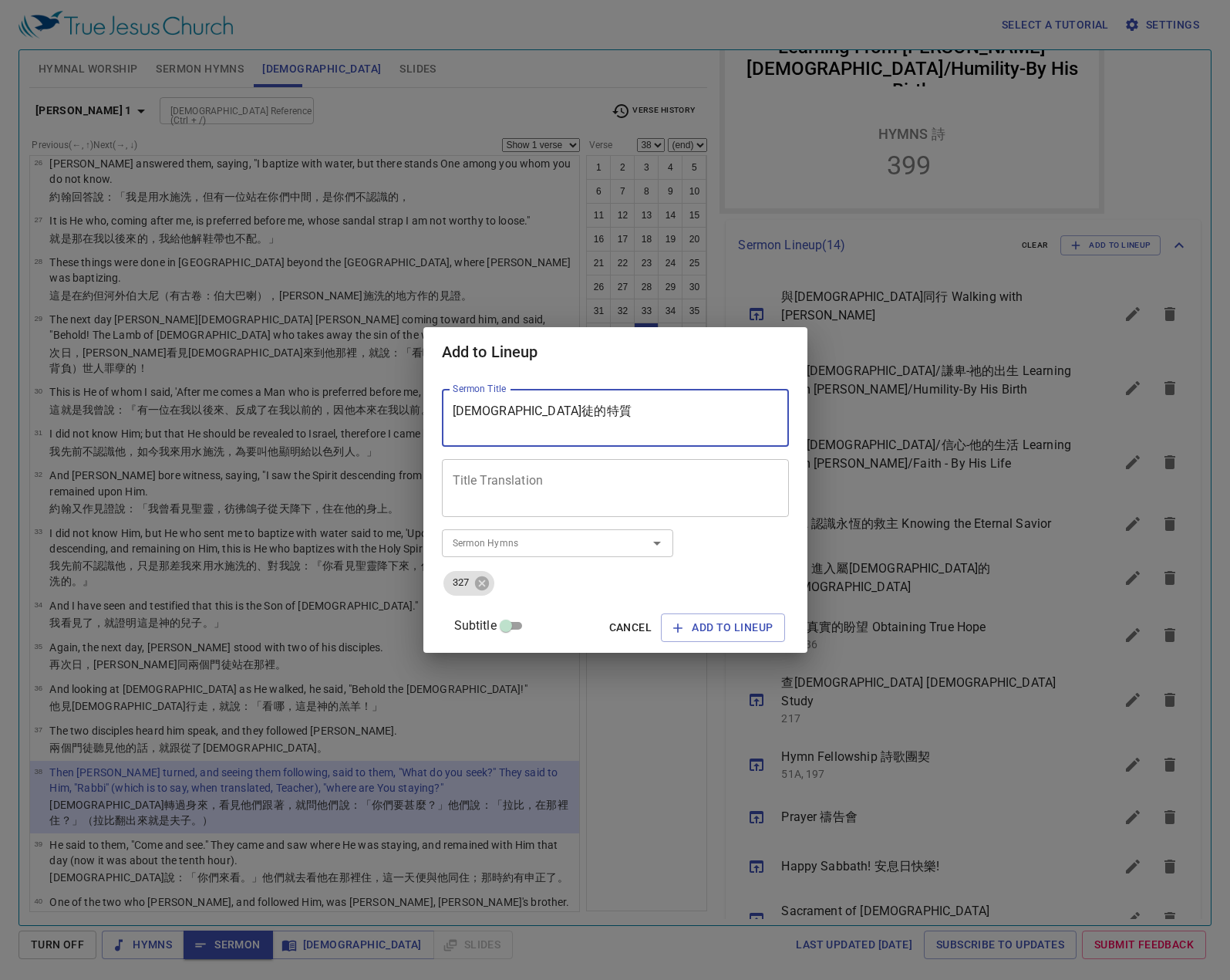
click at [581, 484] on textarea "Title Translation" at bounding box center [615, 488] width 325 height 29
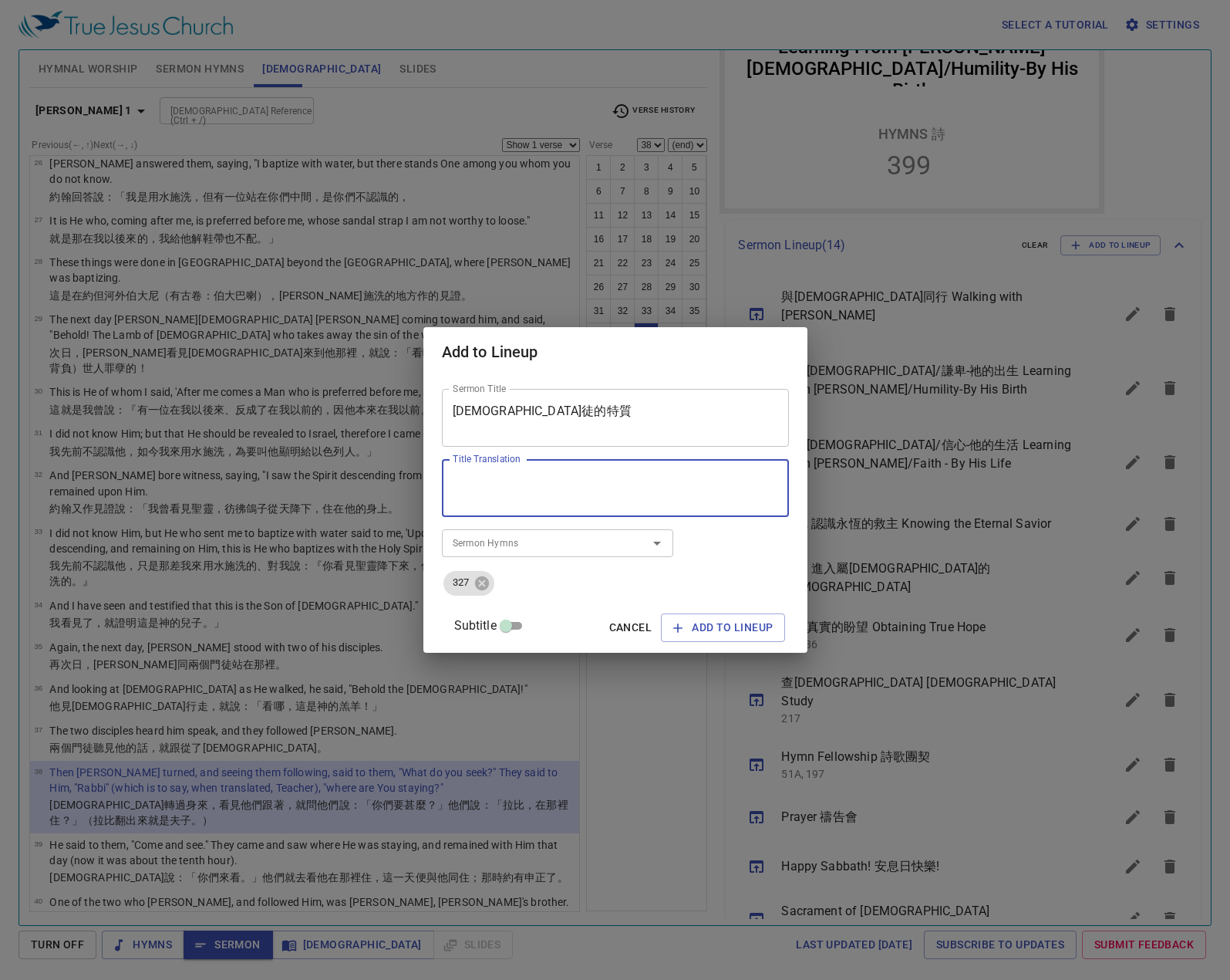
paste textarea "The Characteristics of a [DEMOGRAPHIC_DATA]"
type textarea "The Characteristics of a [DEMOGRAPHIC_DATA]"
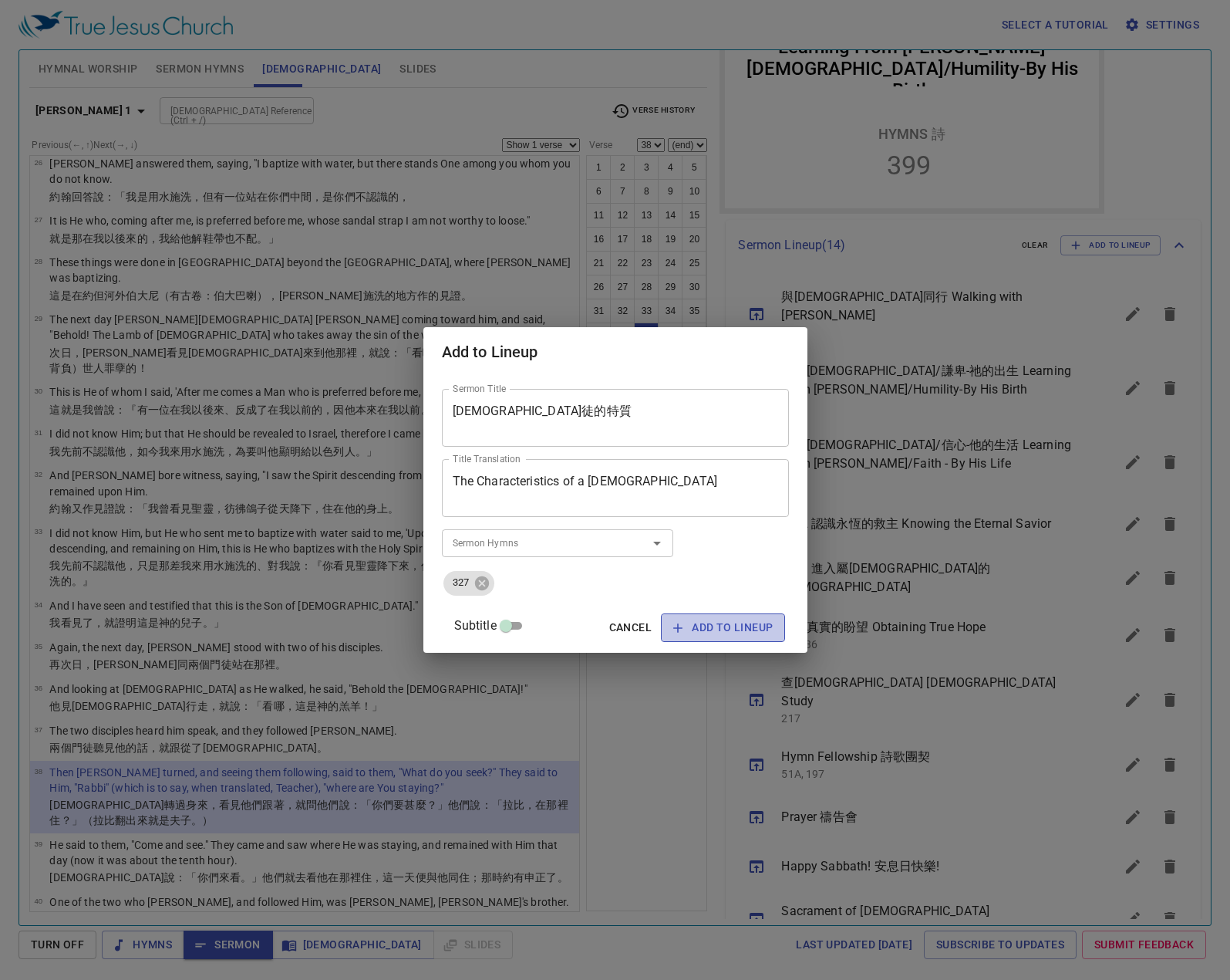
click at [710, 623] on span "Add to Lineup" at bounding box center [723, 627] width 99 height 19
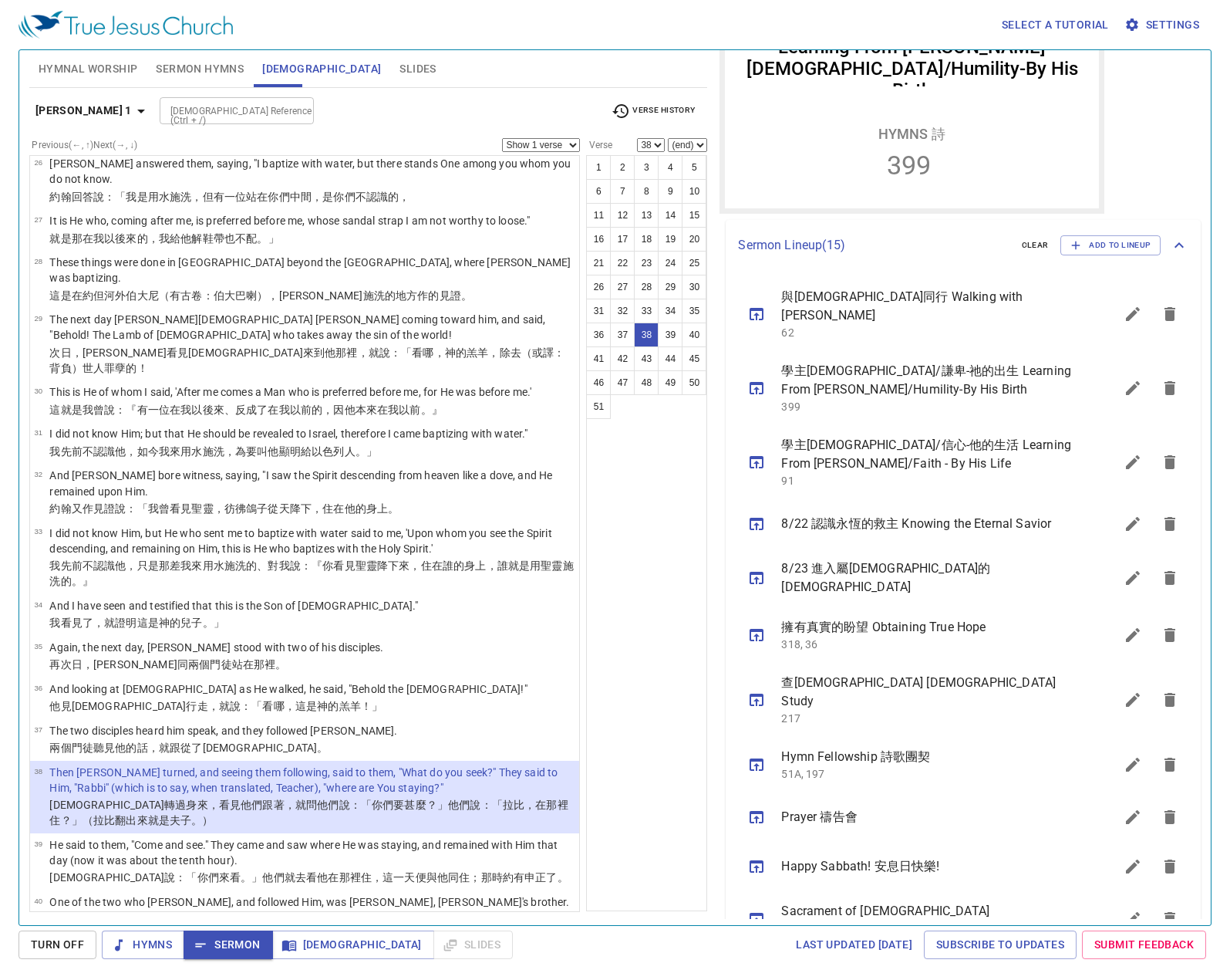
scroll to position [538, 0]
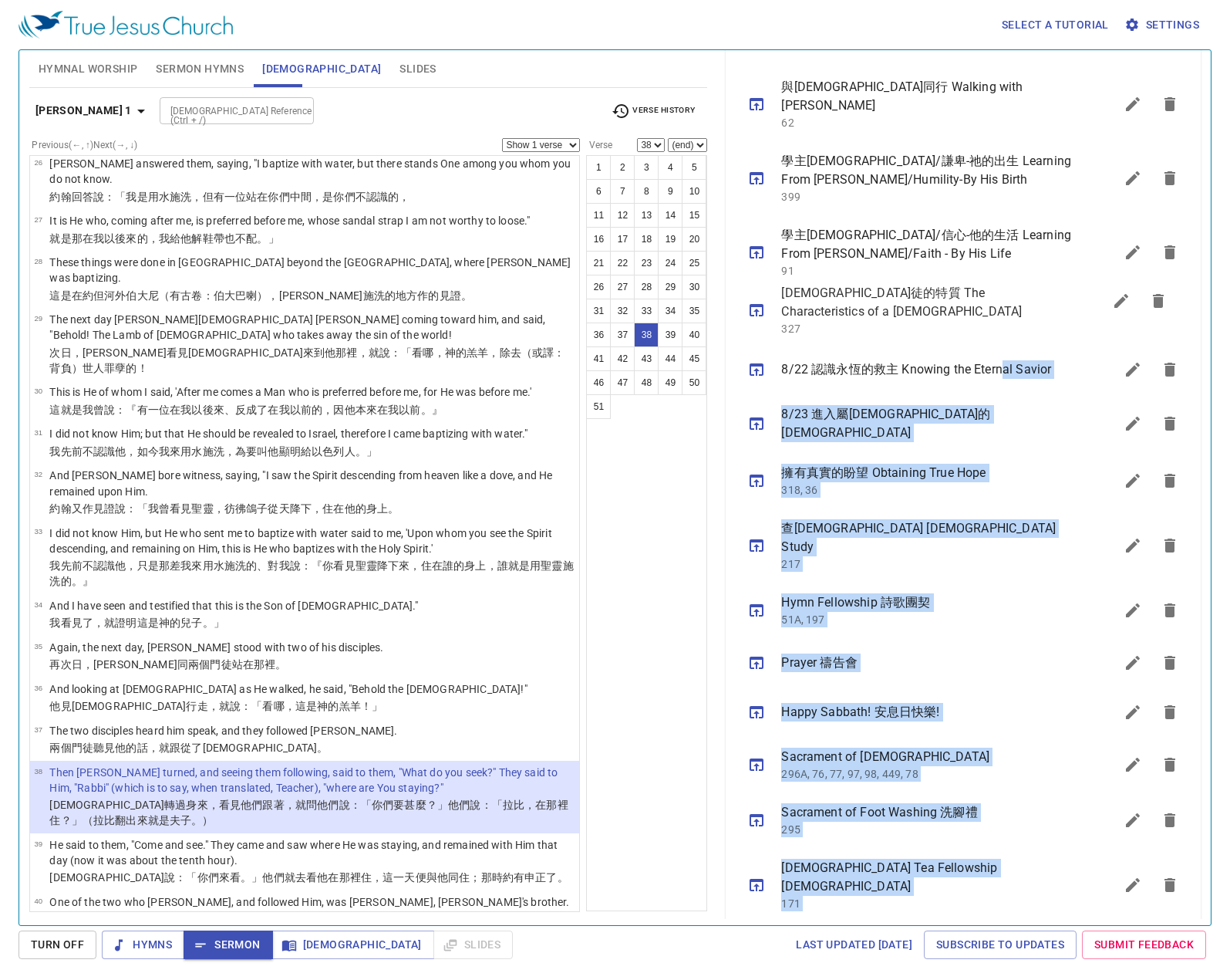
drag, startPoint x: 886, startPoint y: 883, endPoint x: 1001, endPoint y: 296, distance: 598.2
click at [1001, 296] on ul "與耶穌同行 Walking with Jesus 62 學主耶穌/謙卑-祂的出生 Learning From Lord Jesus/Humility-By H…" at bounding box center [962, 528] width 475 height 935
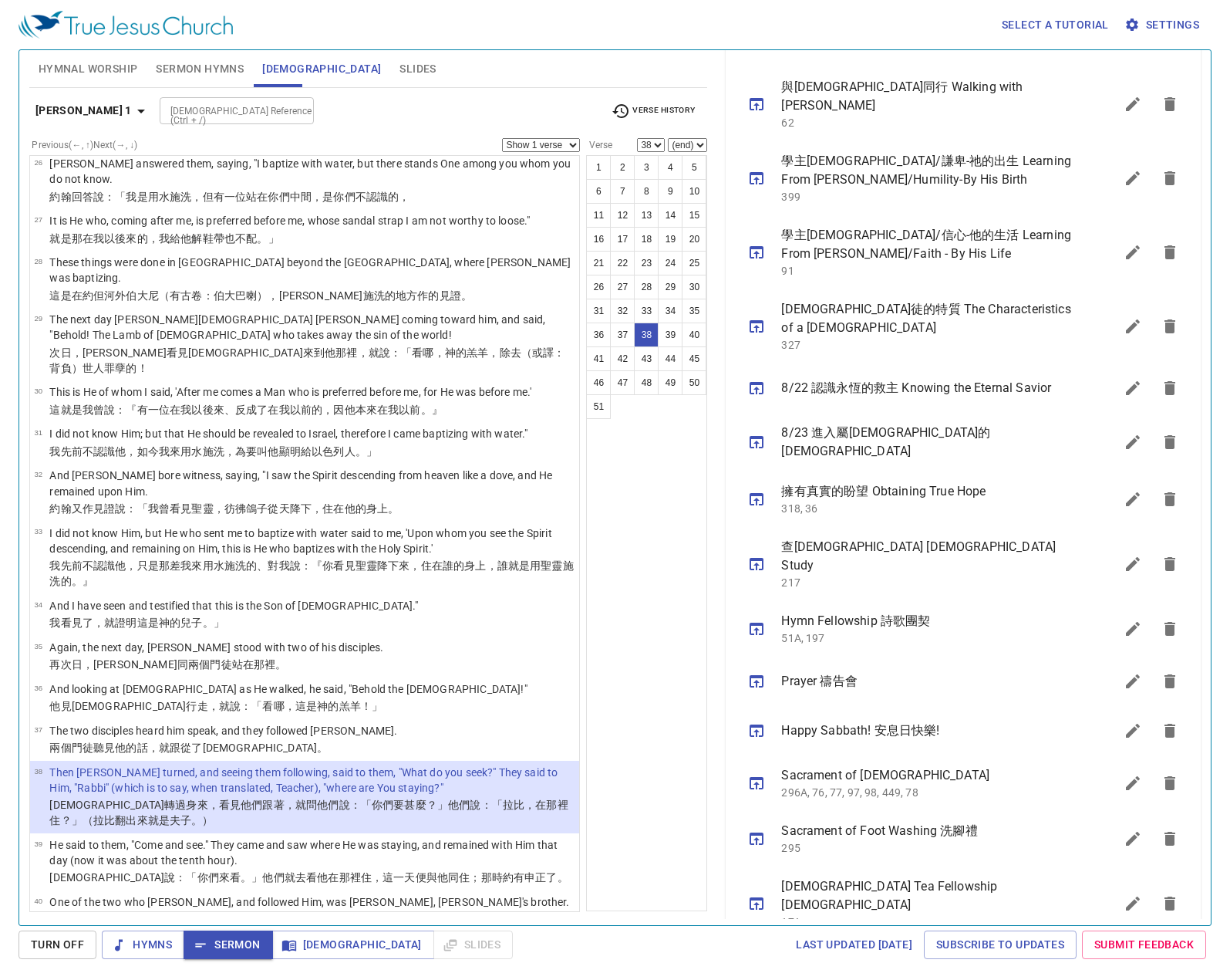
click at [699, 578] on div "1 2 3 4 5 6 7 8 9 10 11 12 13 14 15 16 17 18 19 20 21 22 23 24 25 26 27 28 29 3…" at bounding box center [646, 533] width 121 height 756
click at [186, 79] on button "Sermon Hymns" at bounding box center [199, 69] width 107 height 37
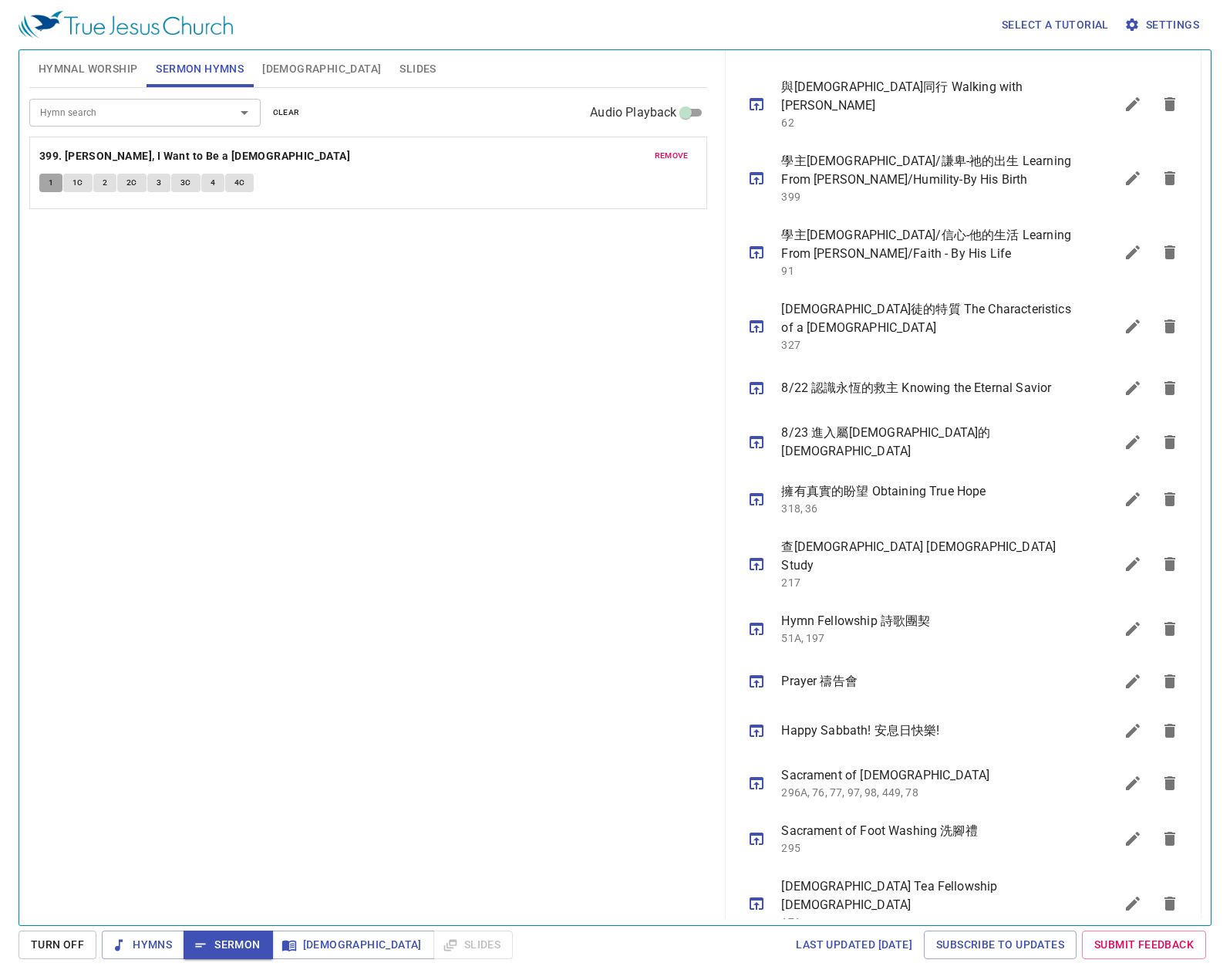
click at [50, 186] on span "1" at bounding box center [51, 183] width 5 height 14
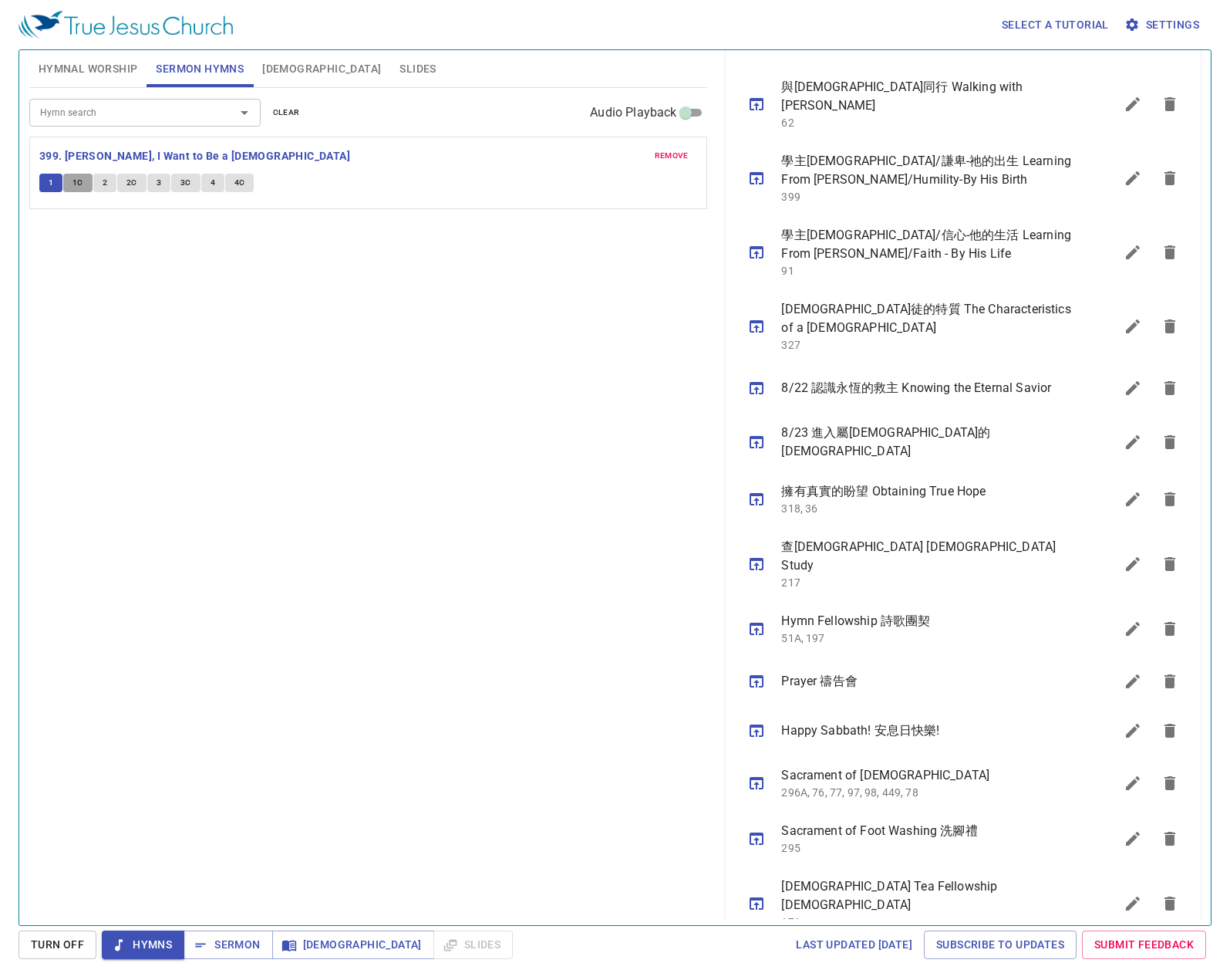
click at [87, 187] on button "1C" at bounding box center [78, 183] width 29 height 18
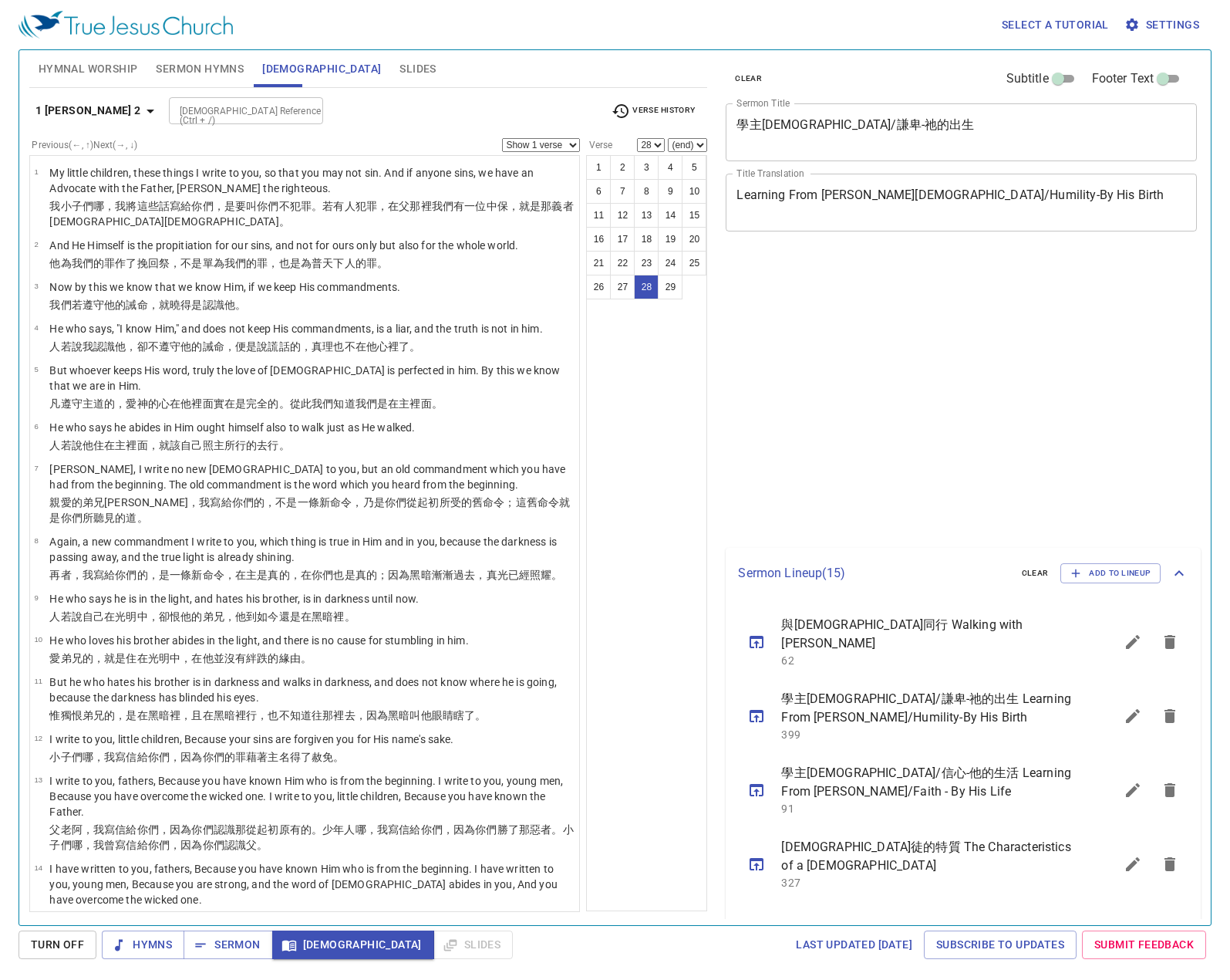
select select "28"
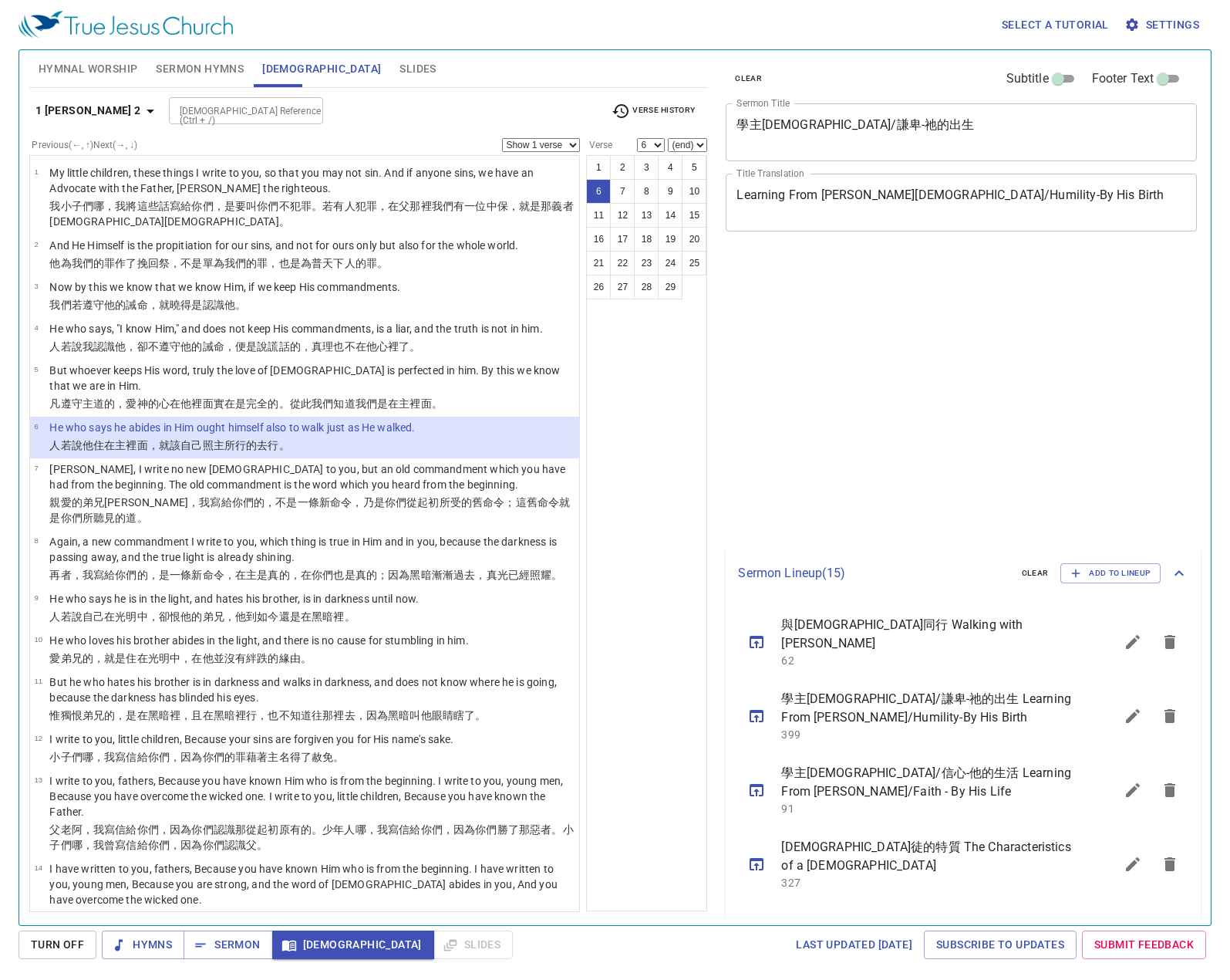
select select "6"
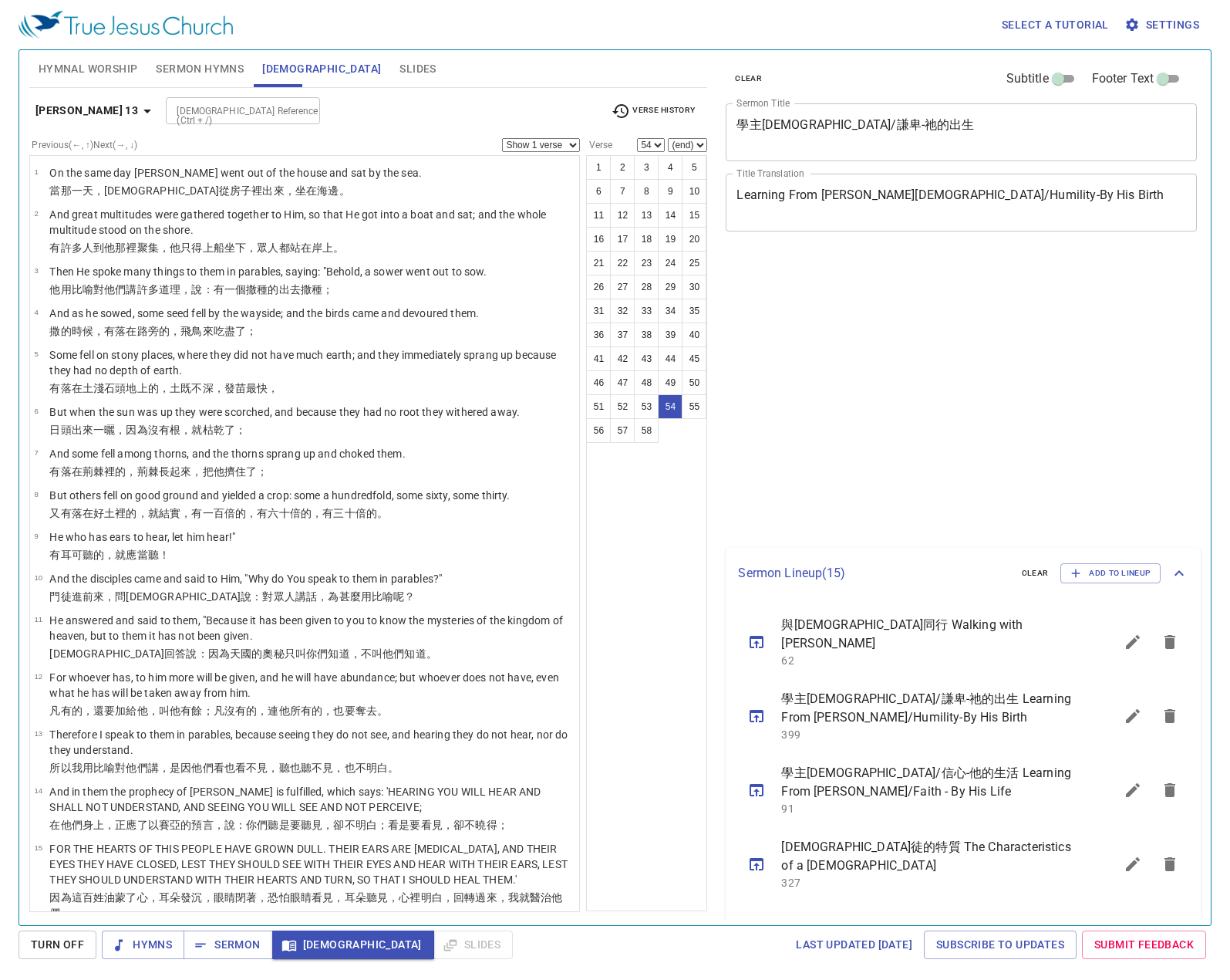
select select "54"
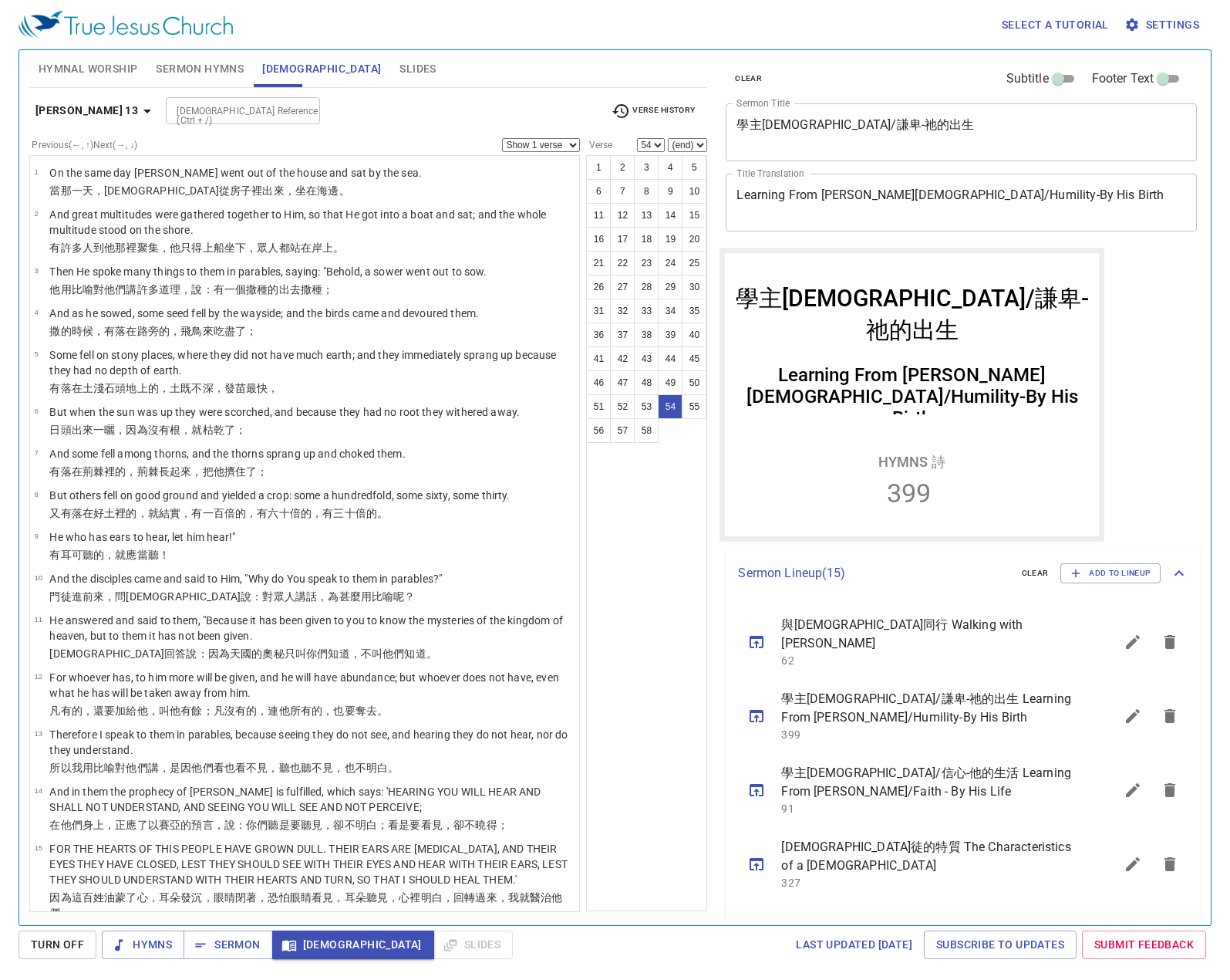
scroll to position [538, 0]
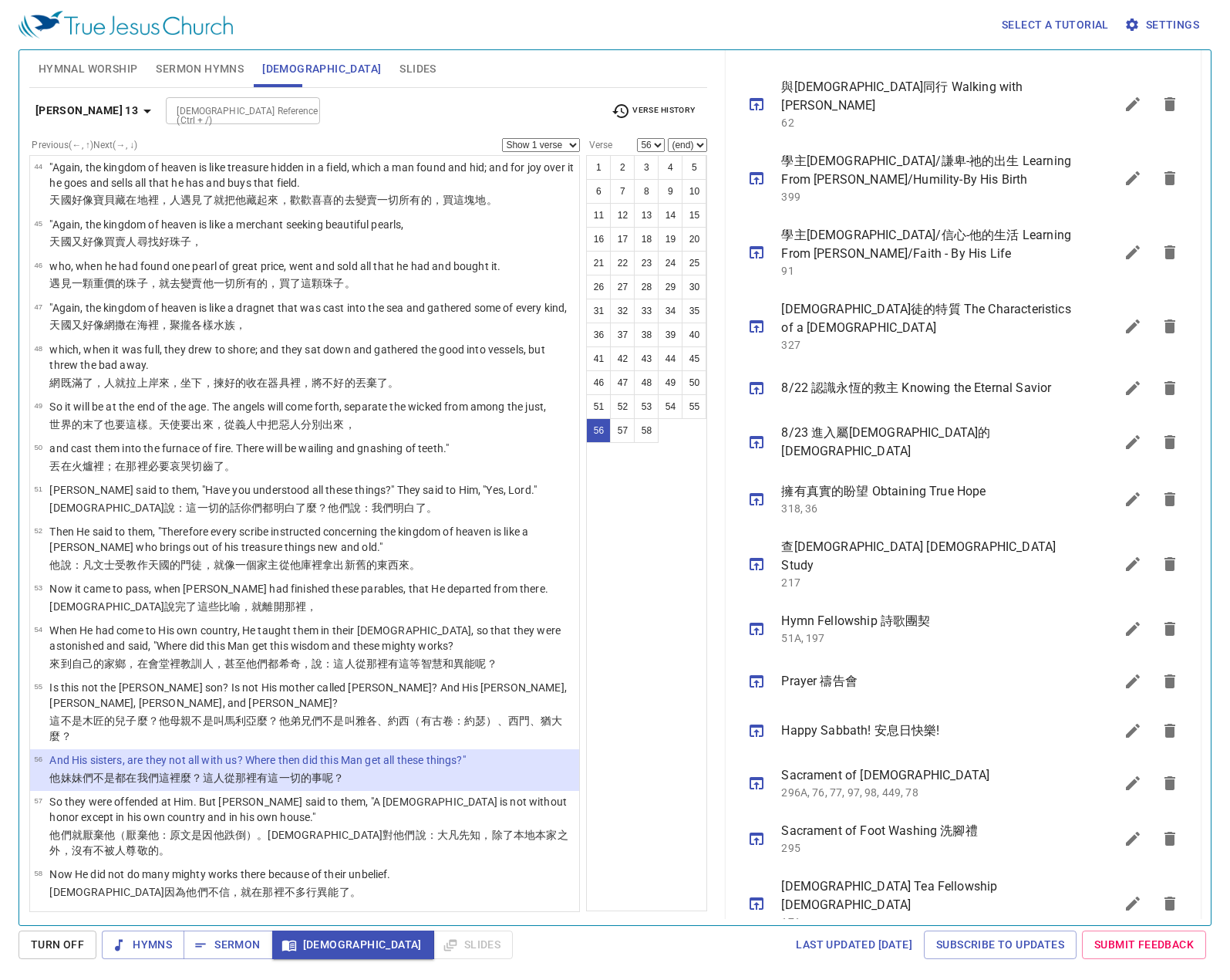
select select "57"
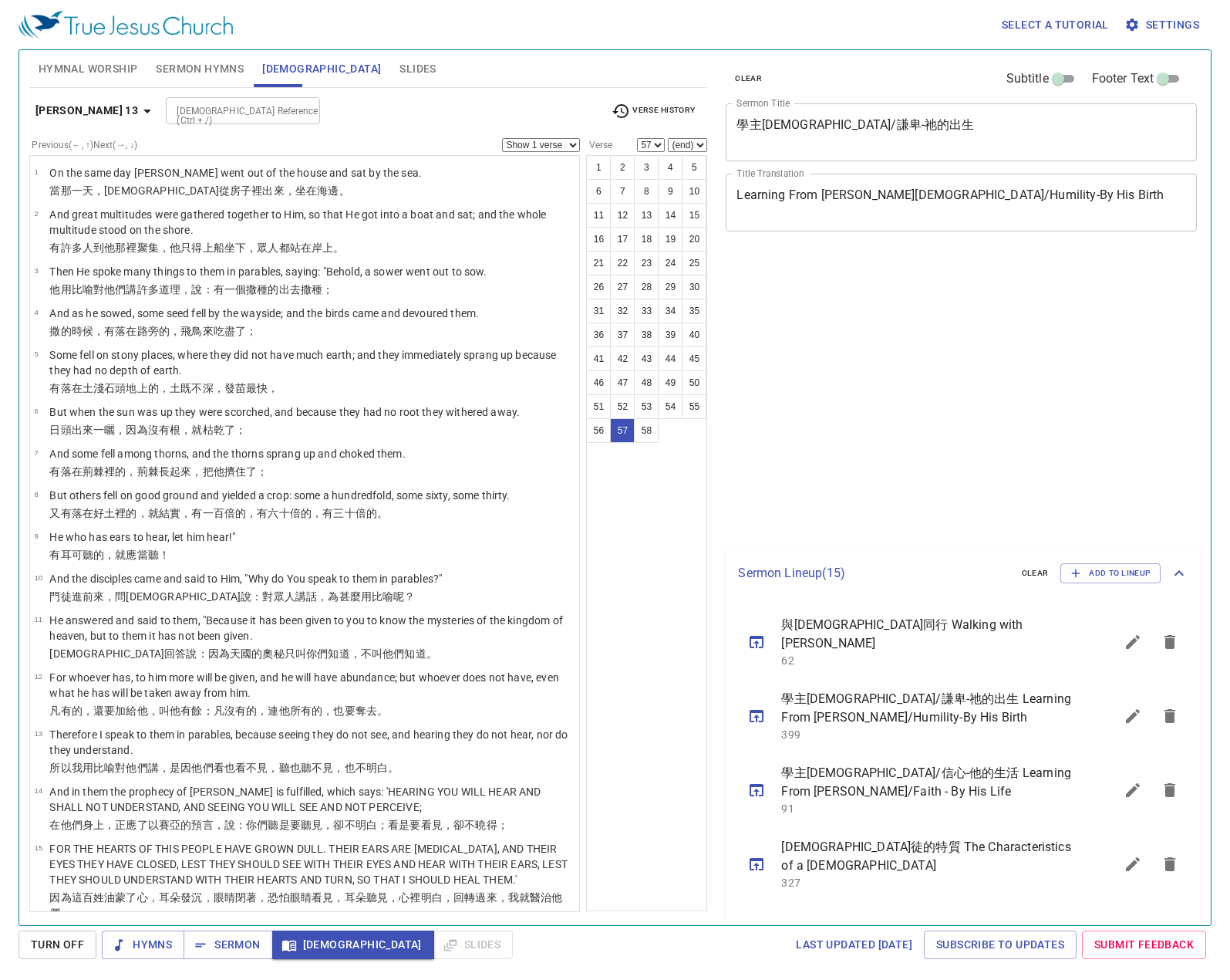
select select "57"
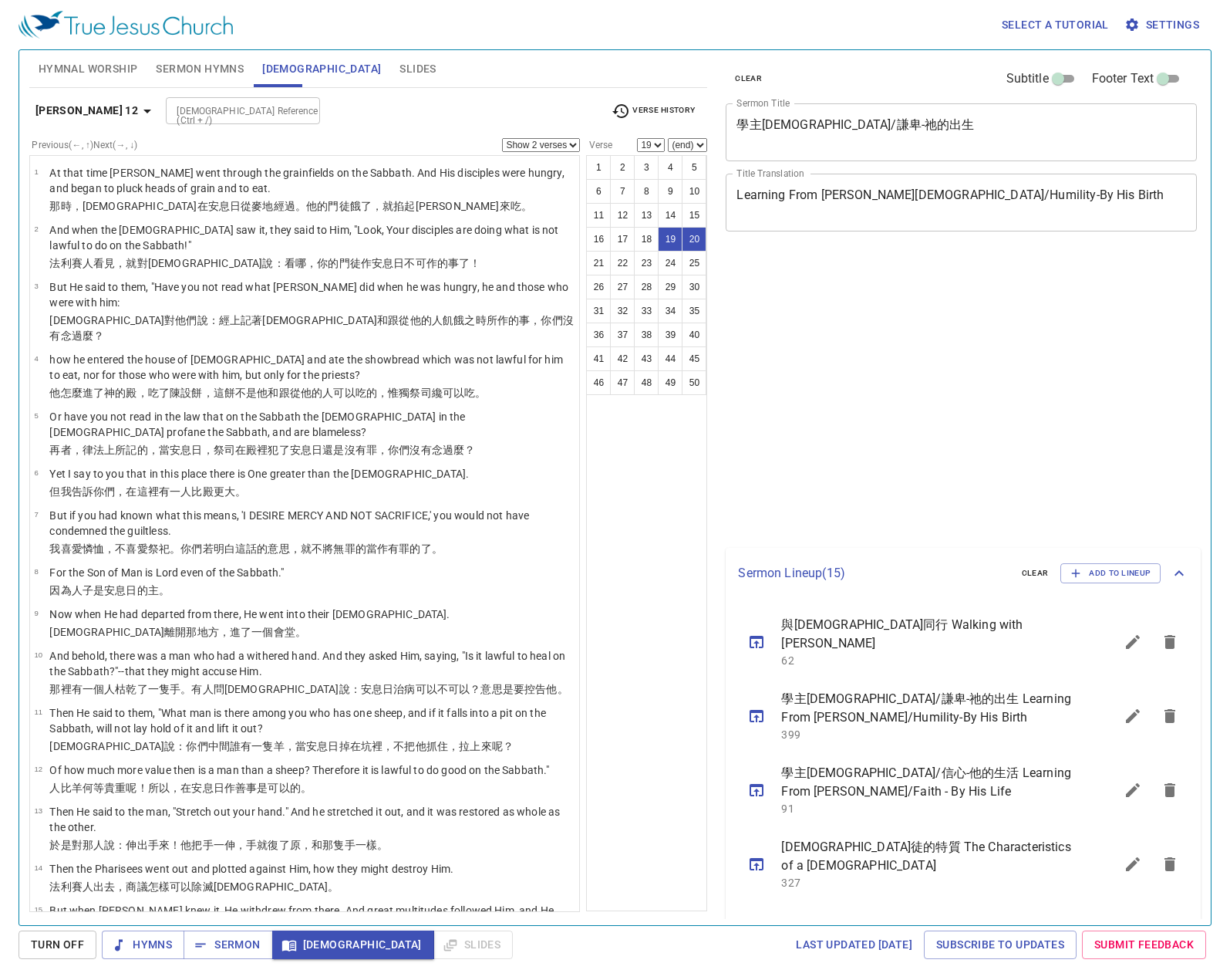
select select "2"
select select "19"
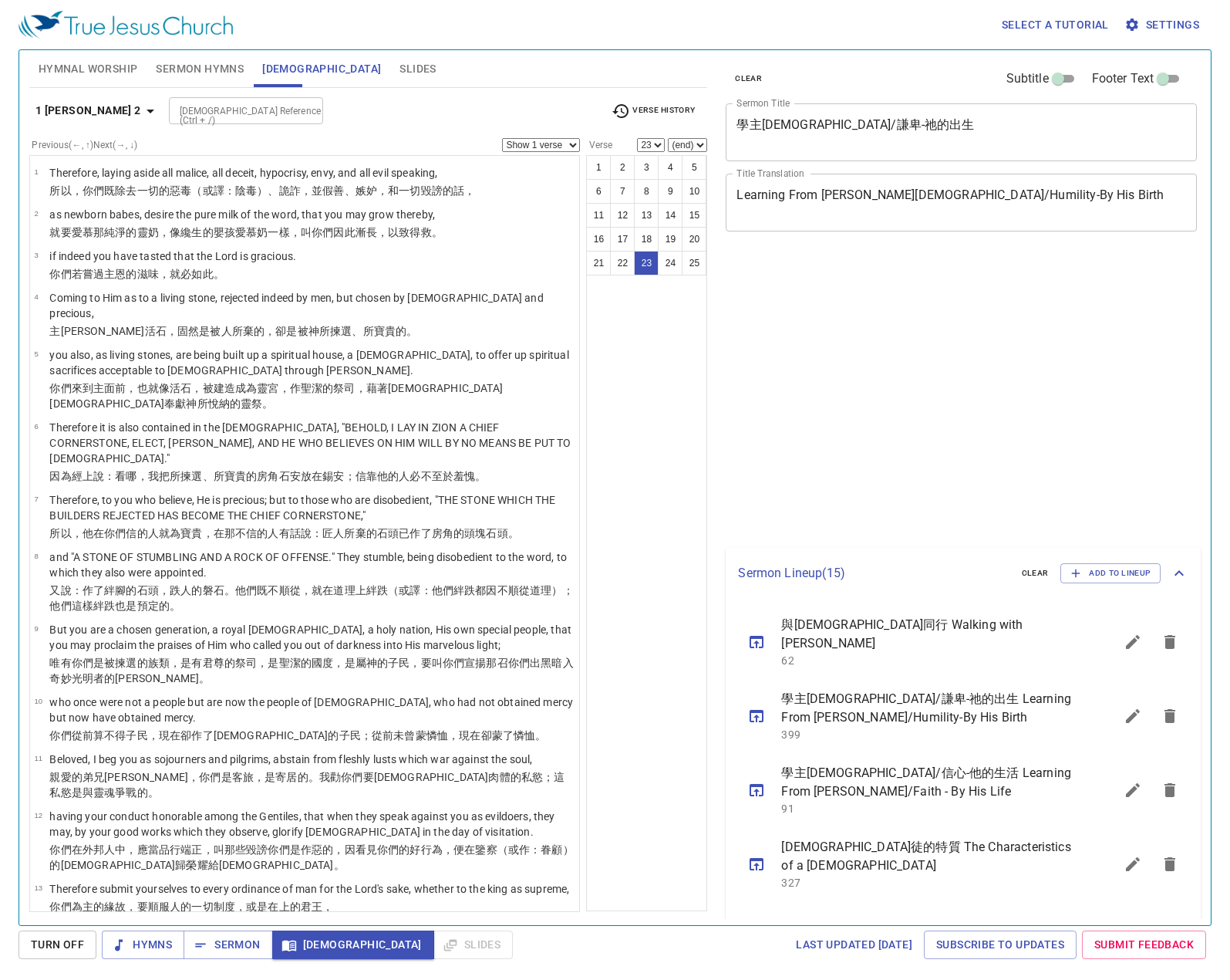
select select "23"
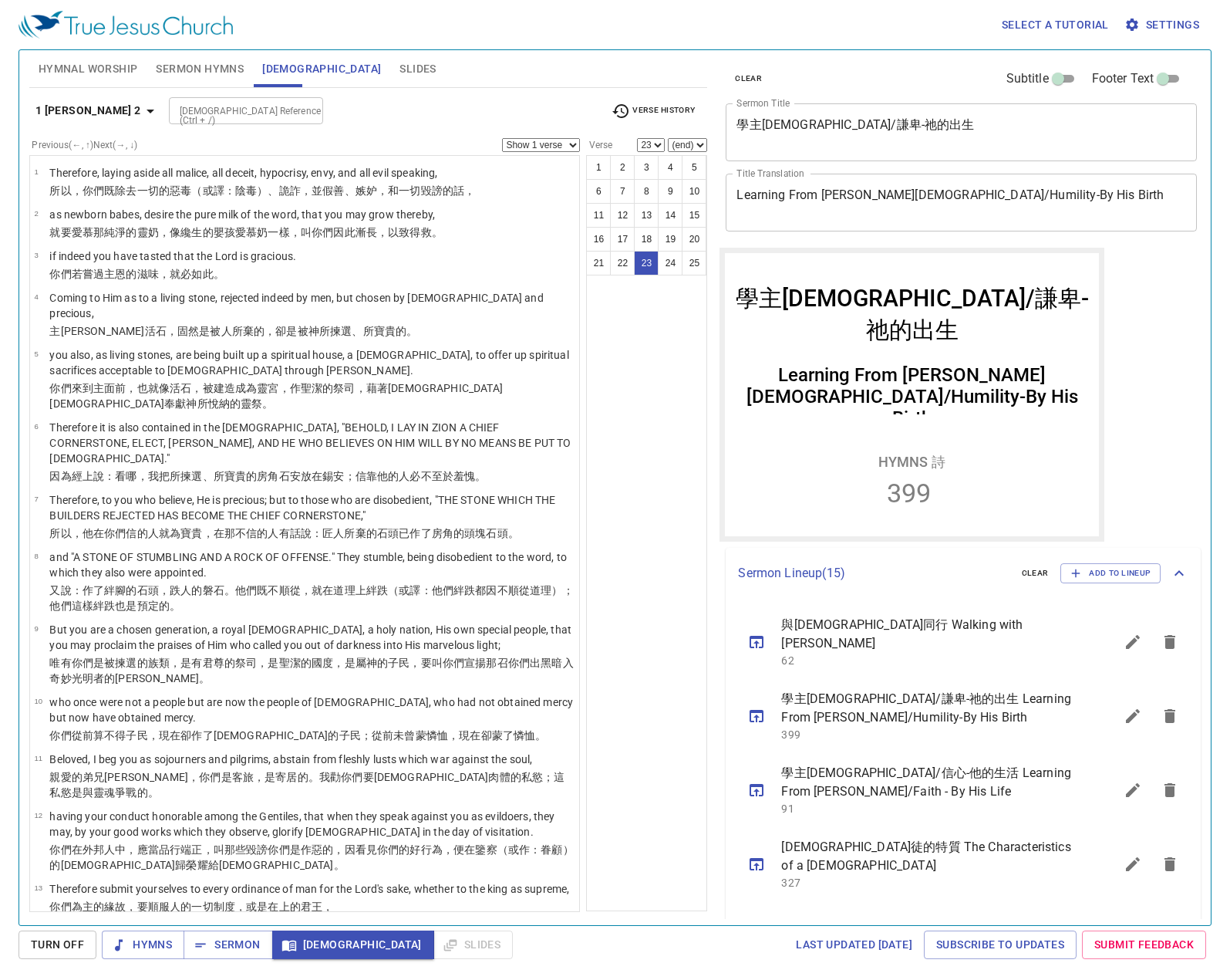
scroll to position [538, 0]
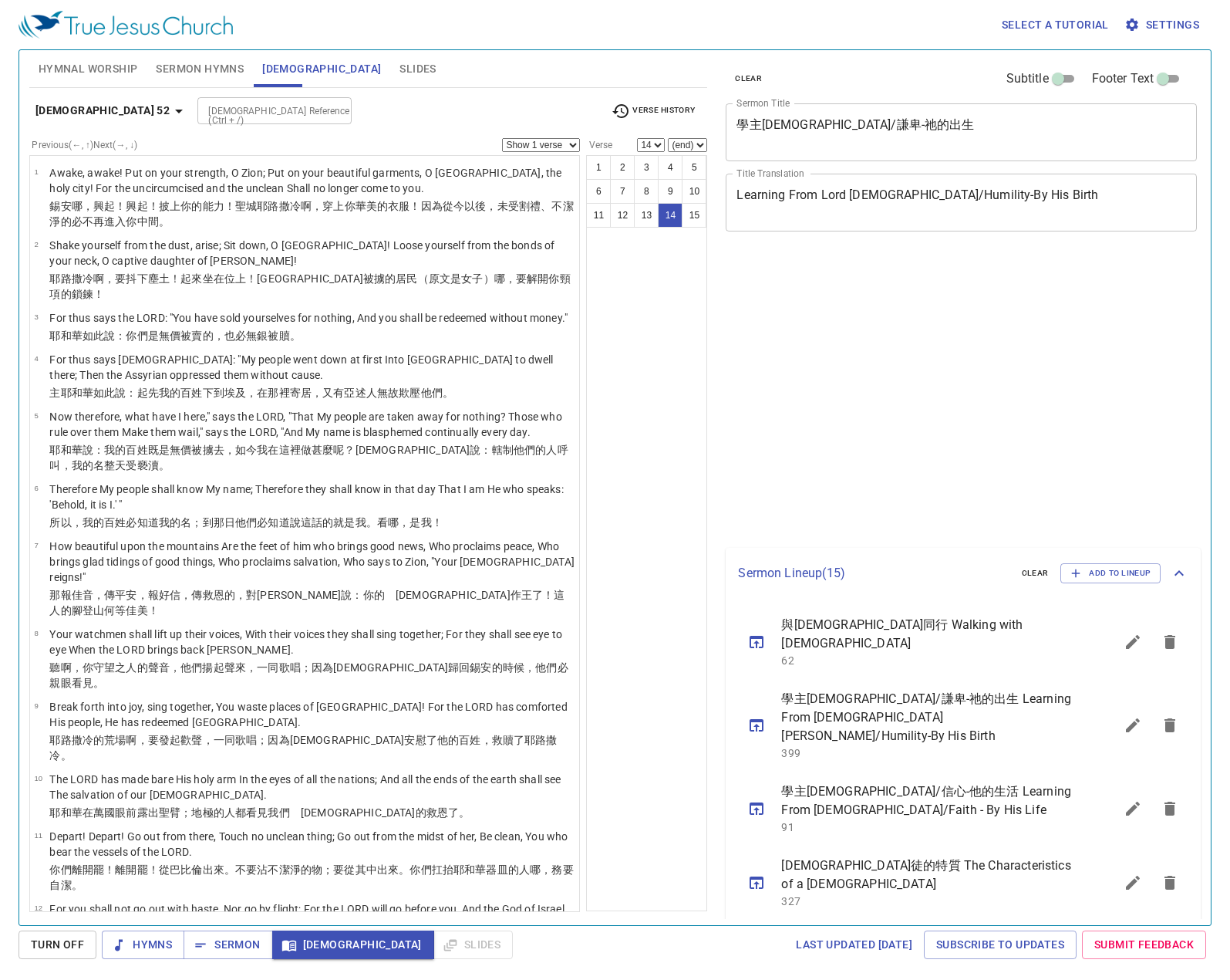
select select "14"
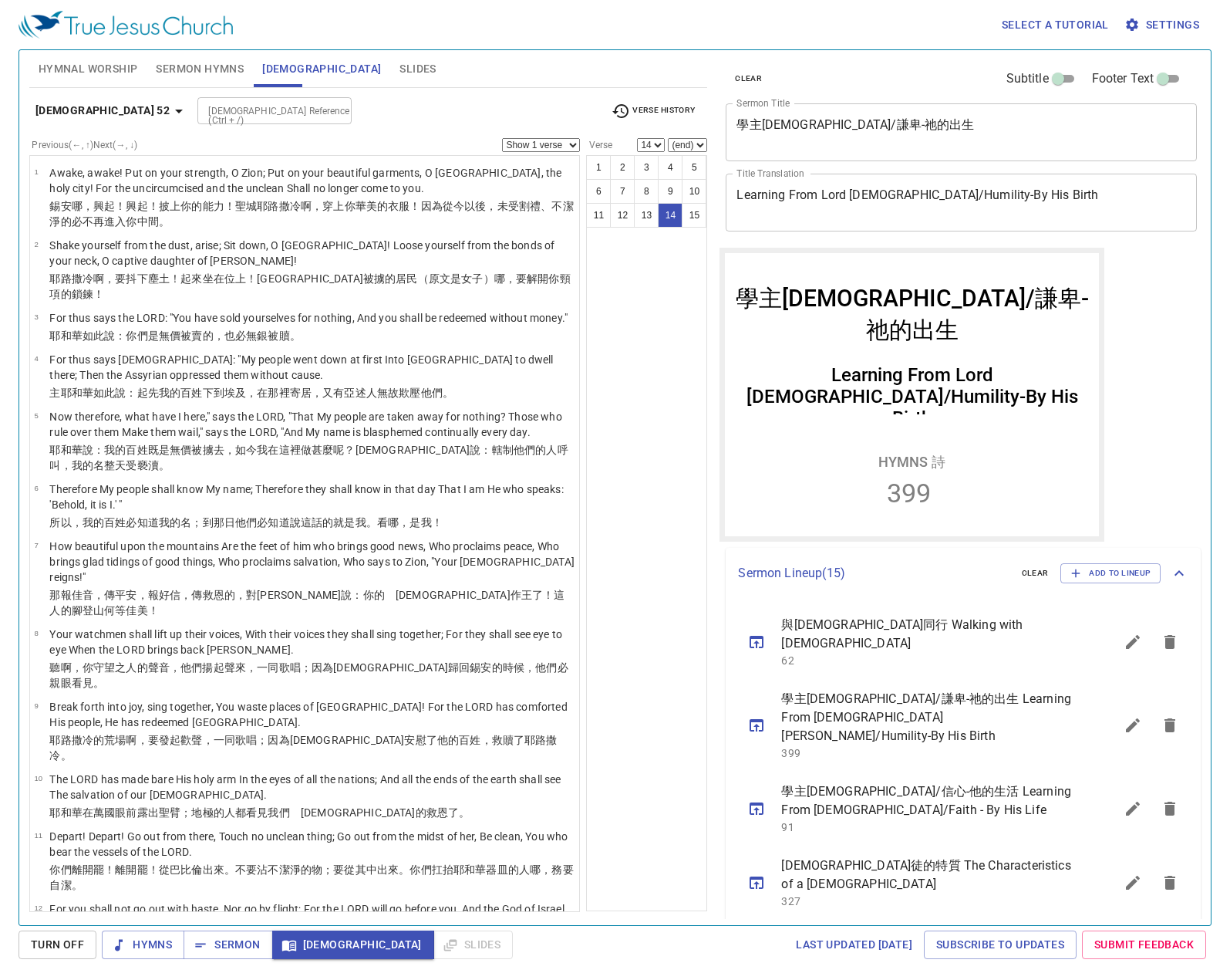
scroll to position [538, 0]
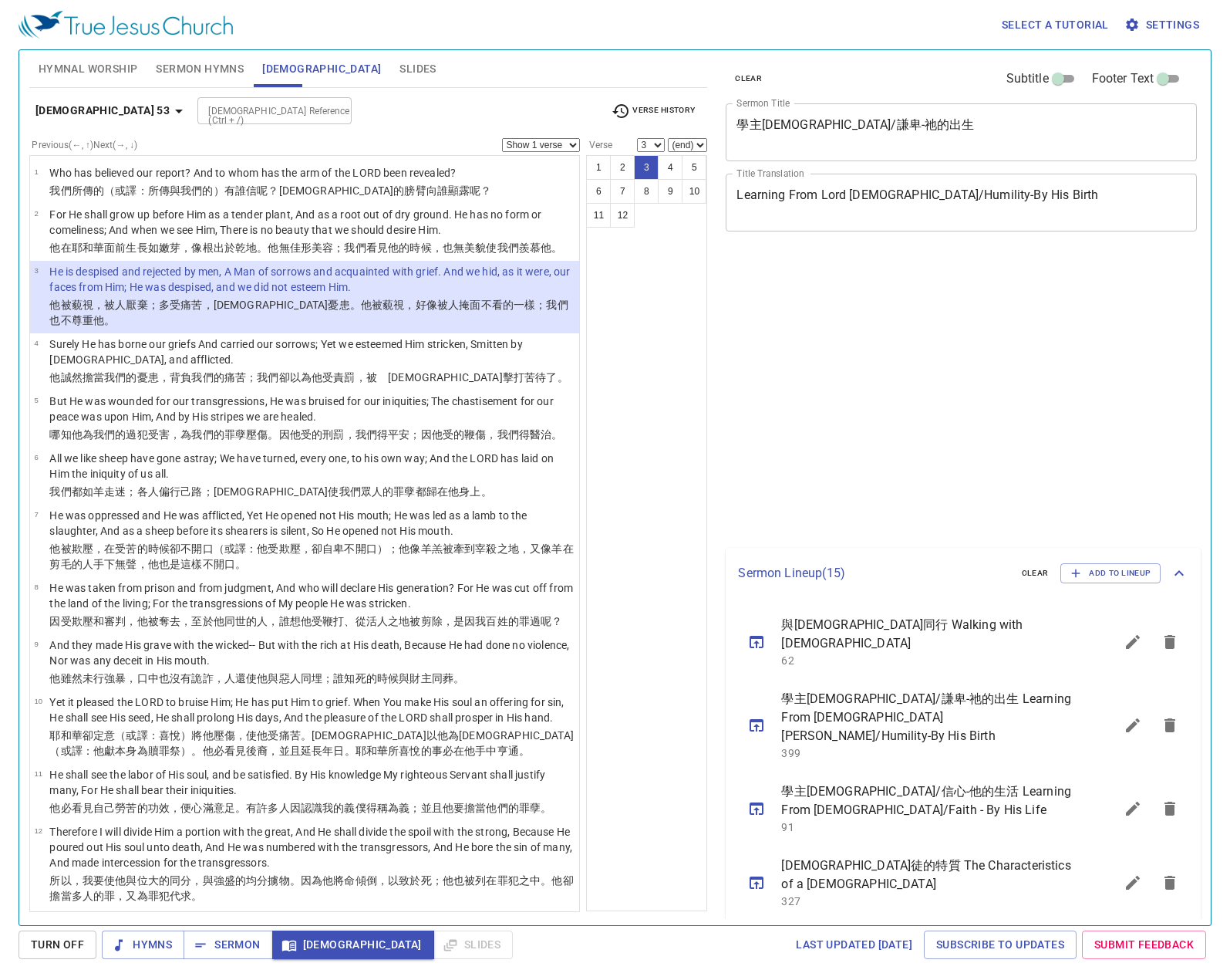
select select "3"
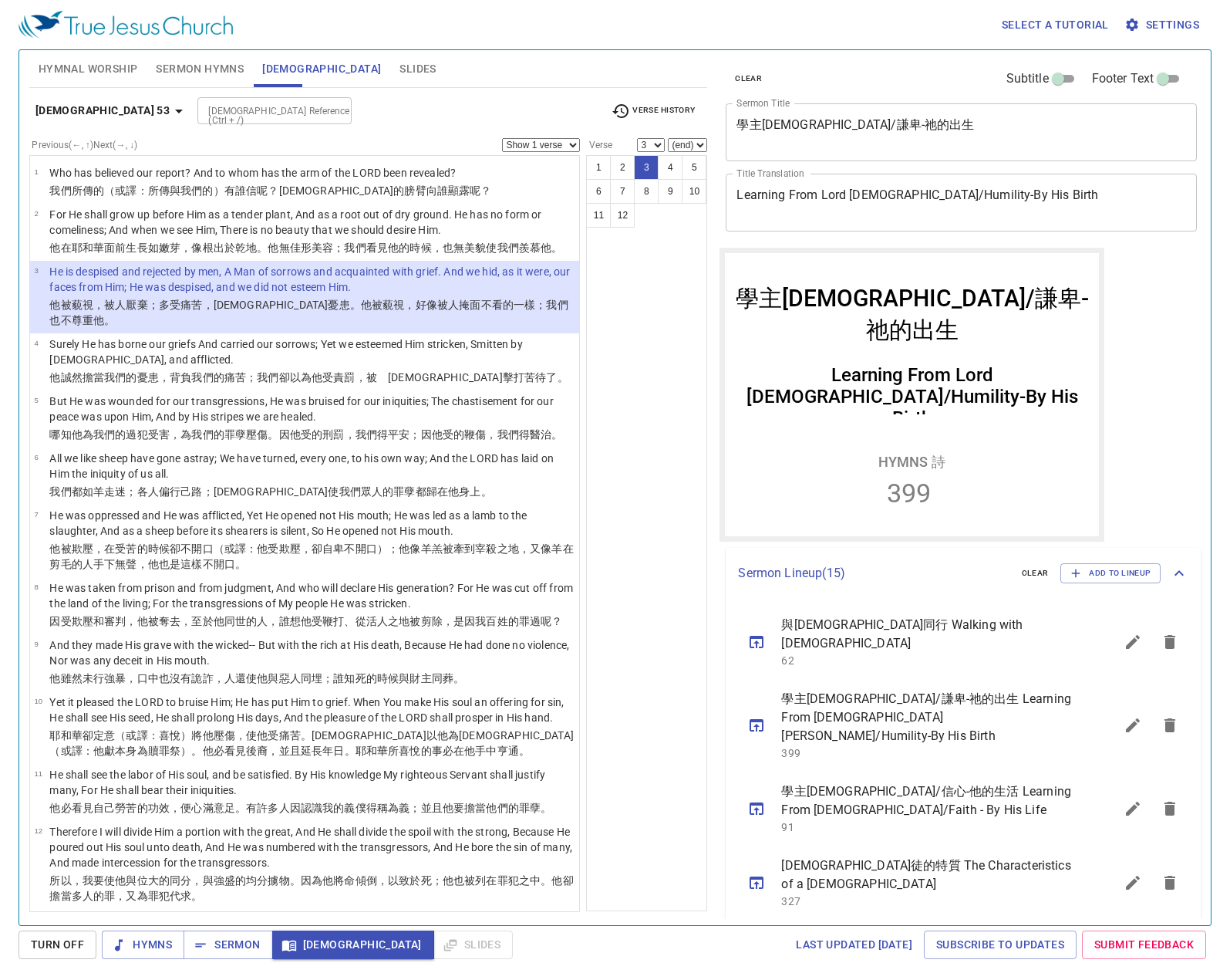
scroll to position [538, 0]
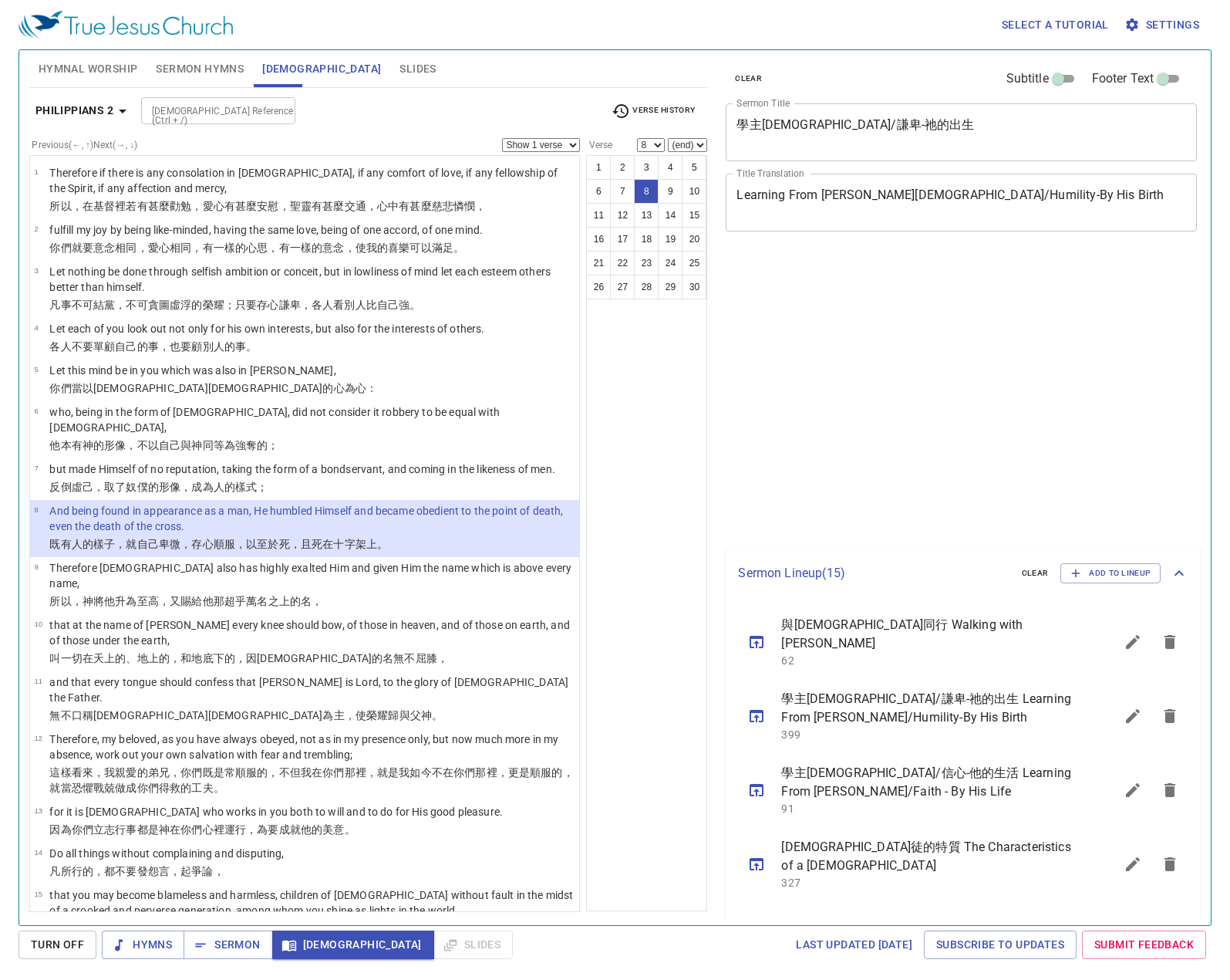
select select "8"
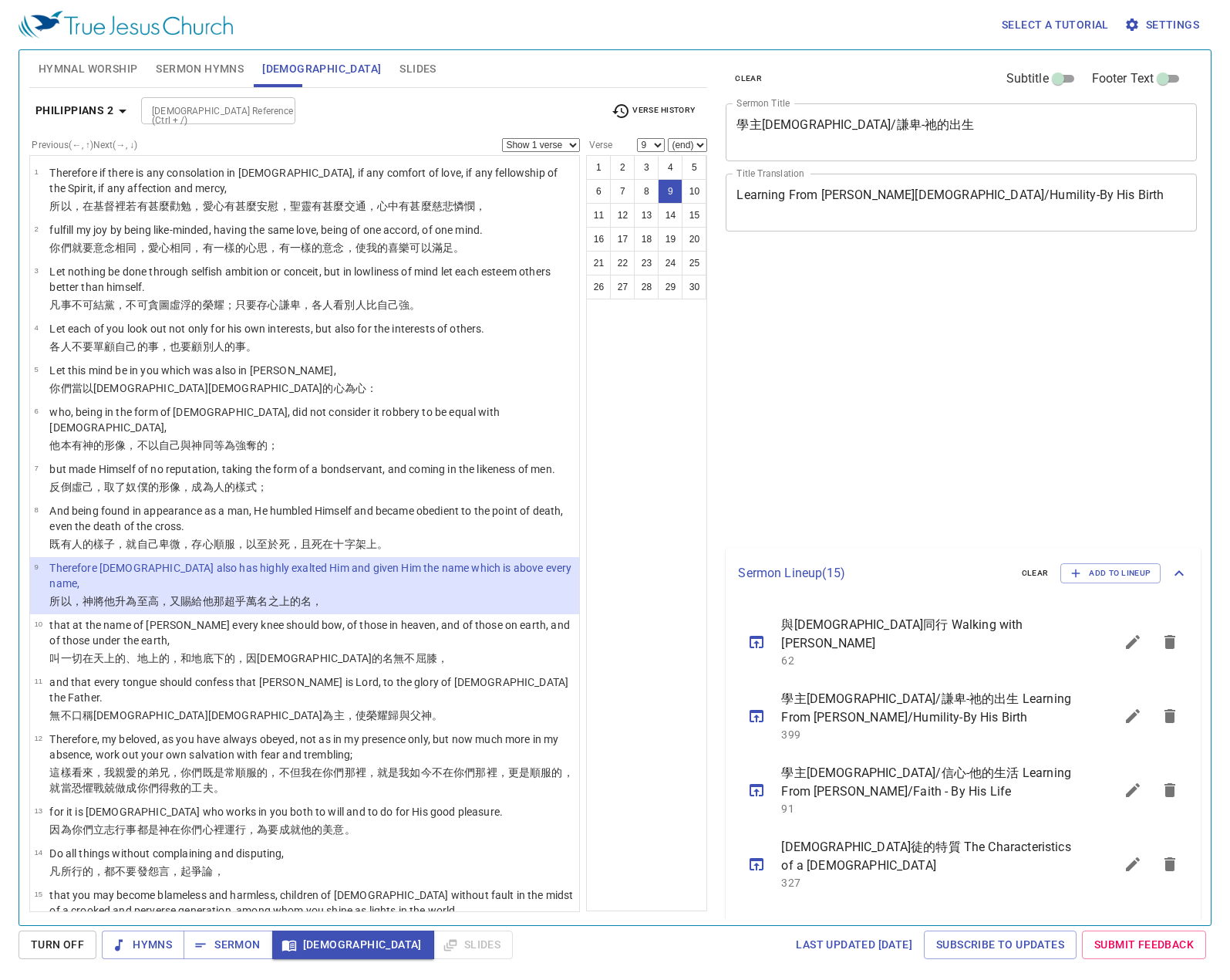
select select "9"
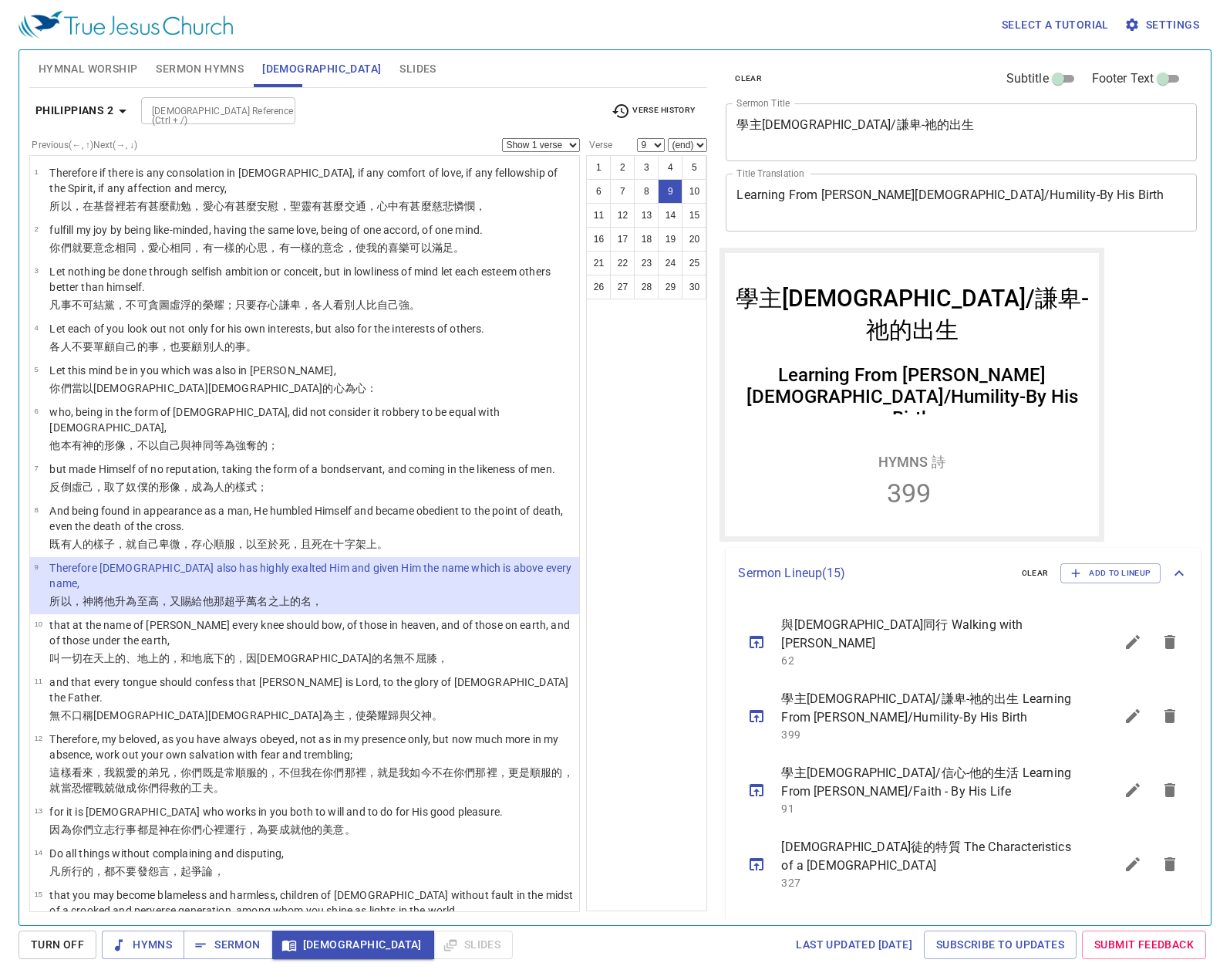
scroll to position [538, 0]
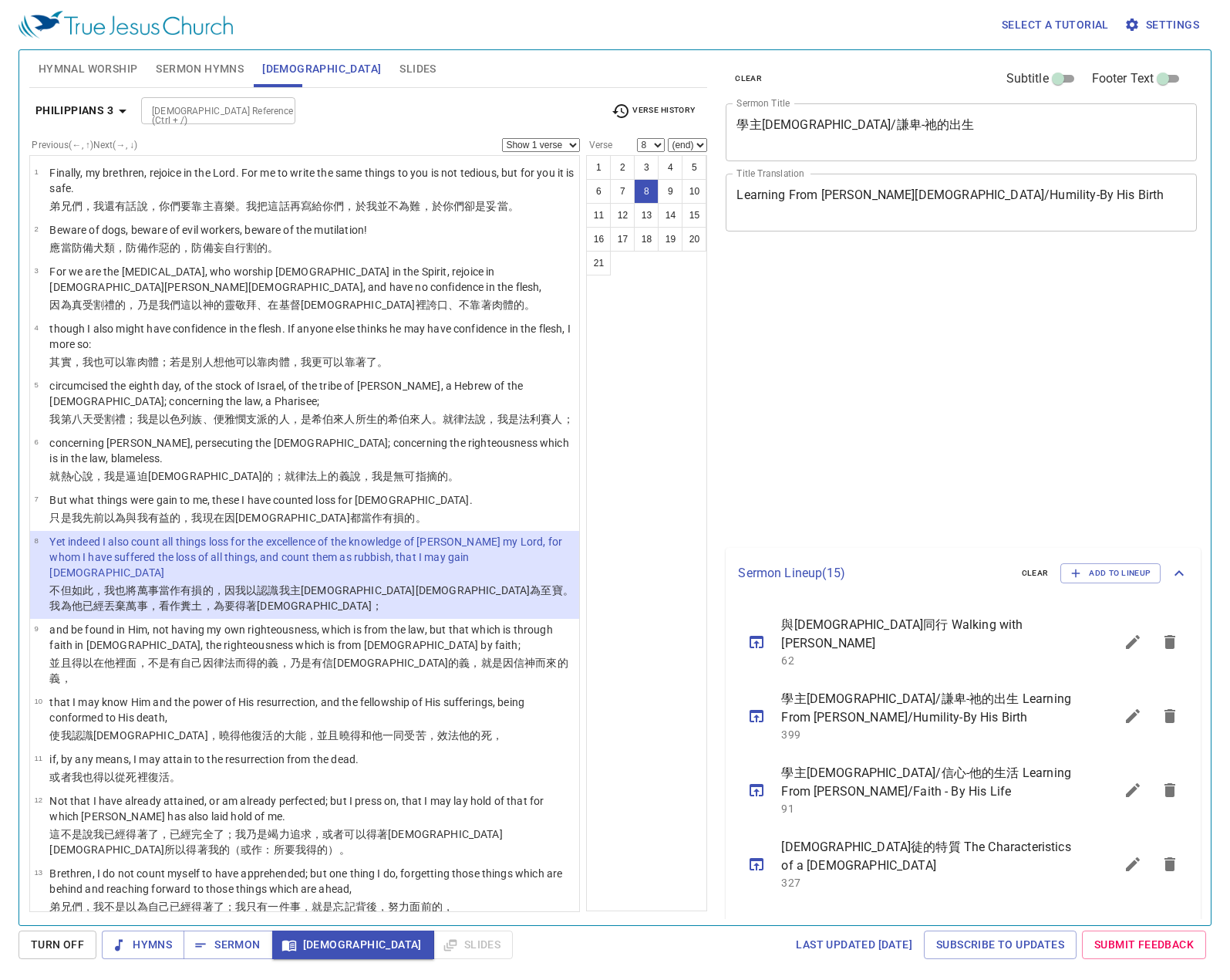
select select "8"
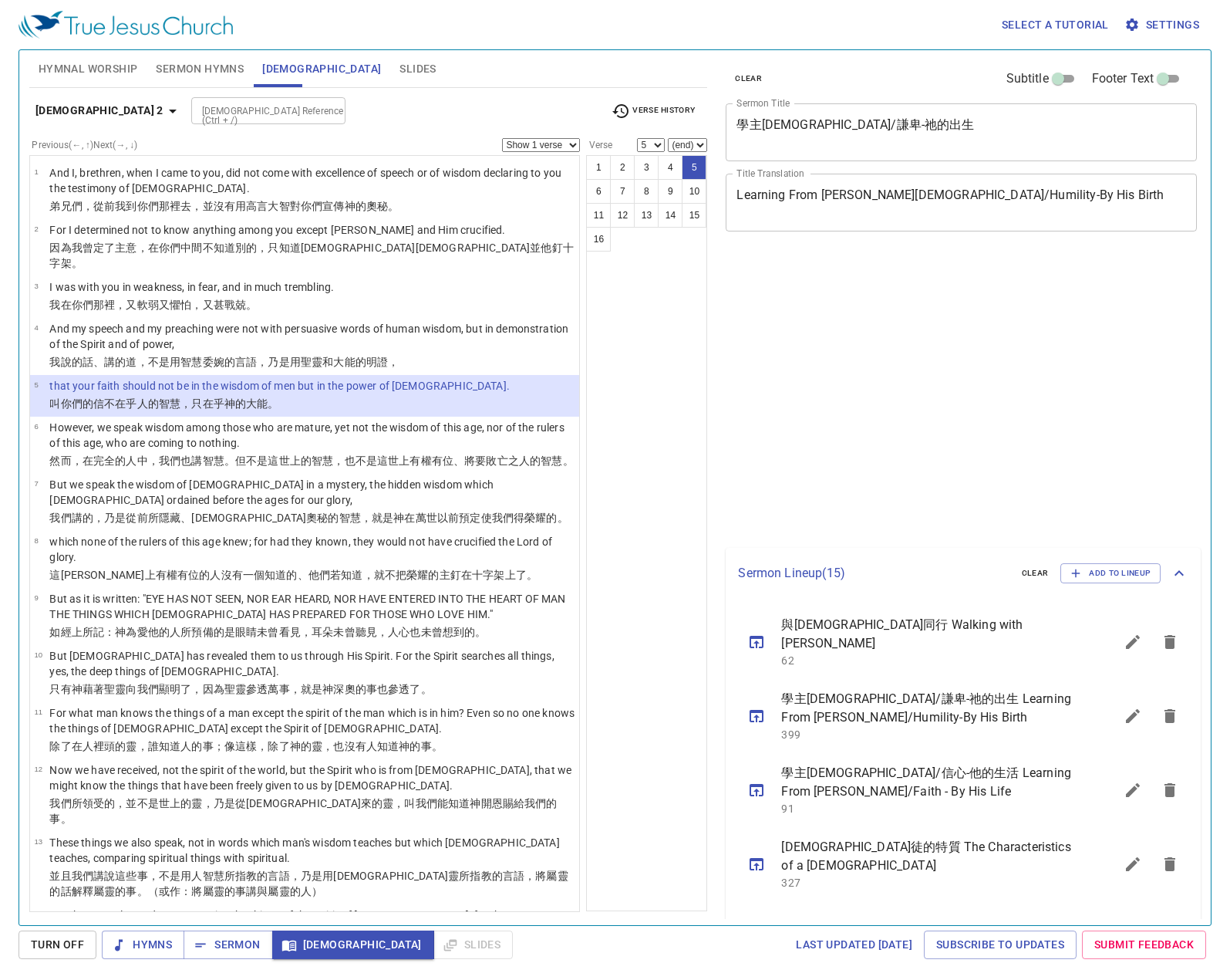
select select "5"
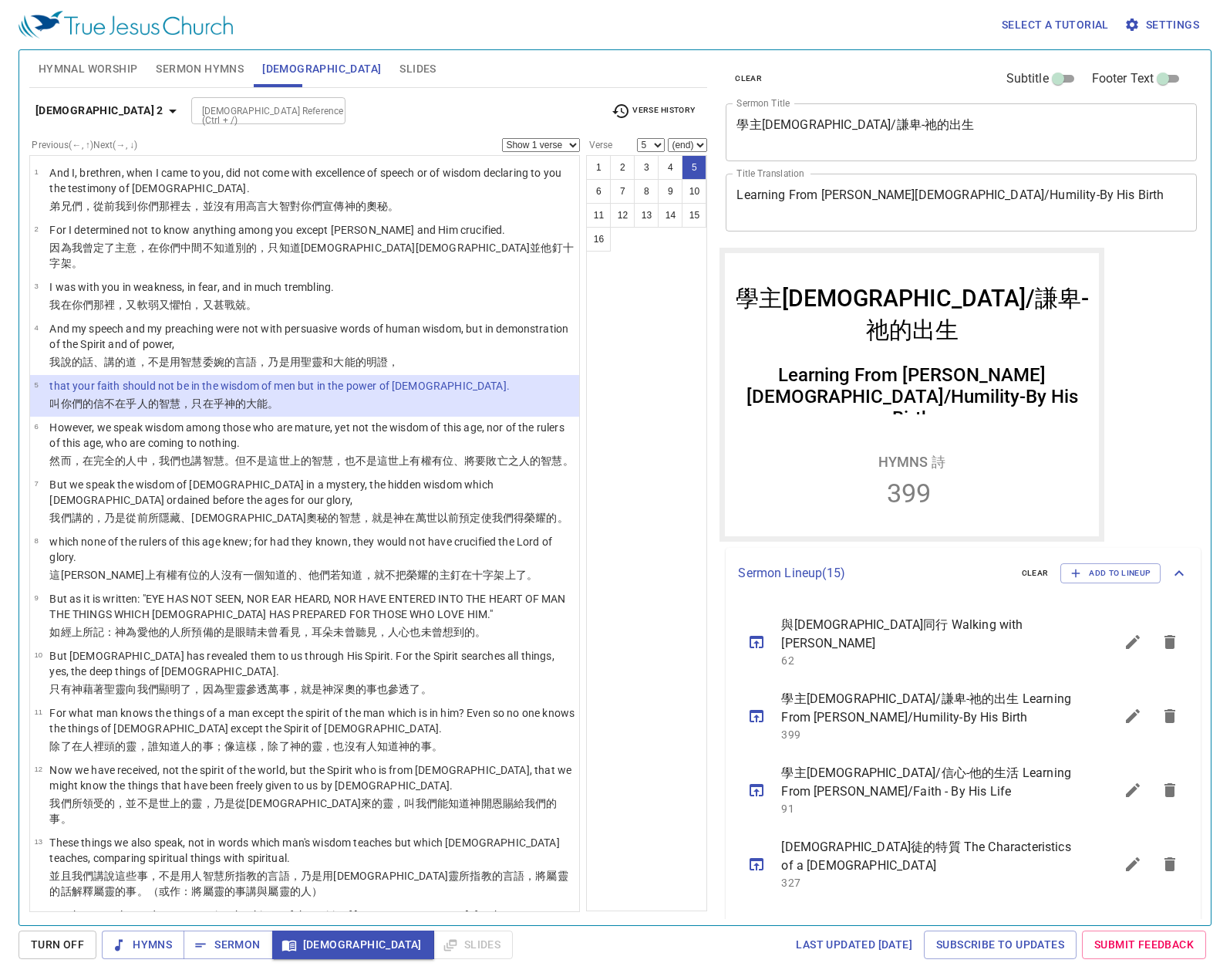
scroll to position [538, 0]
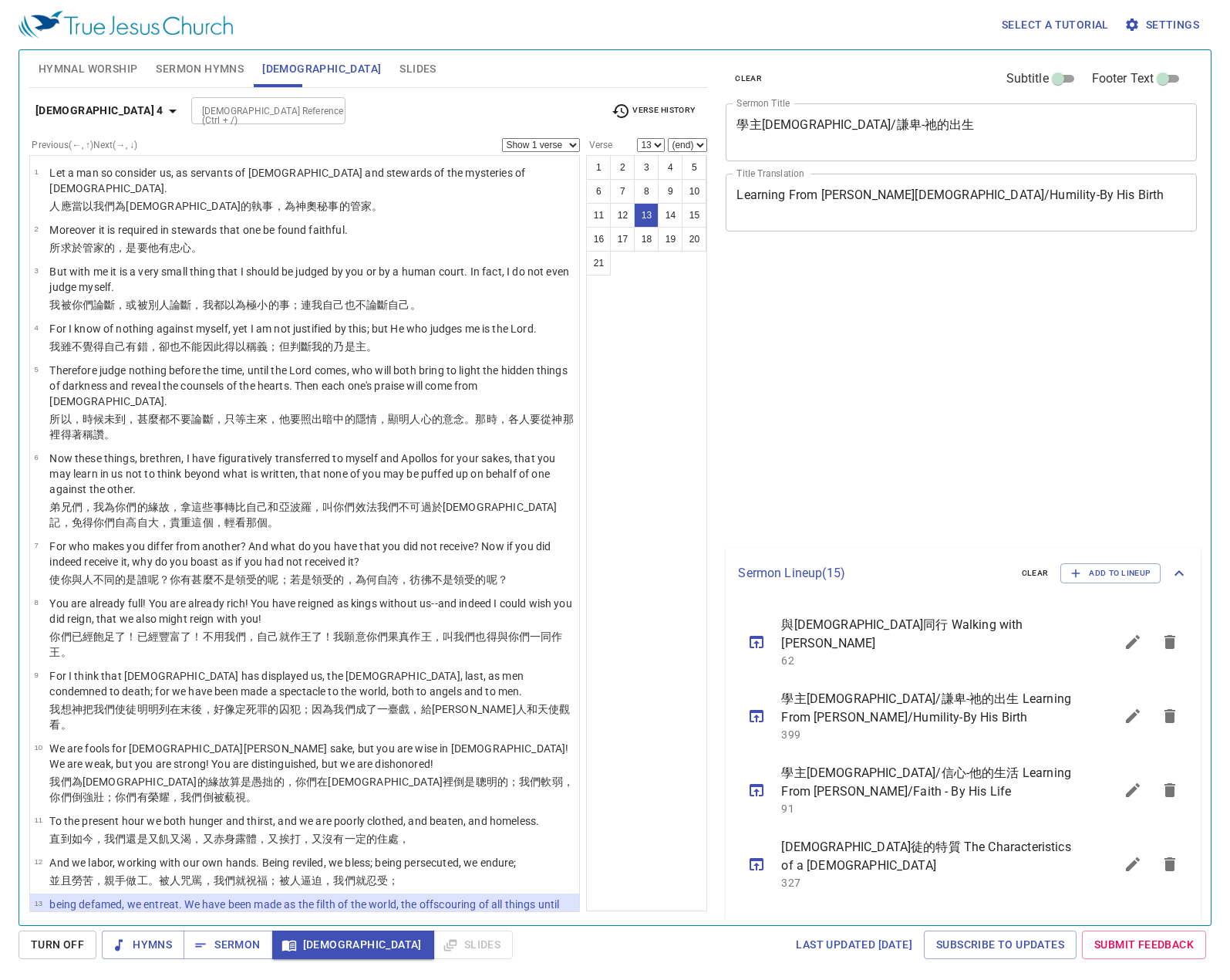
select select "13"
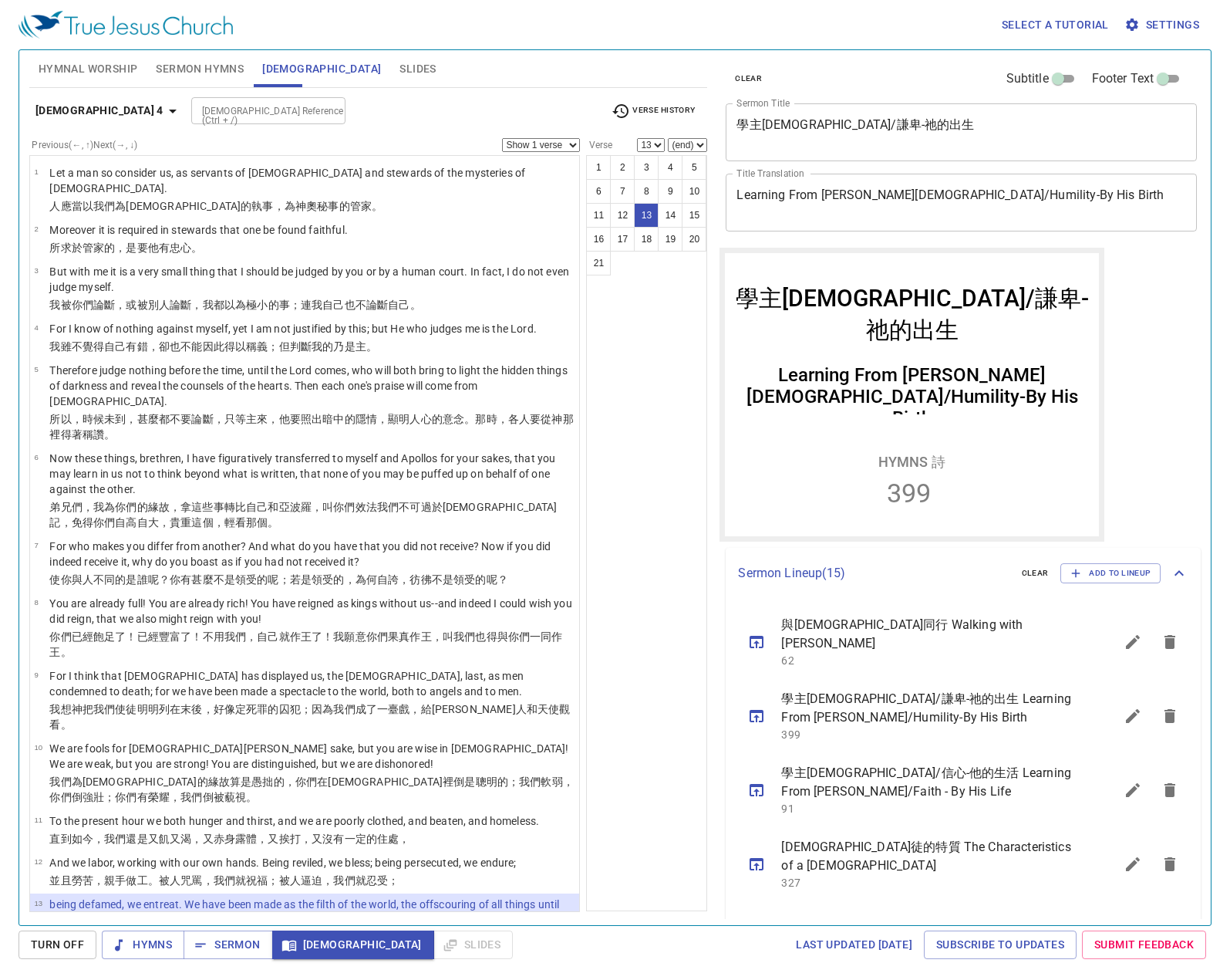
scroll to position [538, 0]
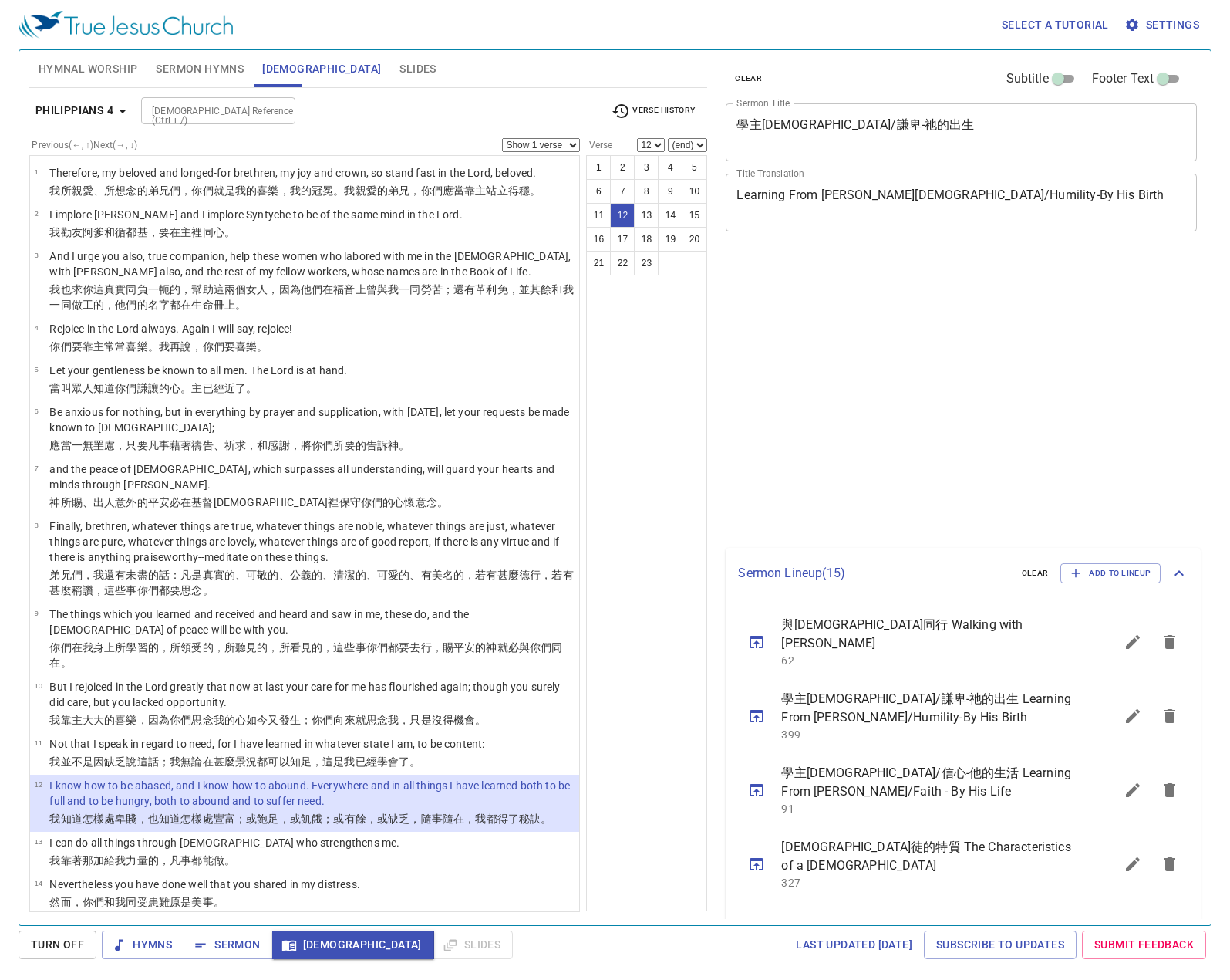
select select "12"
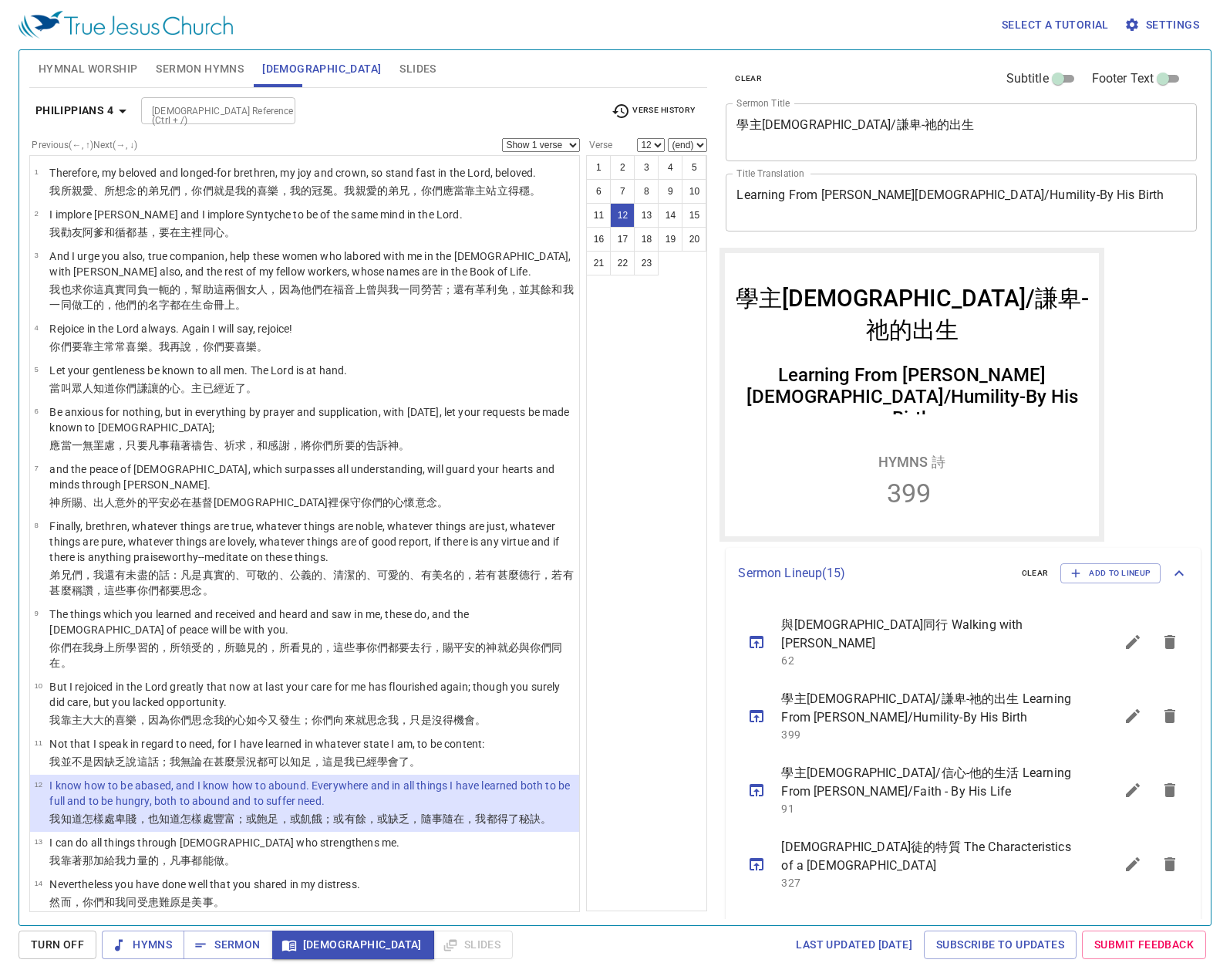
scroll to position [538, 0]
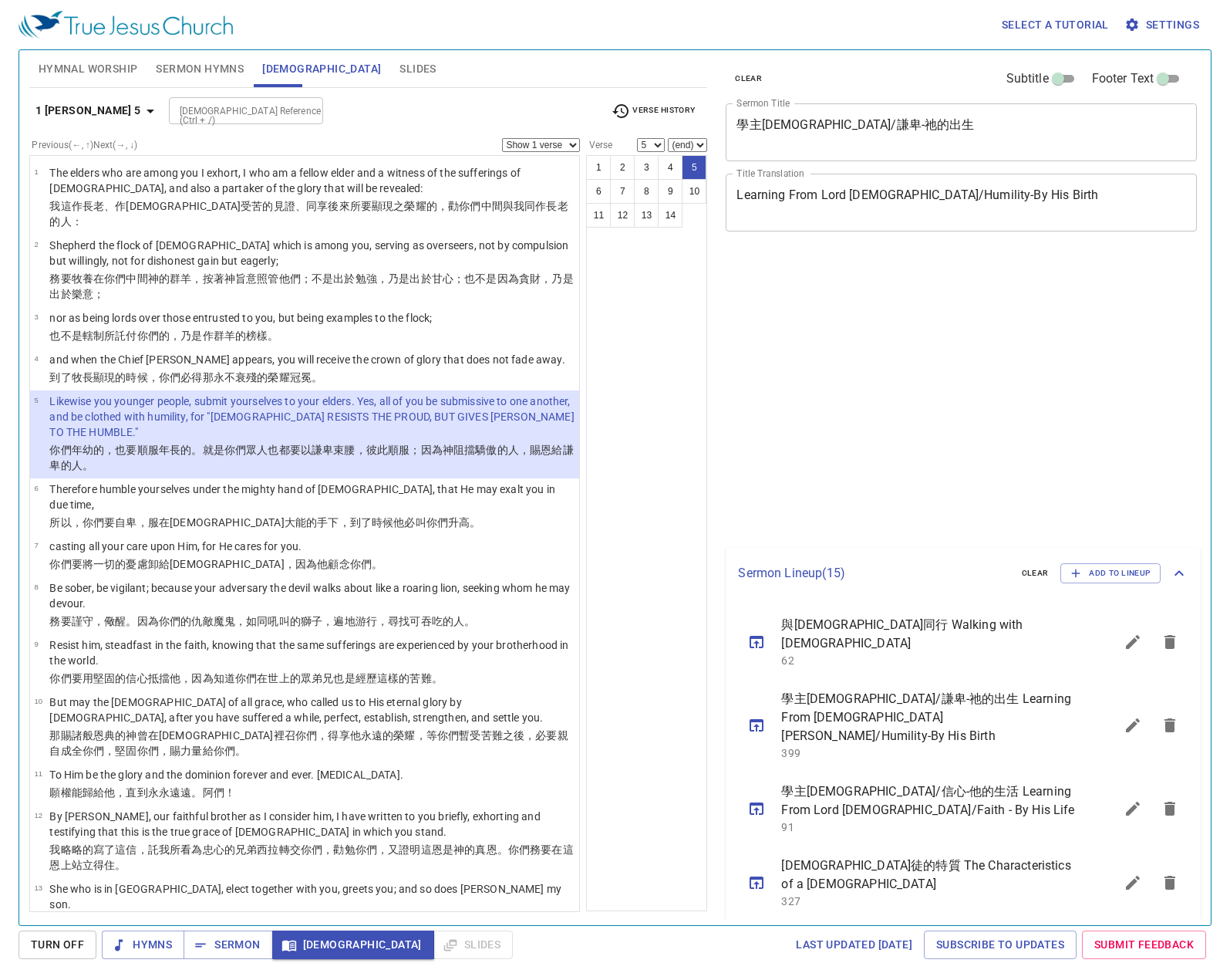
select select "5"
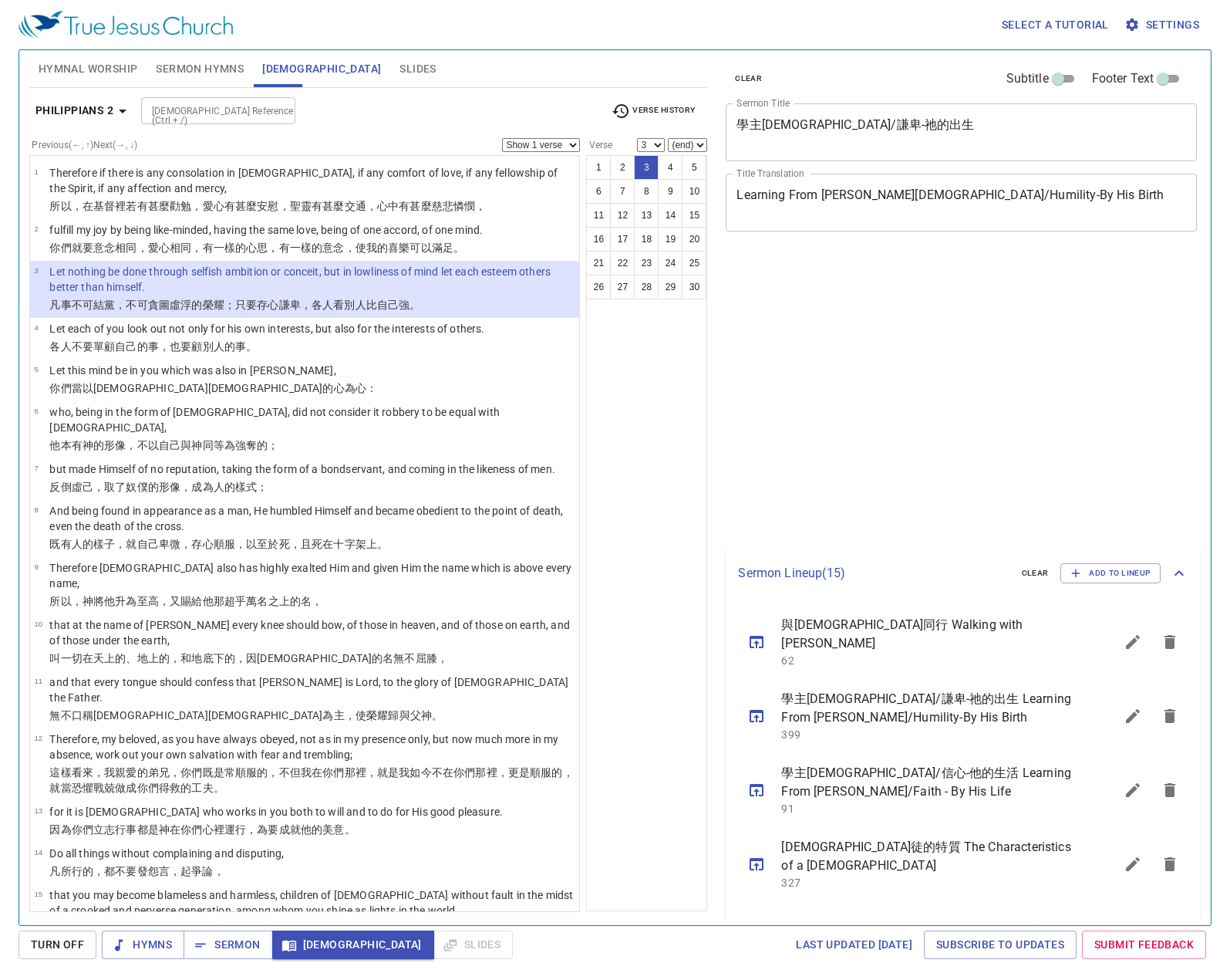
select select "3"
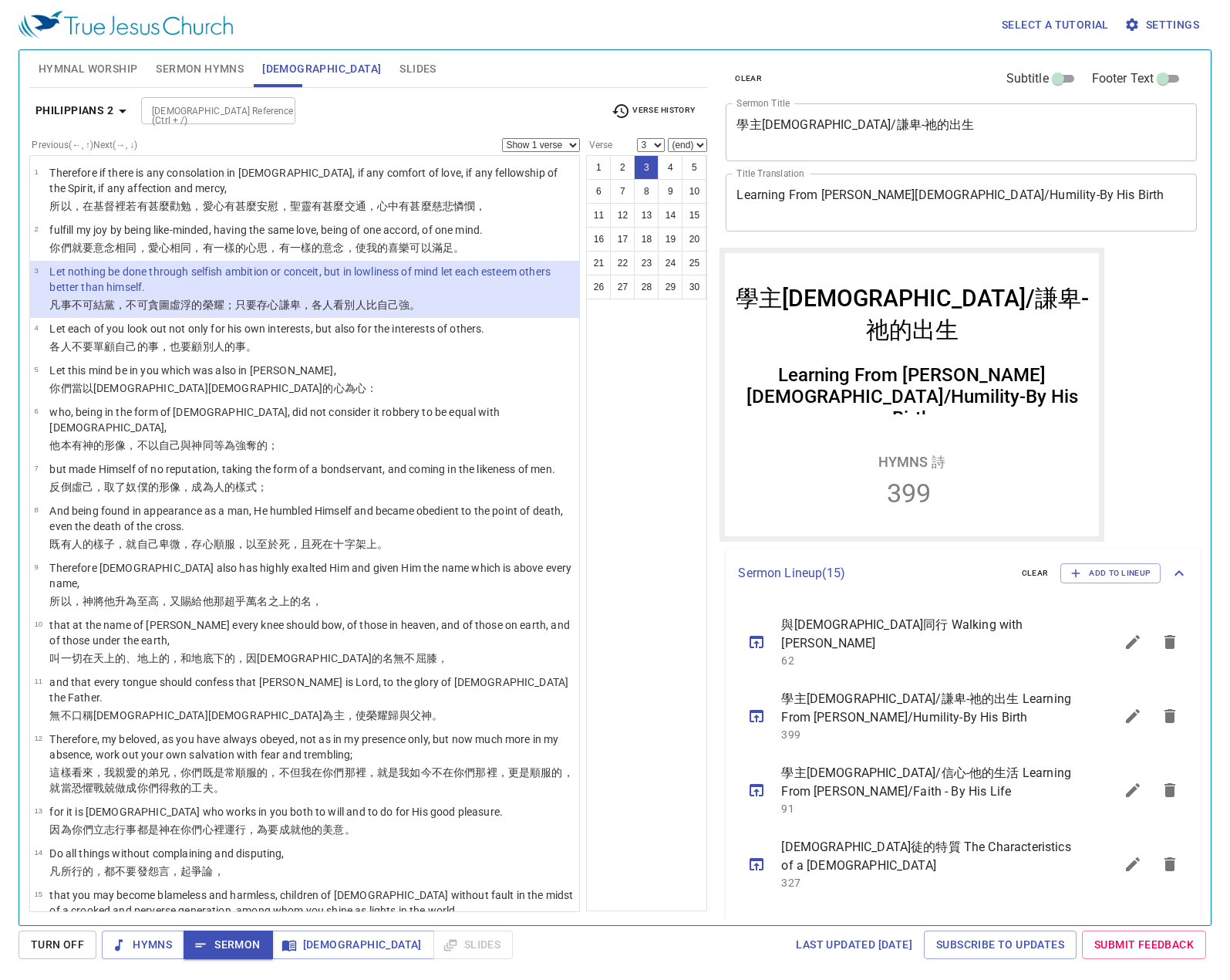
scroll to position [538, 0]
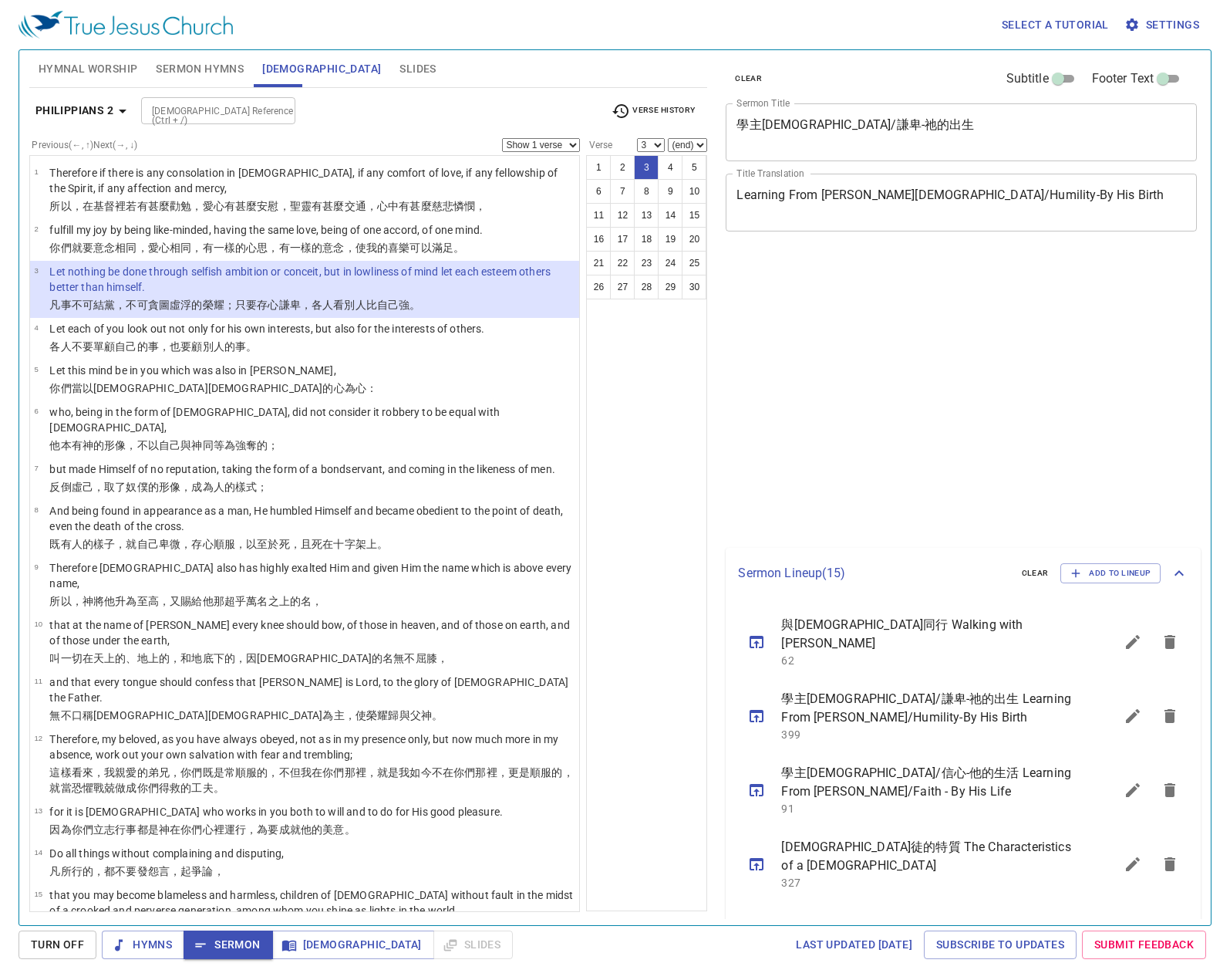
select select "3"
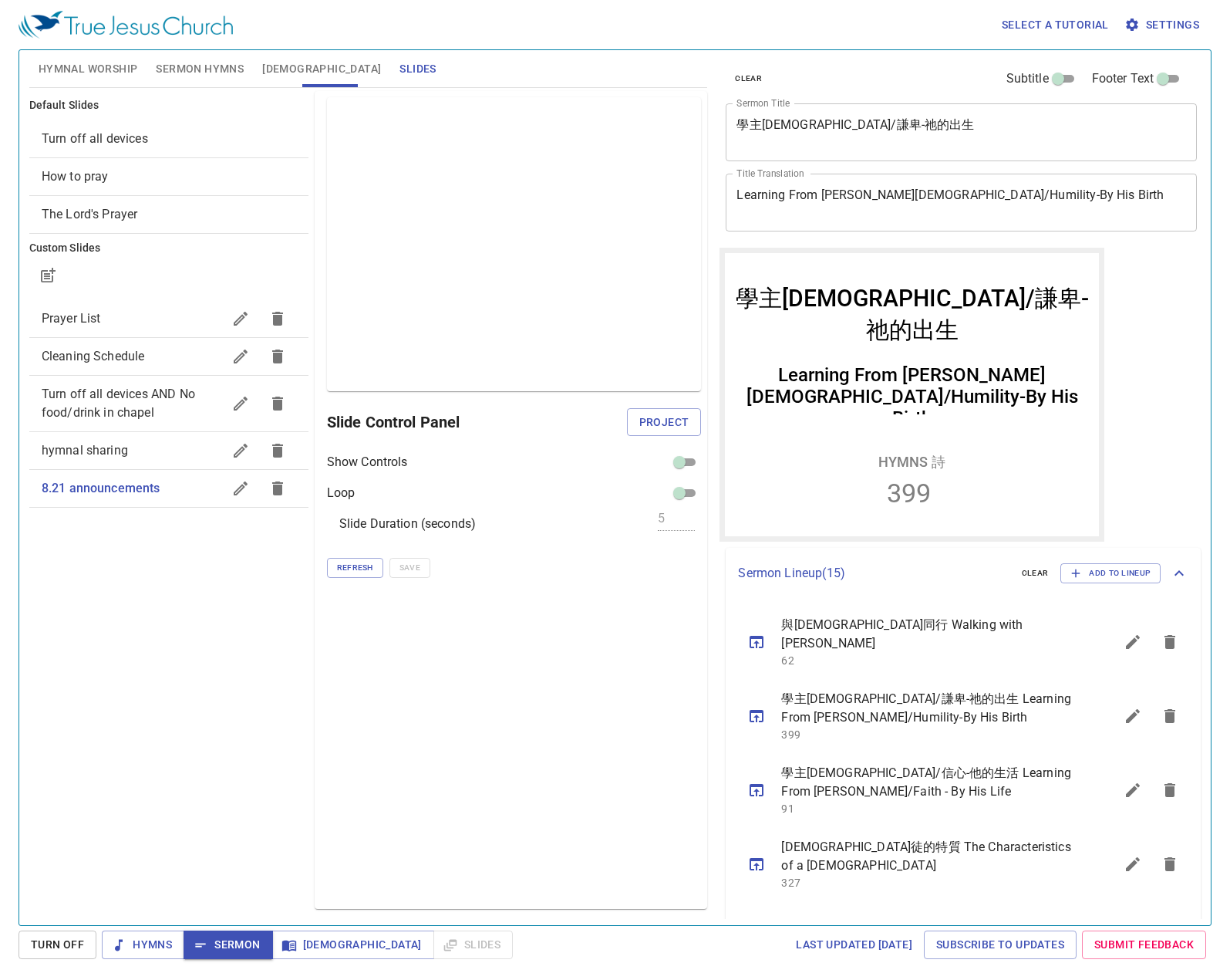
scroll to position [538, 0]
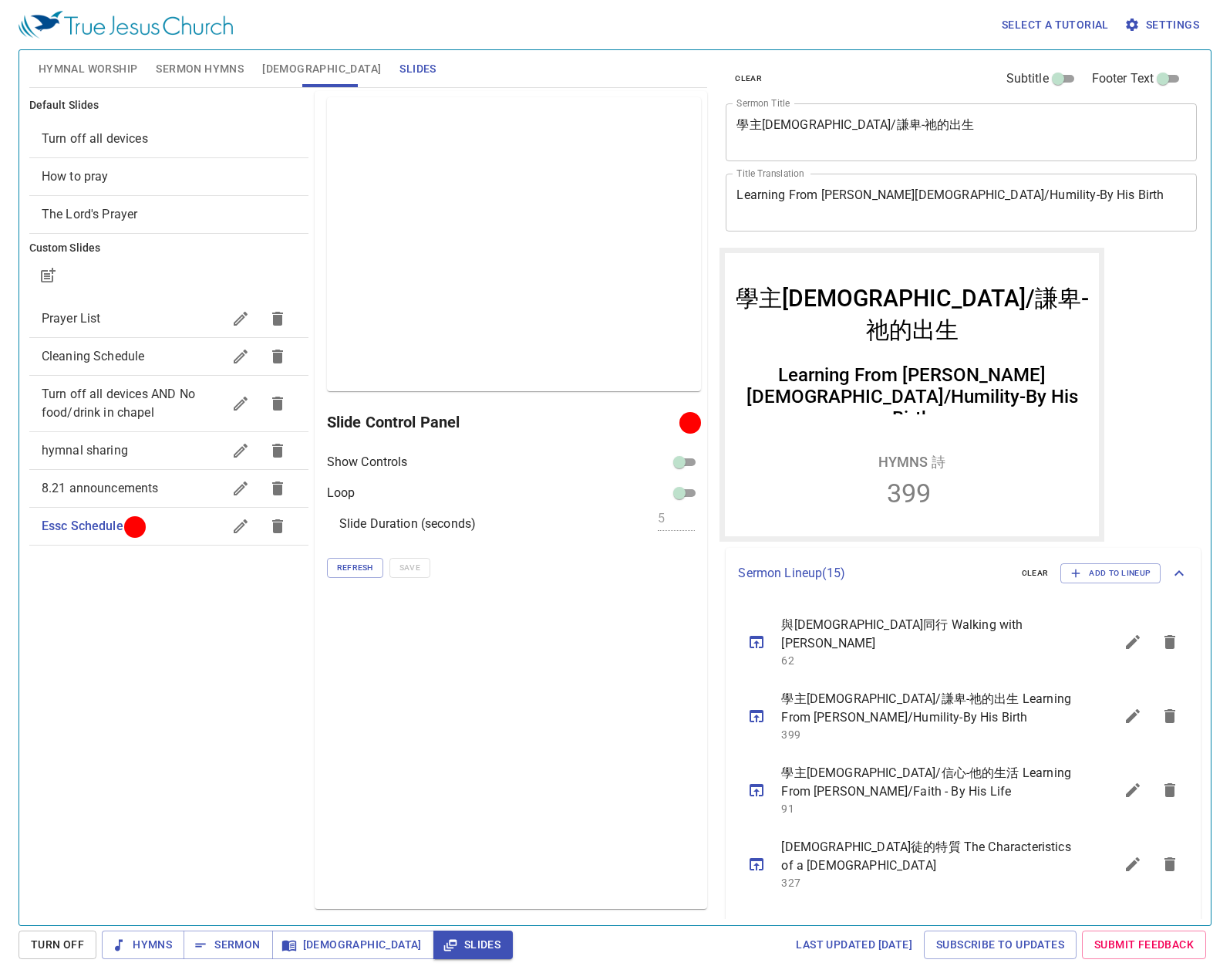
scroll to position [538, 0]
